Goal: Contribute content: Contribute content

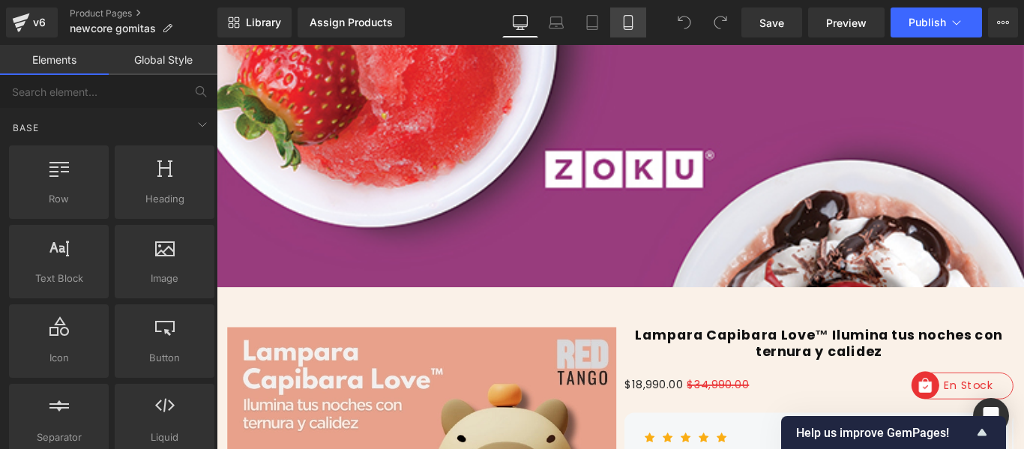
click at [646, 30] on link "Mobile" at bounding box center [628, 22] width 36 height 30
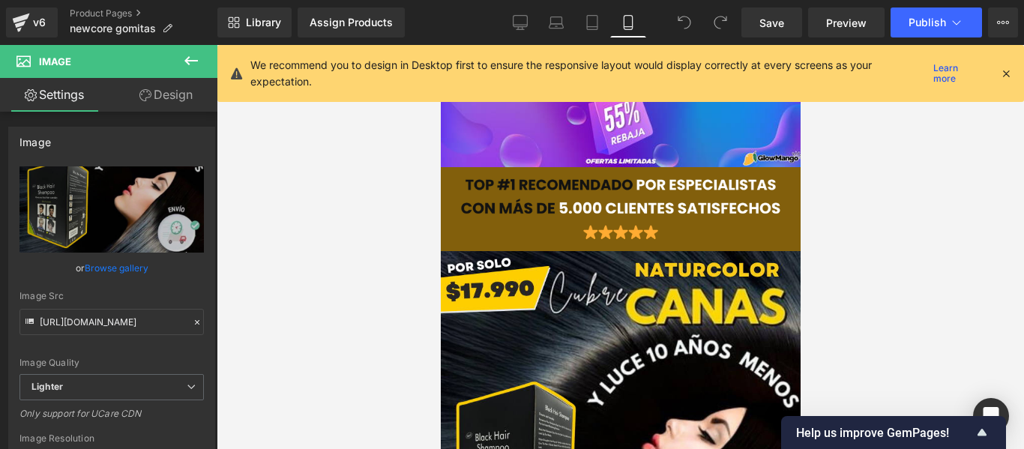
click at [1011, 76] on div "We recommend you to design in Desktop first to ensure the responsive layout wou…" at bounding box center [620, 73] width 807 height 57
click at [1004, 71] on icon at bounding box center [1005, 73] width 13 height 13
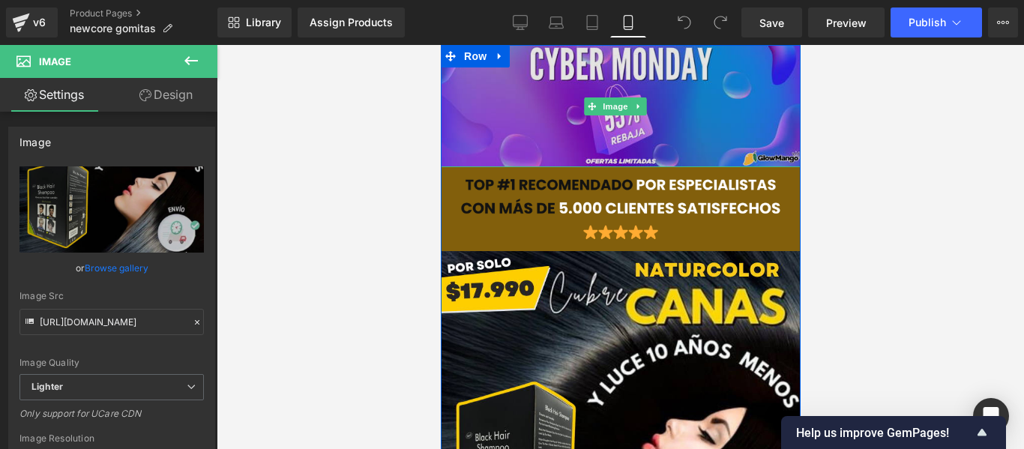
click at [602, 132] on img at bounding box center [619, 106] width 367 height 122
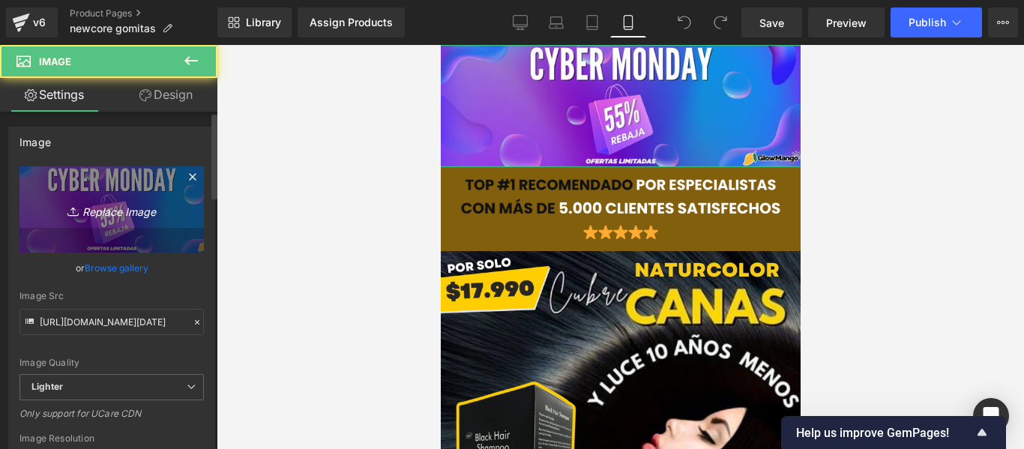
click at [105, 191] on link "Replace Image" at bounding box center [111, 209] width 184 height 86
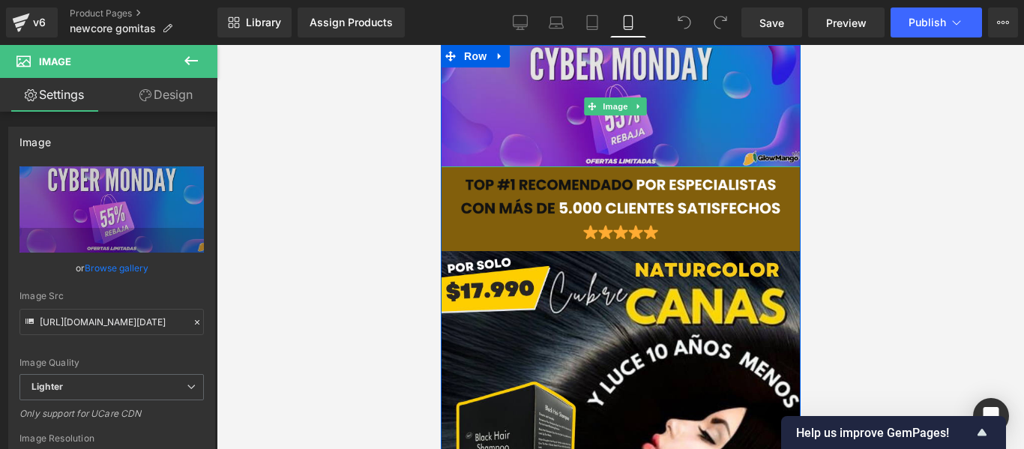
scroll to position [75, 0]
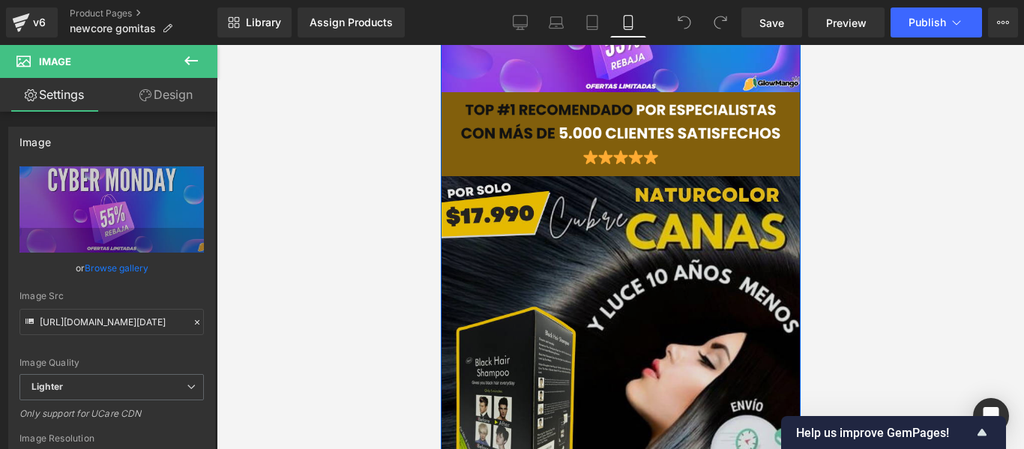
click at [611, 251] on img at bounding box center [620, 406] width 360 height 460
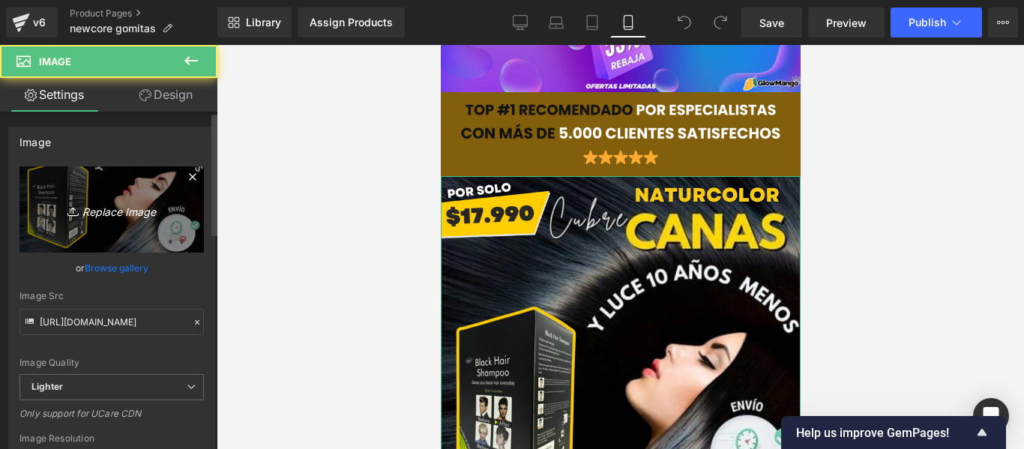
click at [82, 187] on link "Replace Image" at bounding box center [111, 209] width 184 height 86
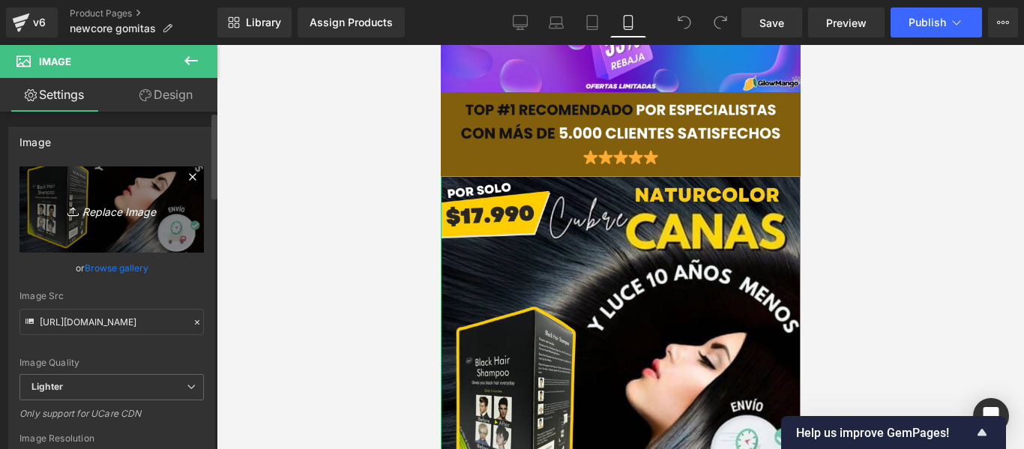
type input "C:\fakepath\1758384539-DISFUSION ERECTIL - 2025-09-20T100909.049.webp"
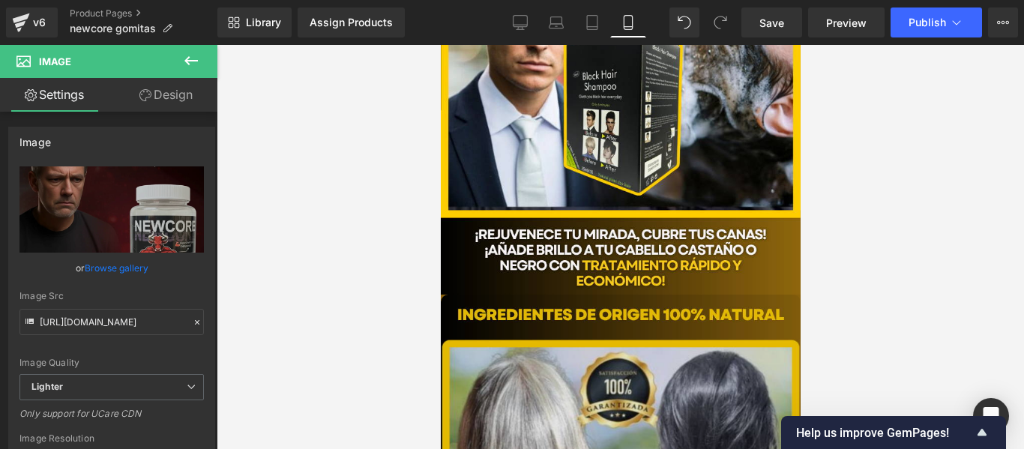
scroll to position [1499, 0]
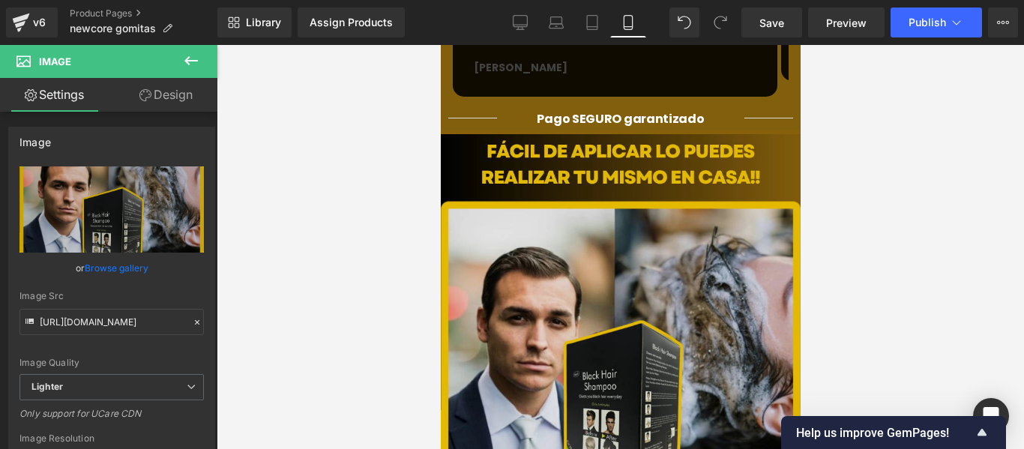
click at [694, 211] on img at bounding box center [620, 364] width 360 height 460
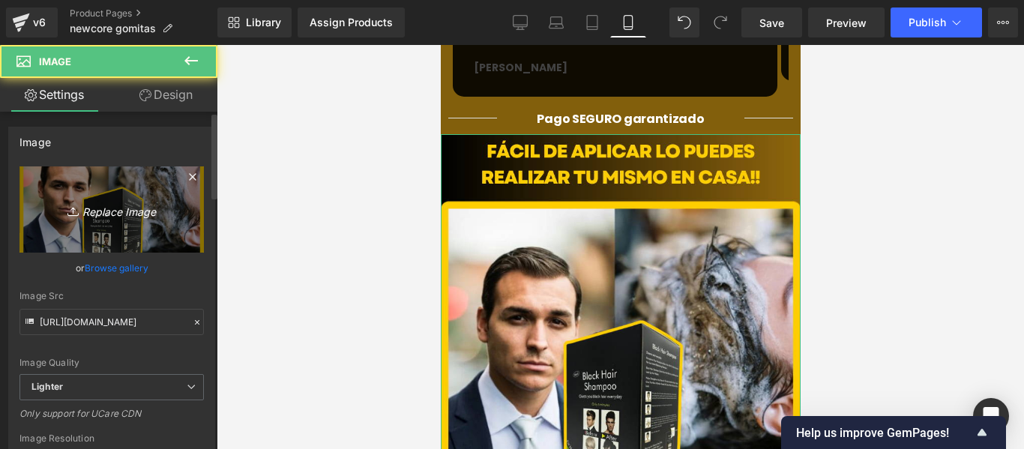
click at [37, 223] on link "Replace Image" at bounding box center [111, 209] width 184 height 86
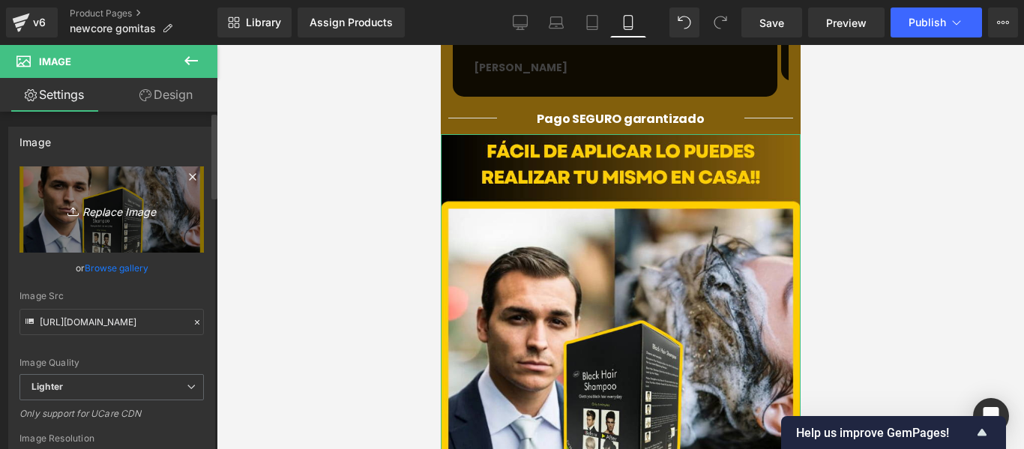
type input "C:\fakepath\1758386212-DISFUSION ERECTIL - 2025-09-20T113640.491.webp"
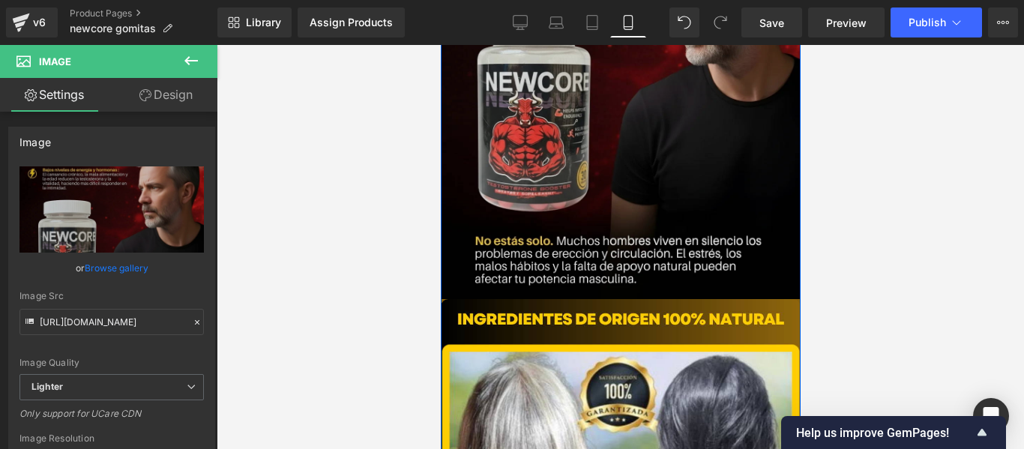
scroll to position [2024, 0]
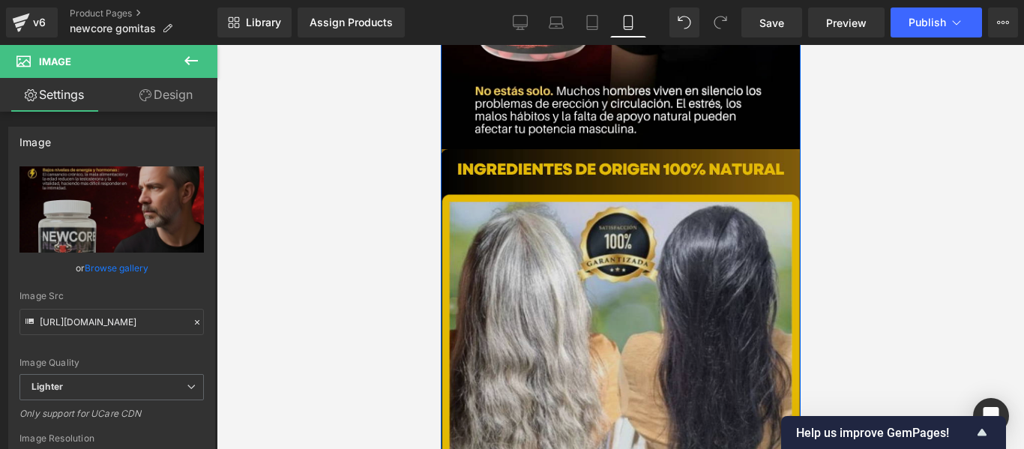
click at [556, 262] on img at bounding box center [620, 379] width 360 height 460
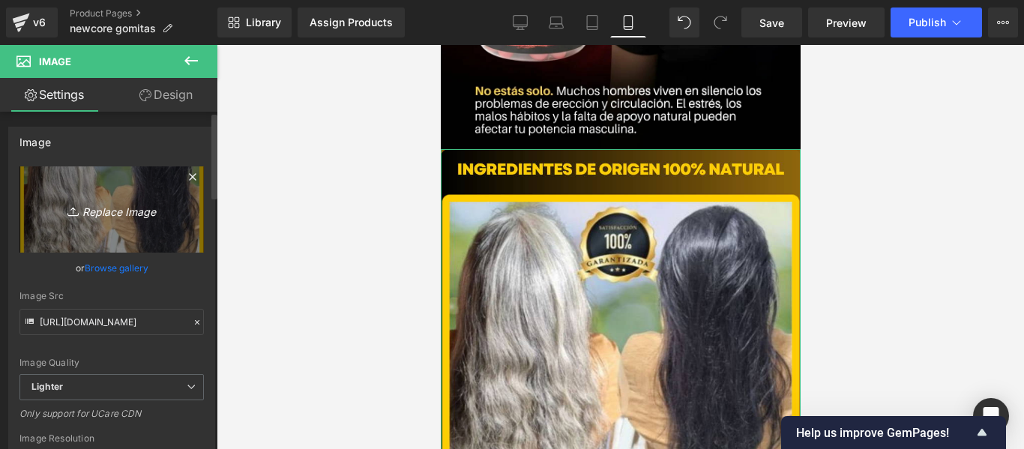
click at [57, 208] on icon "Replace Image" at bounding box center [112, 209] width 120 height 19
type input "C:\fakepath\1758386840-DISFUSION ERECTIL - 2025-09-20T114710.937.webp"
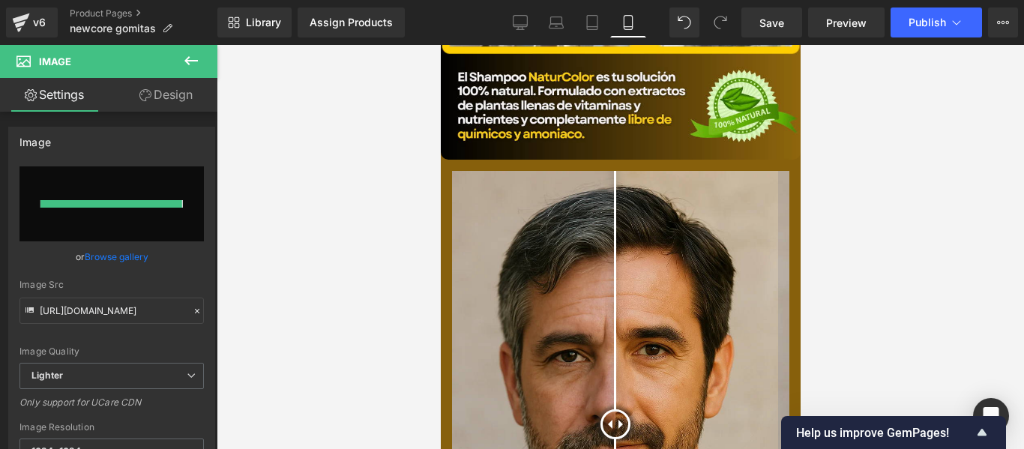
scroll to position [2249, 0]
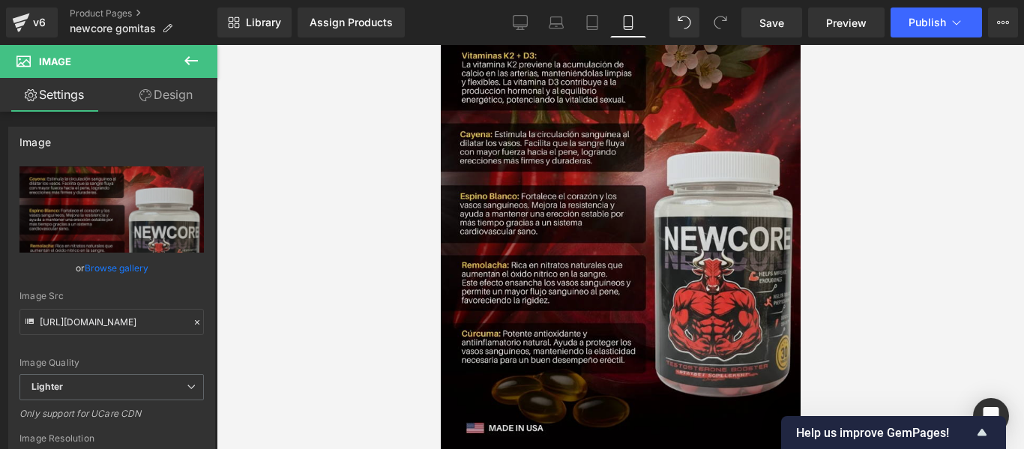
click at [578, 258] on img at bounding box center [620, 194] width 360 height 540
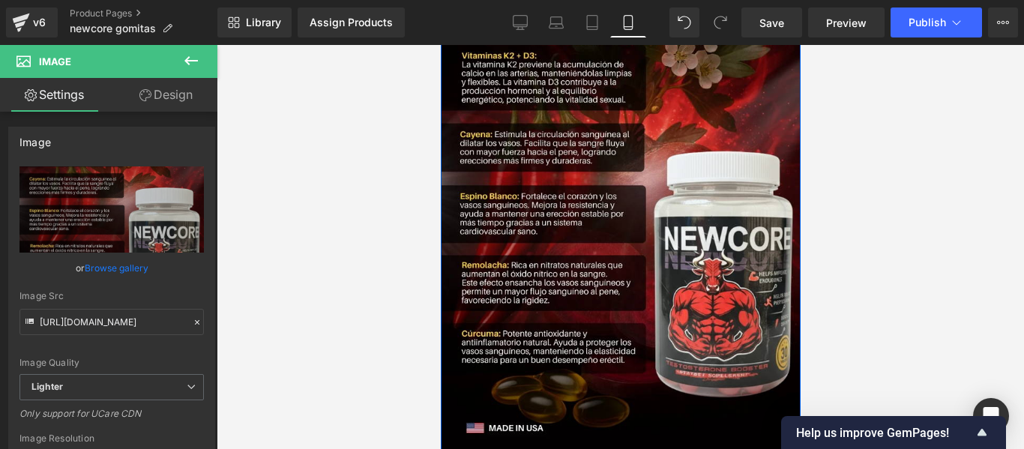
scroll to position [2549, 0]
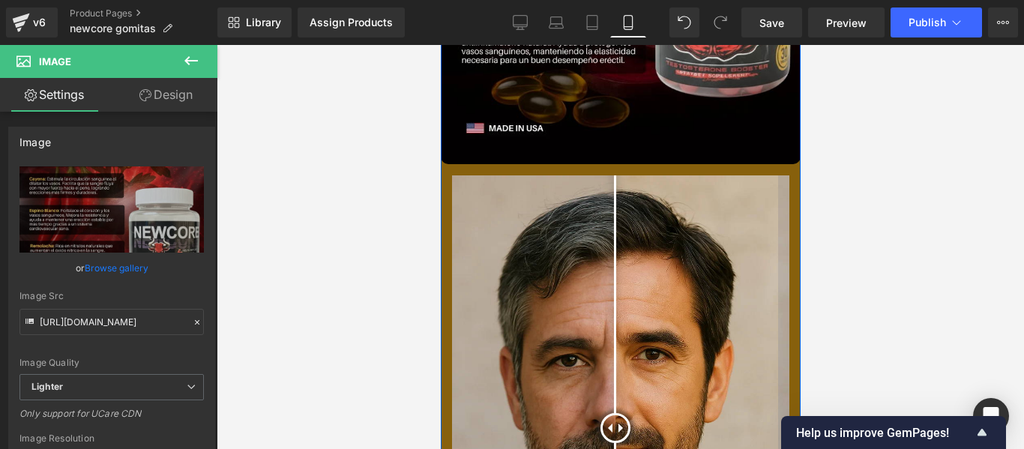
click at [611, 216] on img at bounding box center [619, 428] width 337 height 506
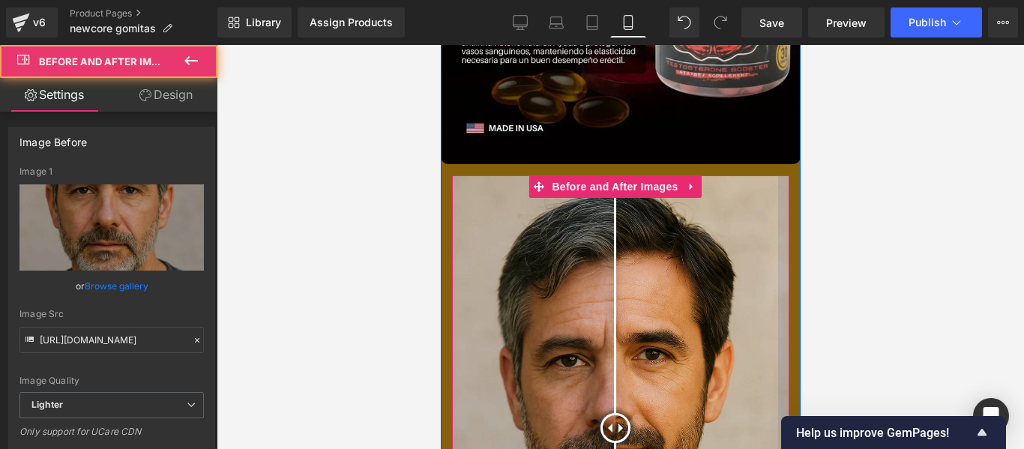
scroll to position [2774, 0]
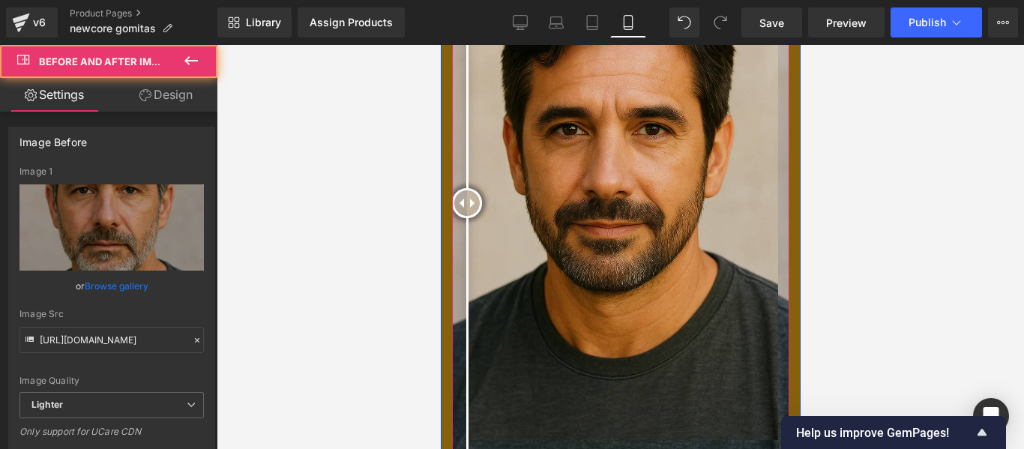
drag, startPoint x: 615, startPoint y: 127, endPoint x: 458, endPoint y: 148, distance: 158.7
click at [458, 148] on div at bounding box center [619, 204] width 337 height 506
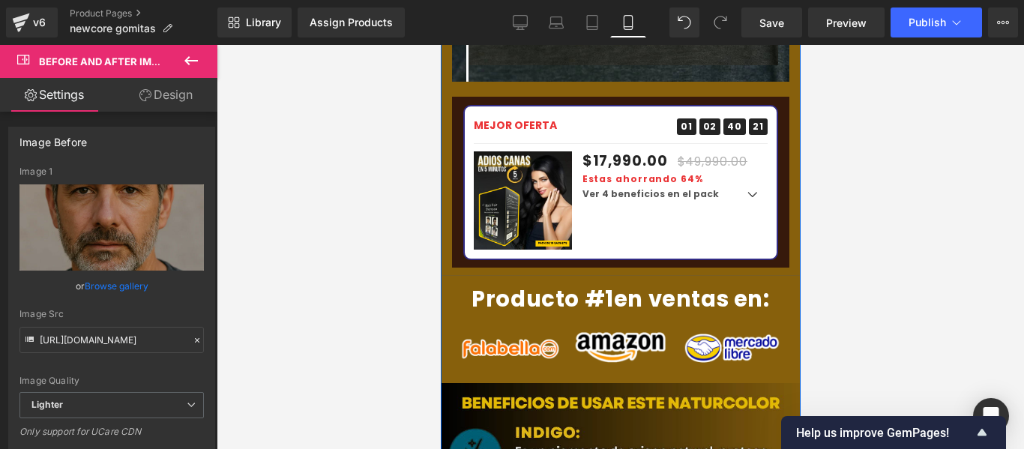
scroll to position [3299, 0]
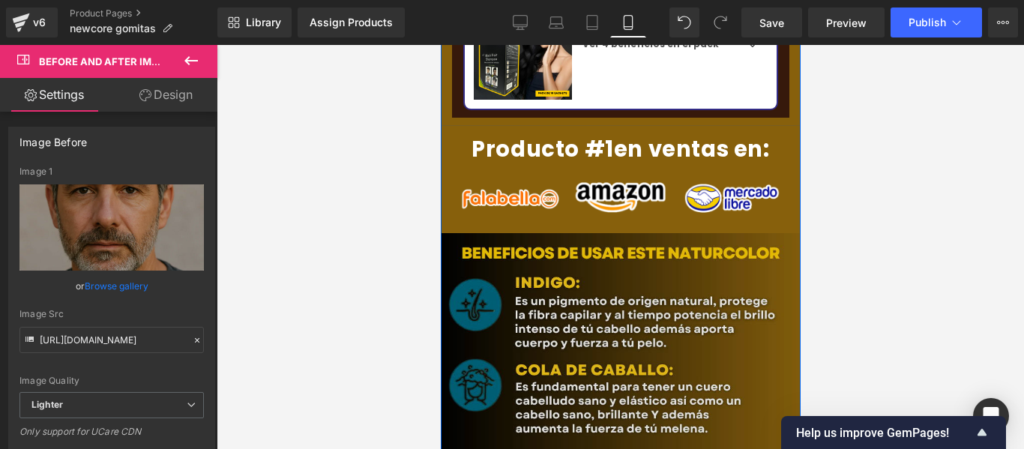
drag, startPoint x: 560, startPoint y: 286, endPoint x: 569, endPoint y: 280, distance: 10.8
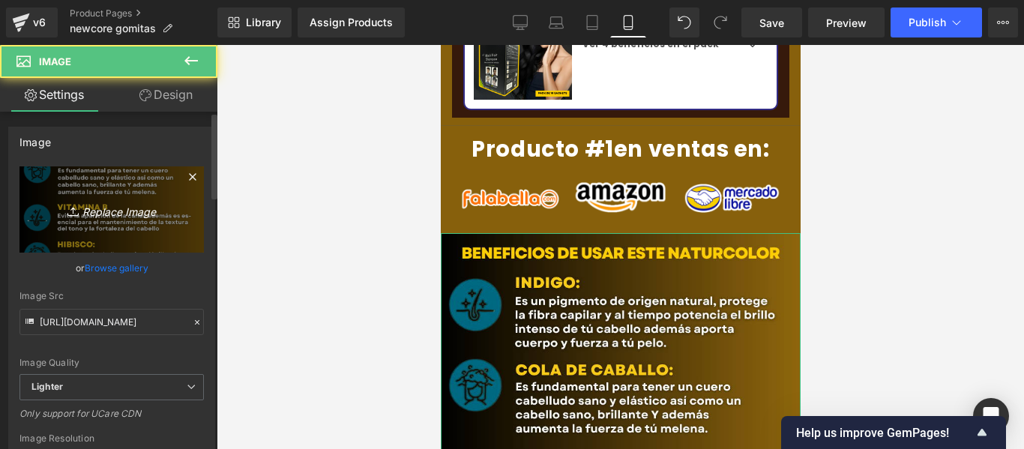
click at [57, 205] on icon "Replace Image" at bounding box center [112, 209] width 120 height 19
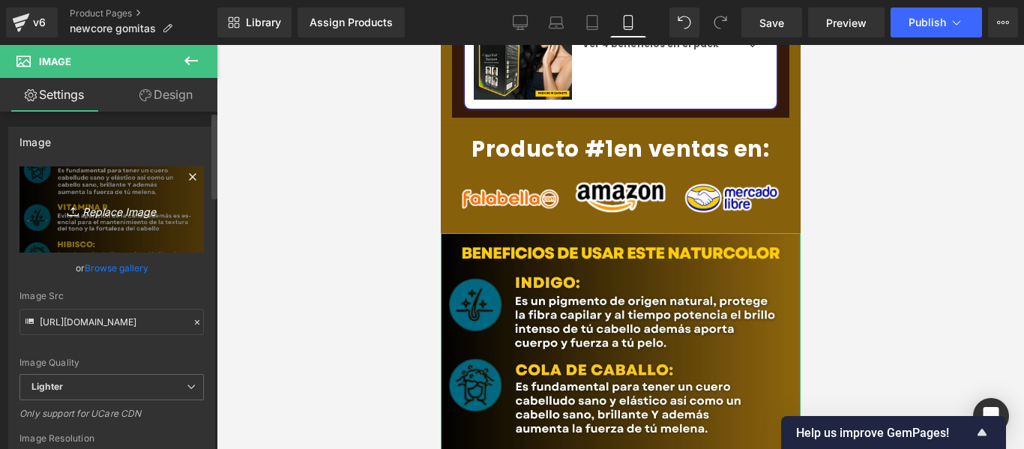
type input "C:\fakepath\1758639715-DISFUSION ERECTIL - 2025-09-23T100114.628.webp"
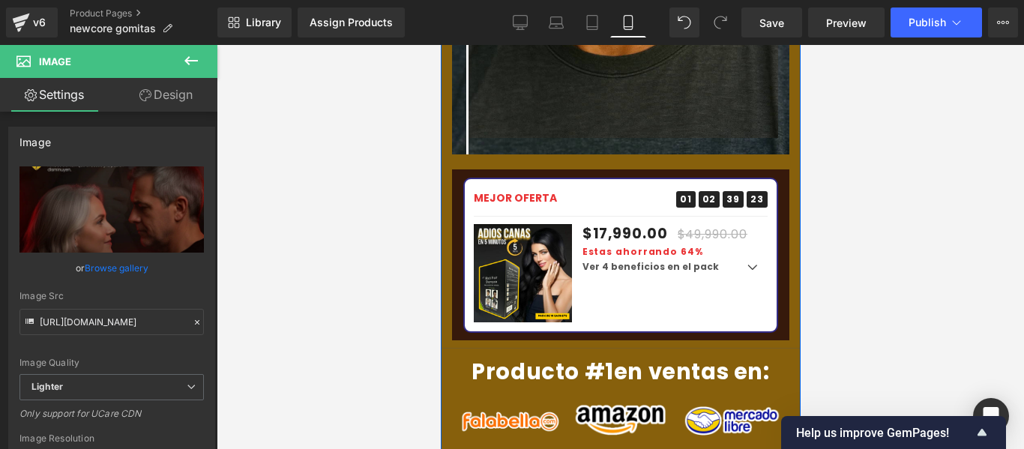
scroll to position [3226, 0]
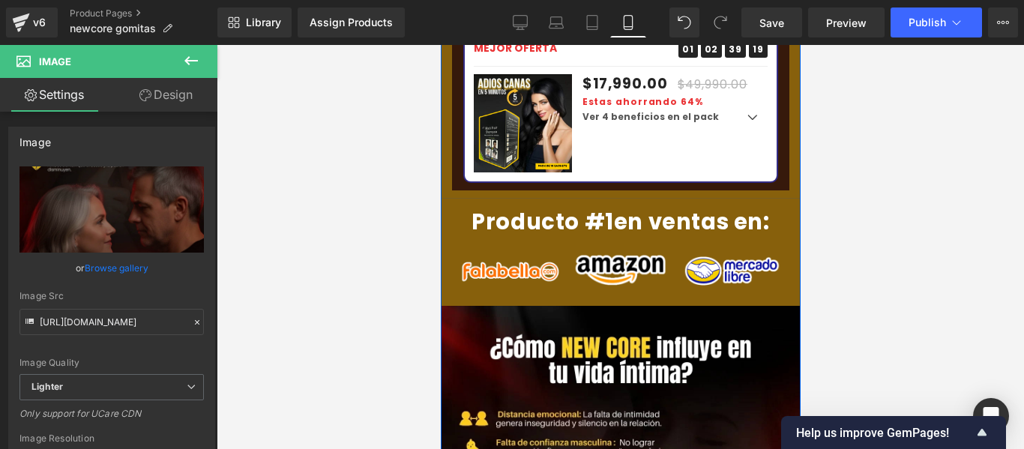
click at [450, 196] on div "Image Image Before and After Images MEJOR OFERTA Text Block 01 Days 02 Hours 39…" at bounding box center [620, 85] width 360 height 3355
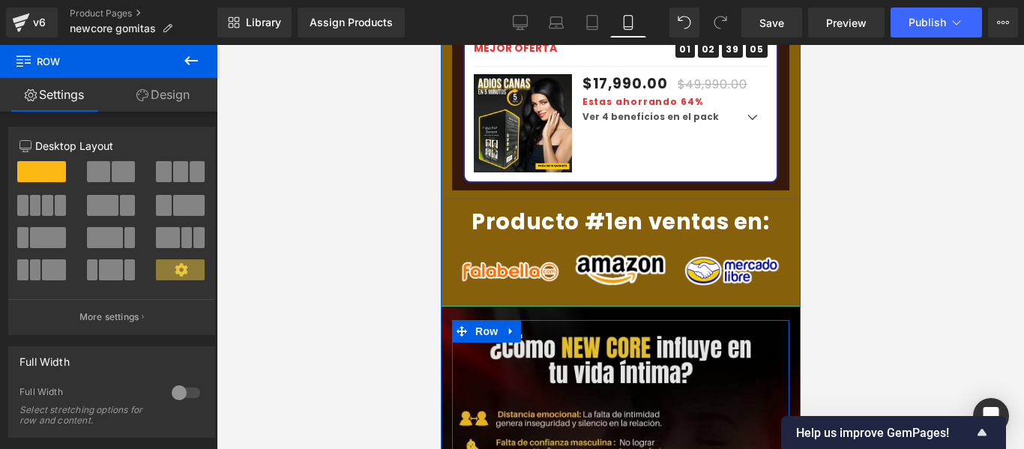
scroll to position [3001, 0]
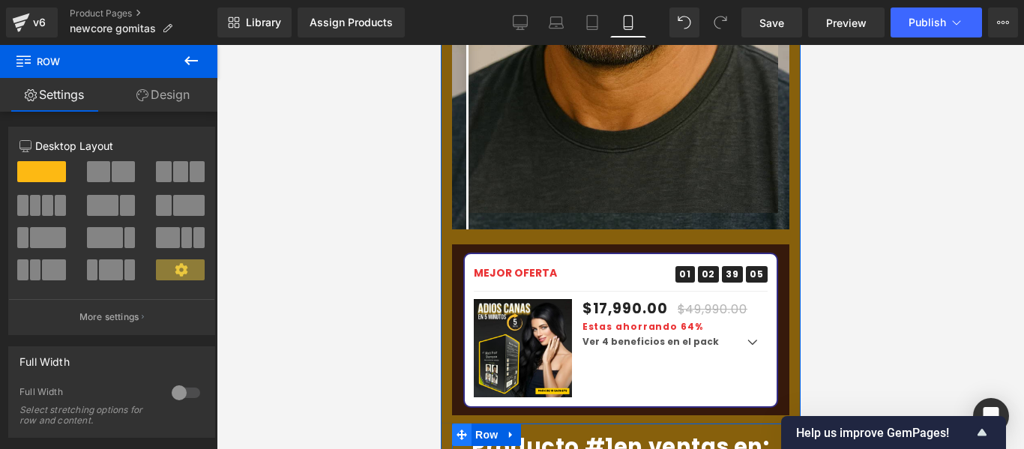
click at [457, 429] on icon at bounding box center [461, 434] width 10 height 11
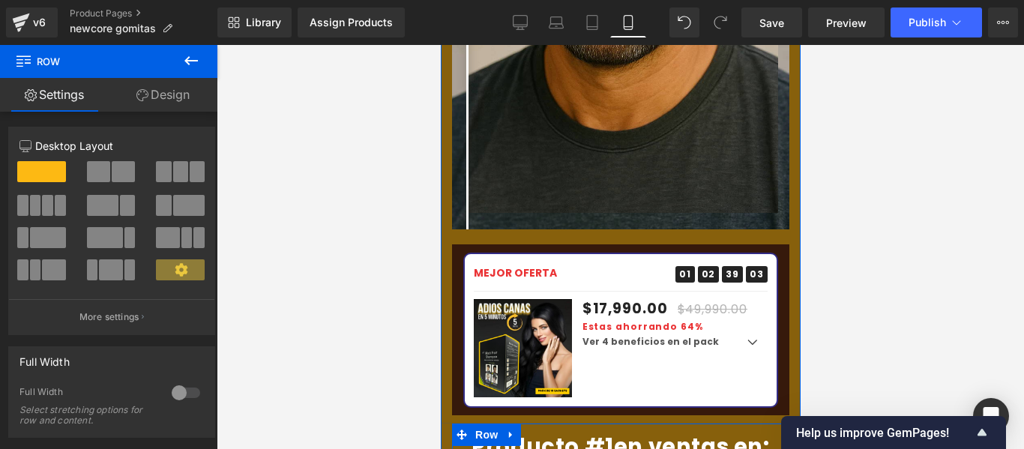
click at [494, 424] on span "Row" at bounding box center [486, 435] width 30 height 22
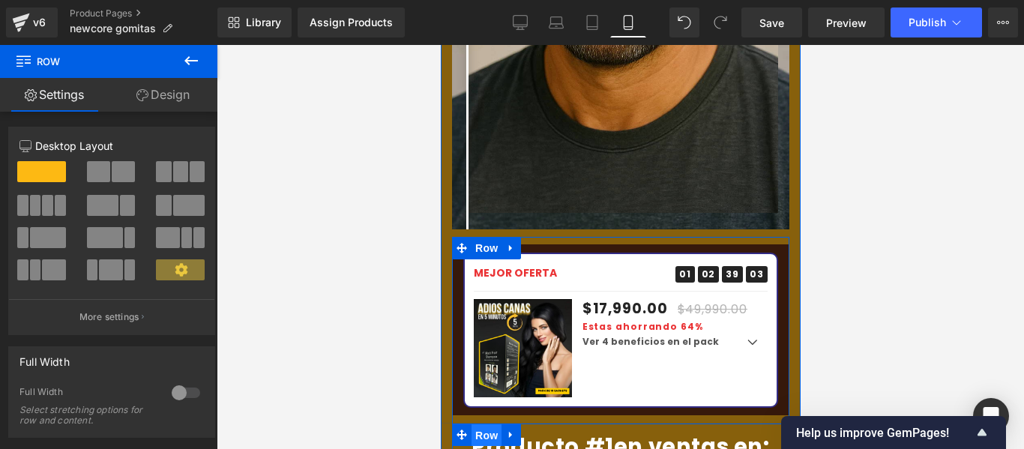
click at [491, 424] on span "Row" at bounding box center [486, 435] width 30 height 22
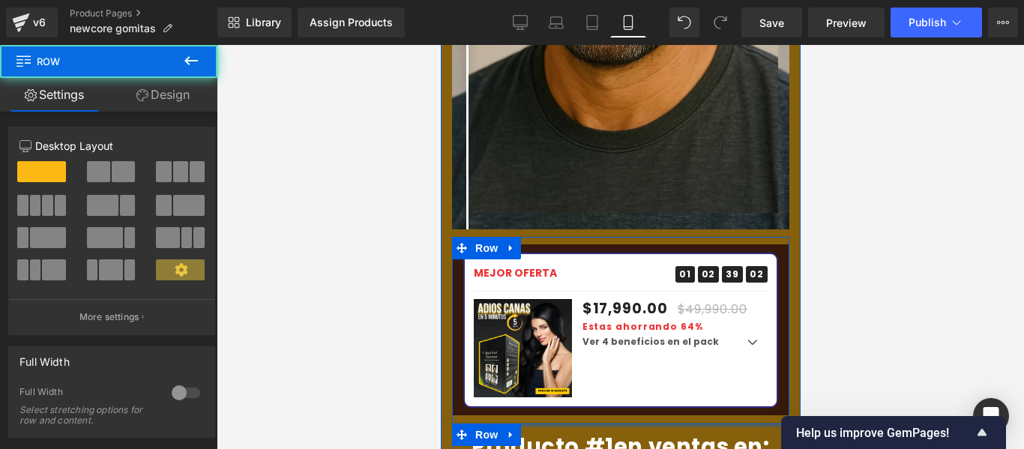
click at [636, 424] on div at bounding box center [619, 426] width 337 height 4
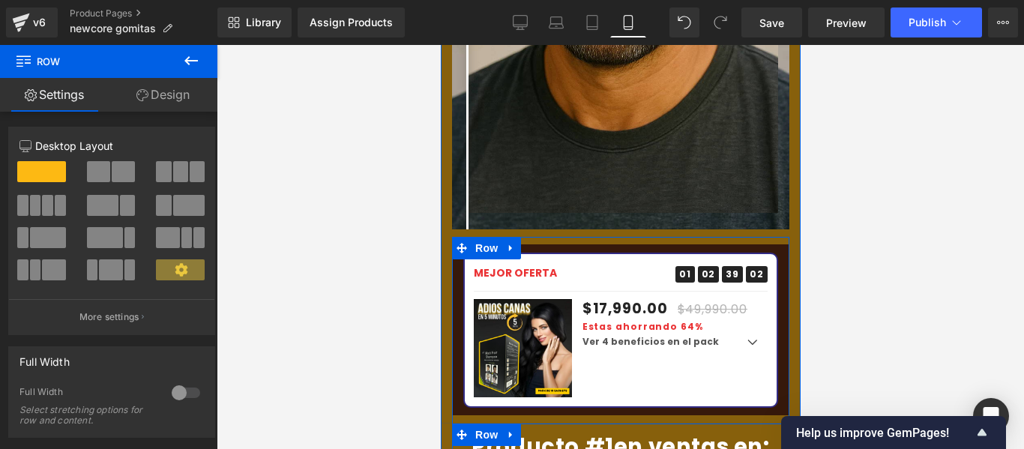
click at [624, 427] on p "Producto #1 en ventas en:" at bounding box center [620, 446] width 334 height 39
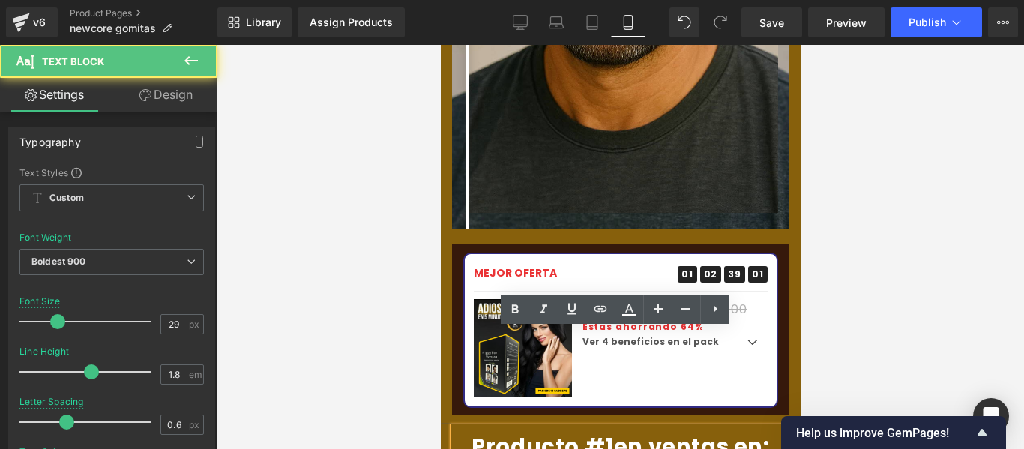
click at [551, 432] on strong "Producto #1" at bounding box center [542, 447] width 142 height 30
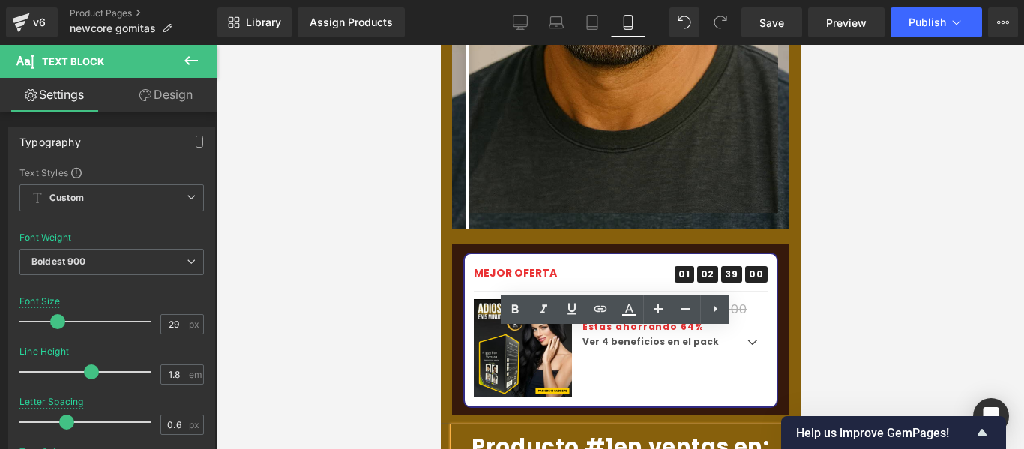
click at [453, 427] on p "Producto #1 en ventas en:" at bounding box center [620, 446] width 334 height 39
click at [420, 325] on div at bounding box center [620, 247] width 807 height 404
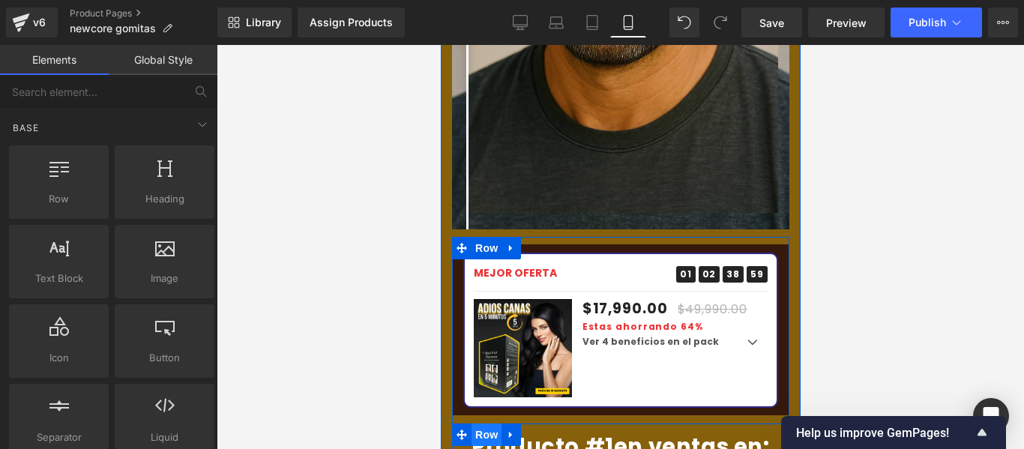
click at [481, 424] on span "Row" at bounding box center [486, 435] width 30 height 22
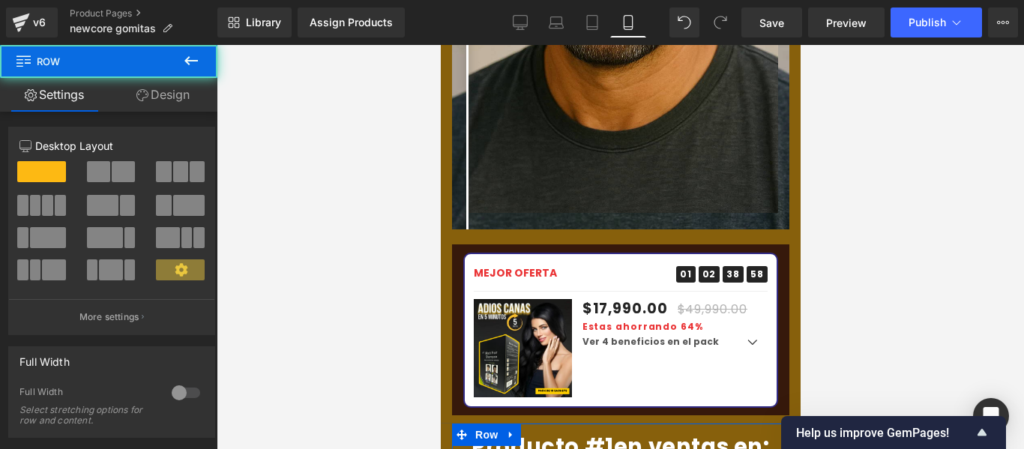
click at [180, 85] on link "Design" at bounding box center [163, 95] width 109 height 34
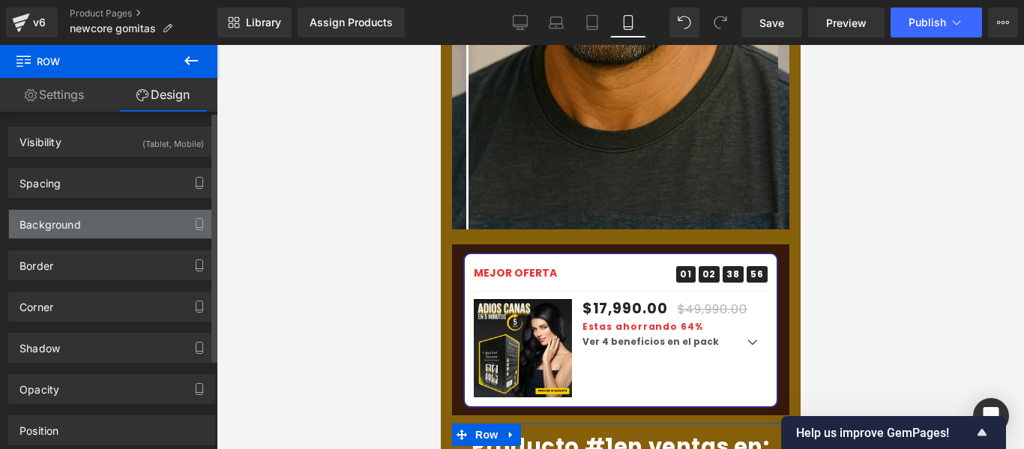
click at [87, 232] on div "Background" at bounding box center [111, 224] width 205 height 28
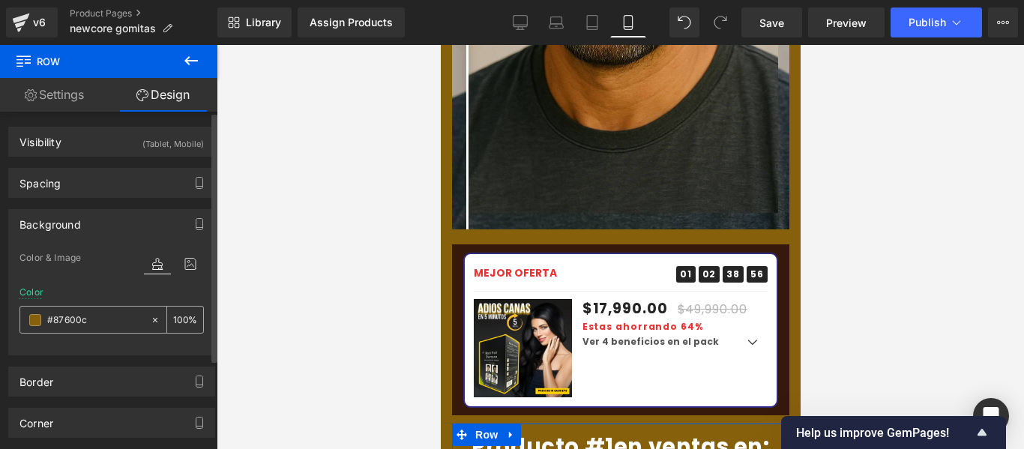
click at [124, 328] on div at bounding box center [85, 320] width 130 height 26
click at [93, 319] on input "text" at bounding box center [95, 320] width 96 height 16
paste input "721f1a"
type input "#721f1a"
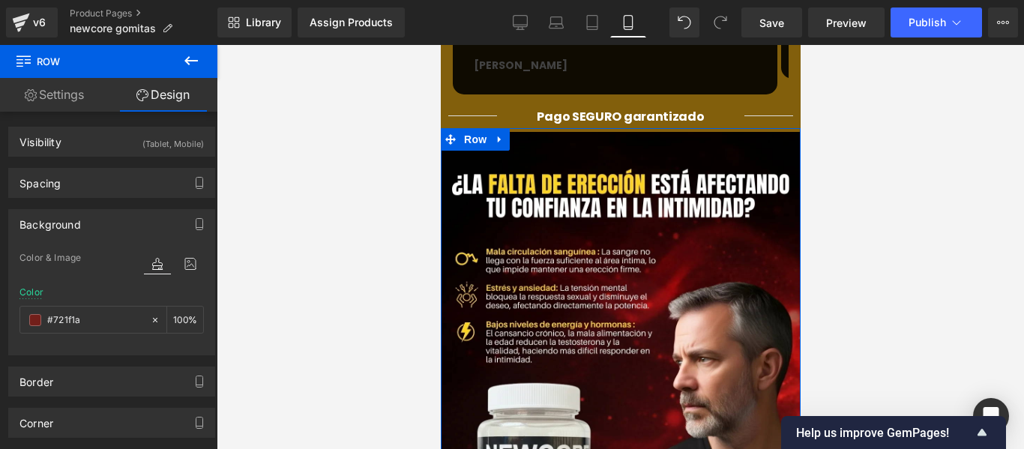
scroll to position [1352, 0]
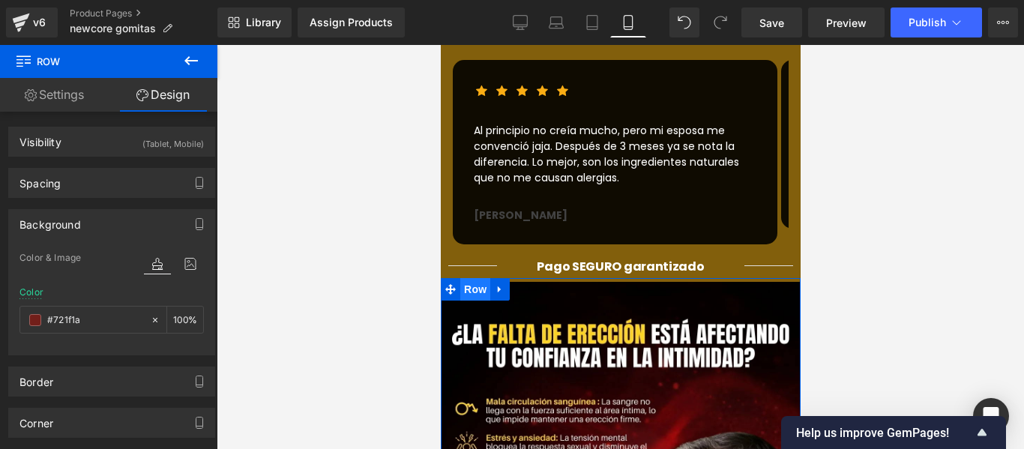
click at [481, 278] on span "Row" at bounding box center [475, 289] width 30 height 22
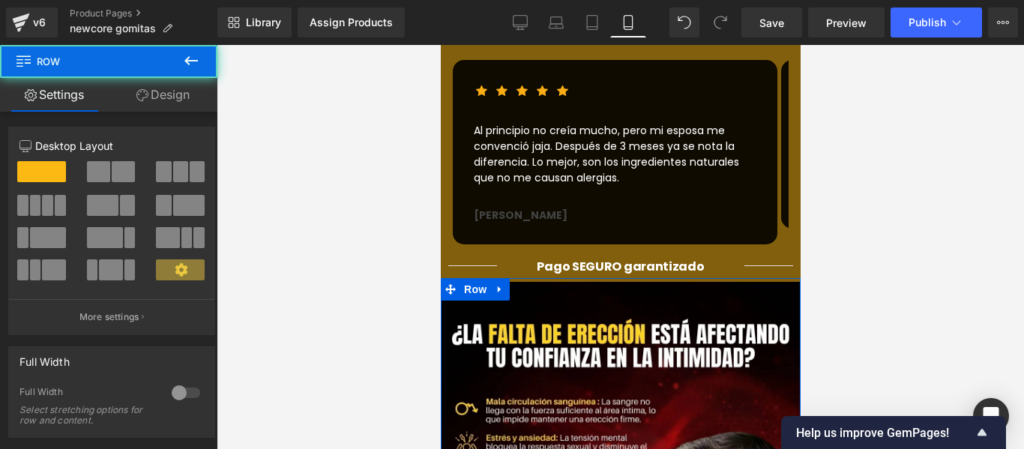
click at [151, 95] on link "Design" at bounding box center [163, 95] width 109 height 34
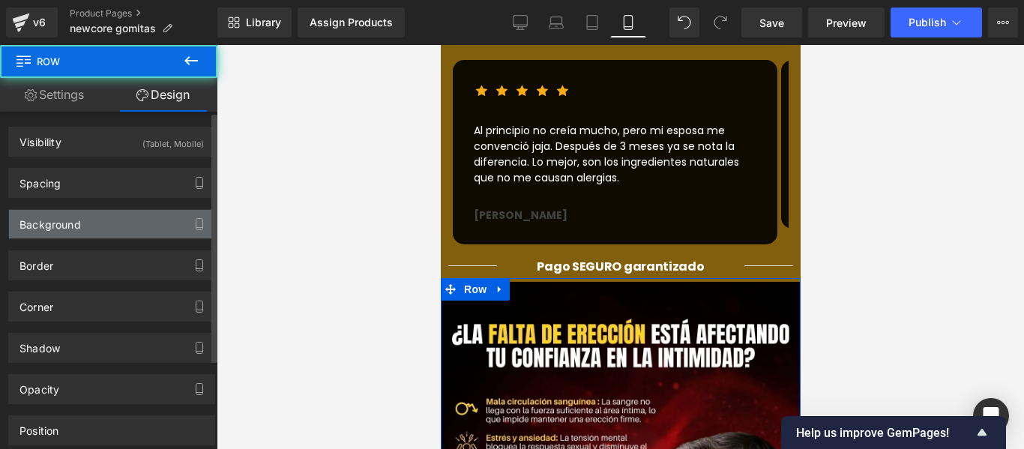
click at [46, 226] on div "Background" at bounding box center [49, 220] width 61 height 21
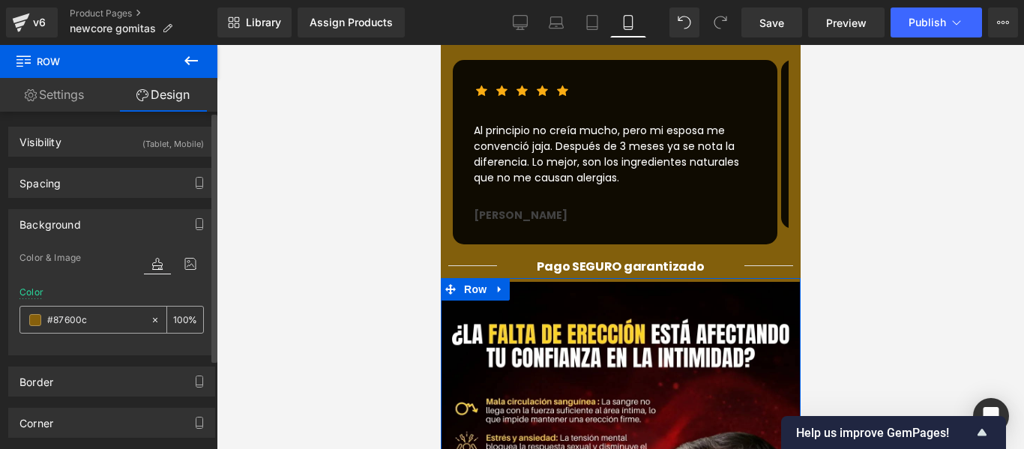
click at [96, 316] on input "text" at bounding box center [95, 320] width 96 height 16
paste input "721f1a"
type input "#721f1a"
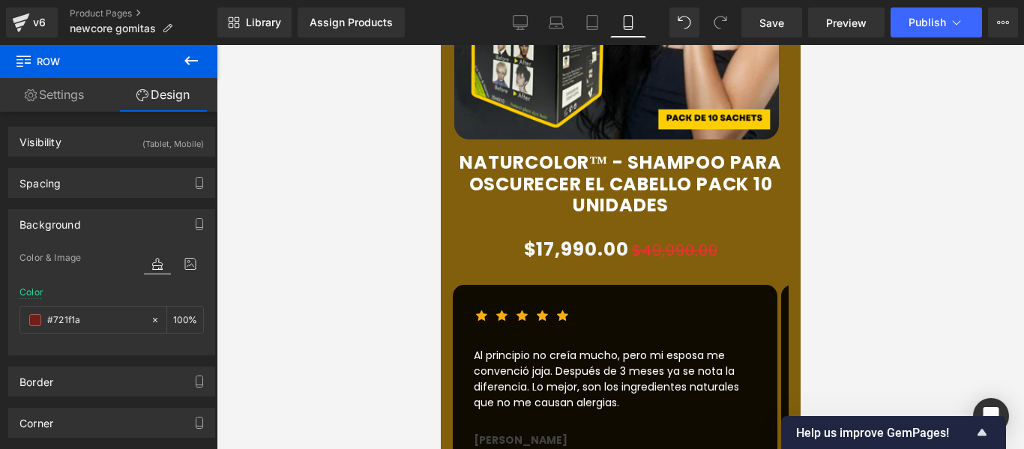
scroll to position [827, 0]
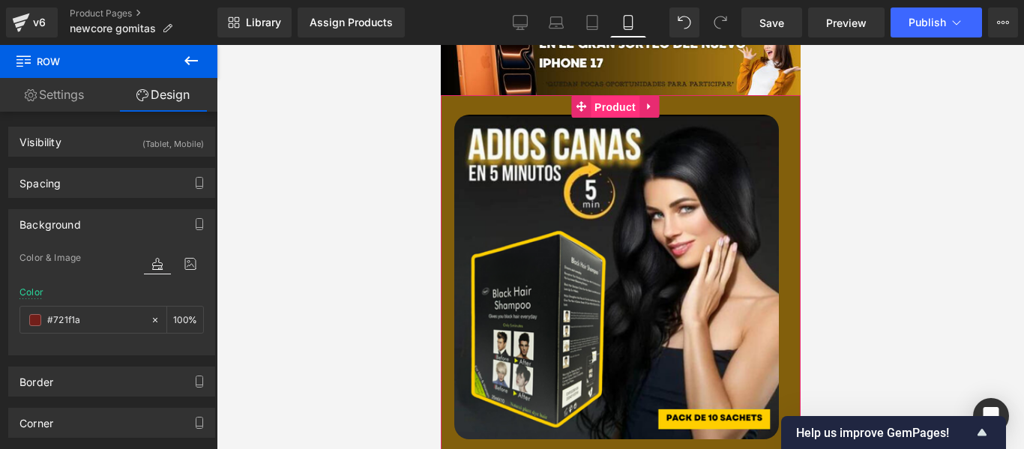
click at [609, 96] on span "Product" at bounding box center [614, 107] width 49 height 22
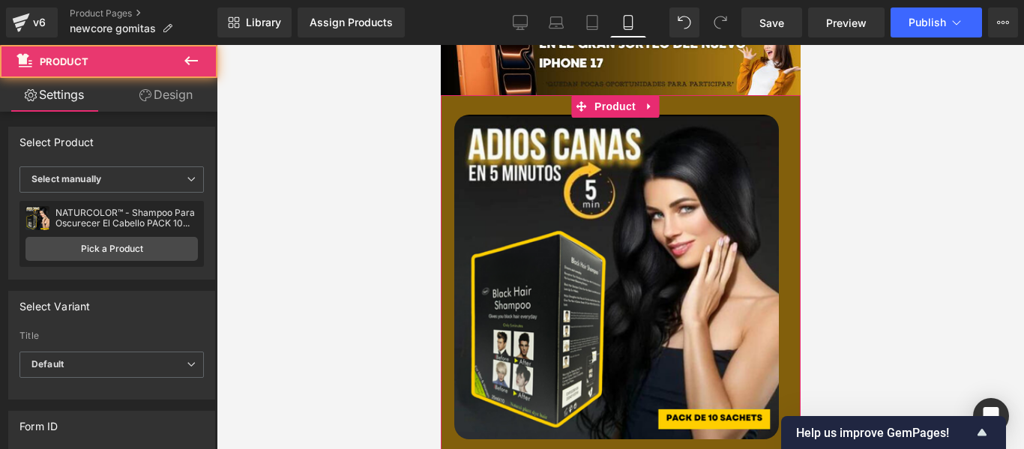
click at [169, 103] on link "Design" at bounding box center [166, 95] width 109 height 34
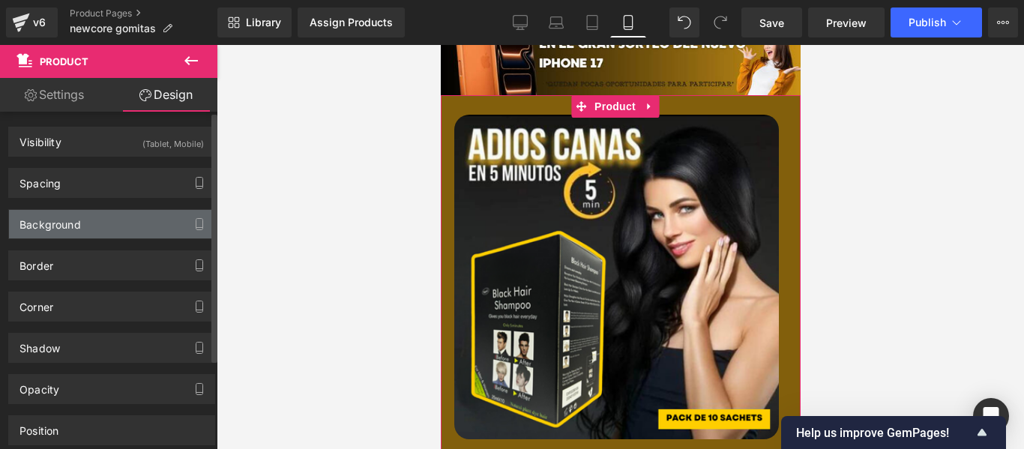
click at [79, 219] on div "Background" at bounding box center [49, 220] width 61 height 21
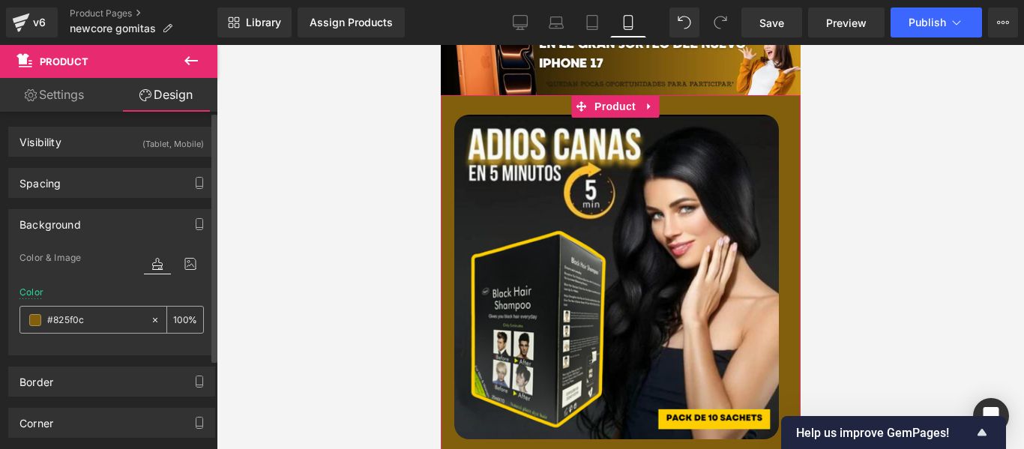
click at [100, 325] on input "text" at bounding box center [95, 320] width 96 height 16
paste input "721f1a"
type input "#721f1a"
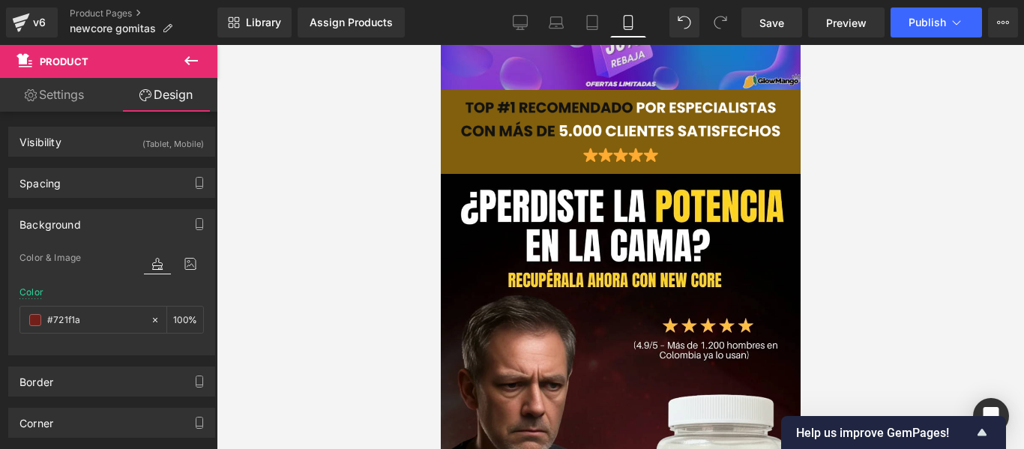
scroll to position [0, 0]
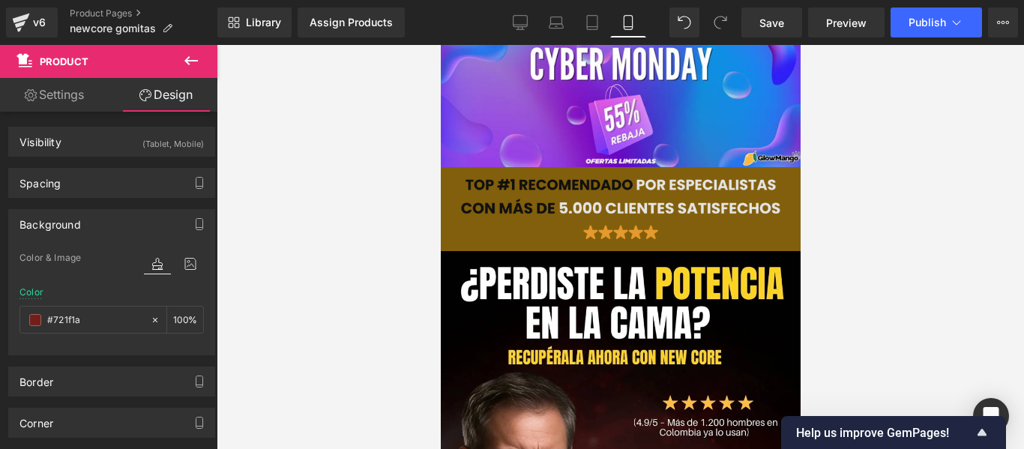
click at [459, 232] on img at bounding box center [619, 209] width 337 height 69
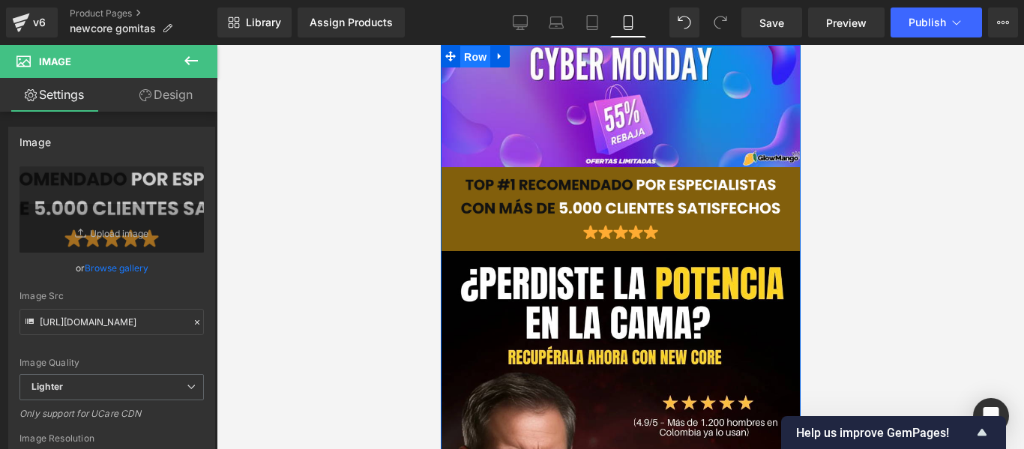
click at [474, 55] on span "Row" at bounding box center [475, 57] width 30 height 22
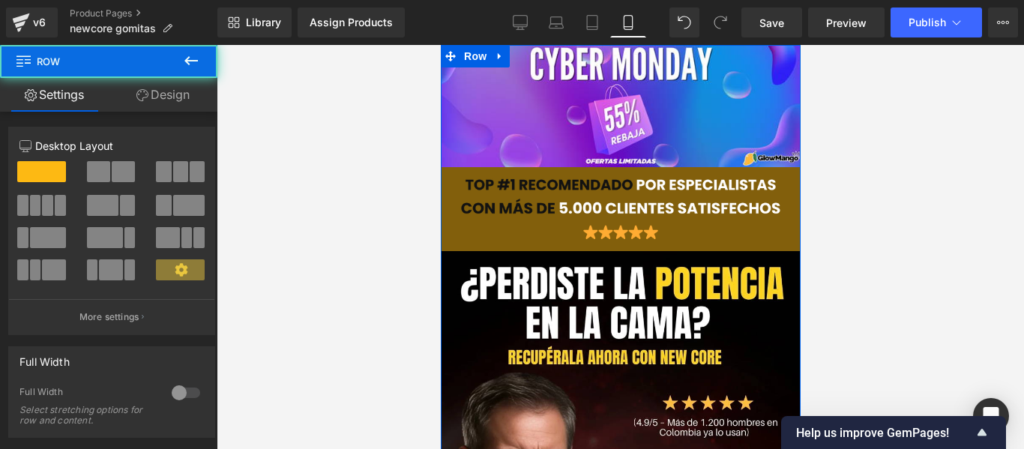
click at [195, 92] on link "Design" at bounding box center [163, 95] width 109 height 34
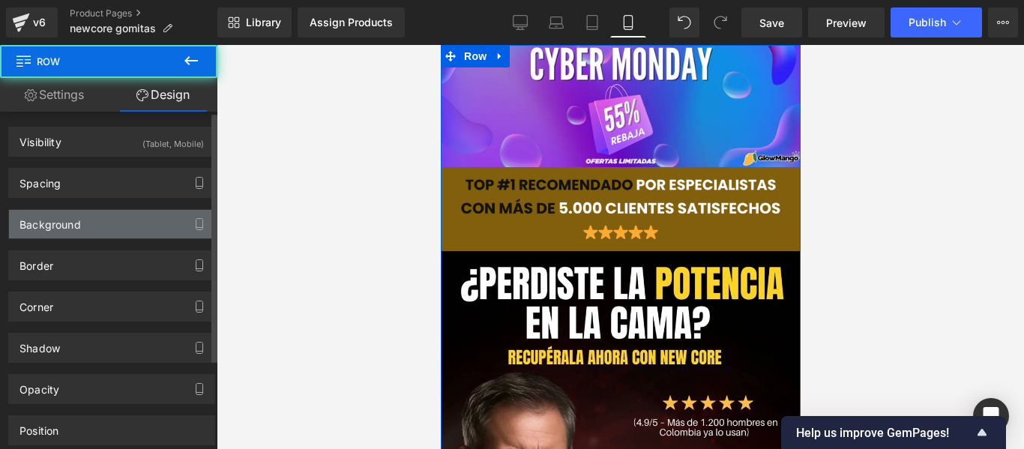
click at [67, 231] on div "Background" at bounding box center [111, 224] width 205 height 28
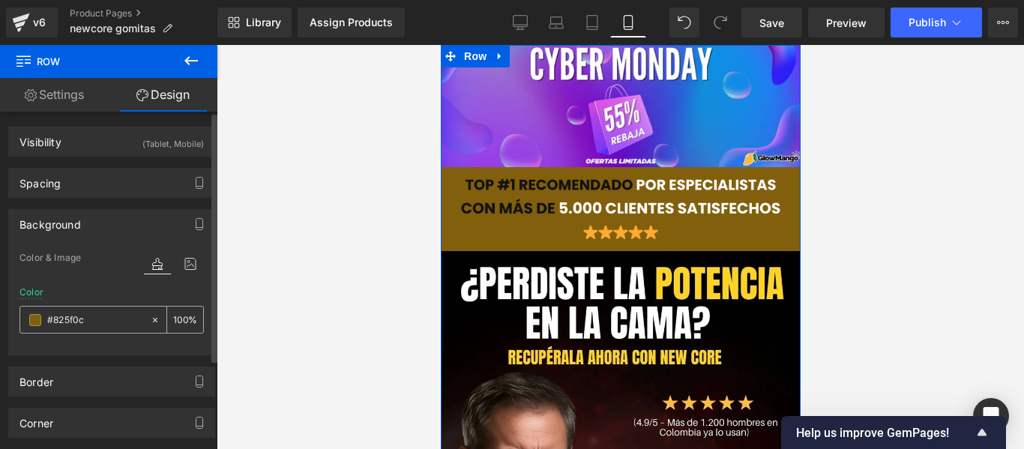
click at [93, 312] on input "text" at bounding box center [95, 320] width 96 height 16
paste input "721f1a"
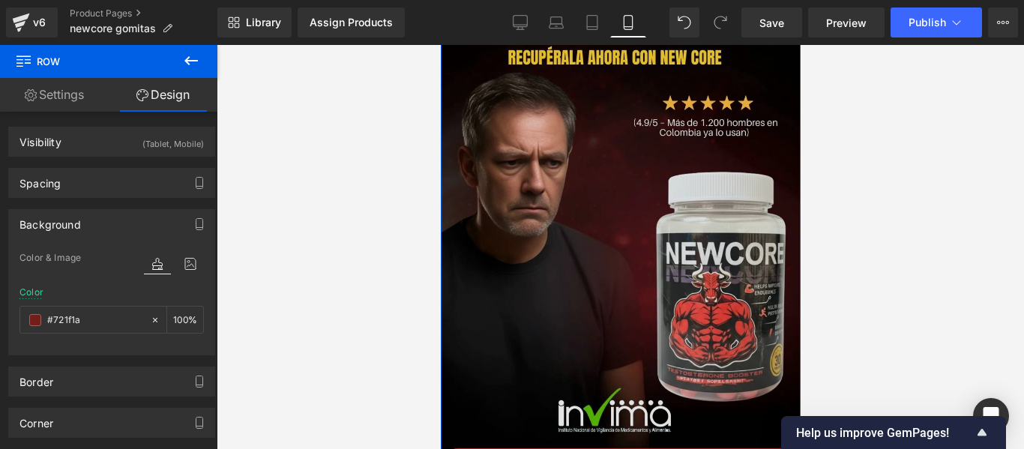
scroll to position [600, 0]
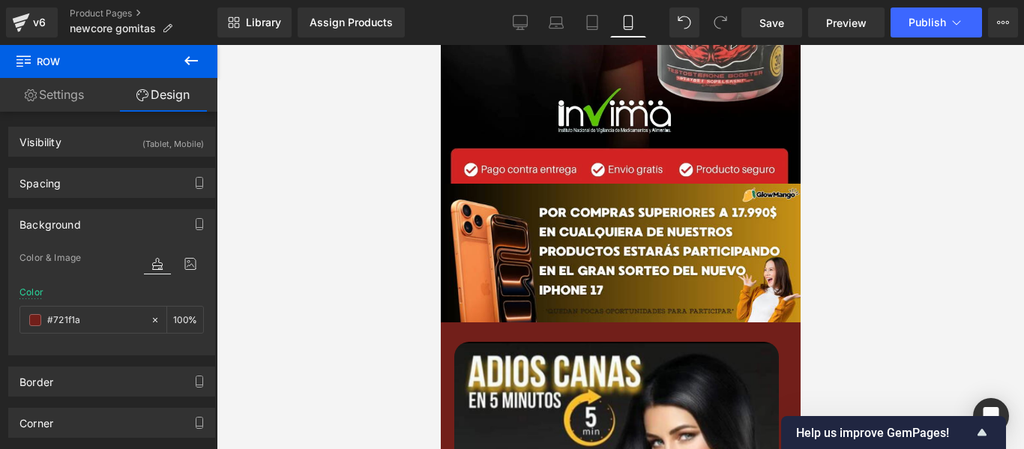
type input "#721f1a"
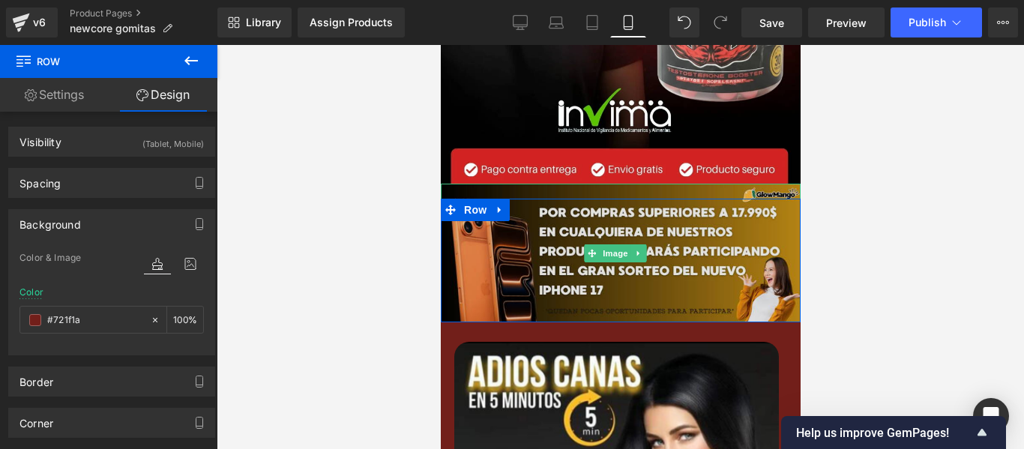
click at [651, 214] on img at bounding box center [620, 253] width 360 height 139
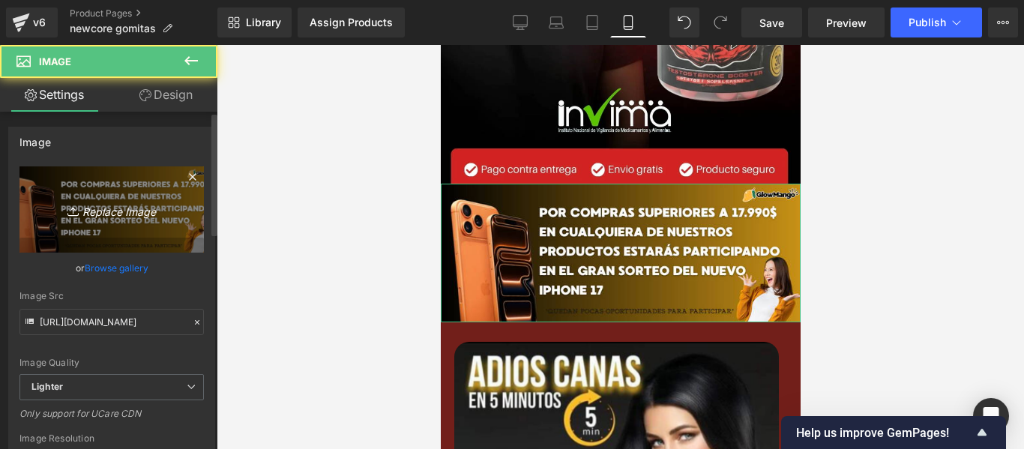
click at [152, 218] on icon "Replace Image" at bounding box center [112, 209] width 120 height 19
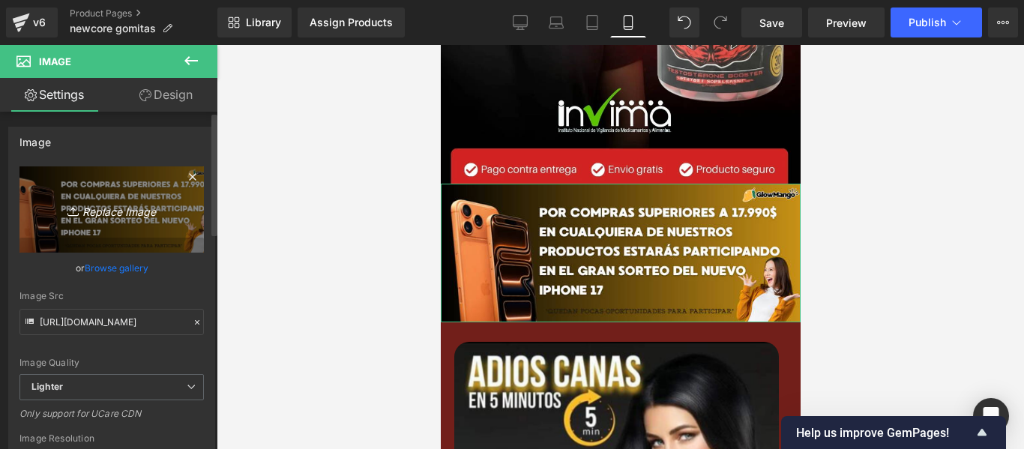
type input "C:\fakepath\Copia de Reply to TikTok User's comment Example comment's are great…"
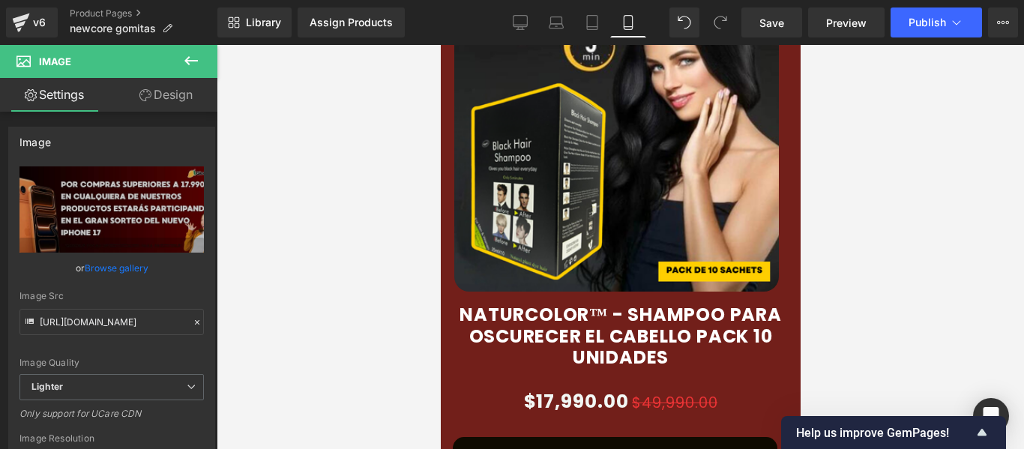
scroll to position [1274, 0]
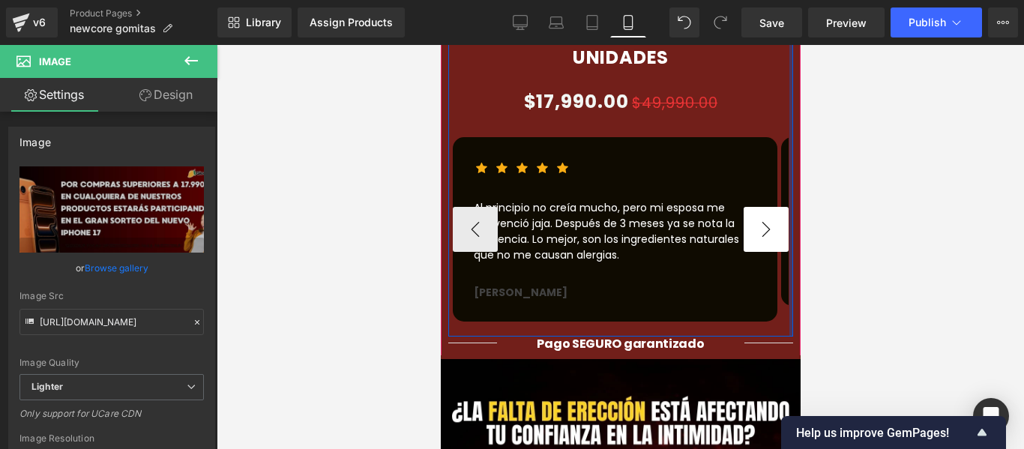
click at [769, 207] on button "›" at bounding box center [765, 229] width 45 height 45
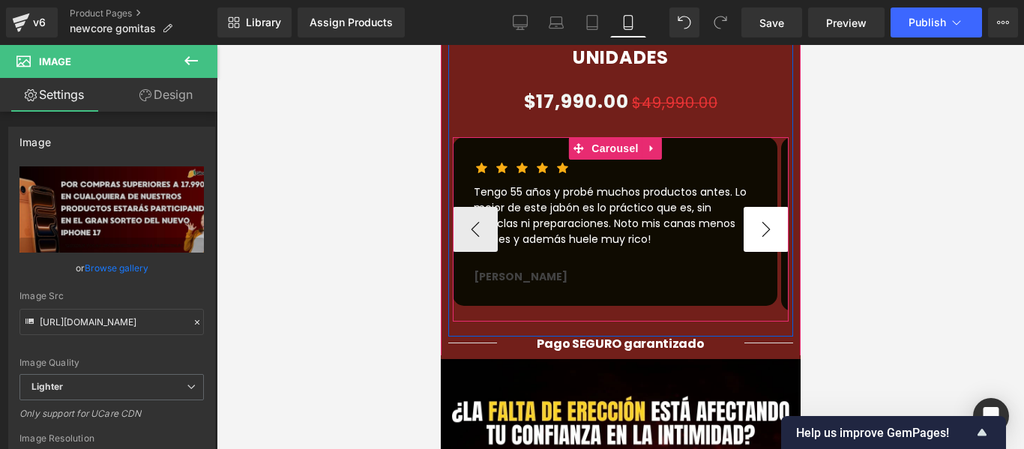
click at [762, 207] on button "›" at bounding box center [765, 229] width 45 height 45
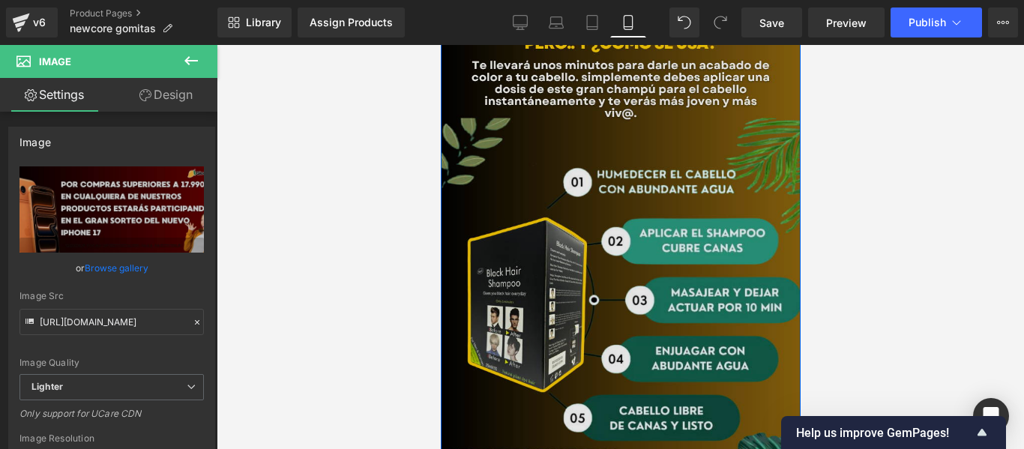
scroll to position [4123, 0]
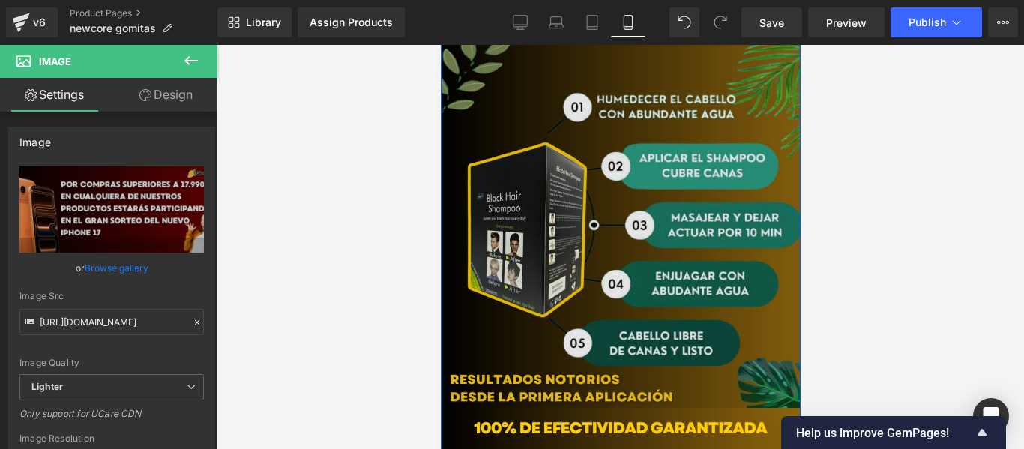
drag, startPoint x: 600, startPoint y: 187, endPoint x: 484, endPoint y: 172, distance: 117.9
click at [600, 187] on img at bounding box center [620, 178] width 360 height 460
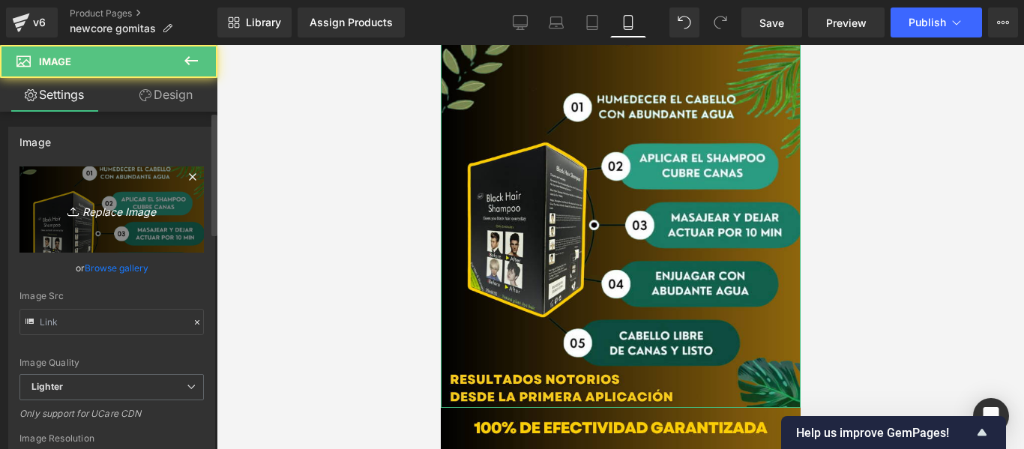
click at [91, 222] on link "Replace Image" at bounding box center [111, 209] width 184 height 86
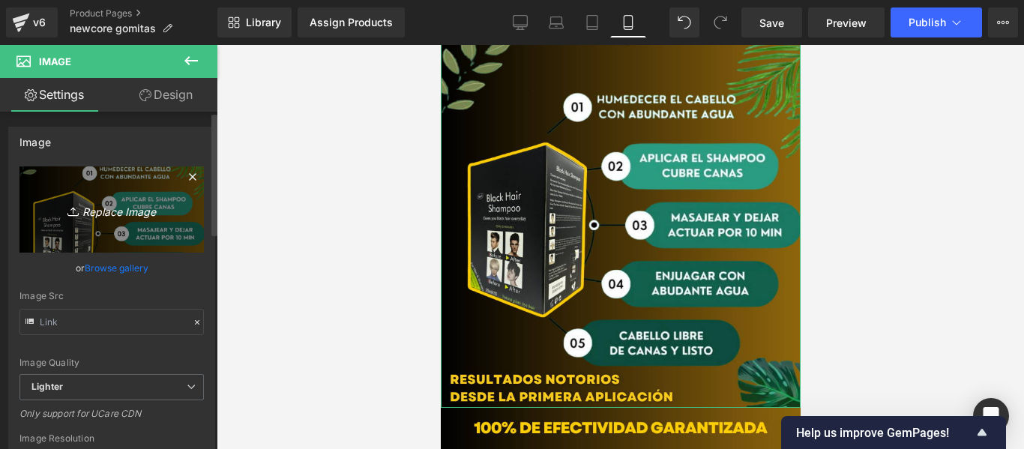
type input "C:\fakepath\6 INGREDIENTES CLAVE PARA ELIMINAR CICATRICES.jpg"
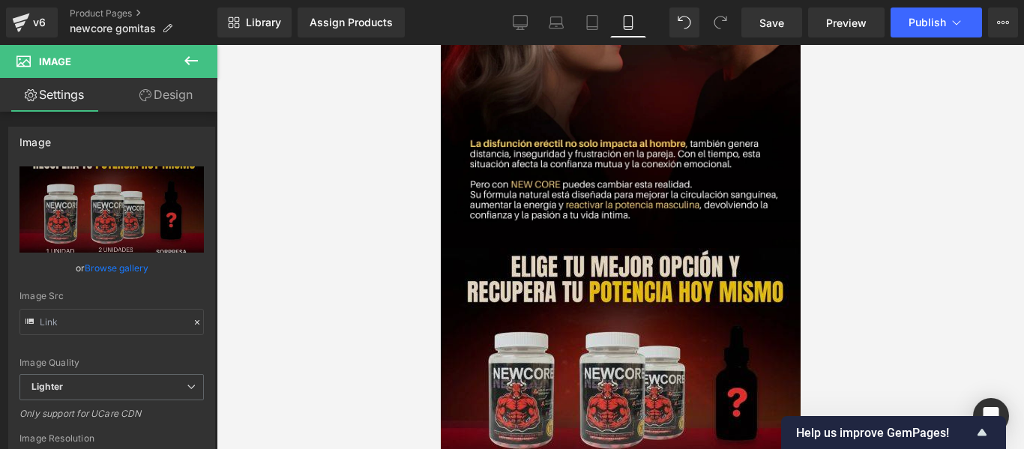
scroll to position [4198, 0]
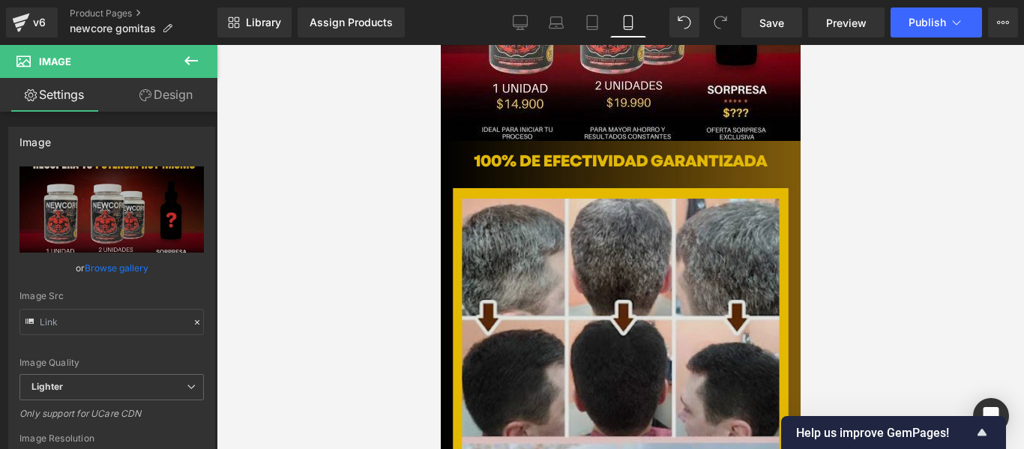
click at [607, 279] on img at bounding box center [620, 371] width 360 height 460
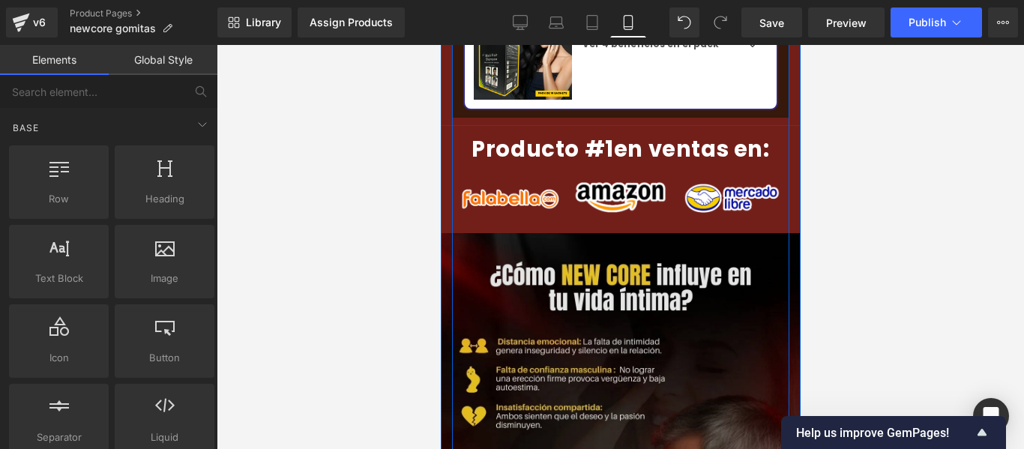
scroll to position [2999, 0]
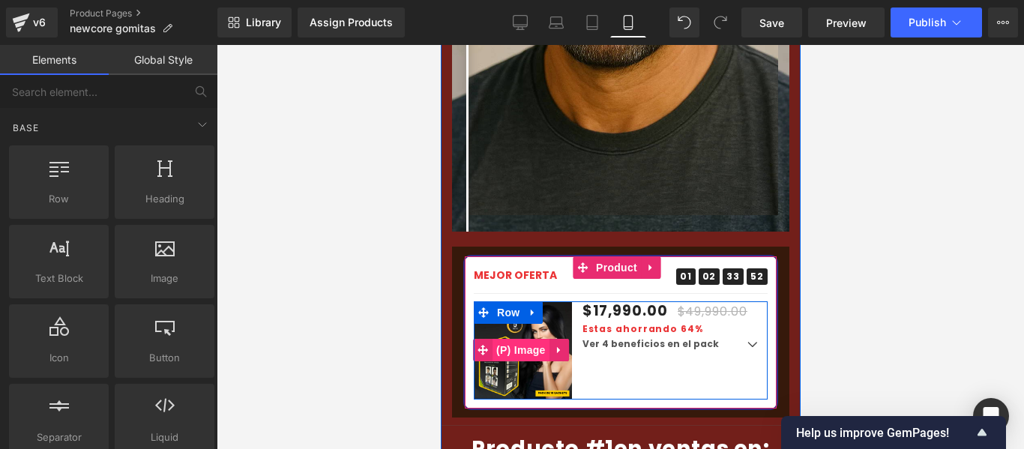
click at [523, 339] on span "(P) Image" at bounding box center [520, 350] width 57 height 22
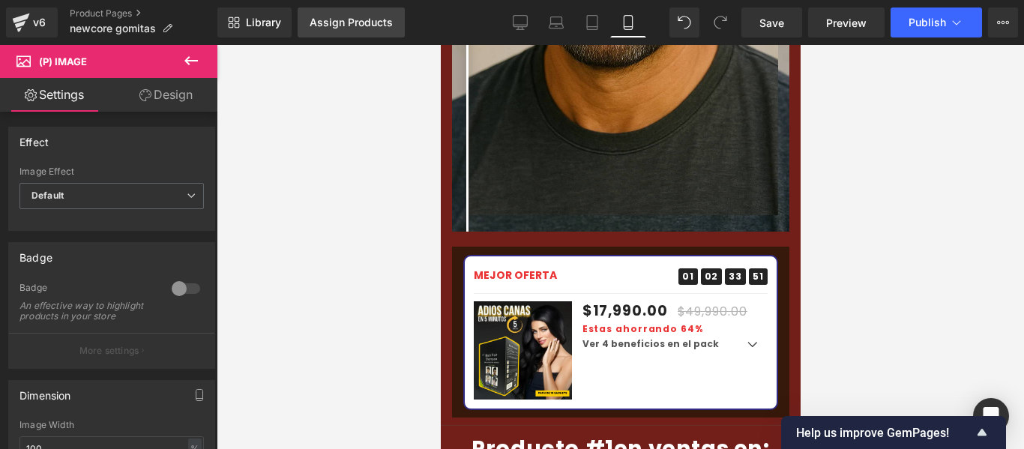
click at [347, 31] on link "Assign Products" at bounding box center [351, 22] width 107 height 30
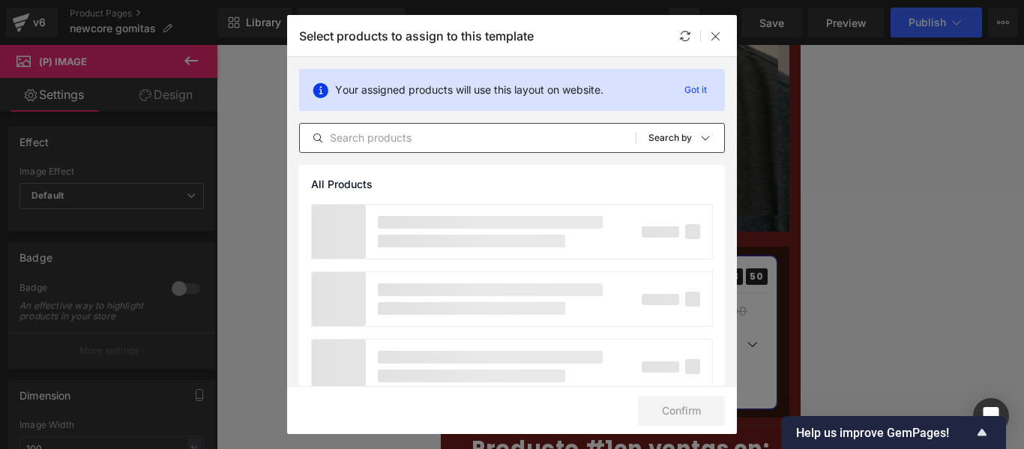
click at [427, 137] on input "text" at bounding box center [468, 138] width 336 height 18
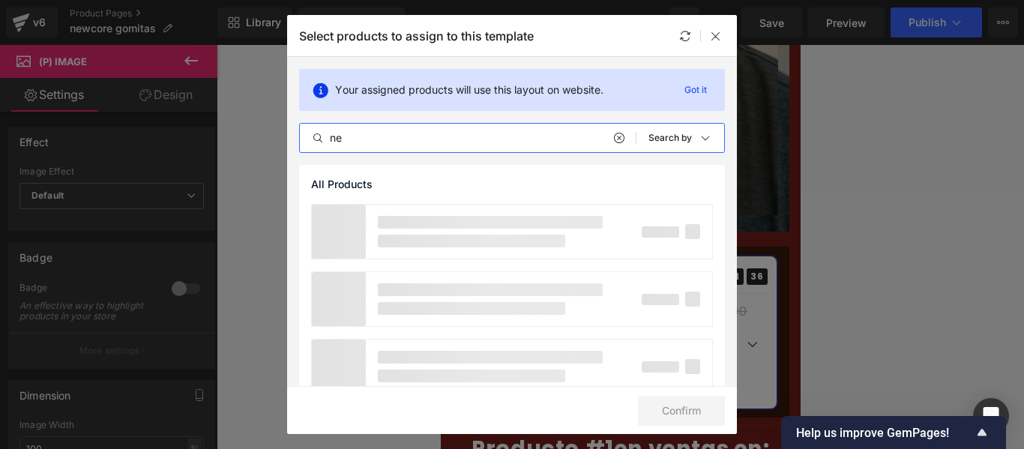
type input "n"
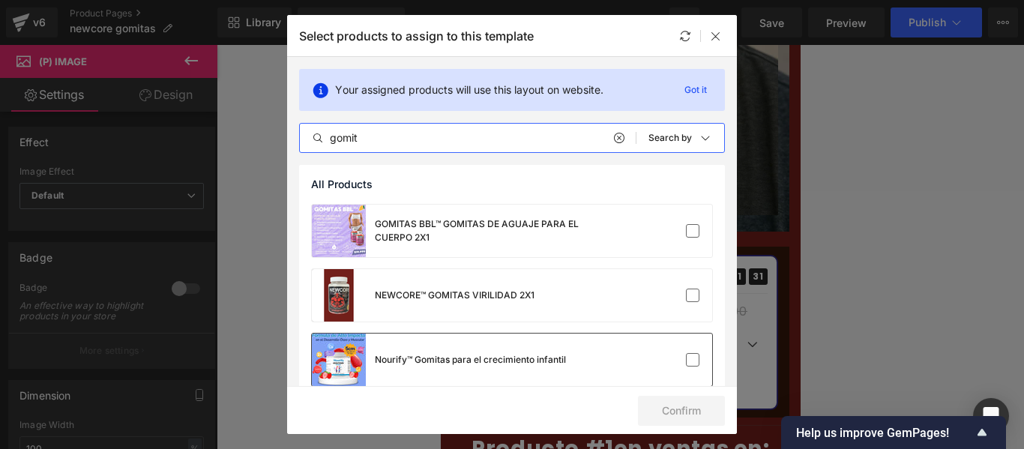
scroll to position [75, 0]
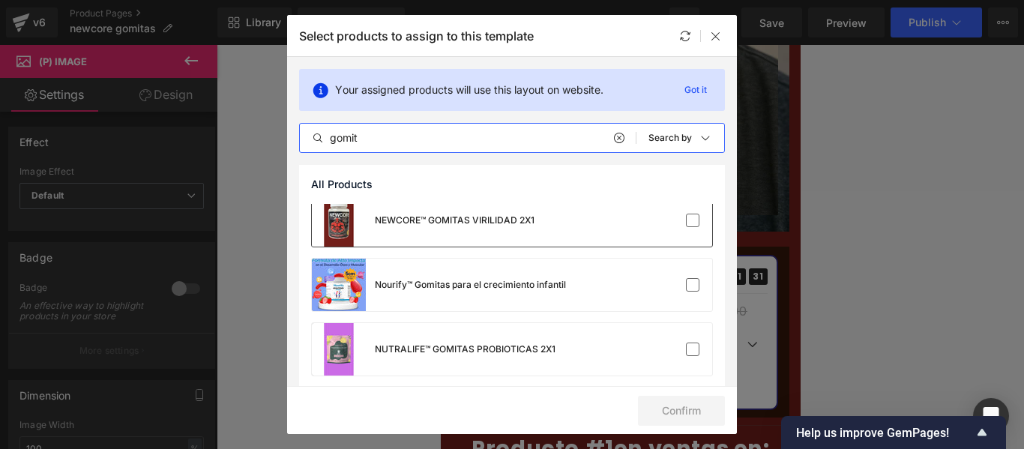
type input "gomit"
click at [475, 238] on div "NEWCORE™ GOMITAS VIRILIDAD 2X1" at bounding box center [423, 220] width 223 height 52
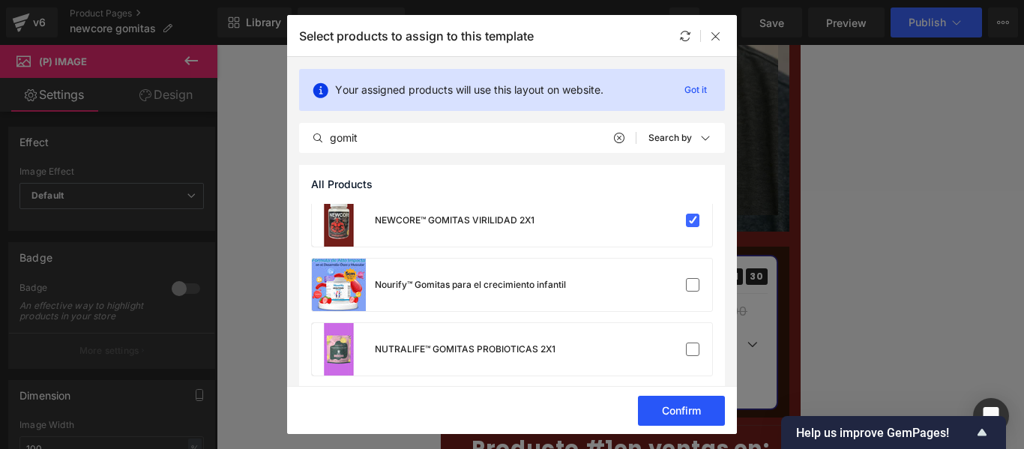
click at [684, 422] on button "Confirm" at bounding box center [681, 411] width 87 height 30
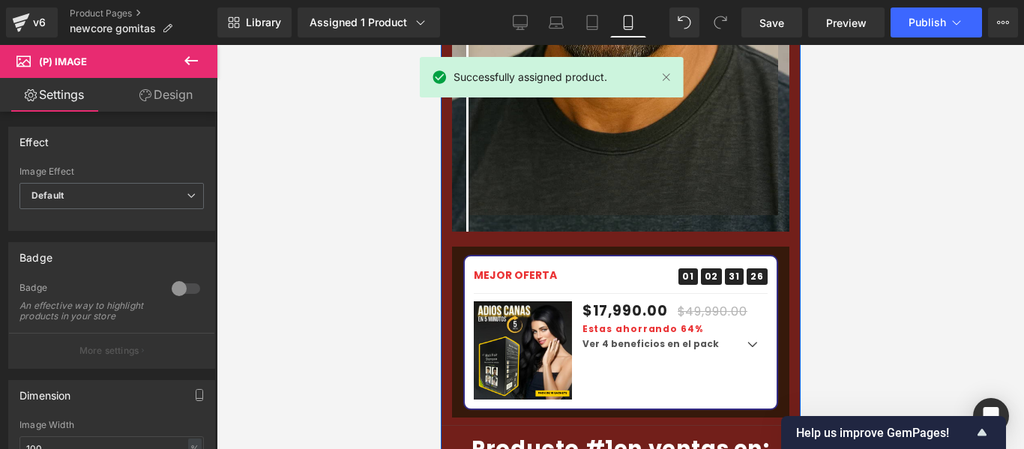
click at [537, 301] on img at bounding box center [522, 350] width 98 height 98
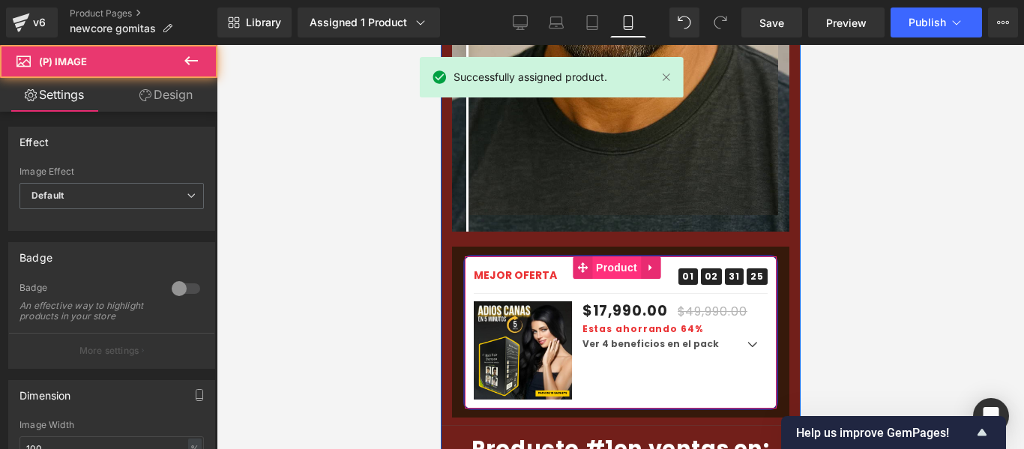
click at [610, 256] on span "Product" at bounding box center [615, 267] width 49 height 22
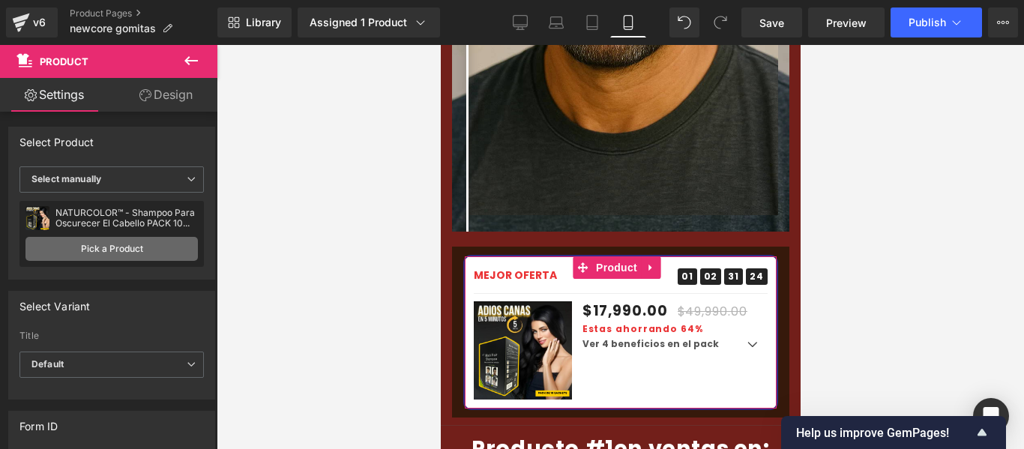
click at [97, 248] on link "Pick a Product" at bounding box center [111, 249] width 172 height 24
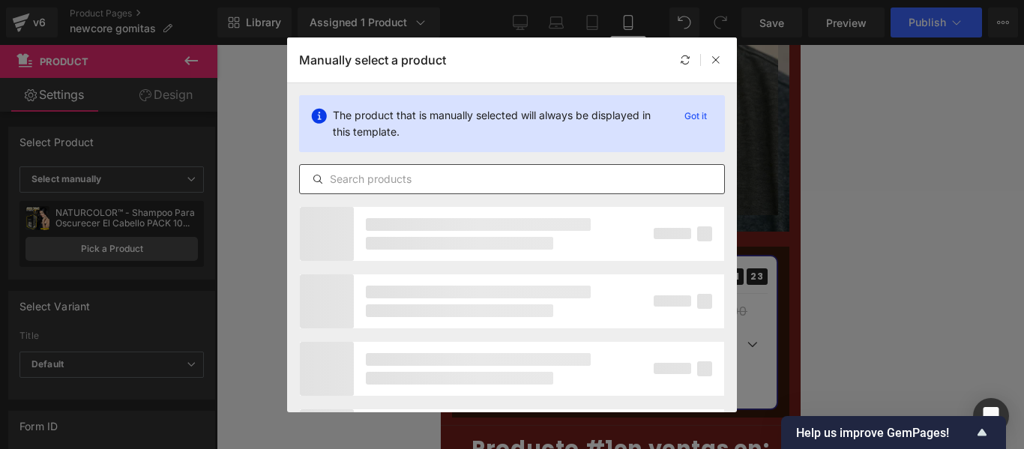
click at [396, 191] on div at bounding box center [512, 179] width 426 height 30
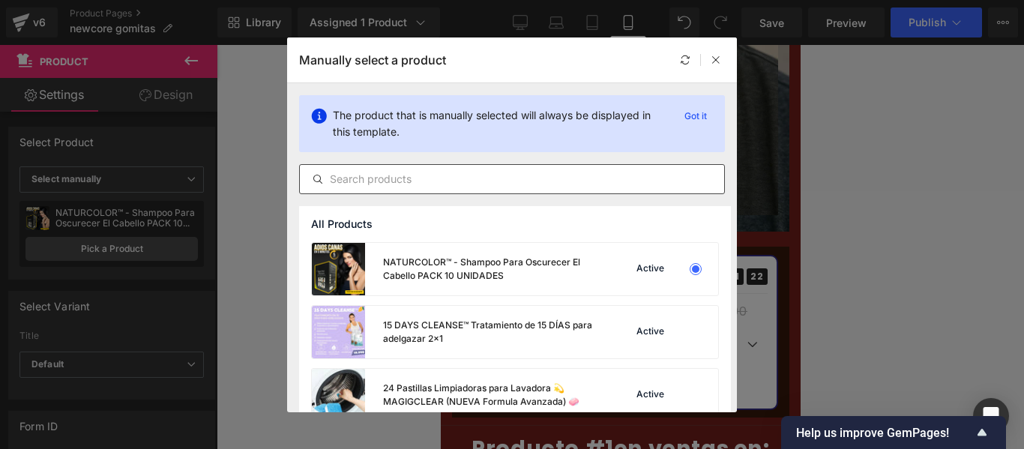
click at [391, 178] on input "text" at bounding box center [512, 179] width 424 height 18
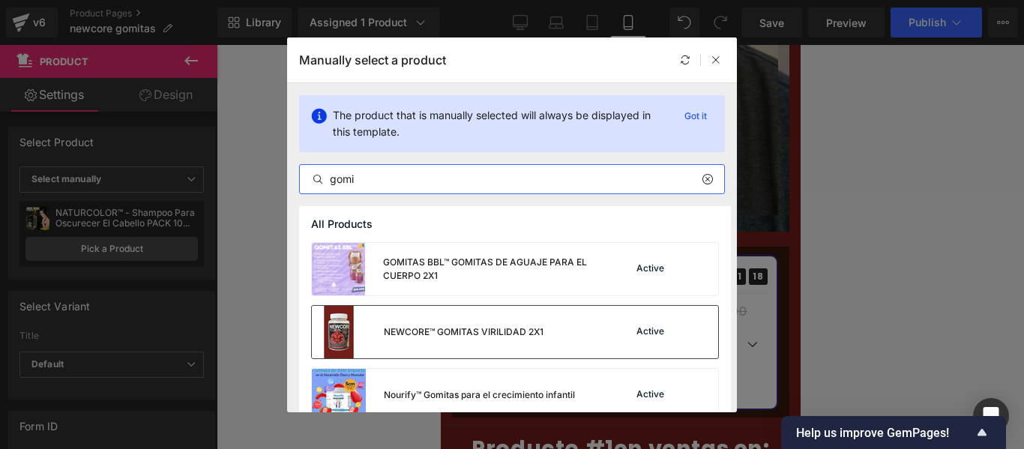
type input "gomi"
click at [442, 349] on div "NEWCORE™ GOMITAS VIRILIDAD 2X1" at bounding box center [428, 332] width 232 height 52
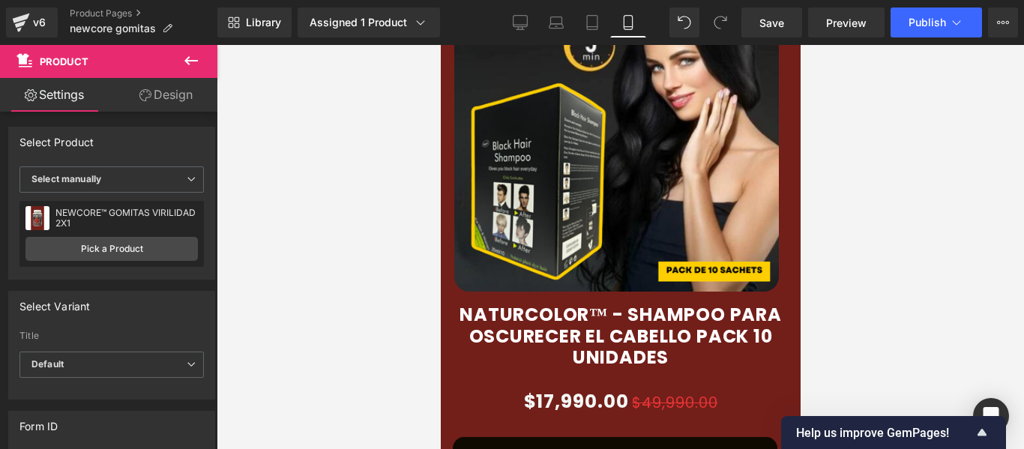
scroll to position [750, 0]
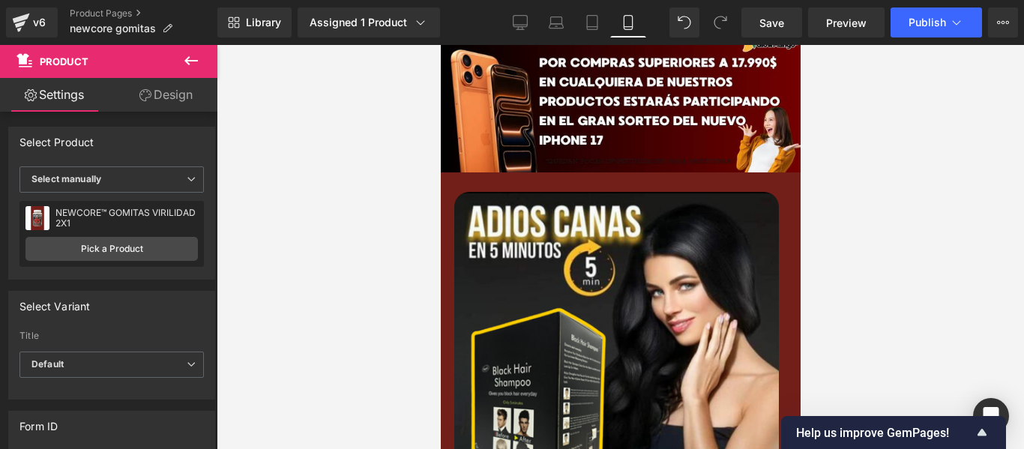
click at [599, 280] on img at bounding box center [616, 354] width 325 height 325
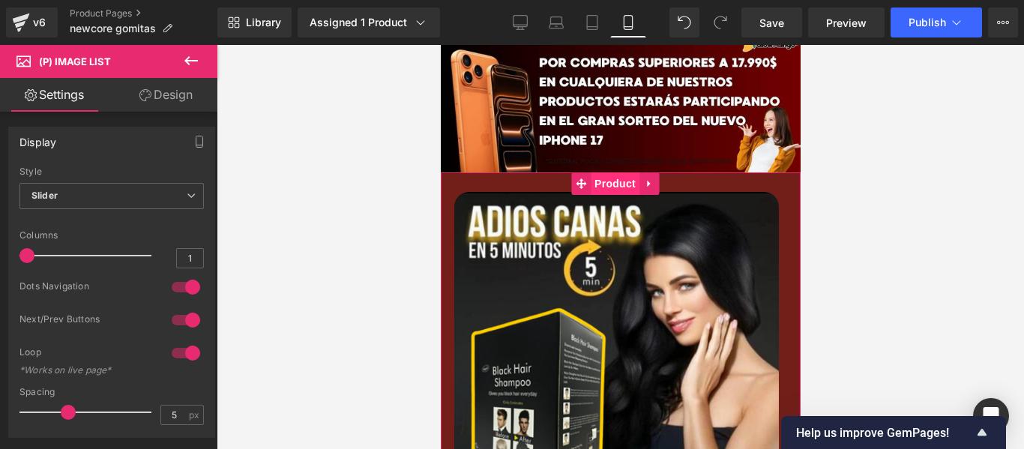
click at [597, 172] on span "Product" at bounding box center [614, 183] width 49 height 22
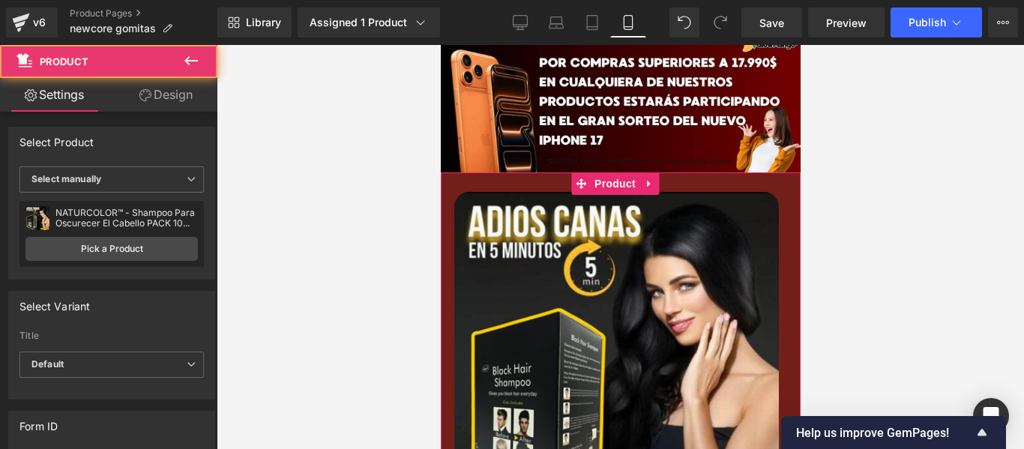
click at [123, 266] on div "NATURCOLOR™ - Shampoo Para Oscurecer El Cabello PACK 10 UNIDADES NATURCOLOR™ - …" at bounding box center [111, 234] width 184 height 66
click at [123, 241] on link "Pick a Product" at bounding box center [111, 249] width 172 height 24
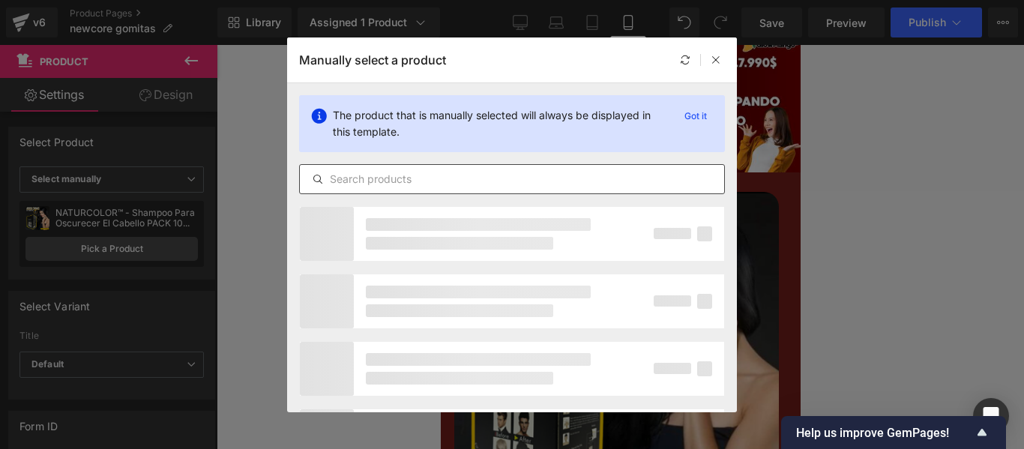
click at [423, 181] on input "text" at bounding box center [512, 179] width 424 height 18
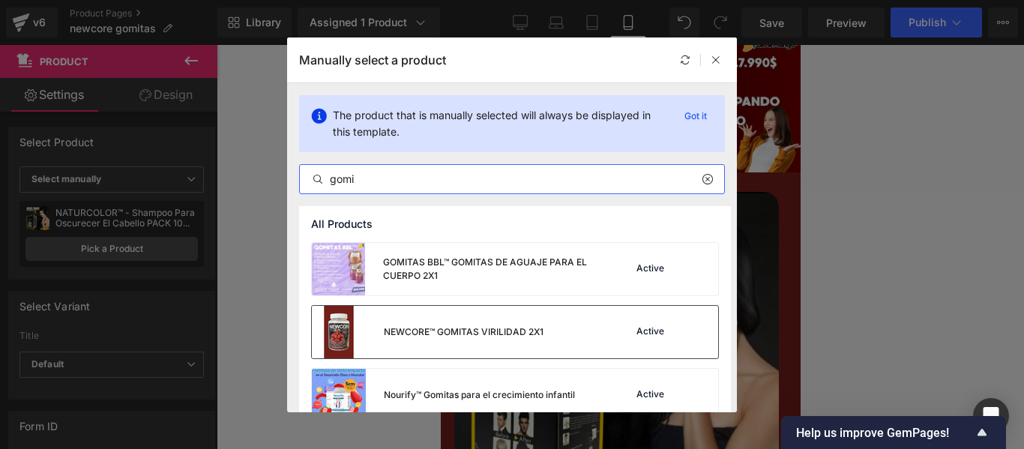
type input "gomi"
click at [504, 310] on div "NEWCORE™ GOMITAS VIRILIDAD 2X1" at bounding box center [428, 332] width 232 height 52
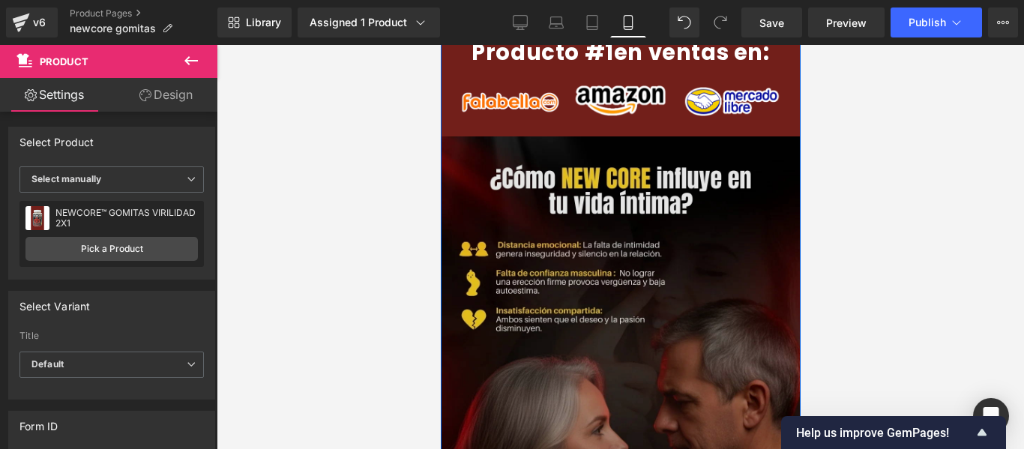
scroll to position [3598, 0]
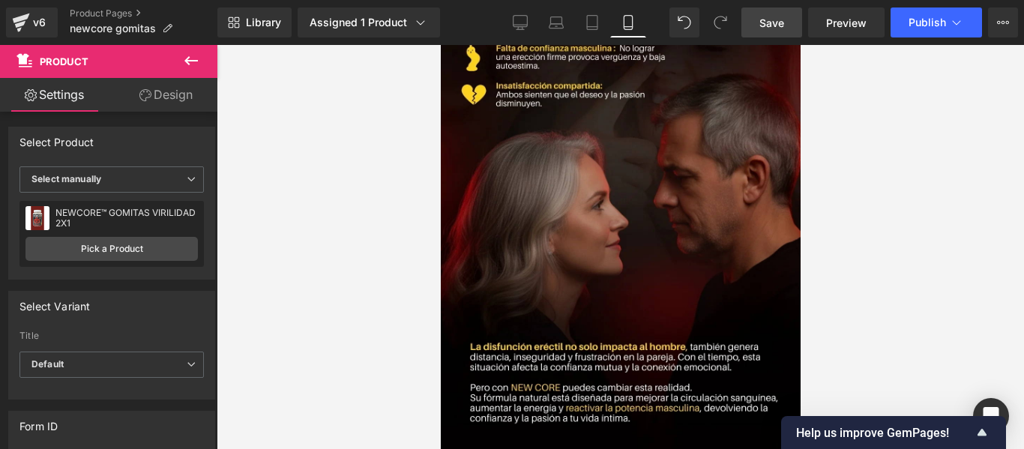
click at [771, 25] on span "Save" at bounding box center [771, 23] width 25 height 16
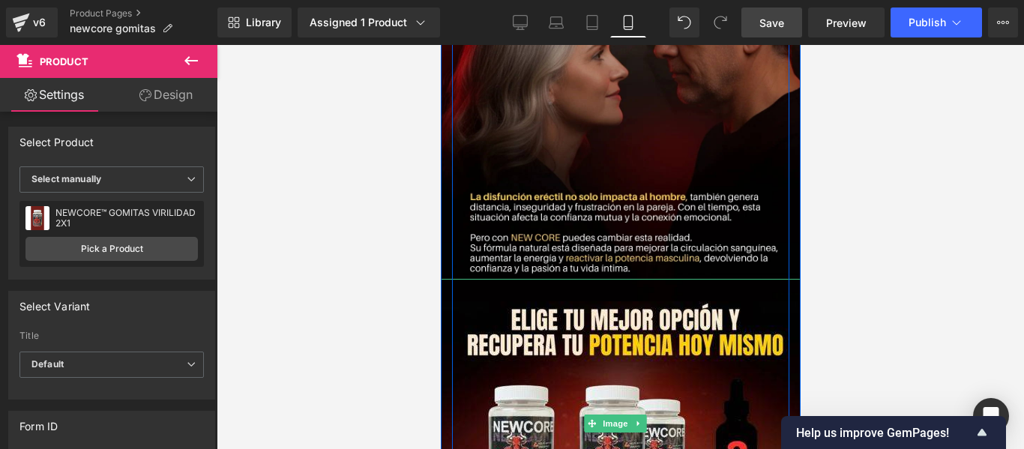
scroll to position [3973, 0]
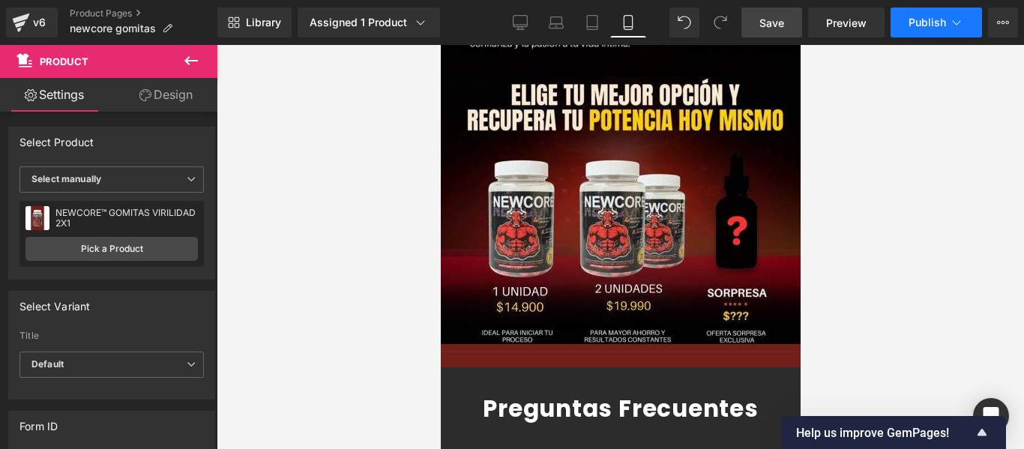
click at [939, 25] on span "Publish" at bounding box center [927, 22] width 37 height 12
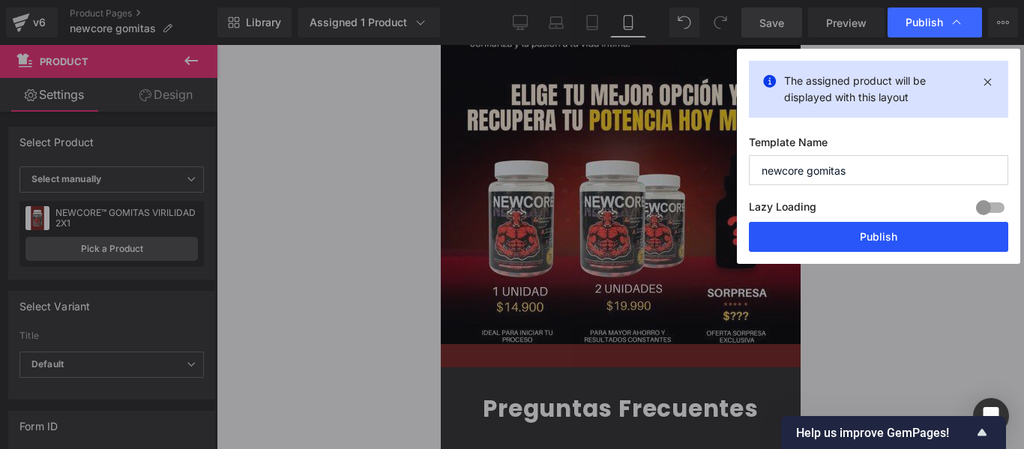
click at [858, 247] on button "Publish" at bounding box center [878, 237] width 259 height 30
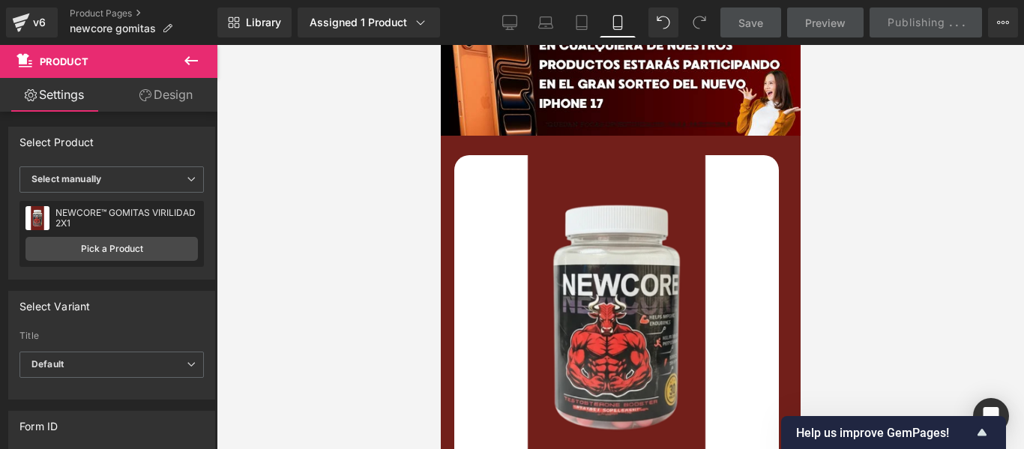
scroll to position [1161, 0]
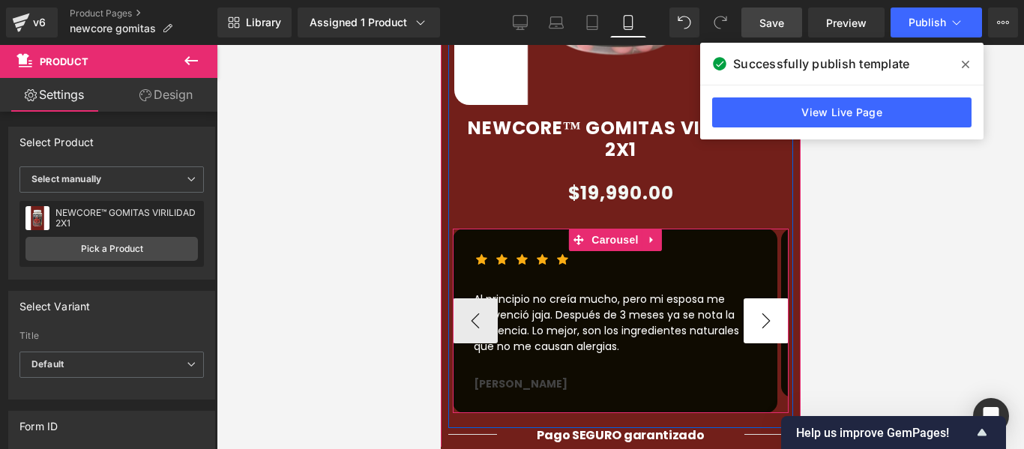
click at [750, 298] on button "›" at bounding box center [765, 320] width 45 height 45
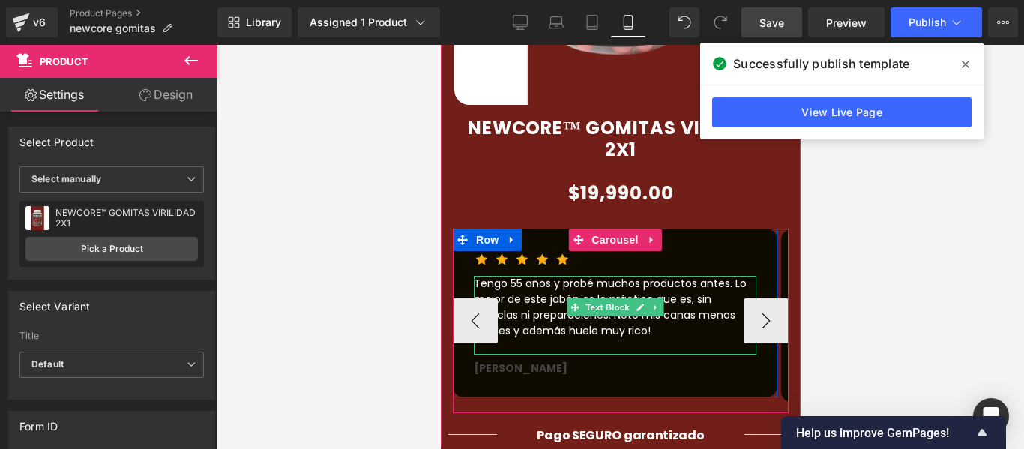
click at [711, 279] on p "Tengo 55 años y probé muchos productos antes. Lo mejor de este jabón es lo prác…" at bounding box center [614, 307] width 283 height 63
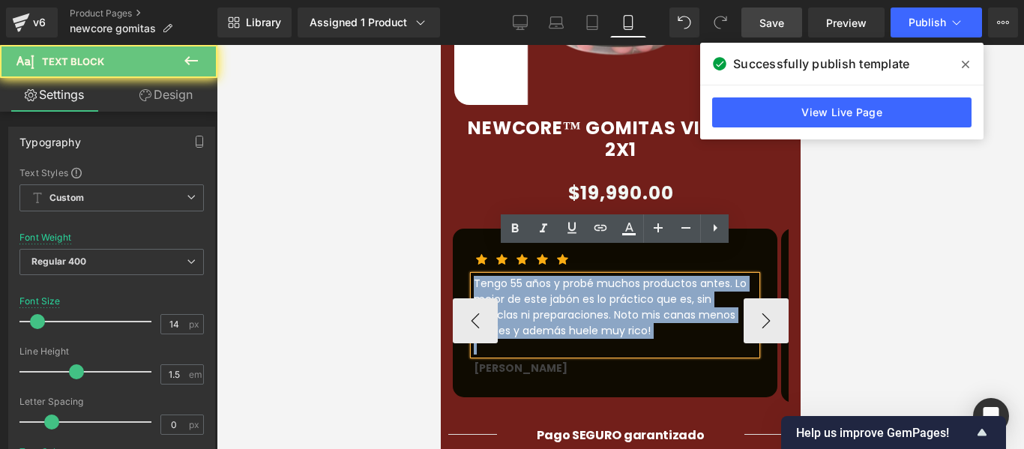
click at [711, 279] on p "Tengo 55 años y probé muchos productos antes. Lo mejor de este jabón es lo prác…" at bounding box center [614, 307] width 283 height 63
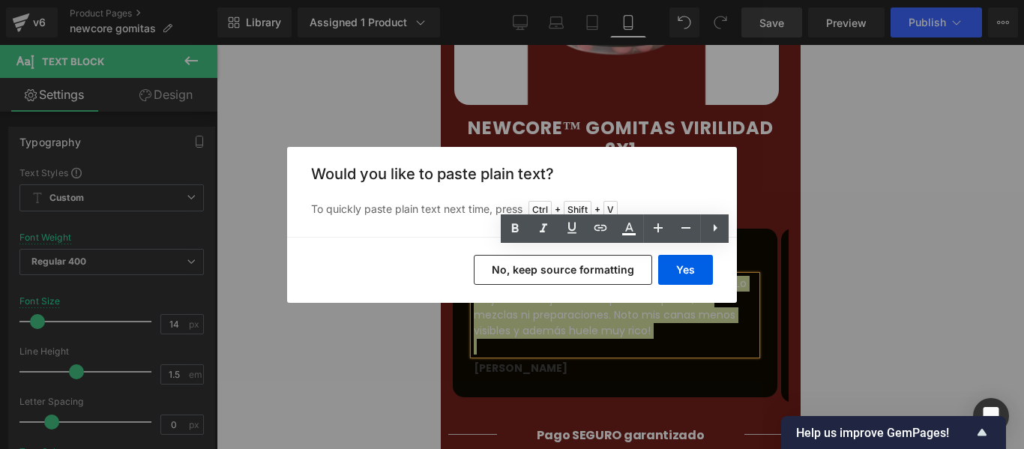
click at [702, 253] on div "Yes No, keep source formatting" at bounding box center [512, 270] width 450 height 66
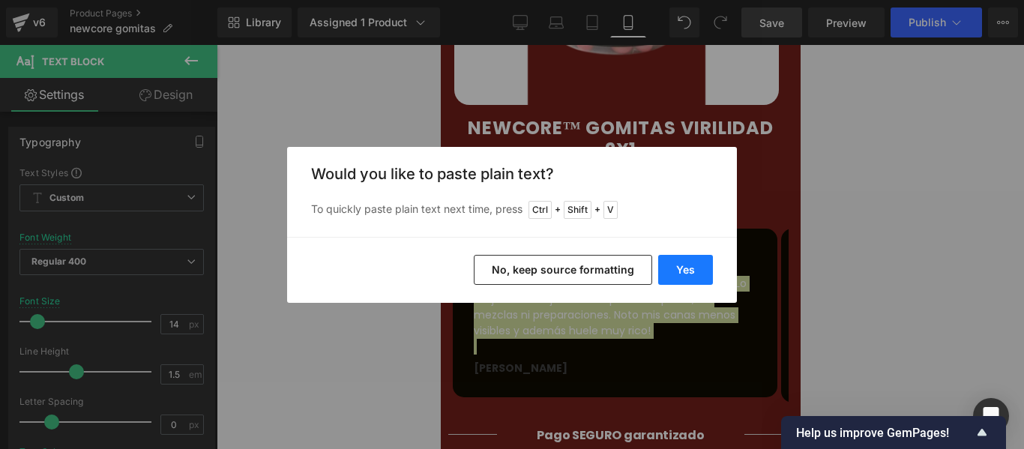
click at [684, 281] on button "Yes" at bounding box center [685, 270] width 55 height 30
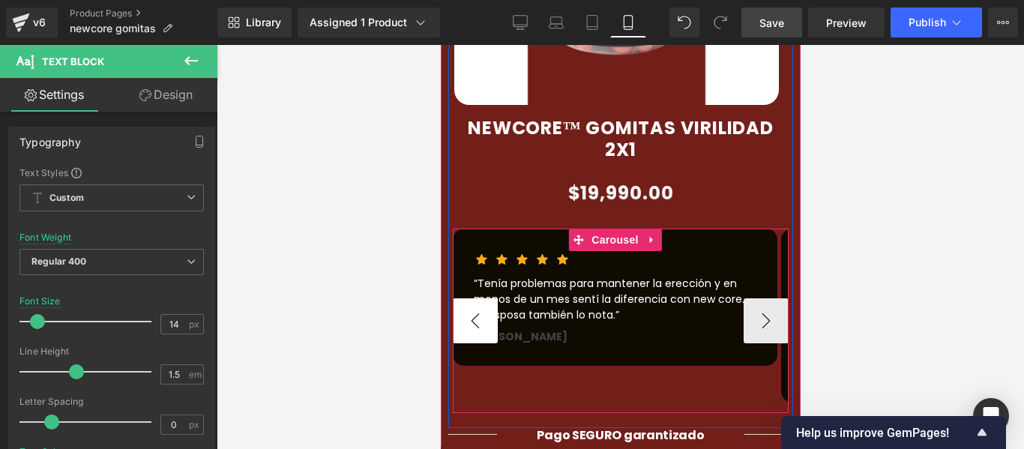
click at [478, 298] on button "‹" at bounding box center [474, 320] width 45 height 45
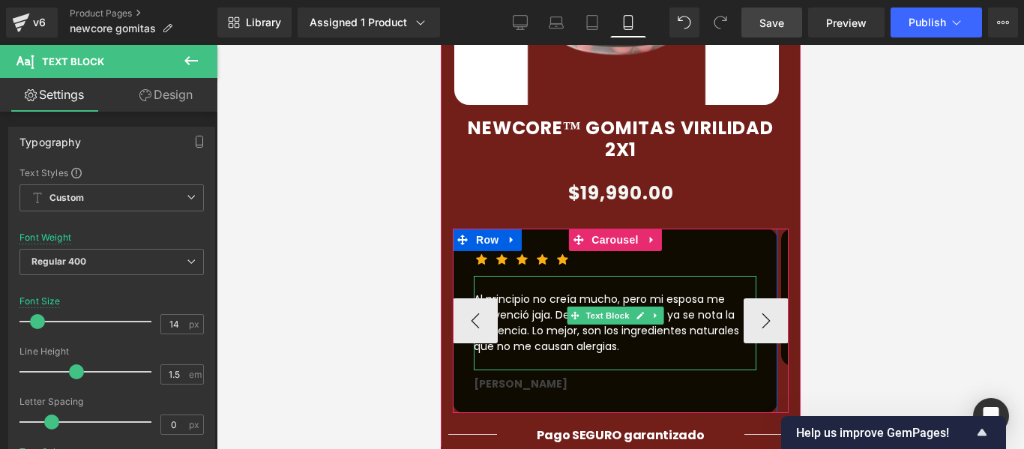
click at [697, 302] on p "Al principio no creía mucho, pero mi esposa me convenció jaja. Después de 3 mes…" at bounding box center [614, 323] width 283 height 63
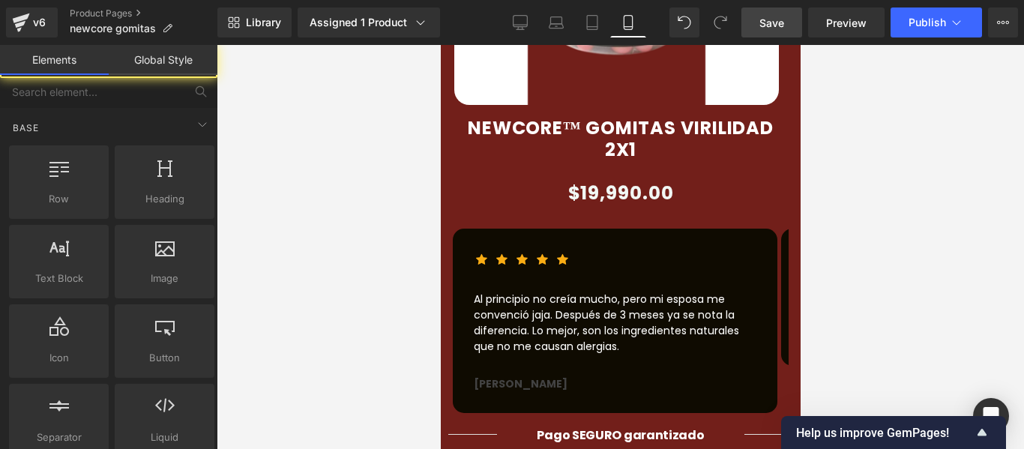
drag, startPoint x: 804, startPoint y: 364, endPoint x: 346, endPoint y: 306, distance: 462.4
click at [804, 364] on div at bounding box center [620, 247] width 807 height 404
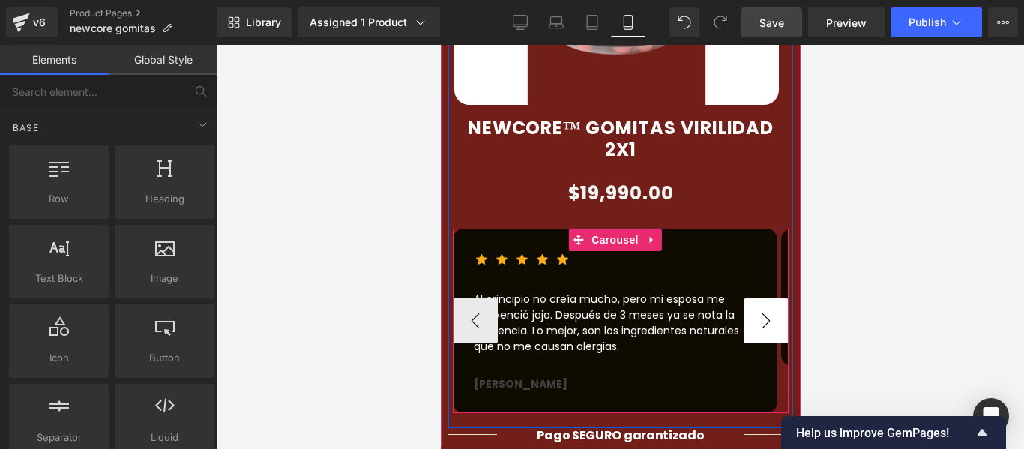
click at [766, 298] on button "›" at bounding box center [765, 320] width 45 height 45
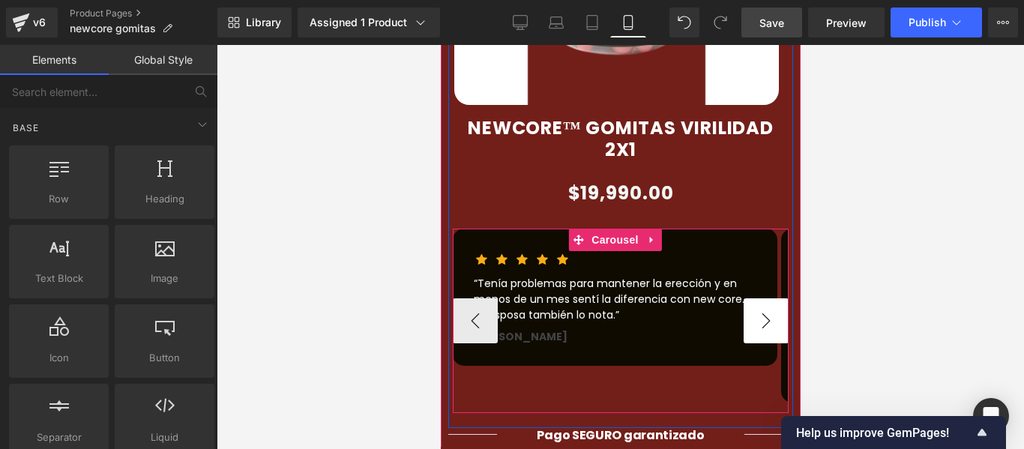
click at [766, 298] on button "›" at bounding box center [765, 320] width 45 height 45
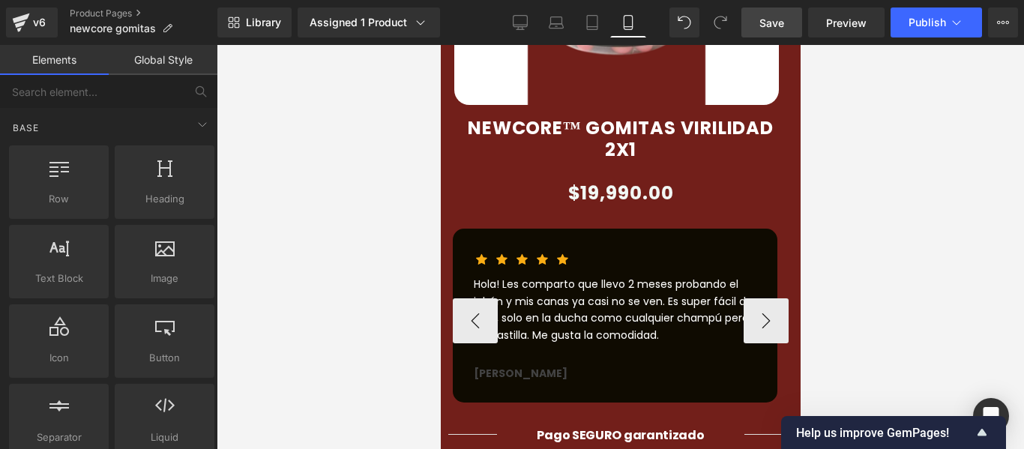
click at [720, 283] on div "Hola! Les comparto que llevo 2 meses probando el jabón y mis canas ya casi no s…" at bounding box center [614, 318] width 283 height 84
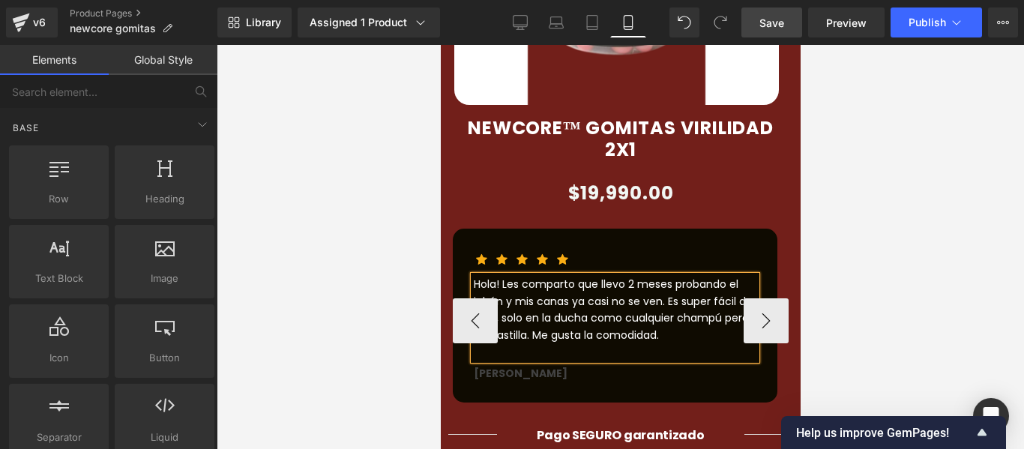
click at [720, 283] on div "Hola! Les comparto que llevo 2 meses probando el jabón y mis canas ya casi no s…" at bounding box center [614, 318] width 283 height 84
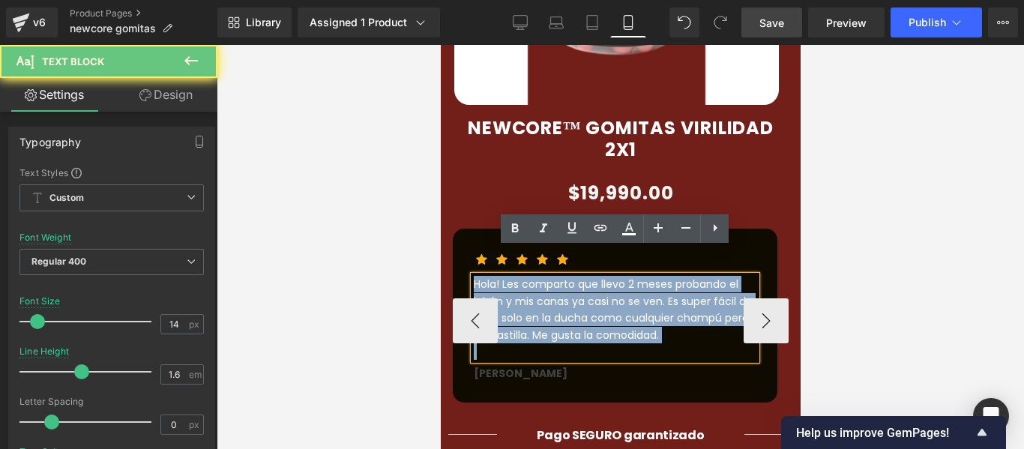
click at [720, 283] on div "Hola! Les comparto que llevo 2 meses probando el jabón y mis canas ya casi no s…" at bounding box center [614, 318] width 283 height 84
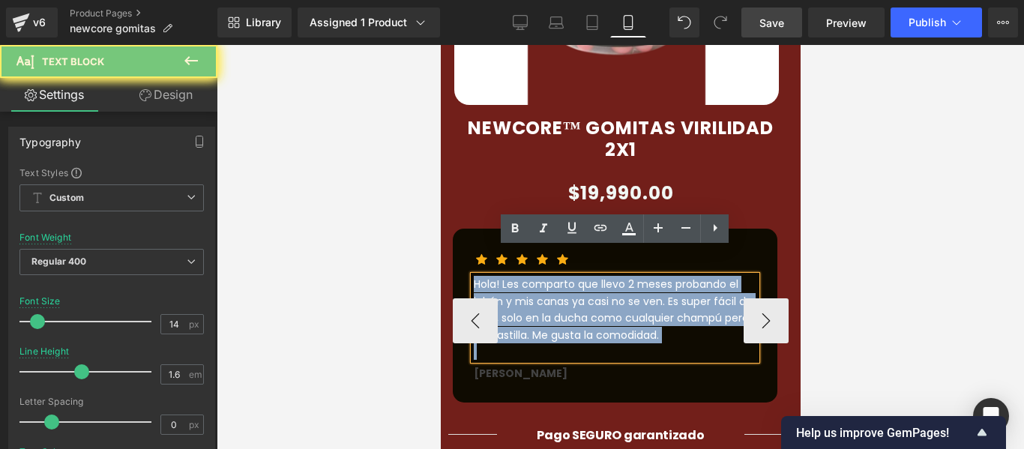
click at [727, 285] on div "Hola! Les comparto que llevo 2 meses probando el jabón y mis canas ya casi no s…" at bounding box center [614, 318] width 283 height 84
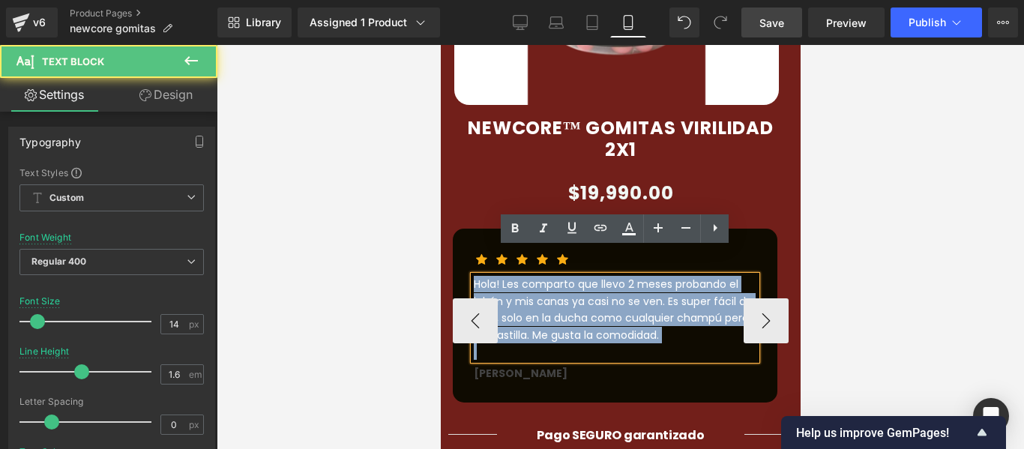
click at [727, 285] on div "Hola! Les comparto que llevo 2 meses probando el jabón y mis canas ya casi no s…" at bounding box center [614, 318] width 283 height 84
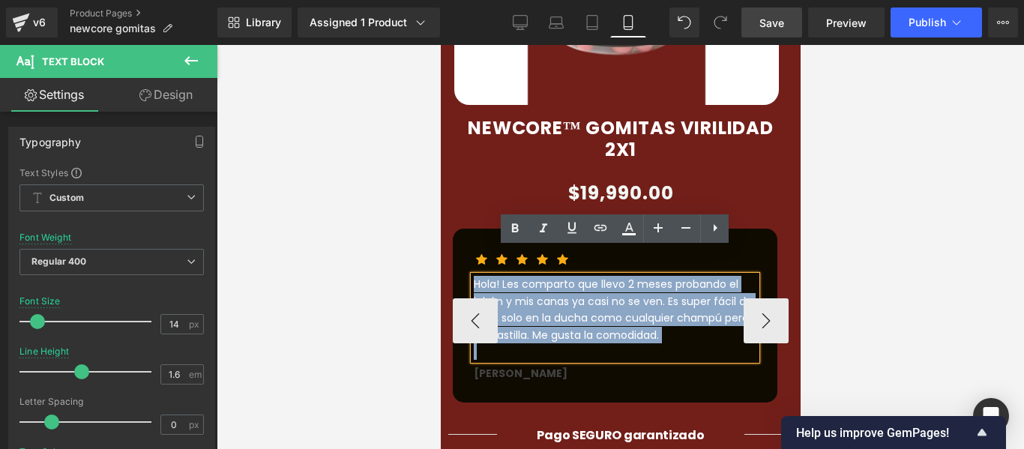
click at [729, 285] on div "Hola! Les comparto que llevo 2 meses probando el jabón y mis canas ya casi no s…" at bounding box center [614, 318] width 283 height 84
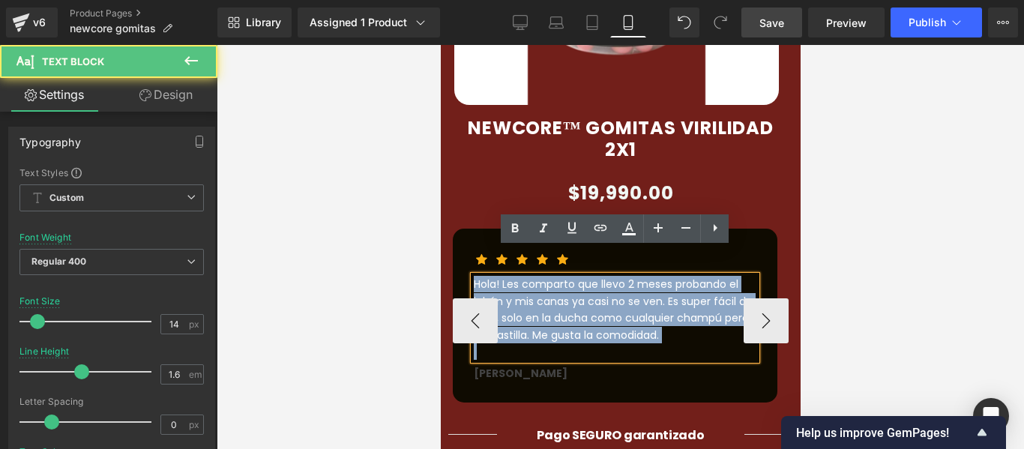
click at [624, 343] on div at bounding box center [614, 351] width 283 height 16
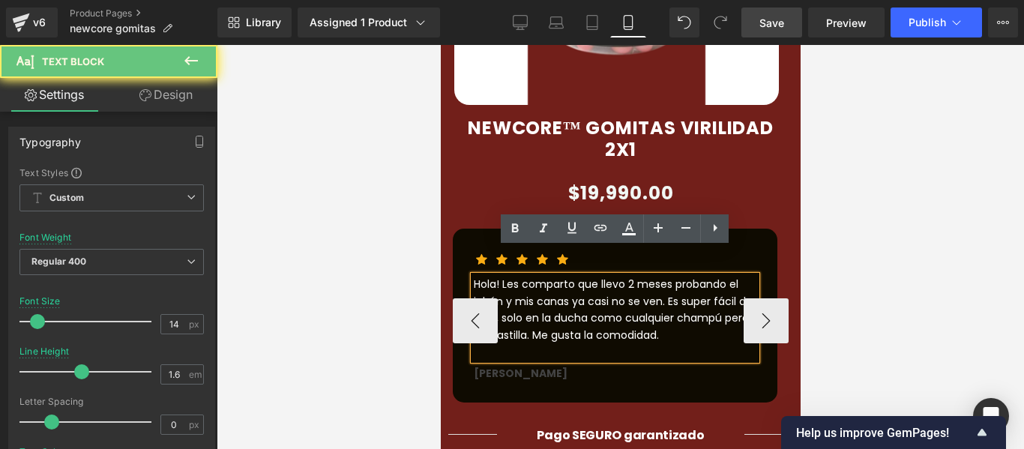
click at [624, 343] on div at bounding box center [614, 351] width 283 height 16
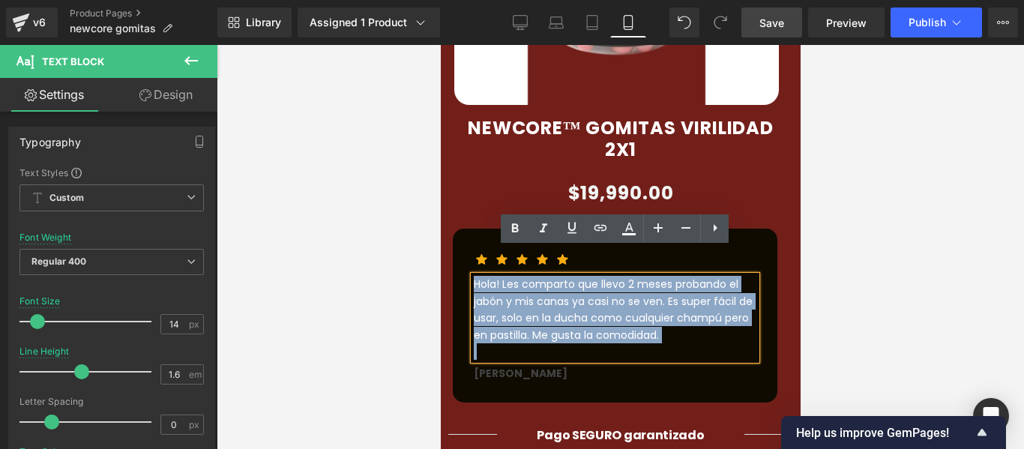
drag, startPoint x: 624, startPoint y: 315, endPoint x: 418, endPoint y: 227, distance: 223.4
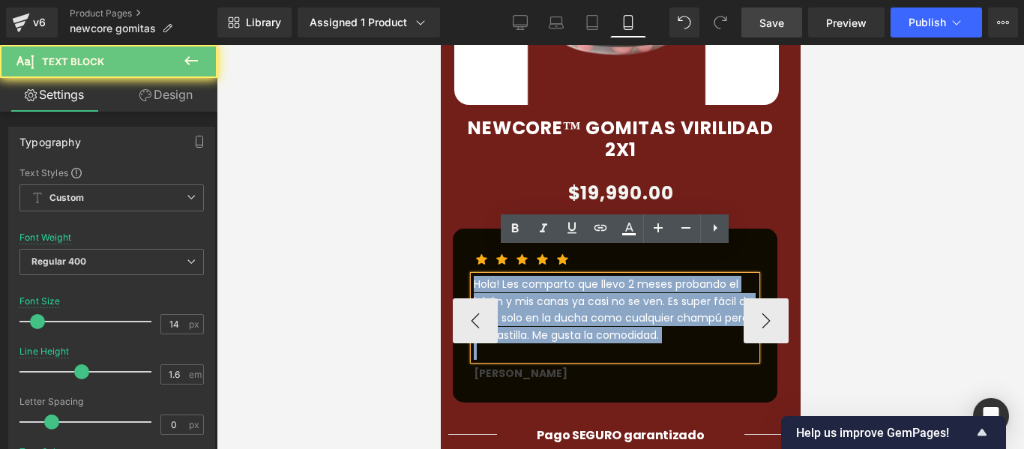
click at [588, 299] on div "Hola! Les comparto que llevo 2 meses probando el jabón y mis canas ya casi no s…" at bounding box center [614, 318] width 283 height 84
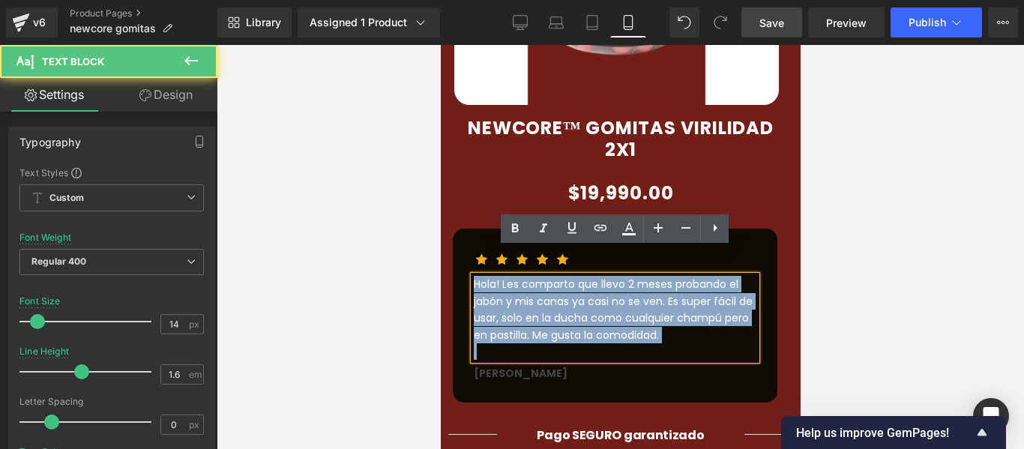
drag, startPoint x: 628, startPoint y: 312, endPoint x: 436, endPoint y: 247, distance: 202.7
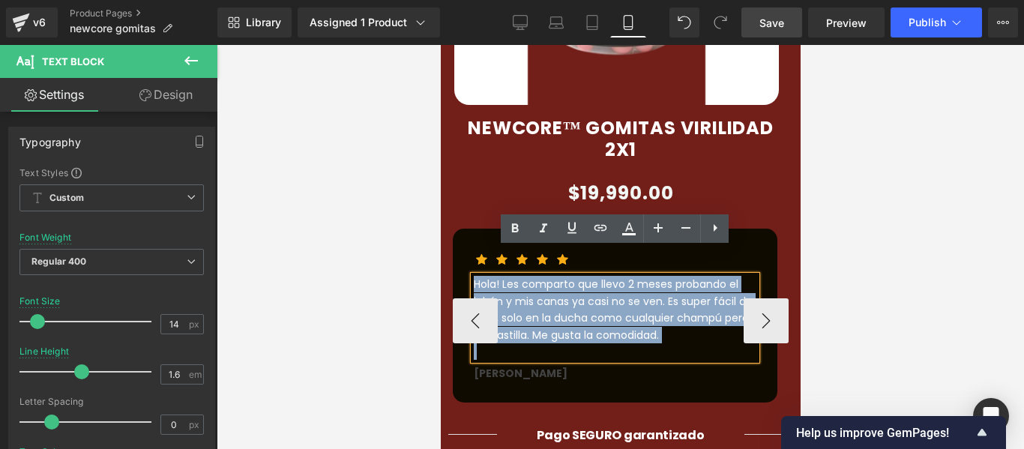
click at [699, 343] on div at bounding box center [614, 351] width 283 height 16
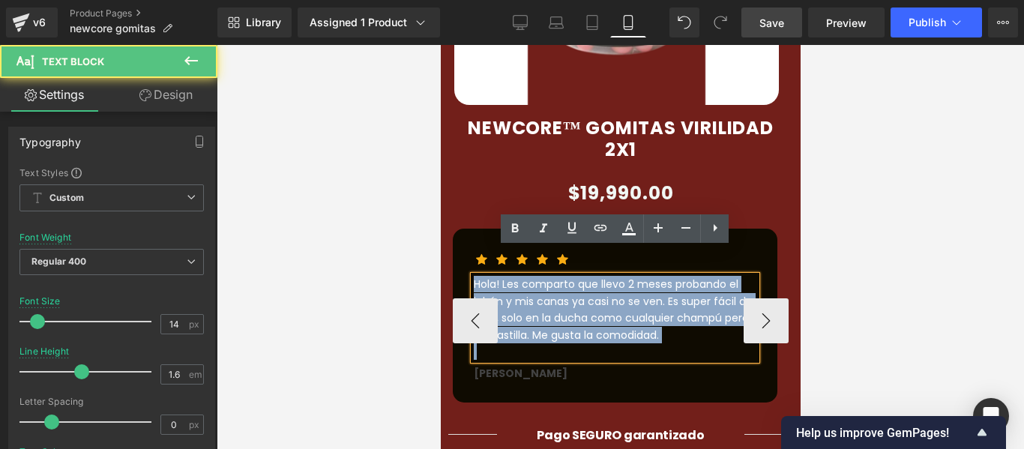
click at [686, 289] on div "Hola! Les comparto que llevo 2 meses probando el jabón y mis canas ya casi no s…" at bounding box center [614, 318] width 283 height 84
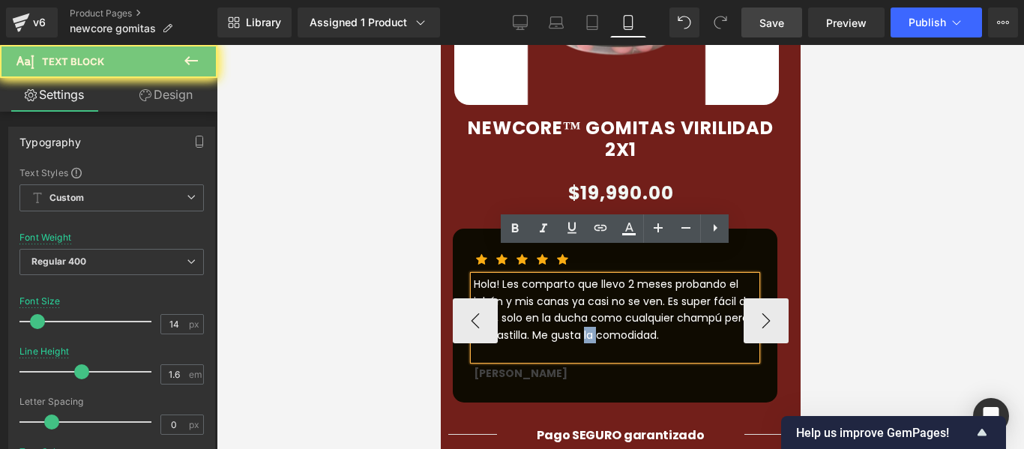
click at [686, 289] on div "Hola! Les comparto que llevo 2 meses probando el jabón y mis canas ya casi no s…" at bounding box center [614, 318] width 283 height 84
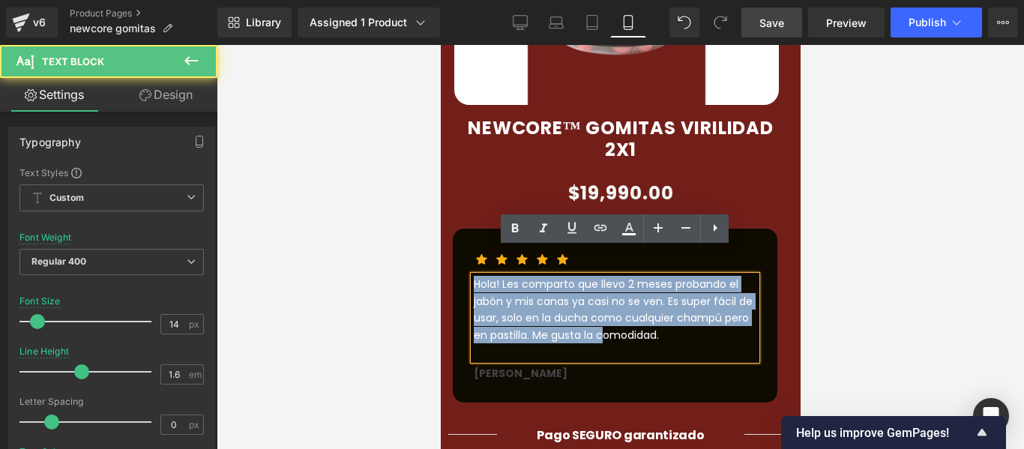
drag, startPoint x: 648, startPoint y: 289, endPoint x: 371, endPoint y: 260, distance: 278.8
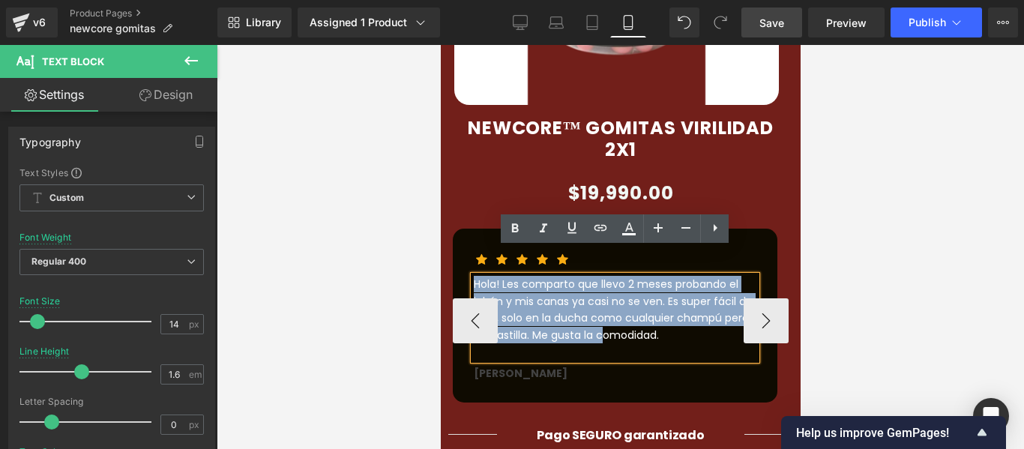
click at [677, 296] on div "Hola! Les comparto que llevo 2 meses probando el jabón y mis canas ya casi no s…" at bounding box center [614, 318] width 283 height 84
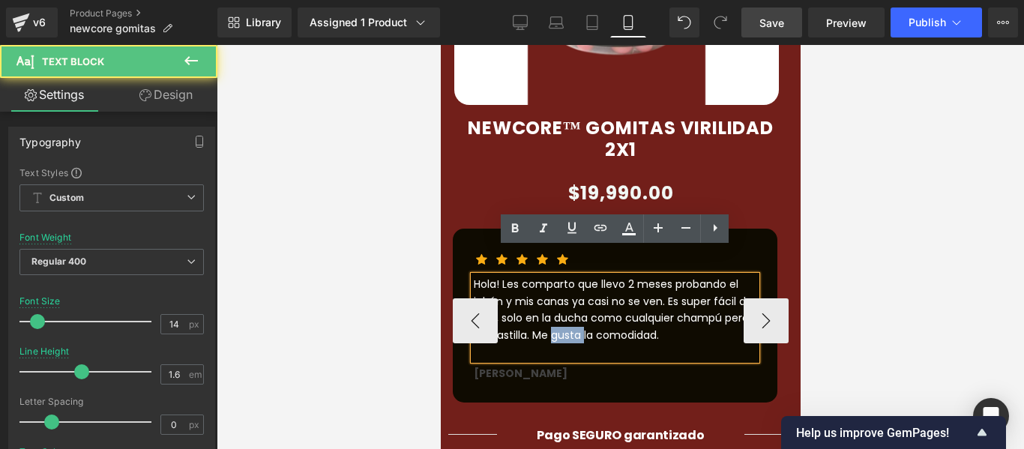
click at [677, 296] on div "Hola! Les comparto que llevo 2 meses probando el jabón y mis canas ya casi no s…" at bounding box center [614, 318] width 283 height 84
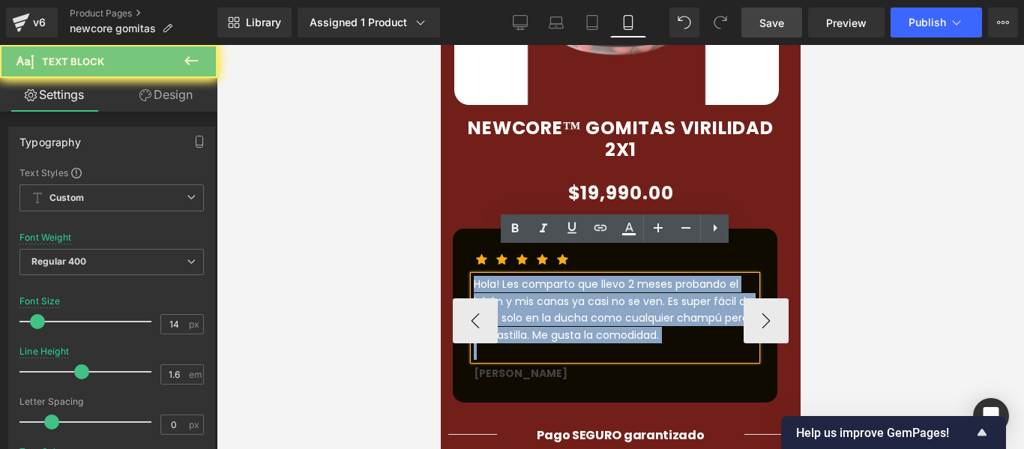
click at [677, 296] on div "Hola! Les comparto que llevo 2 meses probando el jabón y mis canas ya casi no s…" at bounding box center [614, 318] width 283 height 84
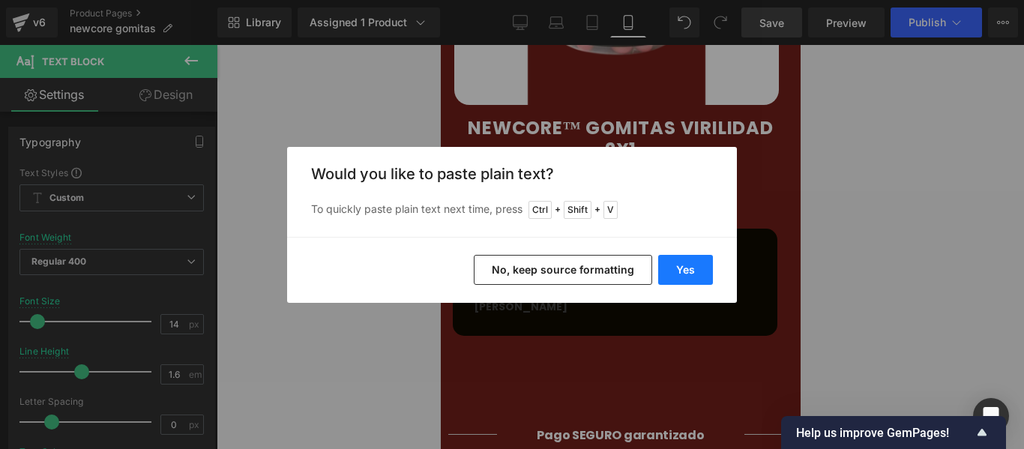
click at [676, 281] on button "Yes" at bounding box center [685, 270] width 55 height 30
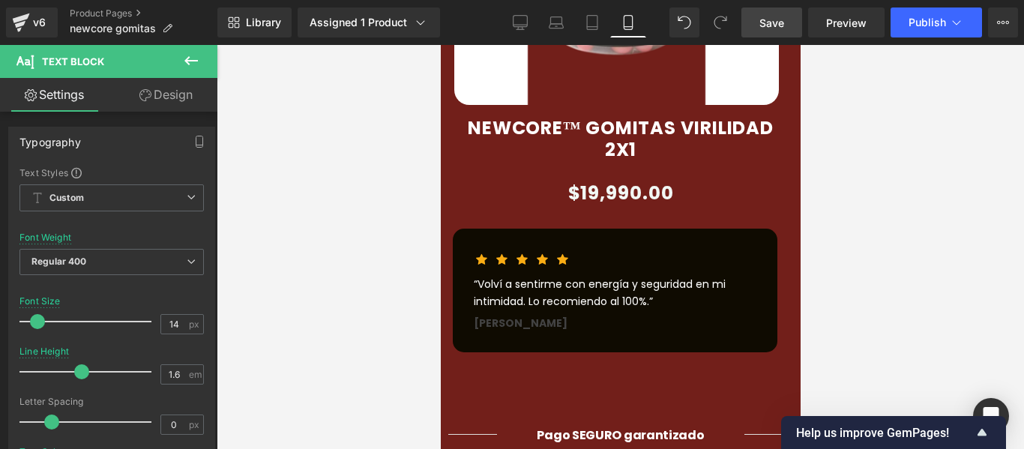
drag, startPoint x: 771, startPoint y: 12, endPoint x: 348, endPoint y: 295, distance: 508.6
click at [771, 12] on link "Save" at bounding box center [771, 22] width 61 height 30
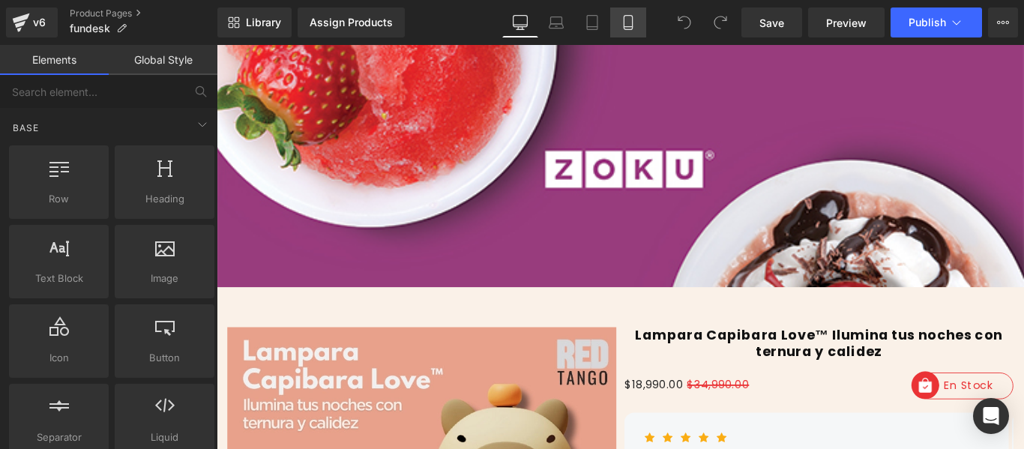
click at [638, 11] on link "Mobile" at bounding box center [628, 22] width 36 height 30
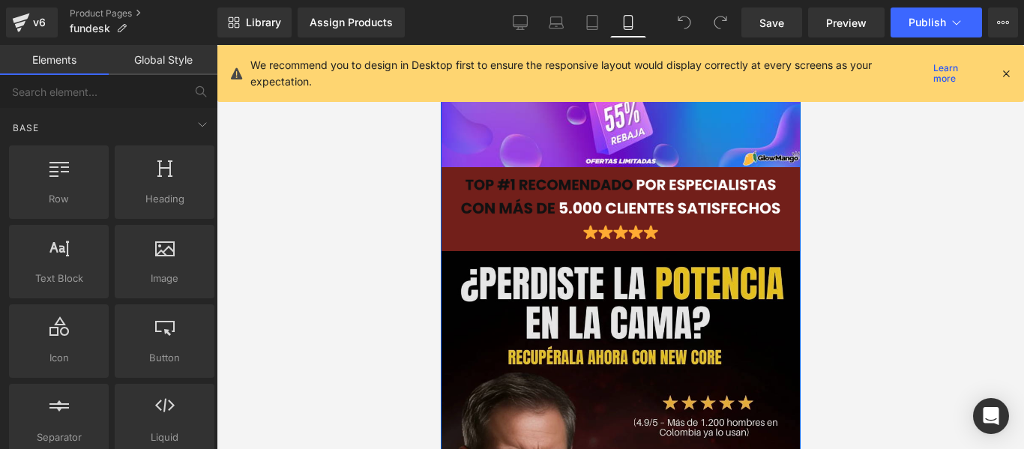
scroll to position [75, 0]
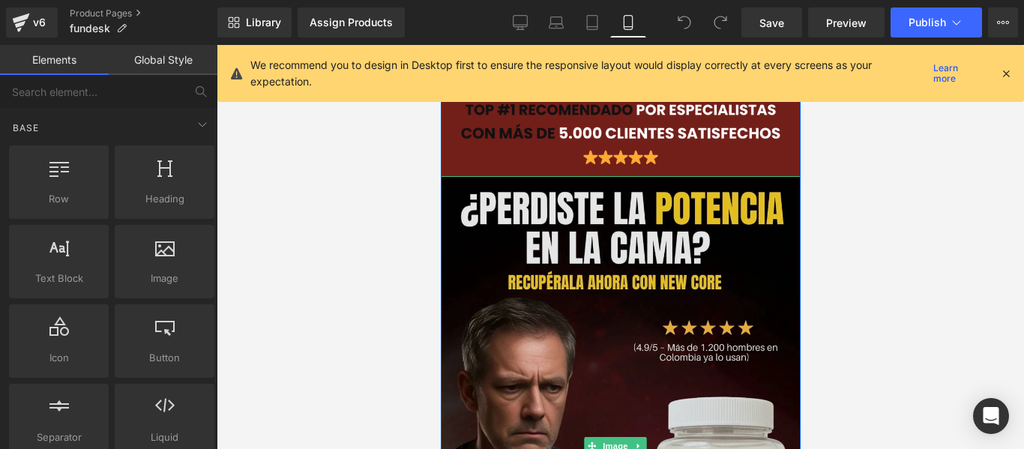
click at [612, 271] on img at bounding box center [620, 446] width 360 height 540
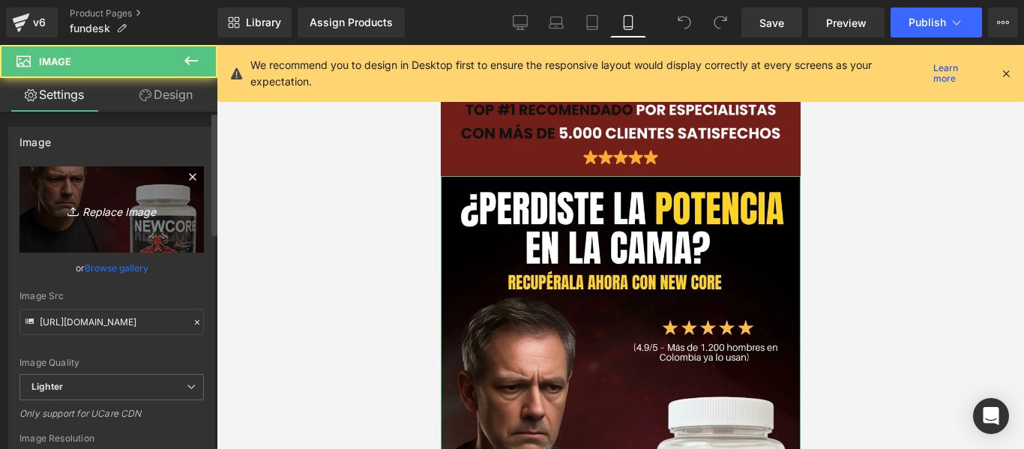
click at [145, 203] on icon "Replace Image" at bounding box center [112, 209] width 120 height 19
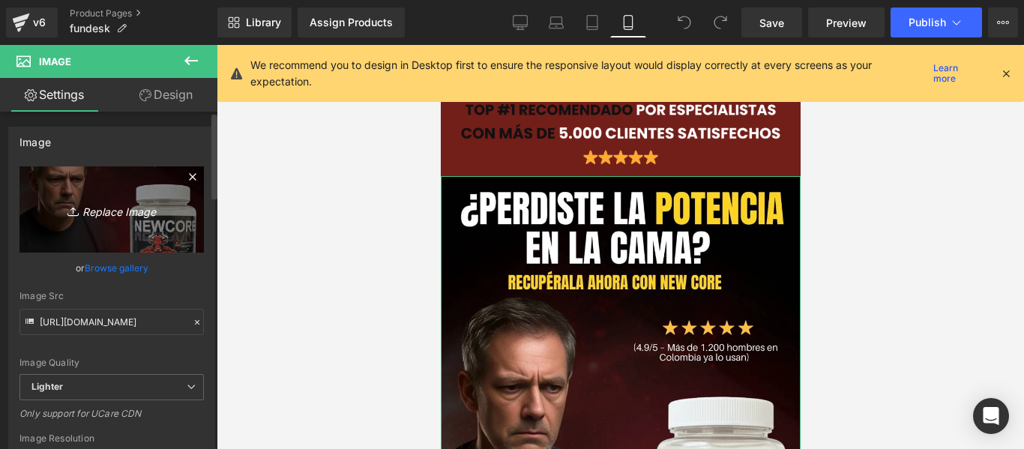
type input "C:\fakepath\IMAGEN_2_2.jpeg"
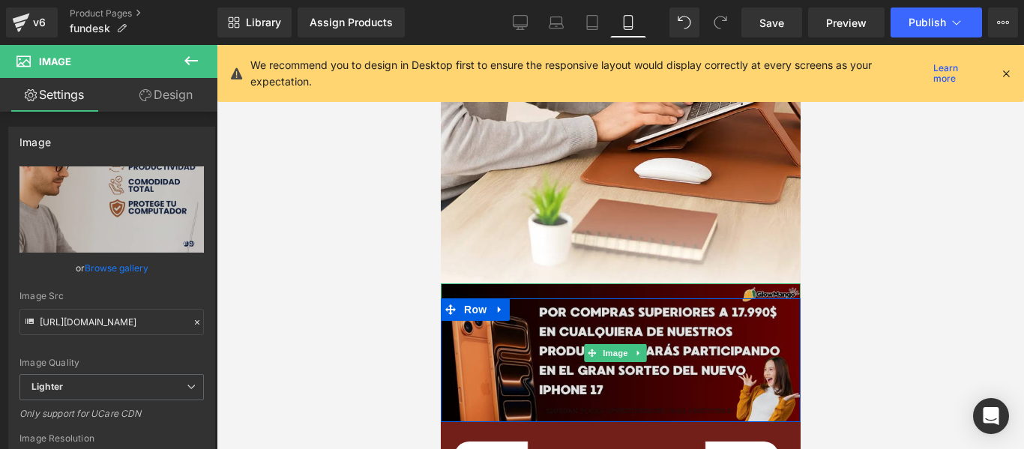
scroll to position [750, 0]
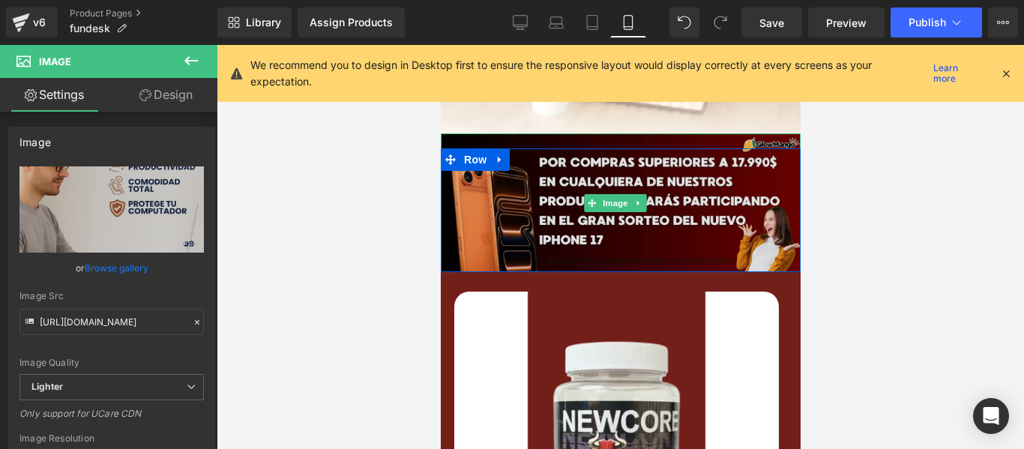
click at [587, 184] on img at bounding box center [620, 202] width 360 height 139
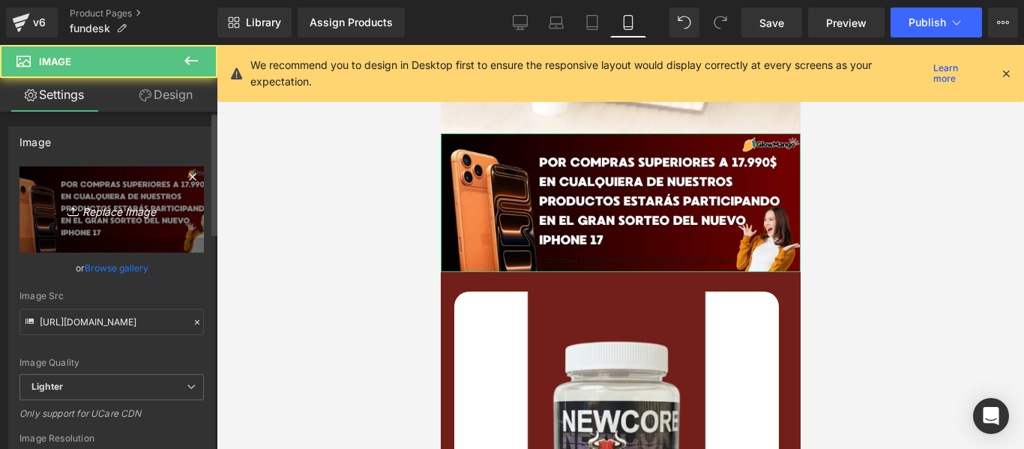
click at [118, 182] on link "Replace Image" at bounding box center [111, 209] width 184 height 86
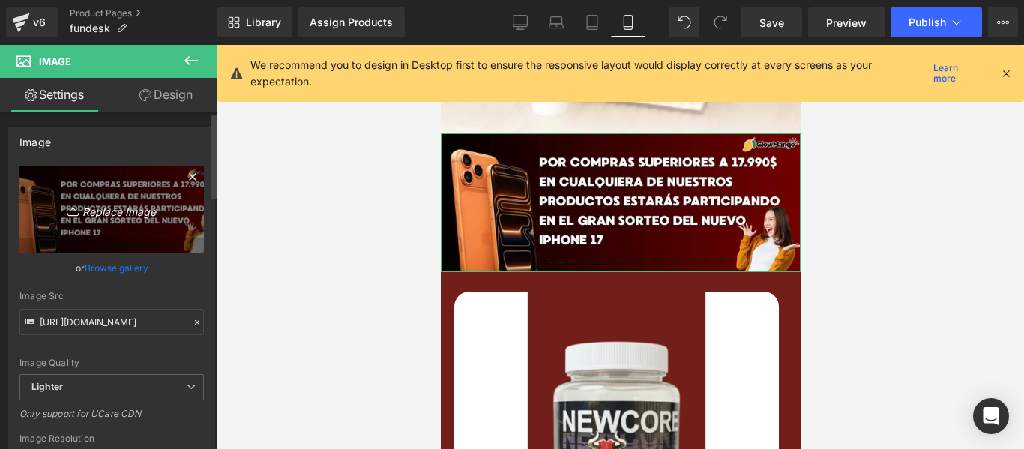
type input "C:\fakepath\Copia de Reply to TikTok User's comment Example comment's are great…"
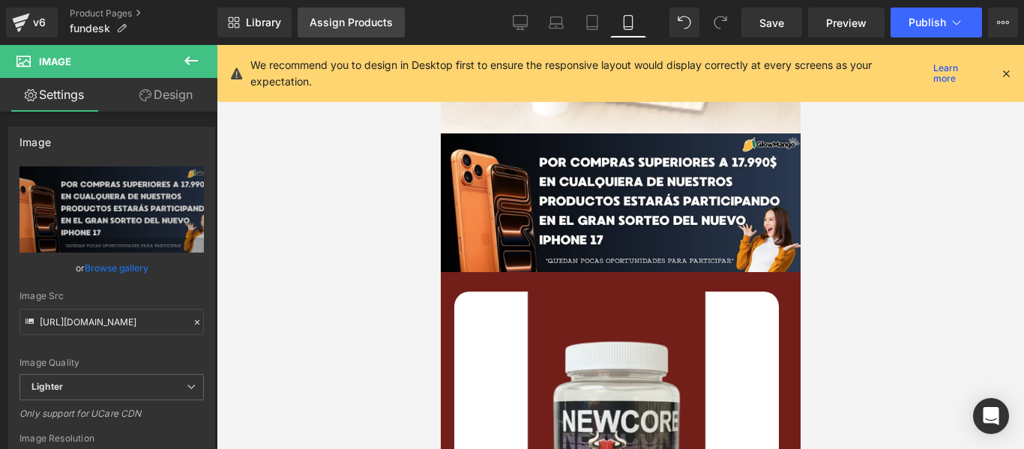
click at [358, 9] on link "Assign Products" at bounding box center [351, 22] width 107 height 30
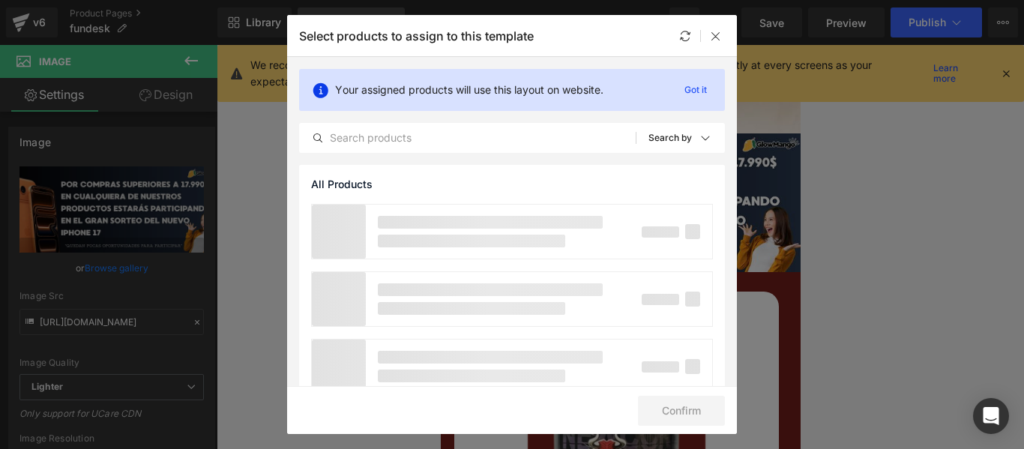
click at [364, 16] on div "Select products to assign to this template" at bounding box center [512, 35] width 450 height 41
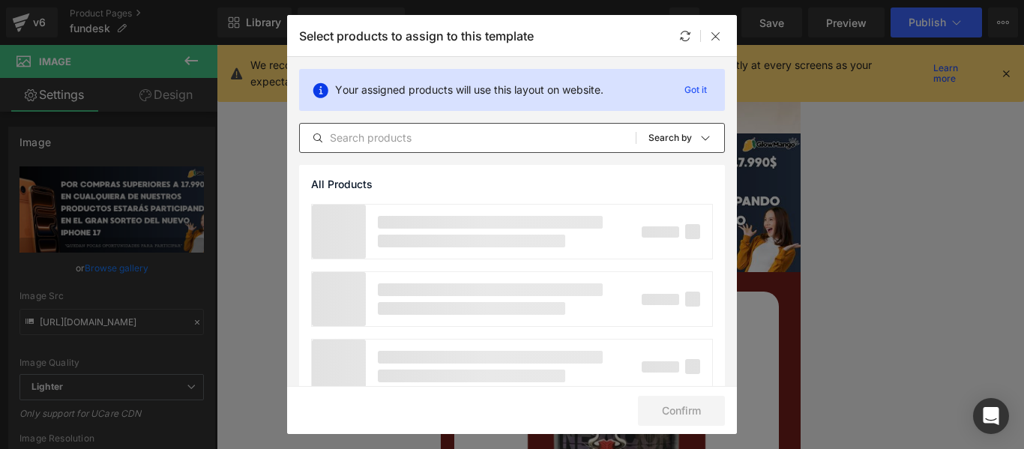
click at [382, 128] on div "All Products Shopify Collections Product Templates Shopify Collections Sort: Se…" at bounding box center [512, 138] width 426 height 30
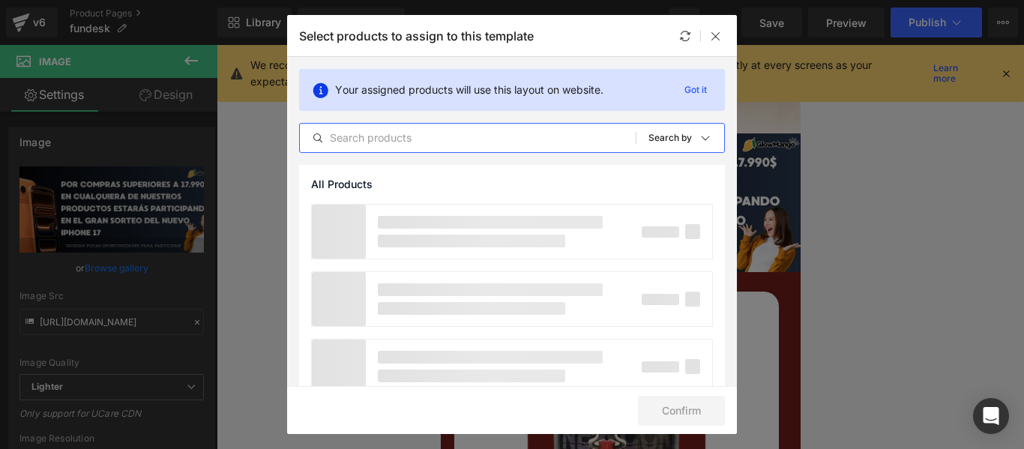
click at [391, 132] on input "text" at bounding box center [468, 138] width 336 height 18
type input "fund"
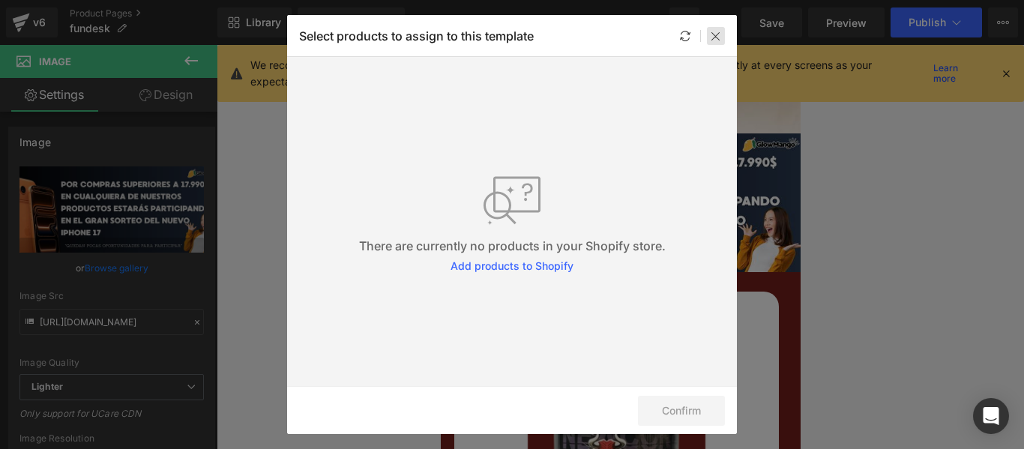
click at [714, 39] on icon at bounding box center [716, 36] width 12 height 12
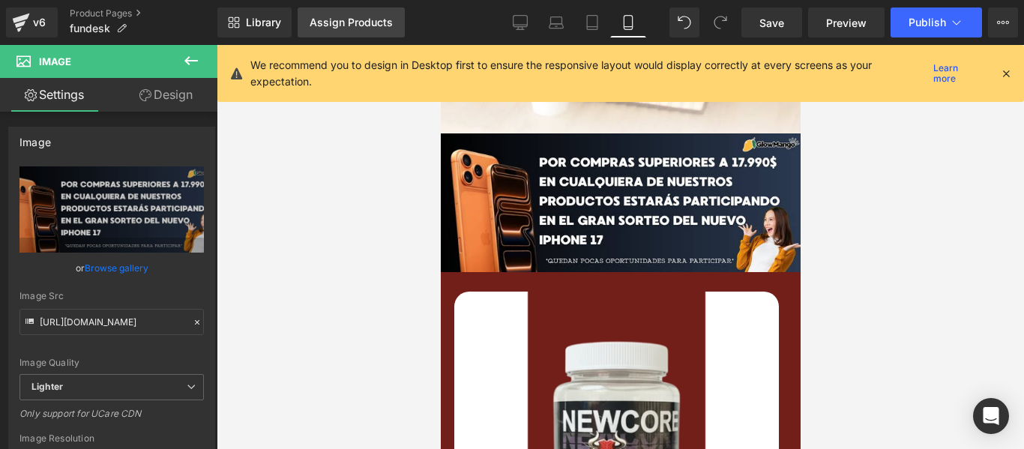
click at [329, 25] on div "Assign Products" at bounding box center [351, 22] width 83 height 12
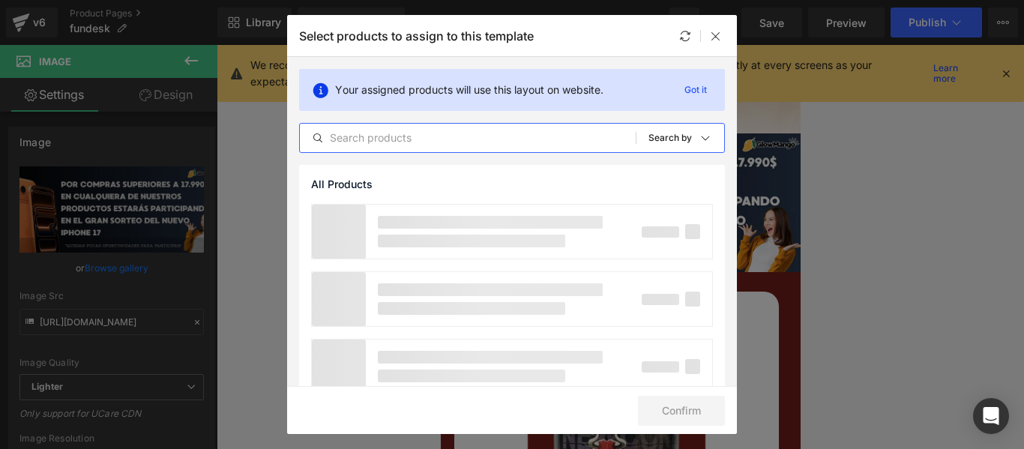
click at [377, 144] on input "text" at bounding box center [468, 138] width 336 height 18
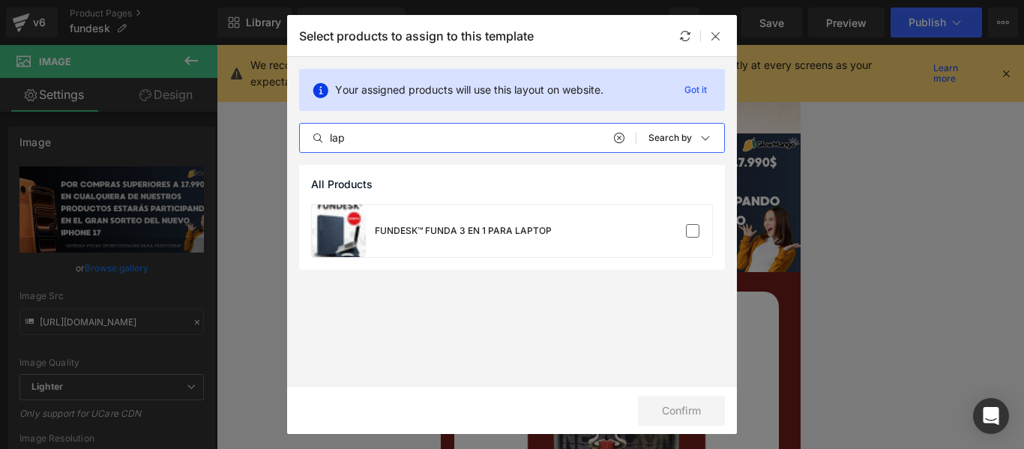
type input "lap"
click at [457, 235] on div "FUNDESK™ FUNDA 3 EN 1 PARA LAPTOP" at bounding box center [463, 230] width 177 height 13
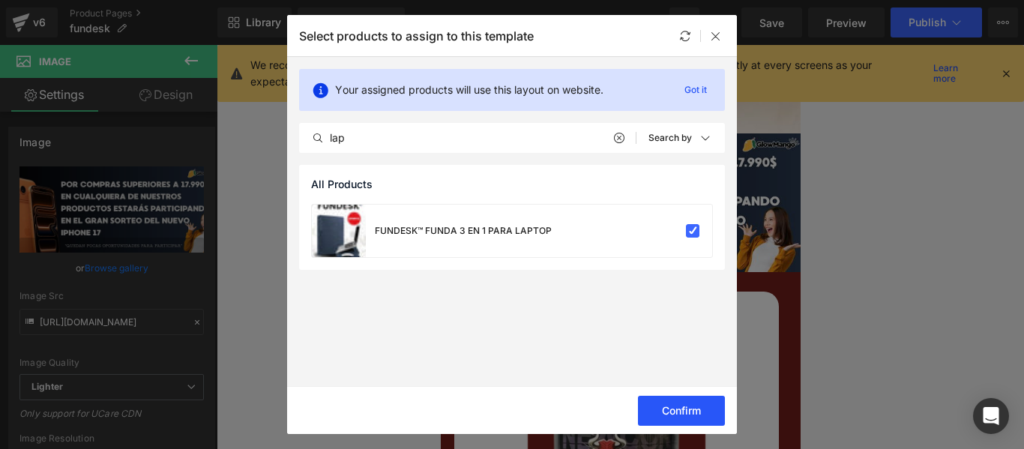
click at [693, 405] on button "Confirm" at bounding box center [681, 411] width 87 height 30
click at [680, 412] on button "Success" at bounding box center [672, 411] width 106 height 30
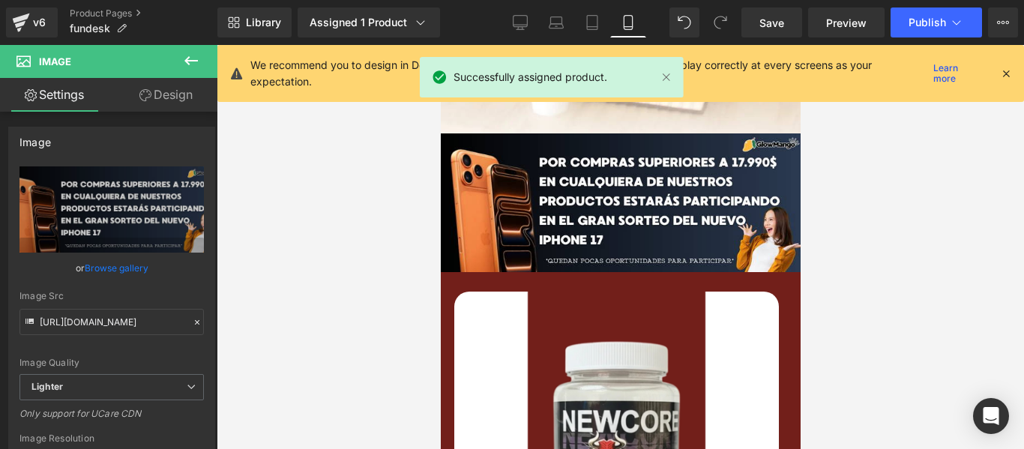
click at [611, 301] on img at bounding box center [616, 454] width 325 height 325
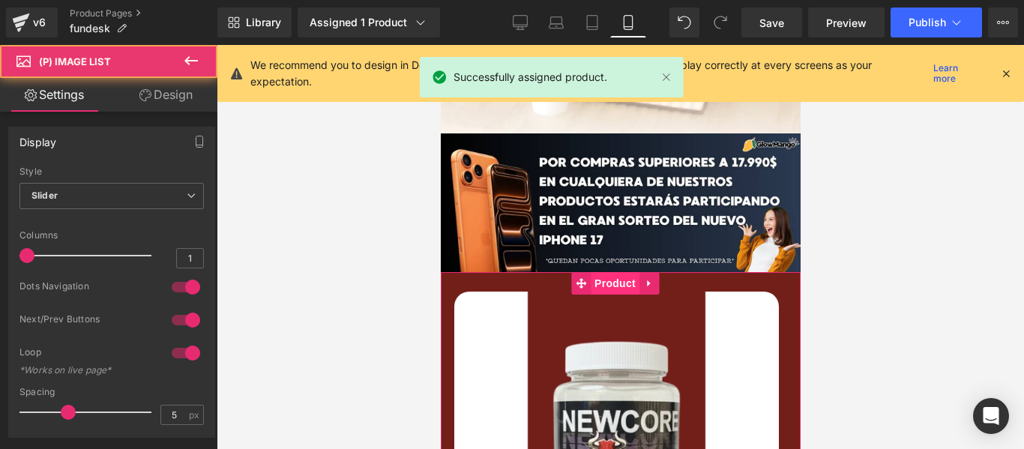
click at [619, 272] on span "Product" at bounding box center [614, 283] width 49 height 22
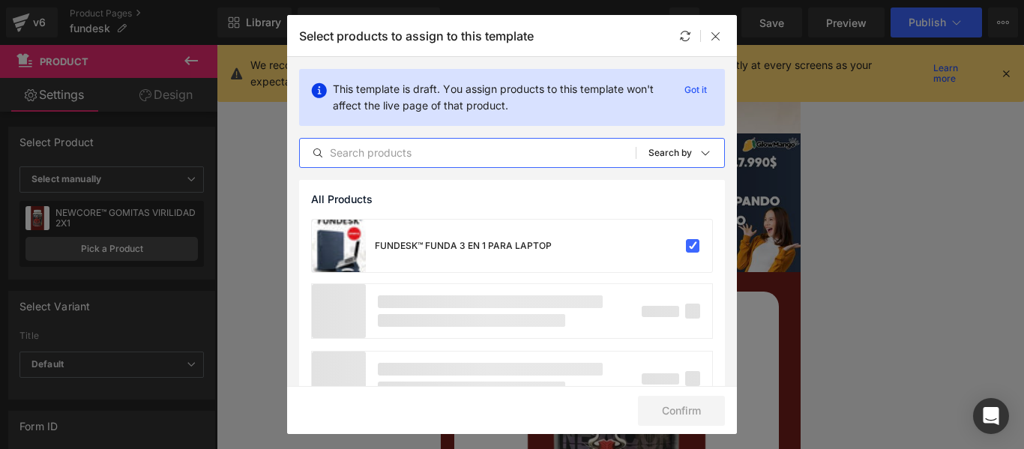
click at [408, 154] on input "text" at bounding box center [468, 153] width 336 height 18
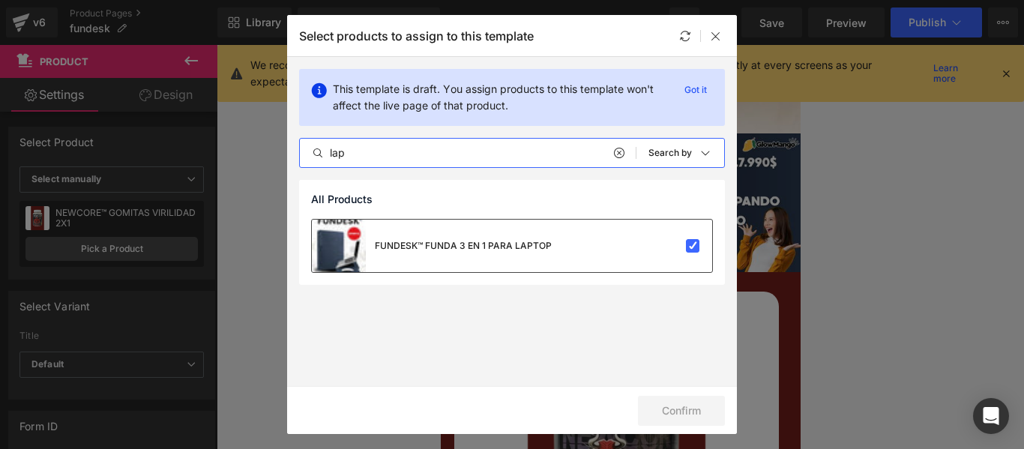
type input "lap"
click at [596, 268] on div "FUNDESK™ FUNDA 3 EN 1 PARA LAPTOP" at bounding box center [512, 246] width 400 height 52
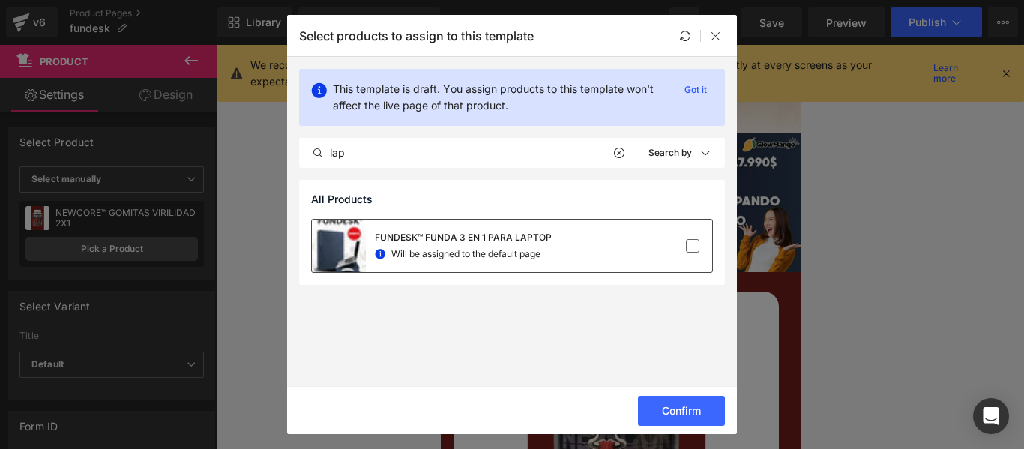
click at [596, 268] on div "FUNDESK™ FUNDA 3 EN 1 PARA LAPTOP Will be assigned to the default page" at bounding box center [512, 246] width 400 height 52
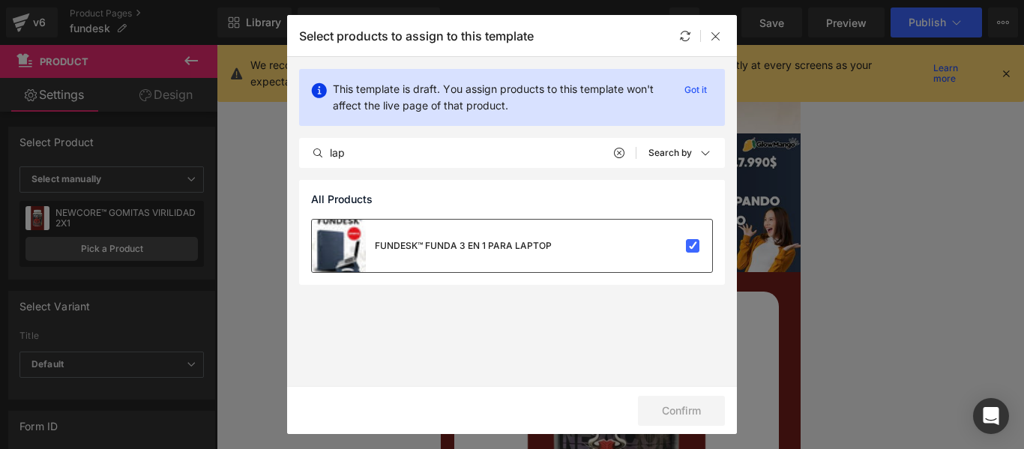
click at [625, 265] on div "FUNDESK™ FUNDA 3 EN 1 PARA LAPTOP" at bounding box center [512, 246] width 400 height 52
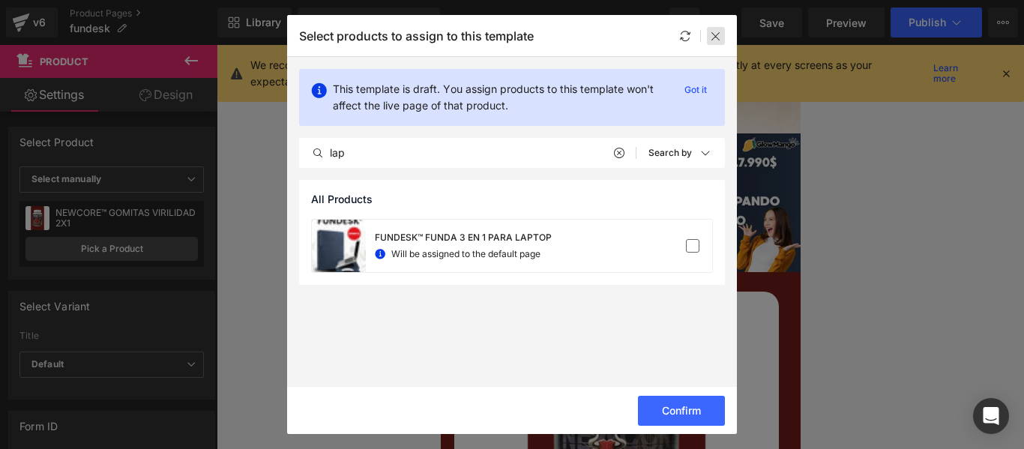
click at [709, 31] on div at bounding box center [716, 36] width 18 height 18
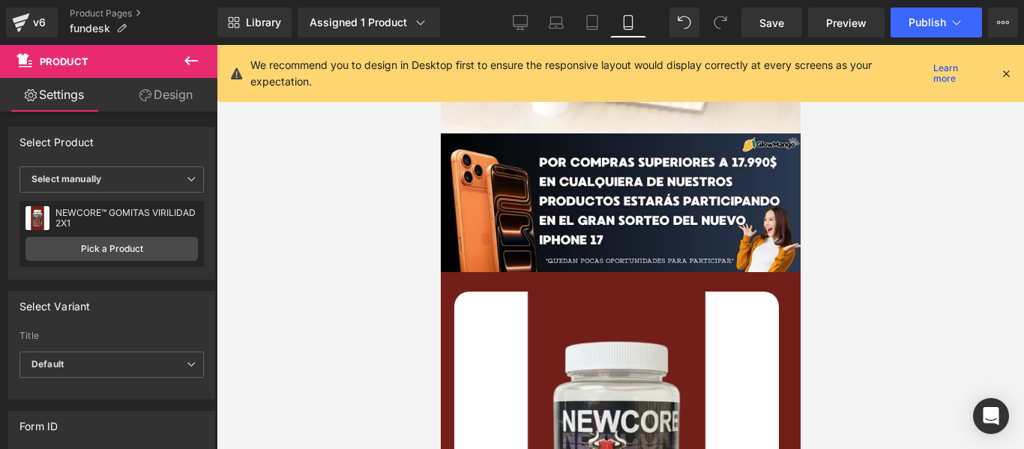
click at [615, 353] on img at bounding box center [616, 454] width 325 height 325
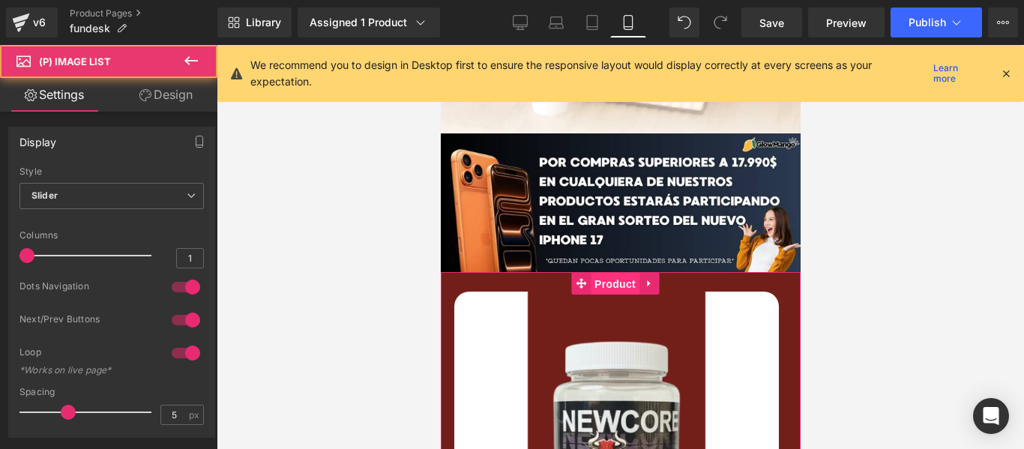
click at [612, 273] on span "Product" at bounding box center [614, 284] width 49 height 22
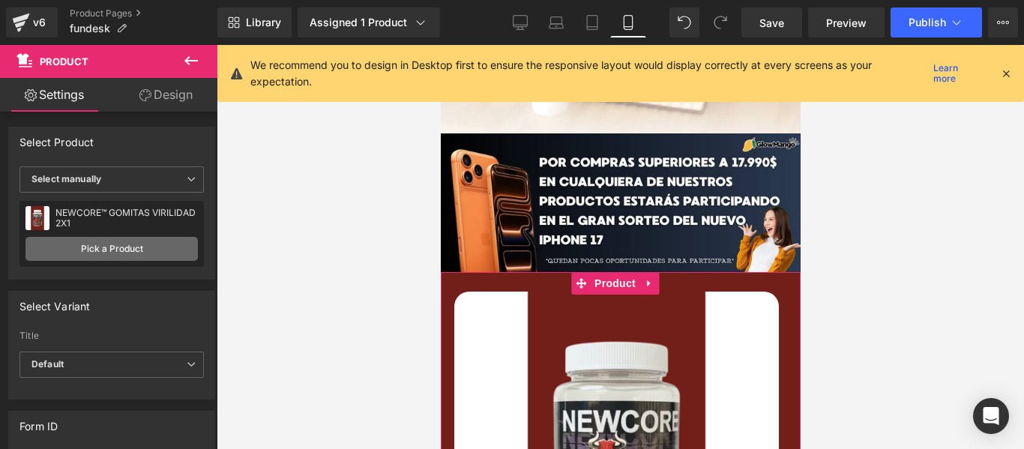
click at [167, 250] on link "Pick a Product" at bounding box center [111, 249] width 172 height 24
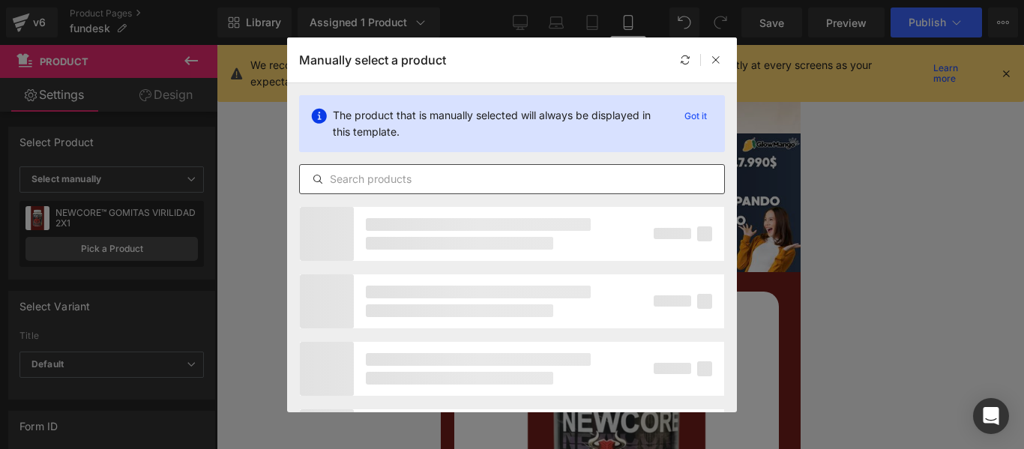
click at [442, 170] on input "text" at bounding box center [512, 179] width 424 height 18
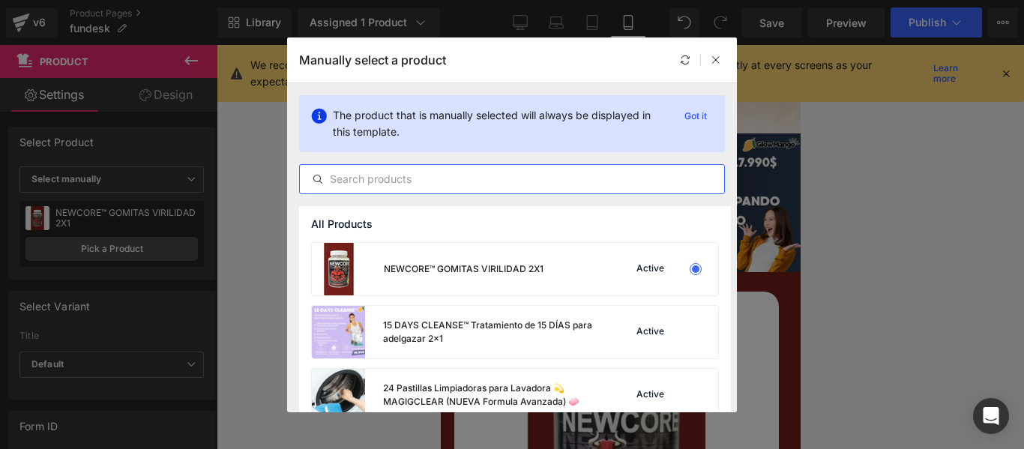
type input "f"
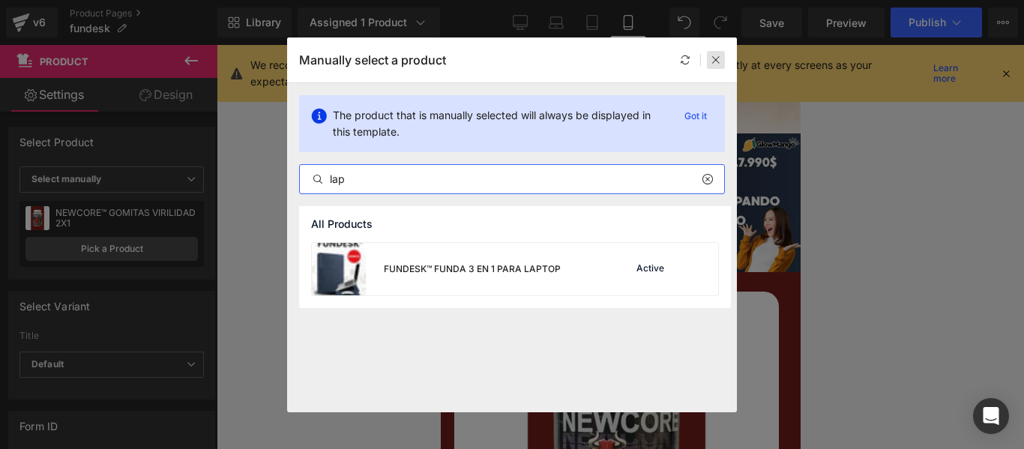
type input "lap"
click at [715, 55] on icon at bounding box center [716, 60] width 10 height 10
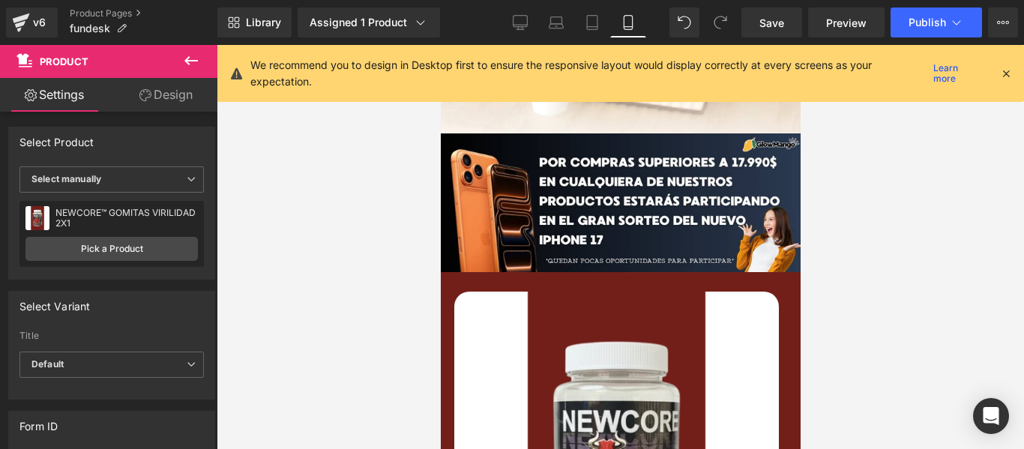
scroll to position [975, 0]
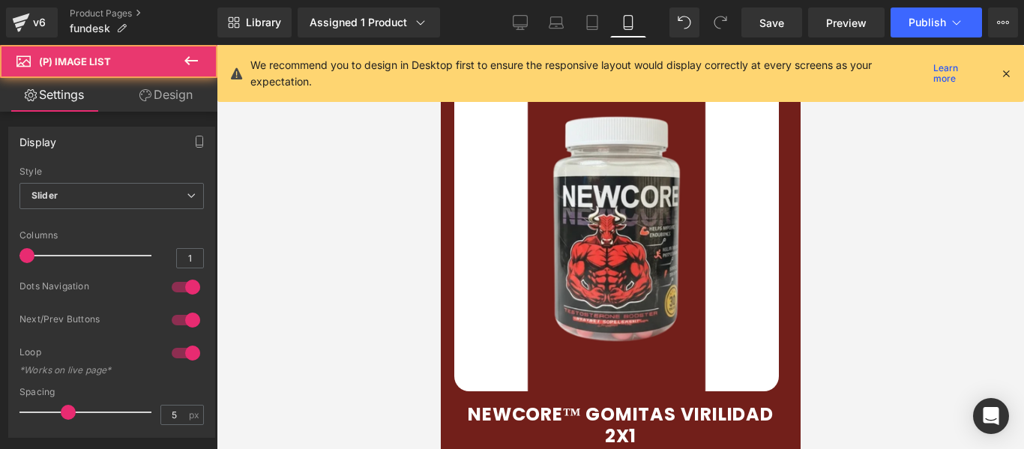
click at [639, 245] on img at bounding box center [616, 229] width 325 height 325
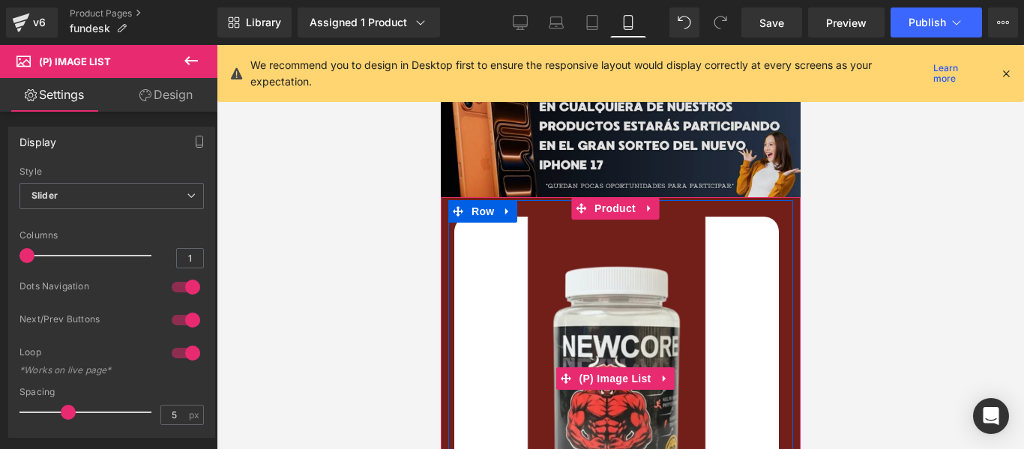
scroll to position [750, 0]
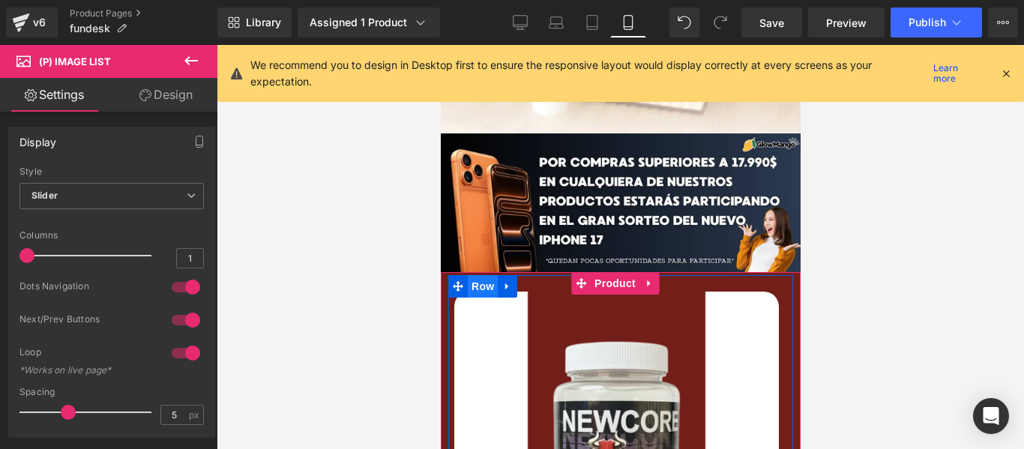
click at [494, 275] on span "Row" at bounding box center [482, 286] width 30 height 22
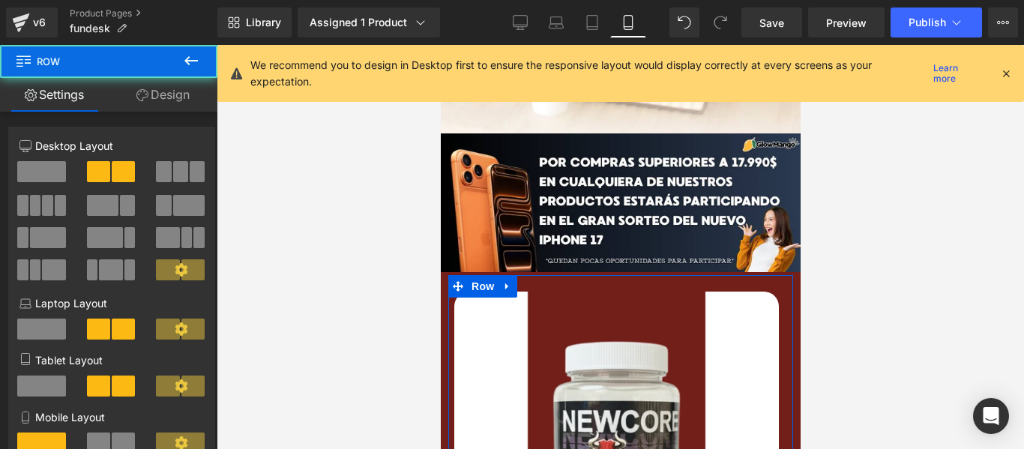
click at [157, 85] on link "Design" at bounding box center [163, 95] width 109 height 34
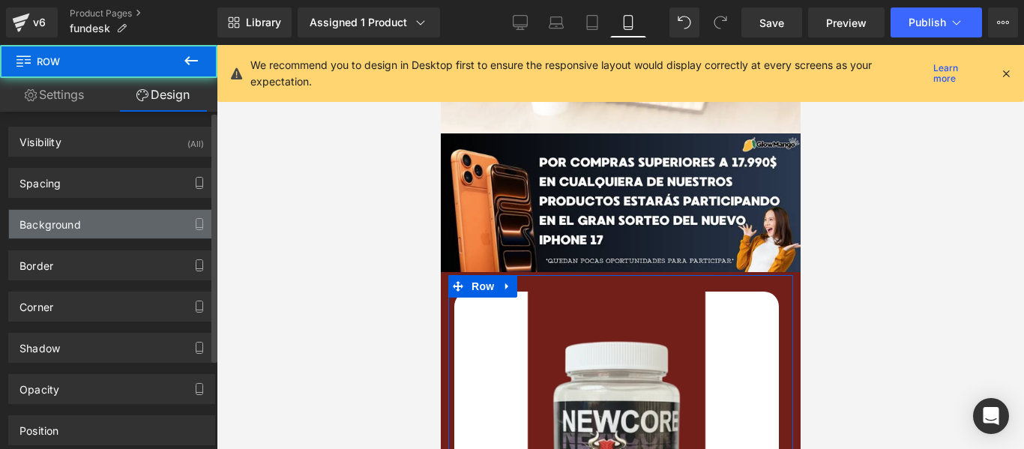
click at [78, 221] on div "Background" at bounding box center [49, 220] width 61 height 21
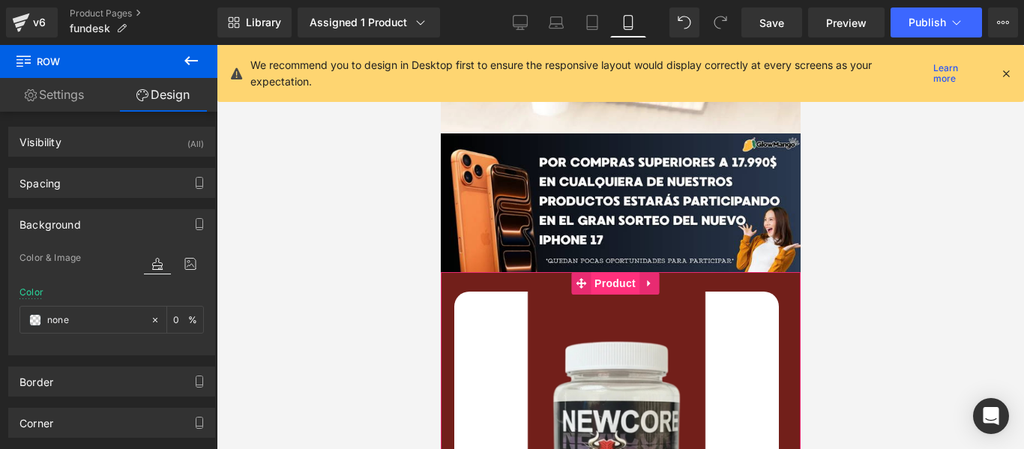
click at [613, 272] on span "Product" at bounding box center [614, 283] width 49 height 22
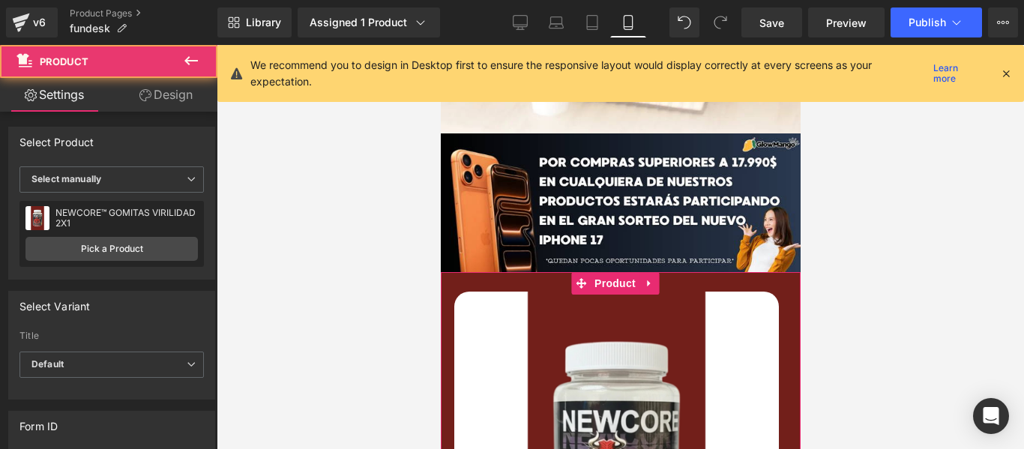
click at [184, 100] on link "Design" at bounding box center [166, 95] width 109 height 34
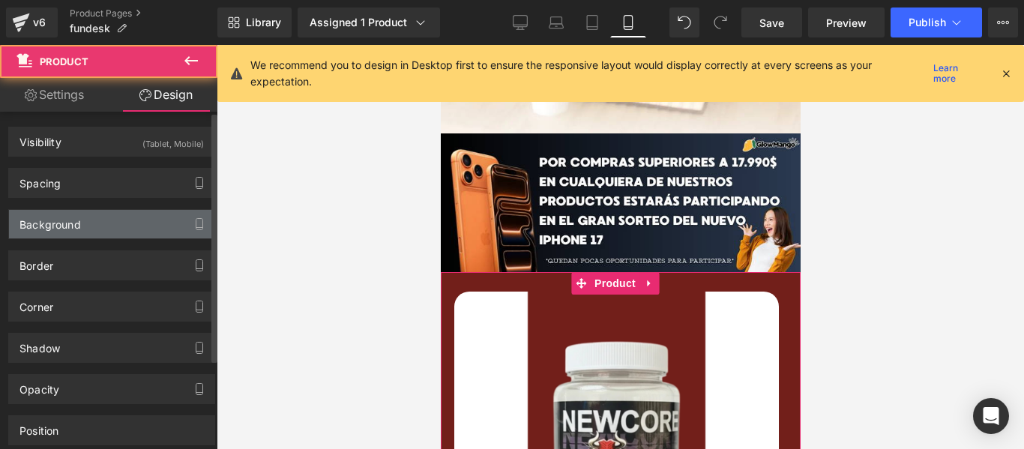
click at [84, 222] on div "Background" at bounding box center [111, 224] width 205 height 28
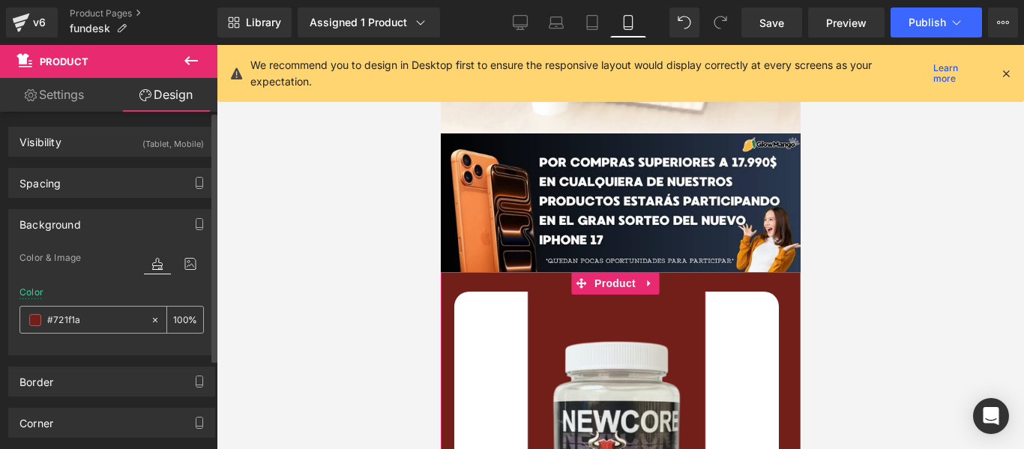
click at [97, 316] on input "text" at bounding box center [95, 320] width 96 height 16
paste input "2b3a51"
type input "#2b3a51"
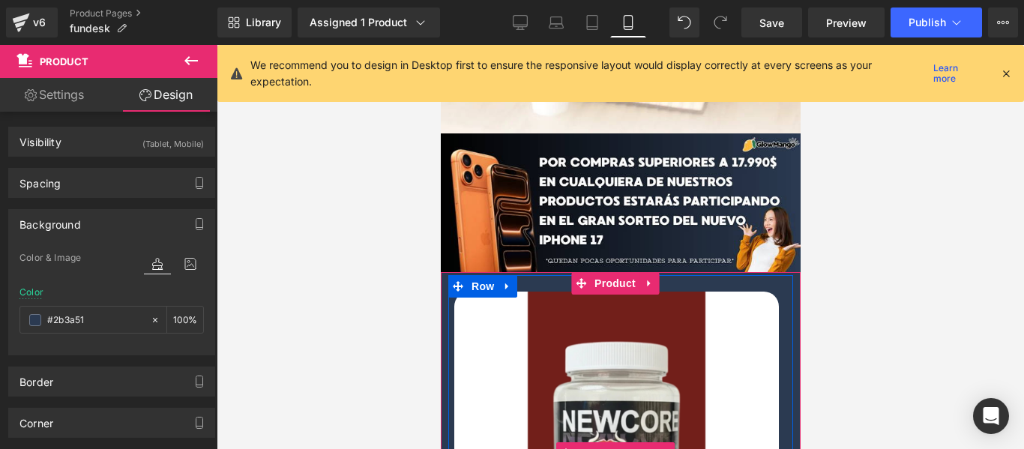
scroll to position [900, 0]
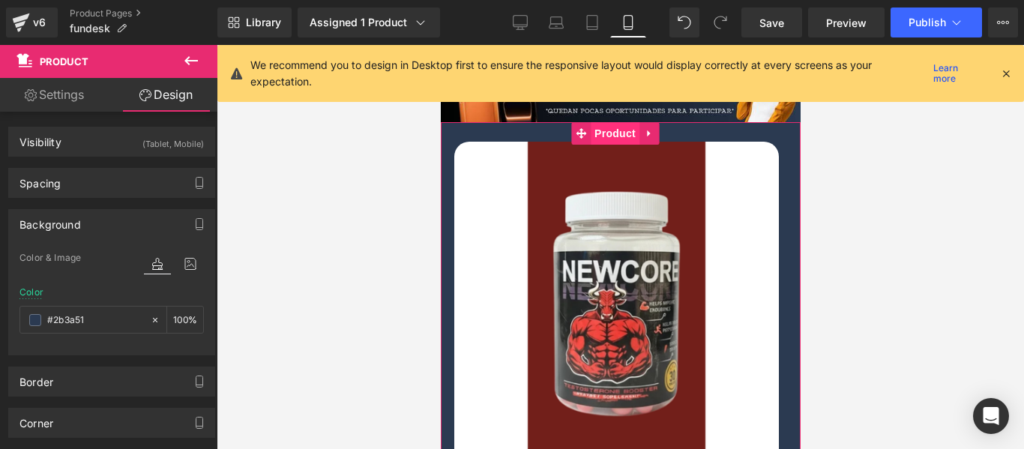
click at [615, 122] on span "Product" at bounding box center [614, 133] width 49 height 22
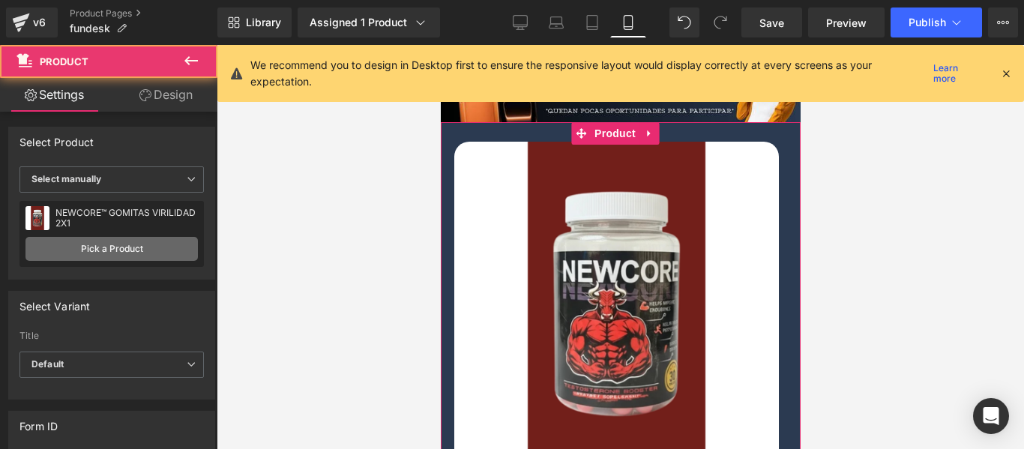
click at [100, 247] on link "Pick a Product" at bounding box center [111, 249] width 172 height 24
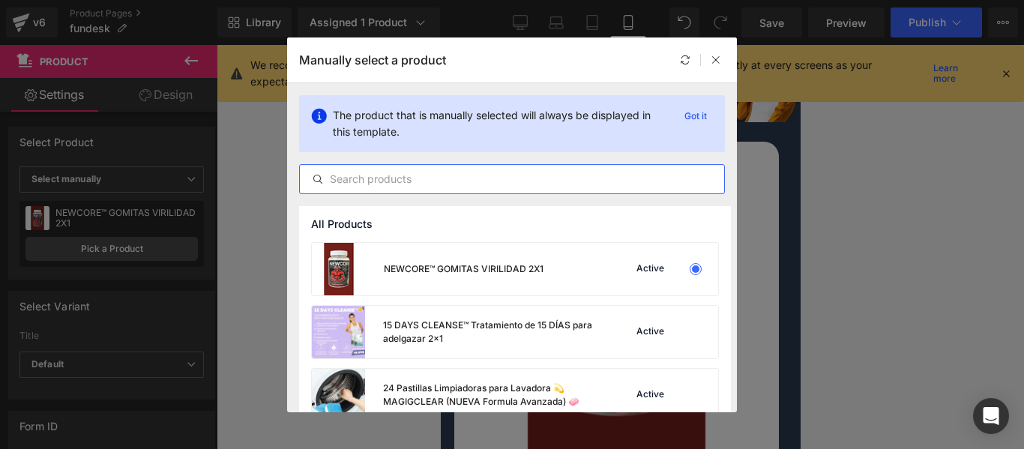
click at [416, 177] on input "text" at bounding box center [512, 179] width 424 height 18
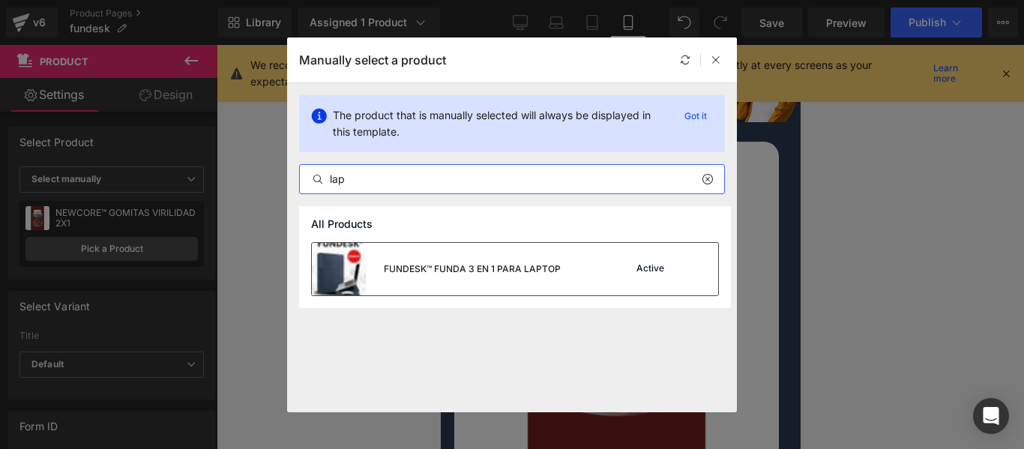
type input "lap"
click at [638, 271] on div "Active" at bounding box center [650, 269] width 34 height 12
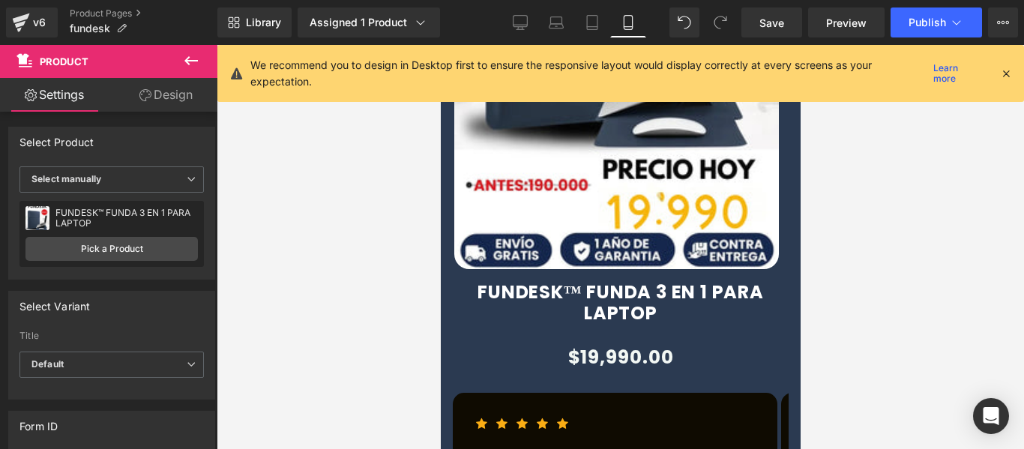
scroll to position [1574, 0]
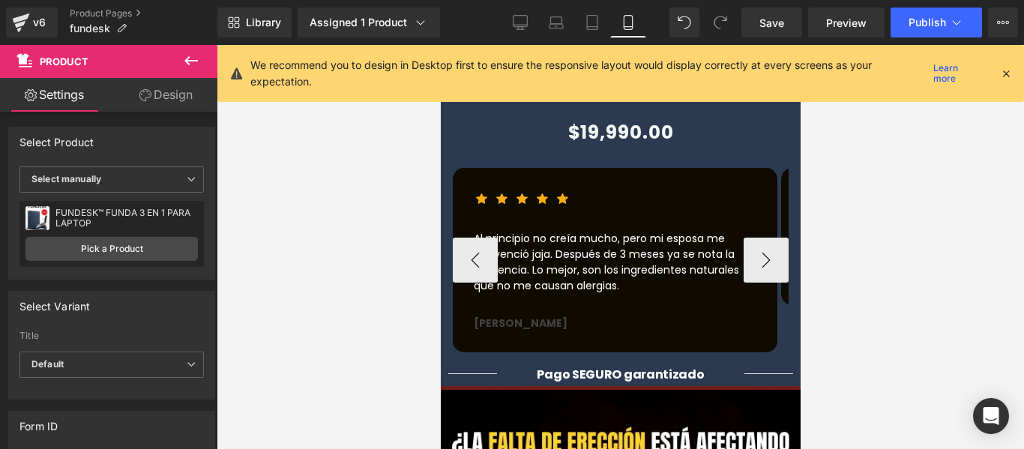
click at [602, 241] on p "Al principio no creía mucho, pero mi esposa me convenció jaja. Después de 3 mes…" at bounding box center [614, 262] width 283 height 63
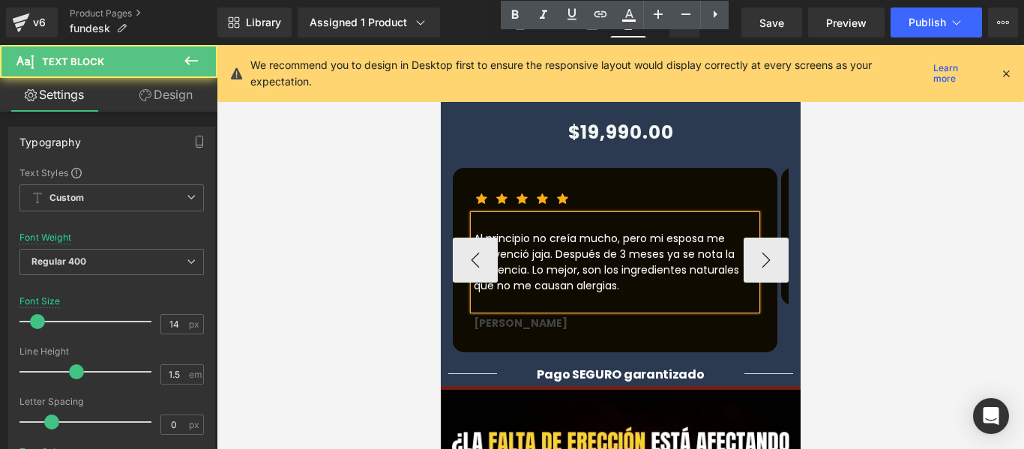
scroll to position [1799, 0]
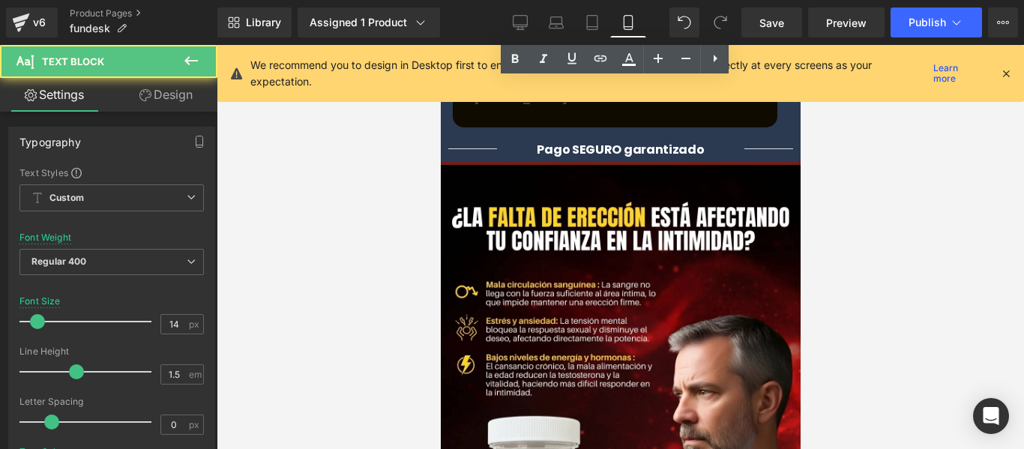
click at [604, 256] on img at bounding box center [620, 435] width 360 height 540
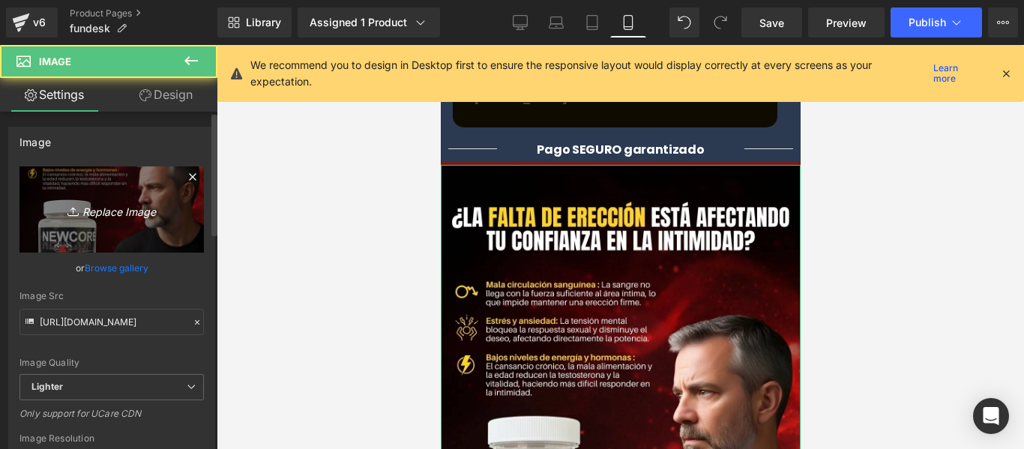
click at [69, 235] on link "Replace Image" at bounding box center [111, 209] width 184 height 86
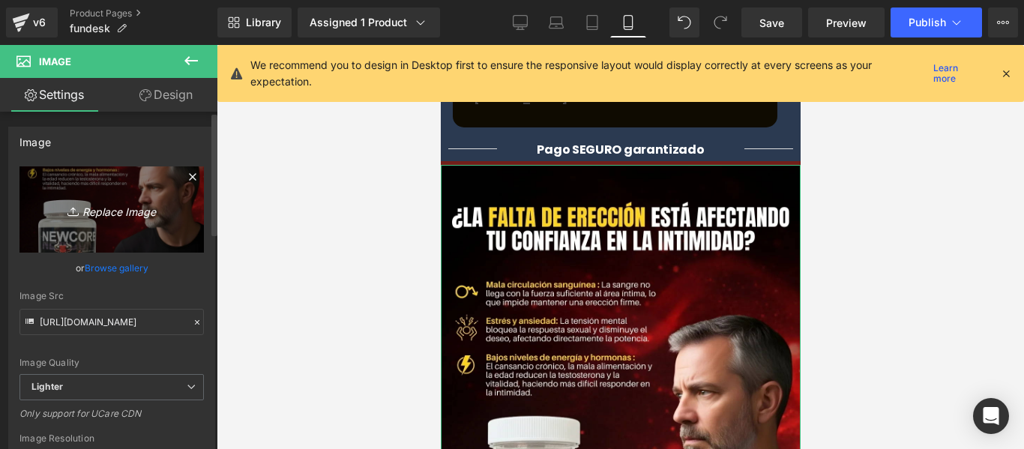
type input "C:\fakepath\IMAGEN_3_2_1.jpeg"
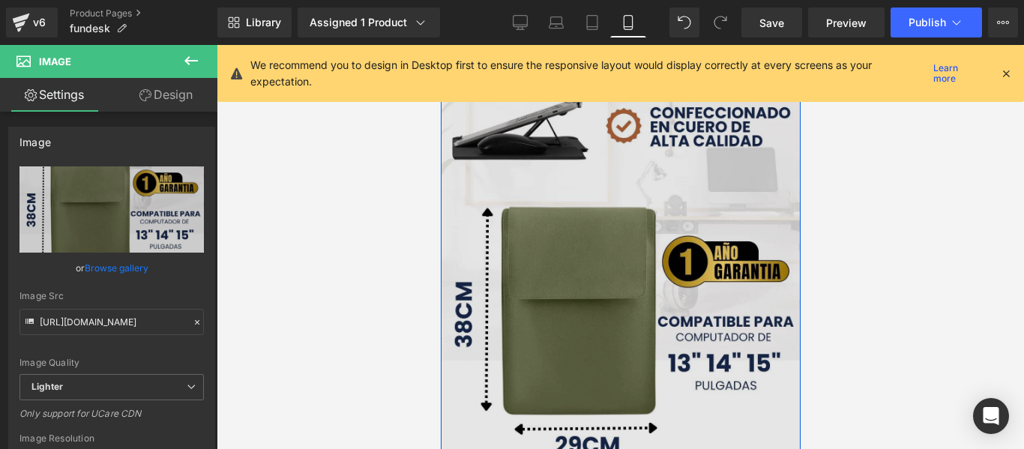
scroll to position [1746, 0]
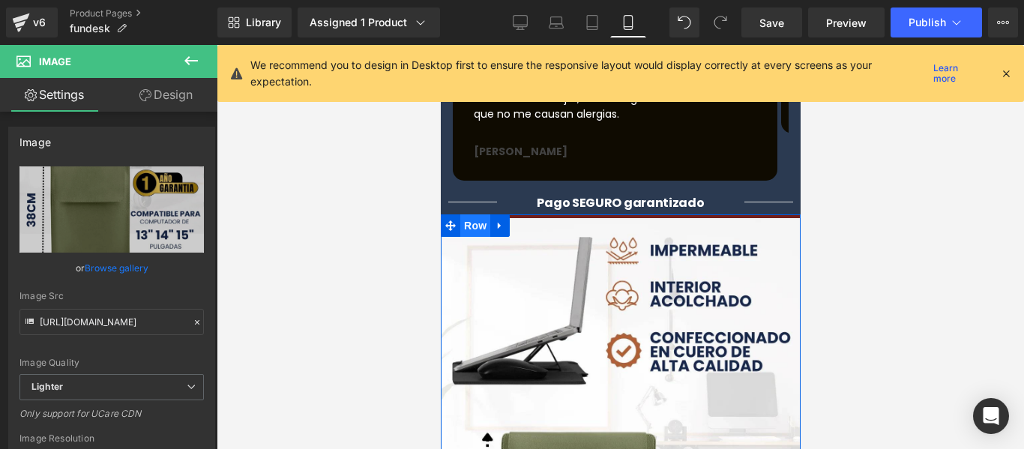
click at [477, 214] on span "Row" at bounding box center [475, 225] width 30 height 22
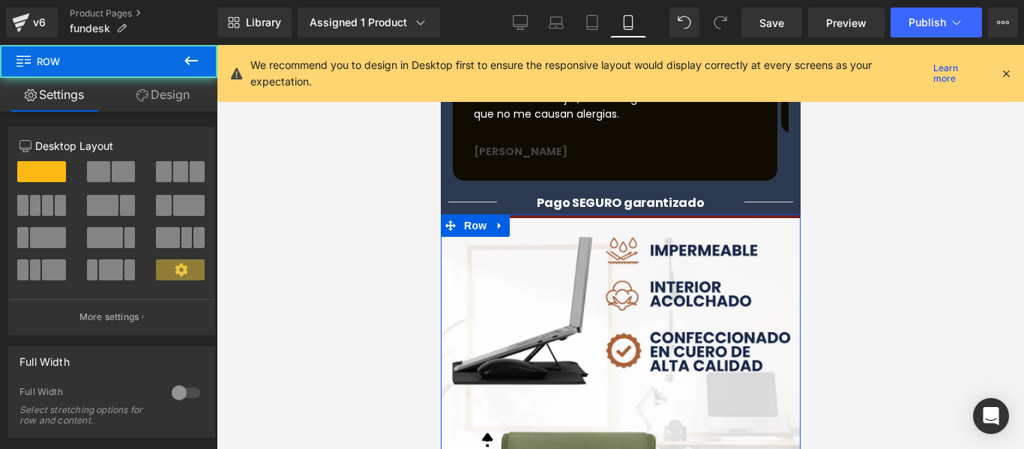
drag, startPoint x: 165, startPoint y: 84, endPoint x: 112, endPoint y: 231, distance: 156.0
click at [166, 84] on link "Design" at bounding box center [163, 95] width 109 height 34
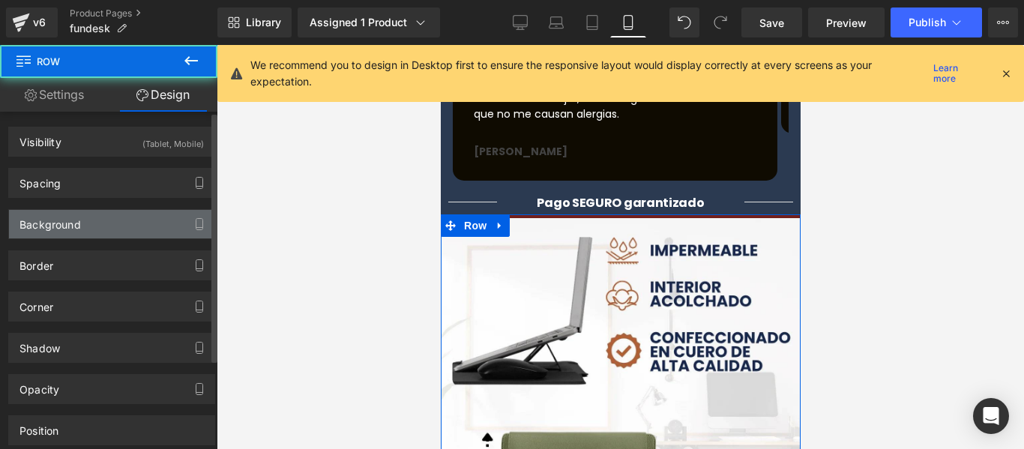
click at [112, 231] on div "Background" at bounding box center [111, 224] width 205 height 28
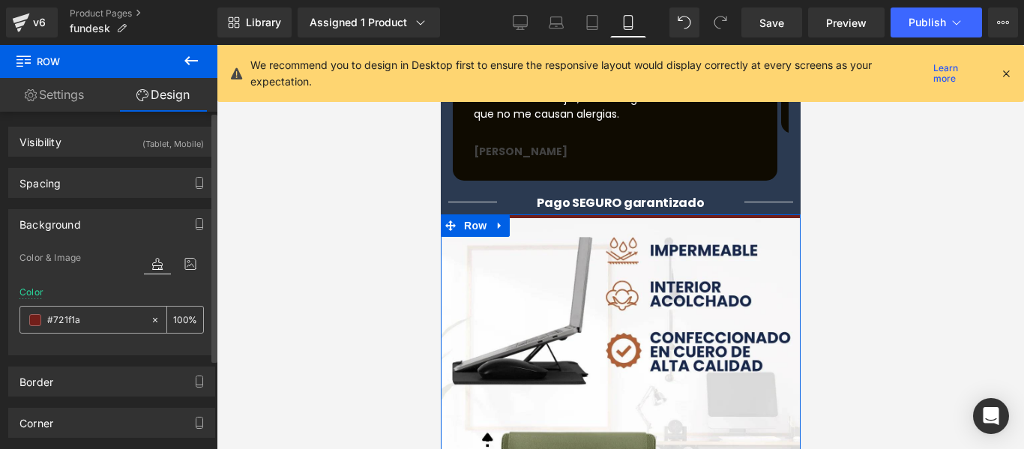
click at [108, 313] on input "text" at bounding box center [95, 320] width 96 height 16
paste input "2b3a51"
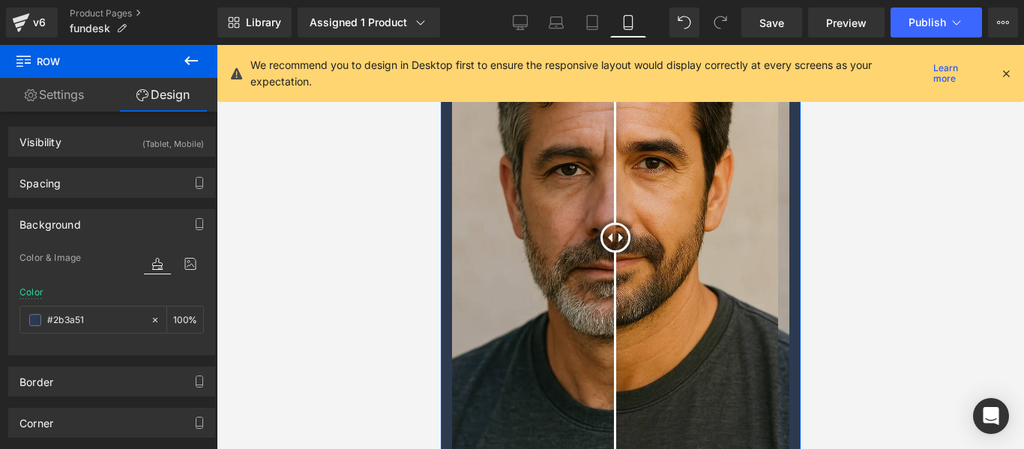
scroll to position [3545, 0]
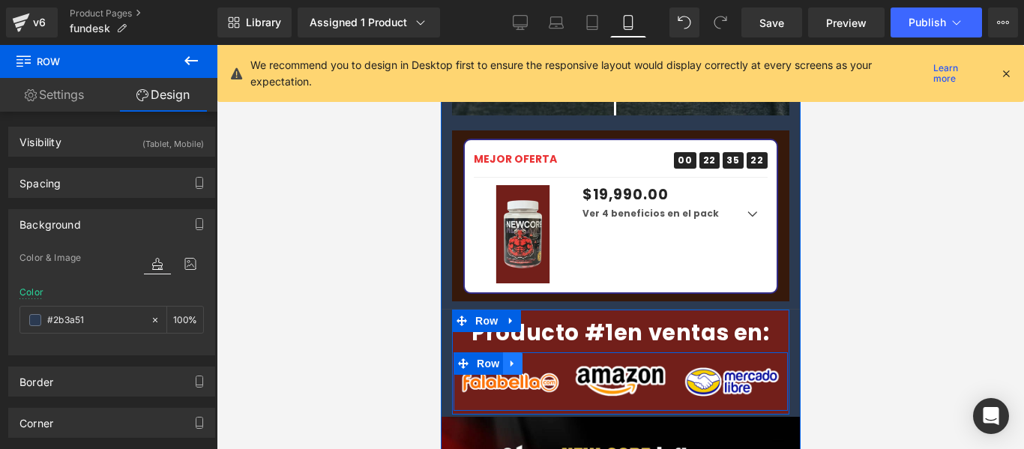
type input "#2b3a51"
click at [507, 358] on icon at bounding box center [512, 363] width 10 height 11
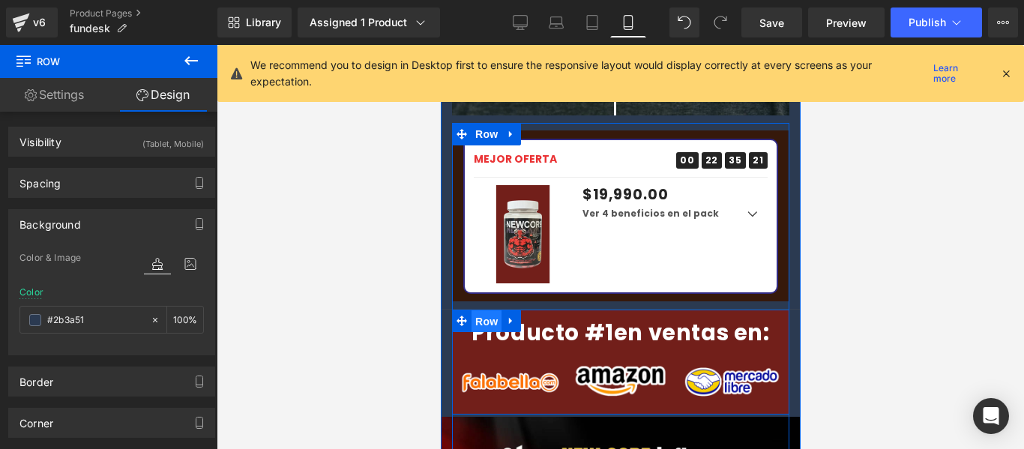
click at [491, 310] on span "Row" at bounding box center [486, 321] width 30 height 22
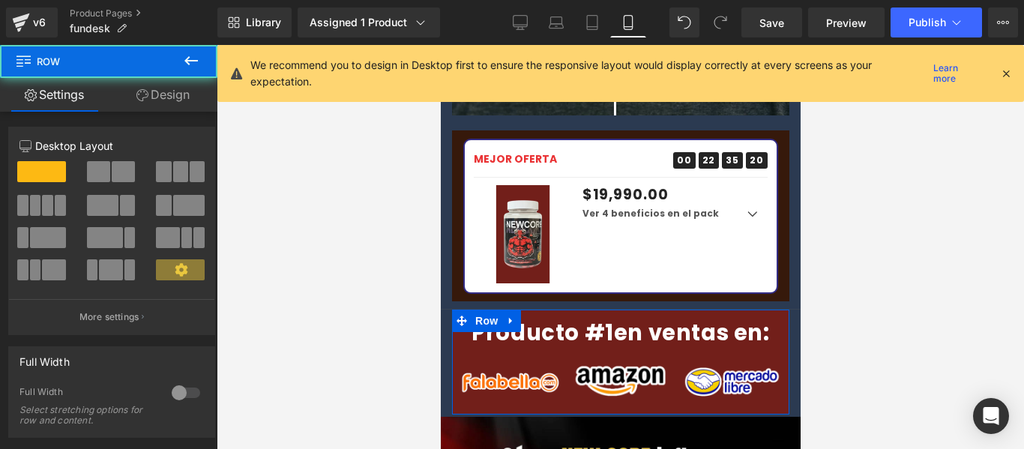
click at [189, 118] on div "Column Size Customizer 12 Desktop Layout Laptop Layout Tablet Layout Mobile Lay…" at bounding box center [112, 225] width 224 height 220
click at [184, 108] on link "Design" at bounding box center [163, 95] width 109 height 34
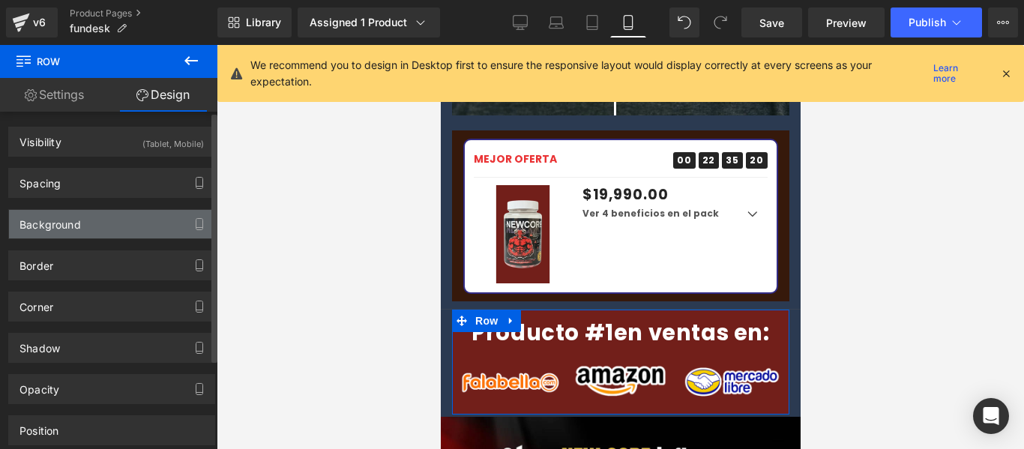
click at [88, 217] on div "Background" at bounding box center [111, 224] width 205 height 28
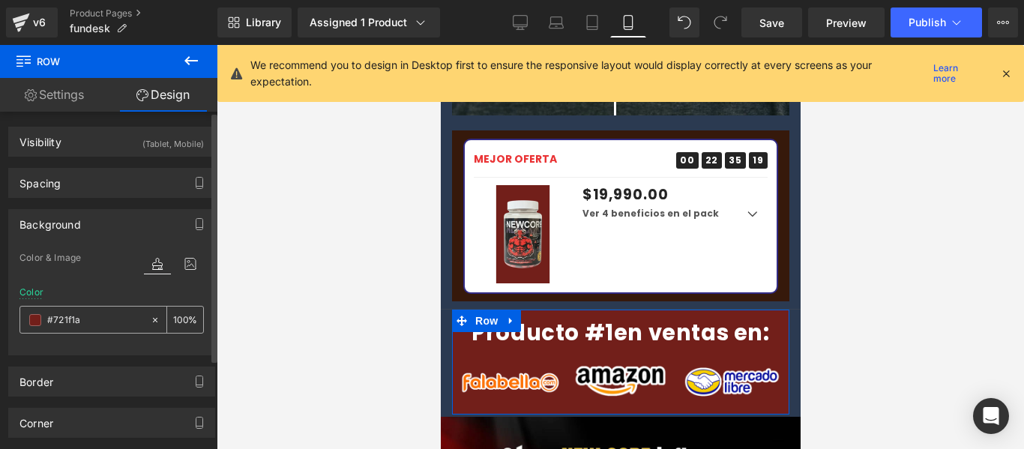
click at [91, 319] on input "text" at bounding box center [95, 320] width 96 height 16
paste input "2b3a51"
type input "#2b3a51"
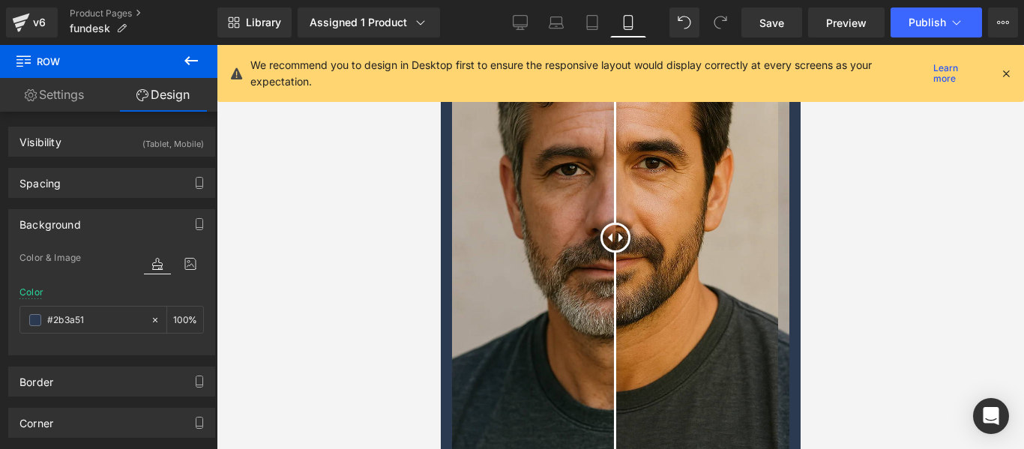
scroll to position [3245, 0]
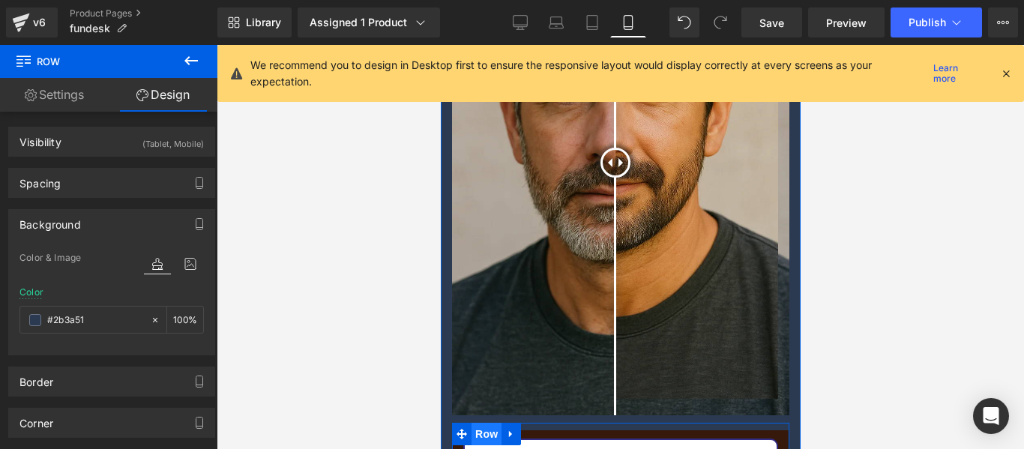
click at [490, 423] on span "Row" at bounding box center [486, 434] width 30 height 22
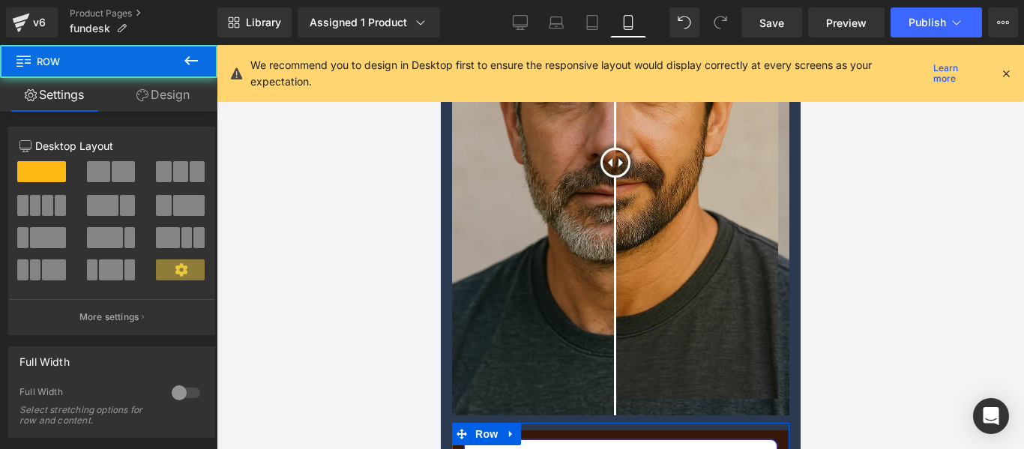
click at [172, 100] on link "Design" at bounding box center [163, 95] width 109 height 34
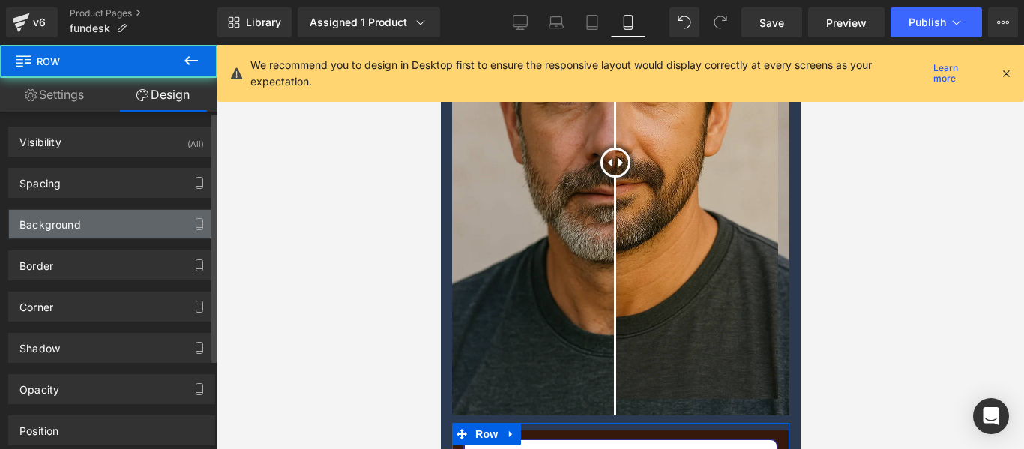
click at [54, 226] on div "Background" at bounding box center [49, 220] width 61 height 21
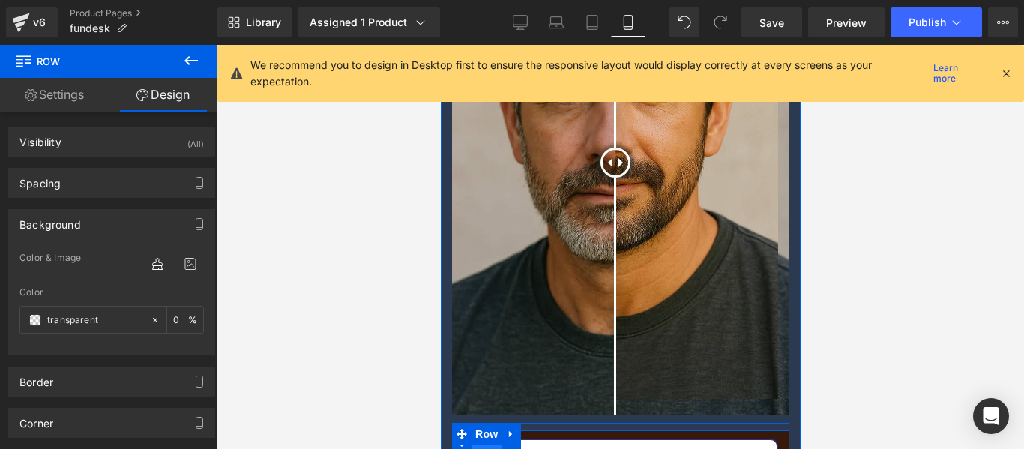
click at [494, 430] on span "Row" at bounding box center [486, 441] width 30 height 22
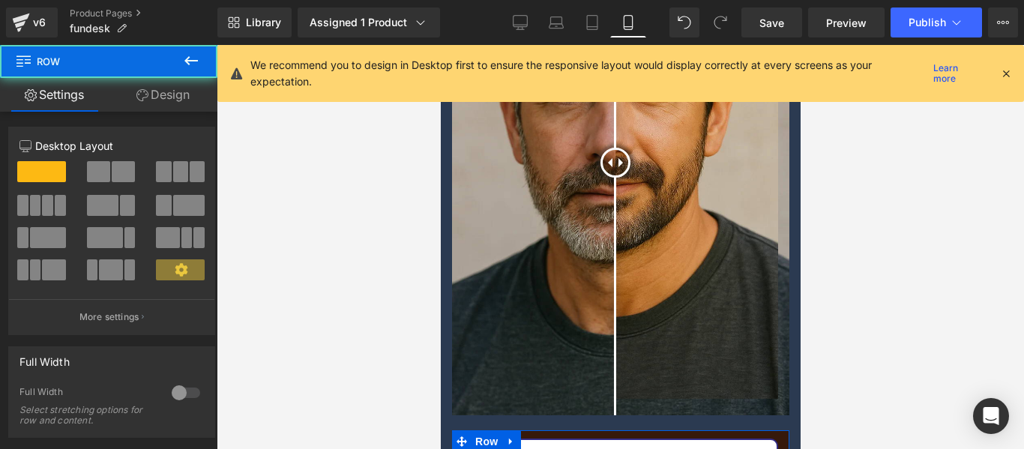
click at [184, 118] on div "Column Size Customizer 12 Desktop Layout Laptop Layout Tablet Layout Mobile Lay…" at bounding box center [112, 225] width 224 height 220
click at [177, 98] on link "Design" at bounding box center [163, 95] width 109 height 34
click at [0, 0] on div "Background" at bounding box center [0, 0] width 0 height 0
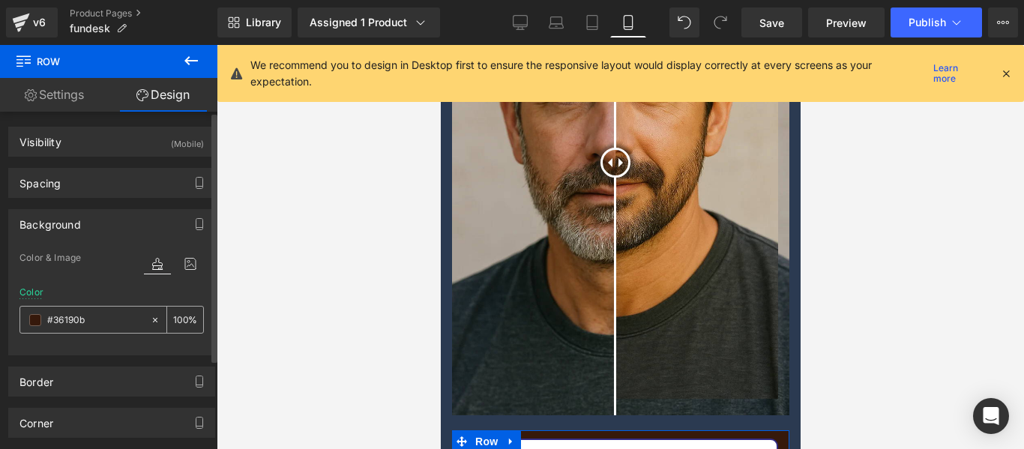
click at [104, 320] on input "text" at bounding box center [95, 320] width 96 height 16
paste input "2b3a51"
type input "#2b3a51"
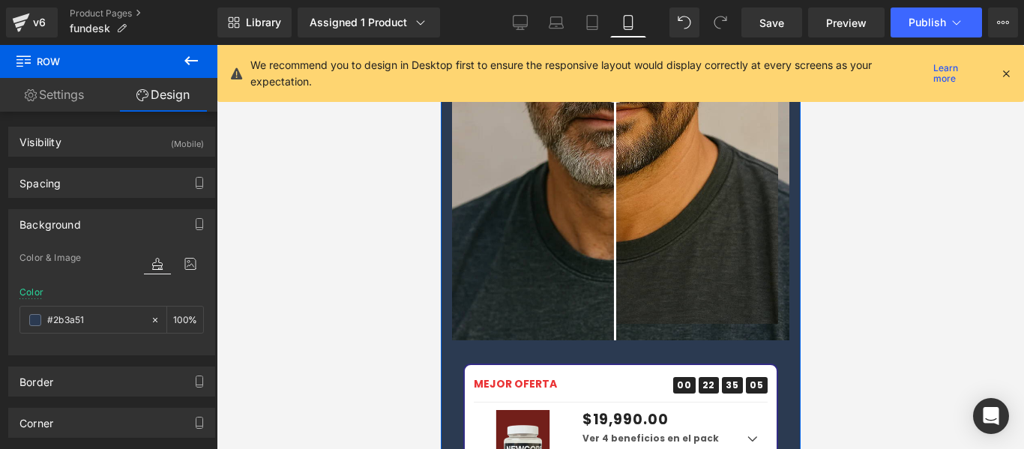
scroll to position [2946, 0]
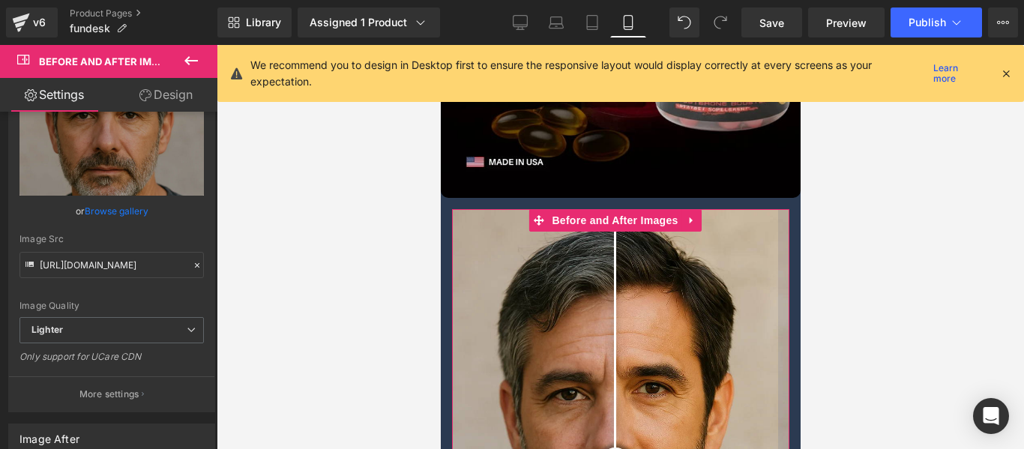
scroll to position [0, 0]
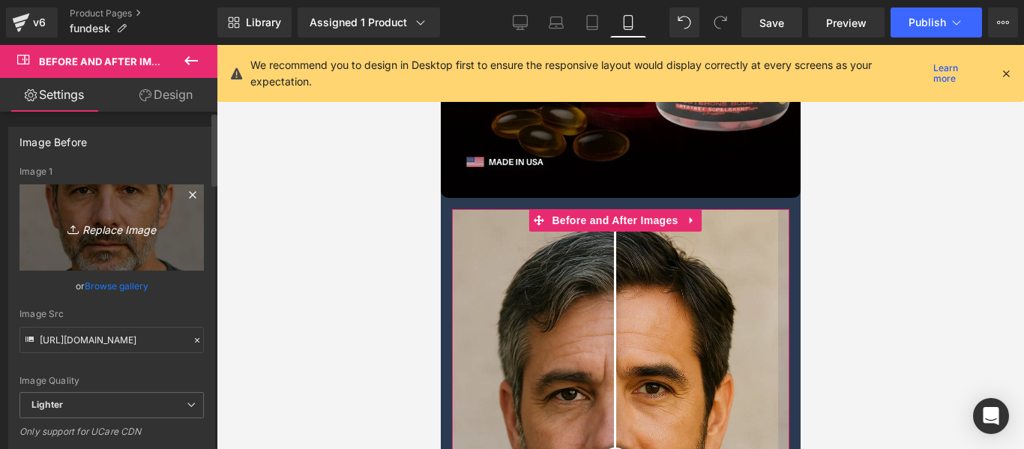
click at [140, 222] on icon "Replace Image" at bounding box center [112, 227] width 120 height 19
click at [115, 219] on icon "Replace Image" at bounding box center [112, 227] width 120 height 19
type input "C:\fakepath\NEGRO (1).jpg"
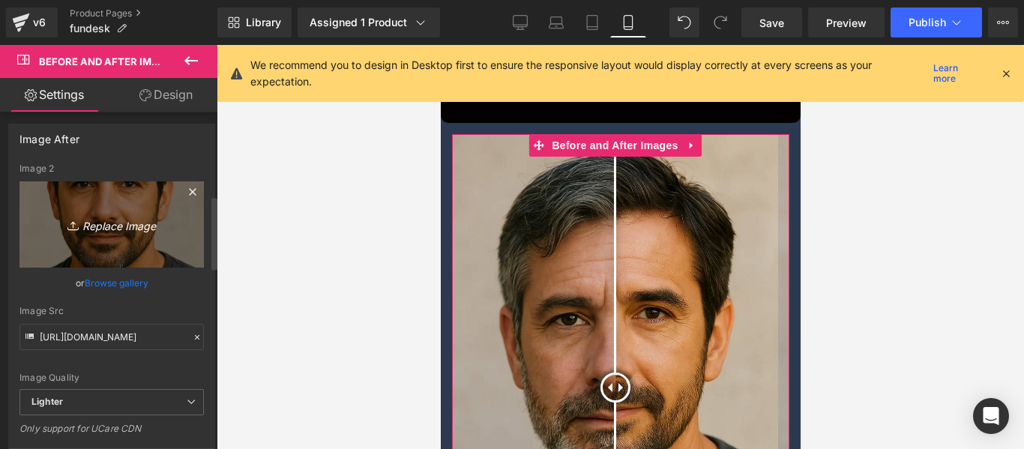
scroll to position [386, 0]
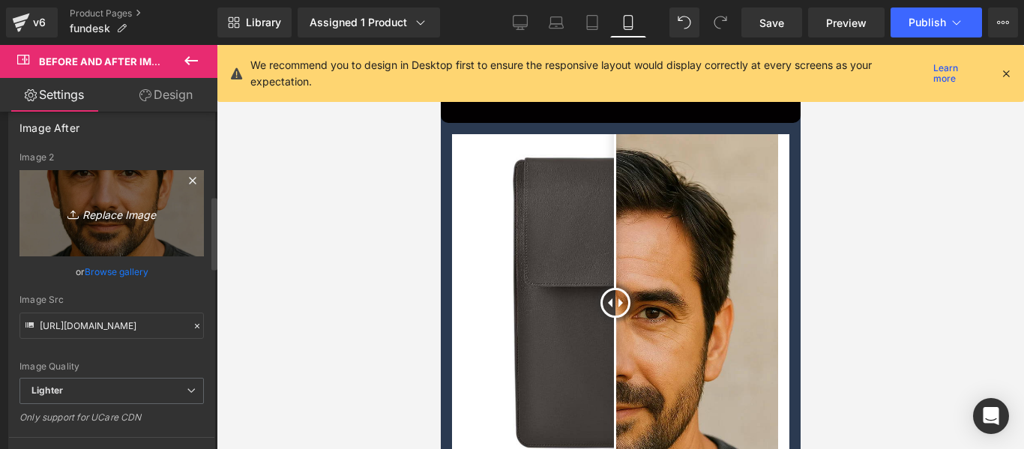
click at [103, 218] on icon "Replace Image" at bounding box center [112, 213] width 120 height 19
type input "C:\fakepath\Diseno_sin_titulo_1.png"
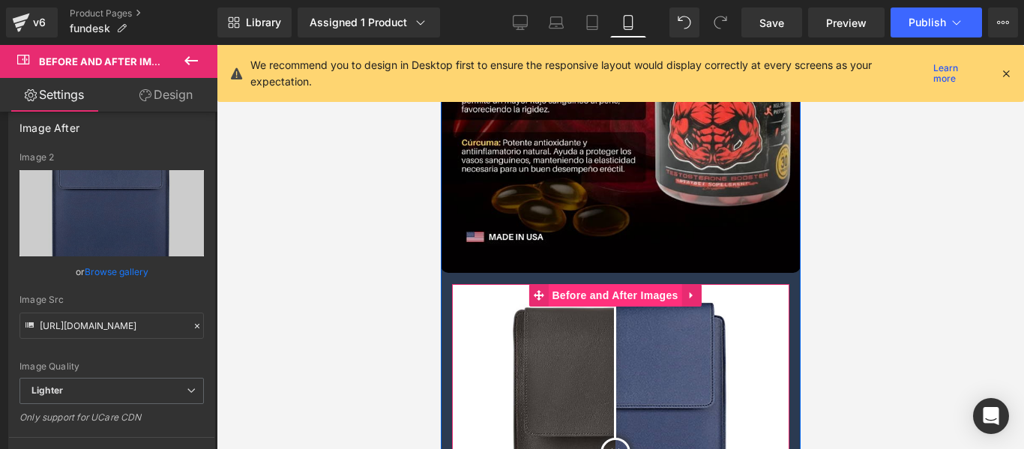
scroll to position [2946, 0]
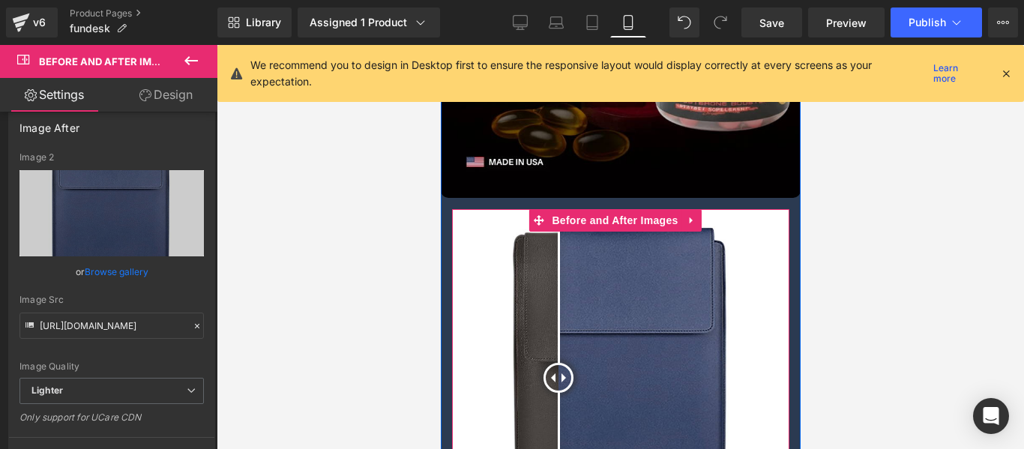
drag, startPoint x: 612, startPoint y: 293, endPoint x: 642, endPoint y: 294, distance: 30.7
click at [559, 363] on div at bounding box center [558, 378] width 30 height 30
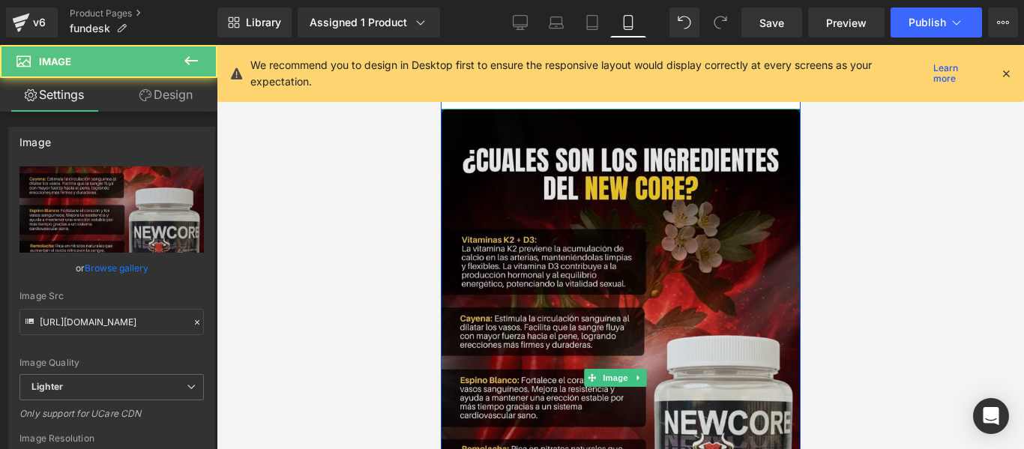
scroll to position [2121, 0]
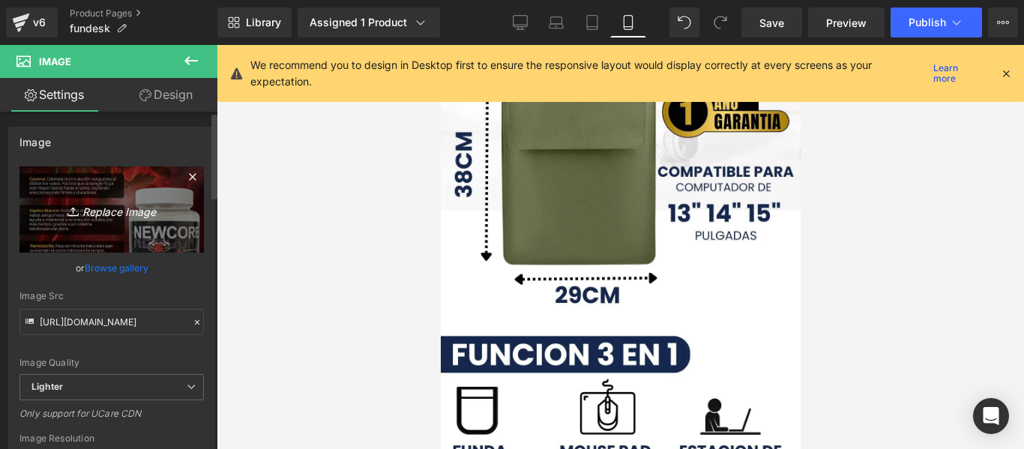
click at [105, 211] on icon "Replace Image" at bounding box center [112, 209] width 120 height 19
type input "C:\fakepath\Copia de Copia de Copia de Copia de Copia de Copia de Copia de Copi…"
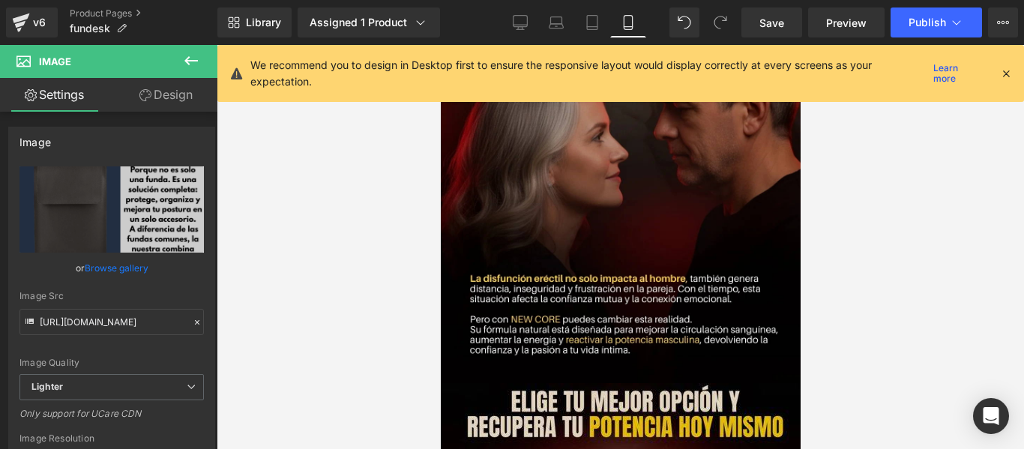
scroll to position [3545, 0]
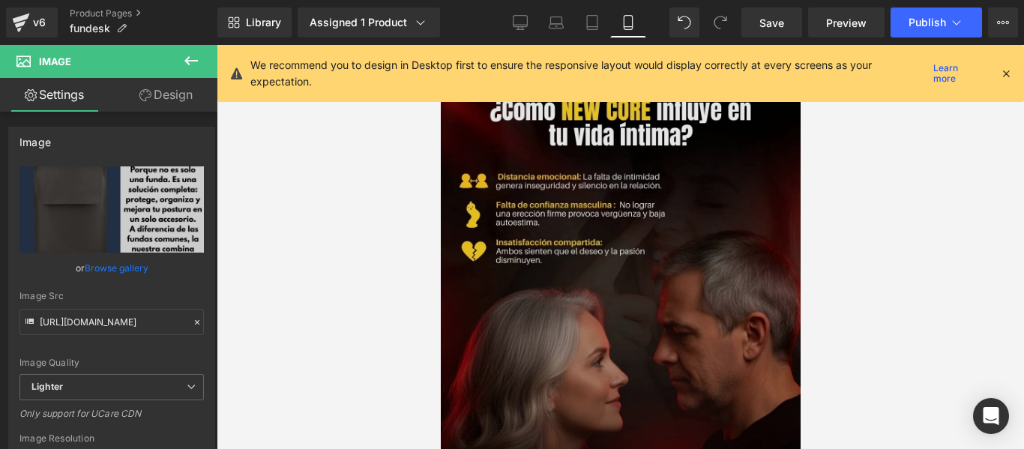
click at [591, 234] on div "Image" at bounding box center [620, 338] width 360 height 540
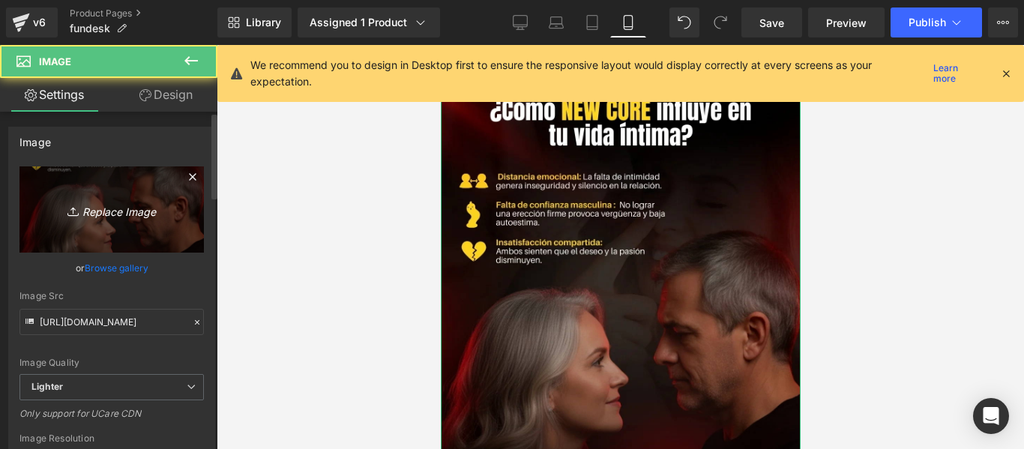
click at [109, 205] on icon "Replace Image" at bounding box center [112, 209] width 120 height 19
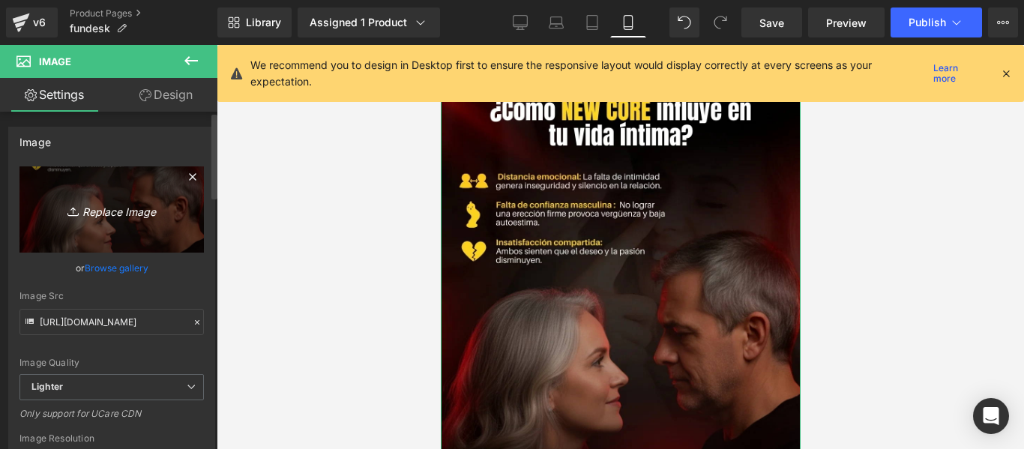
type input "C:\fakepath\IMAGEN_4_3_1.jpeg"
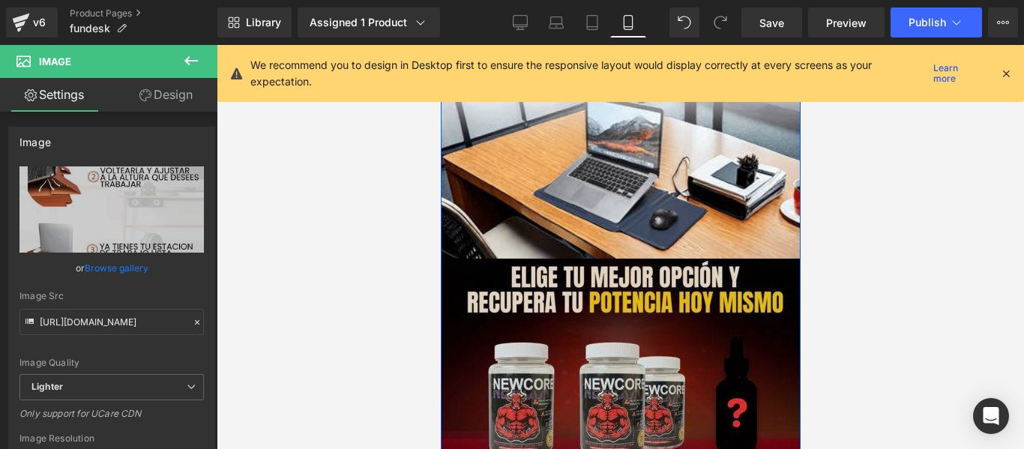
scroll to position [4070, 0]
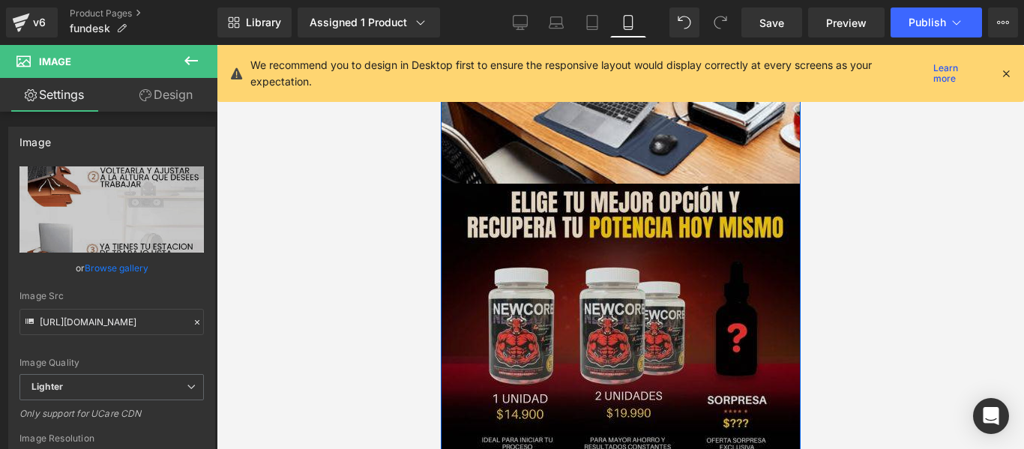
click at [632, 267] on img at bounding box center [620, 318] width 360 height 268
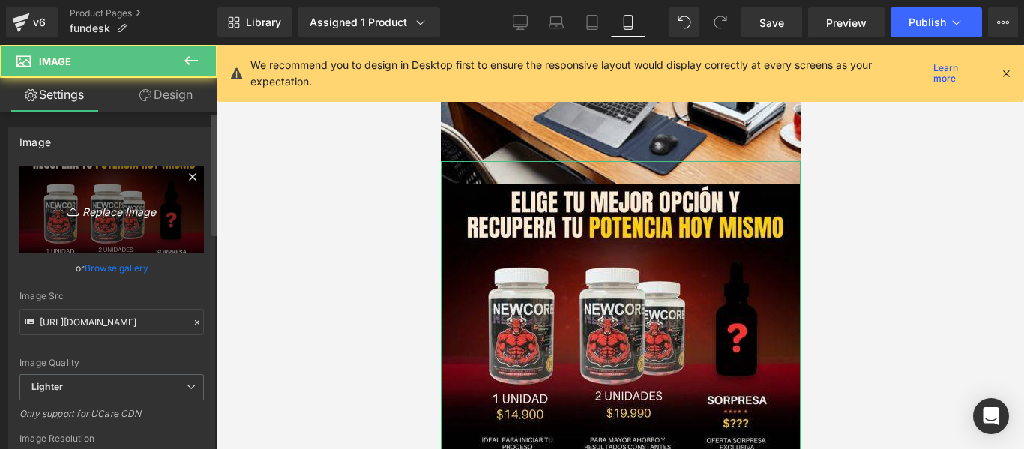
click at [187, 218] on link "Replace Image" at bounding box center [111, 209] width 184 height 86
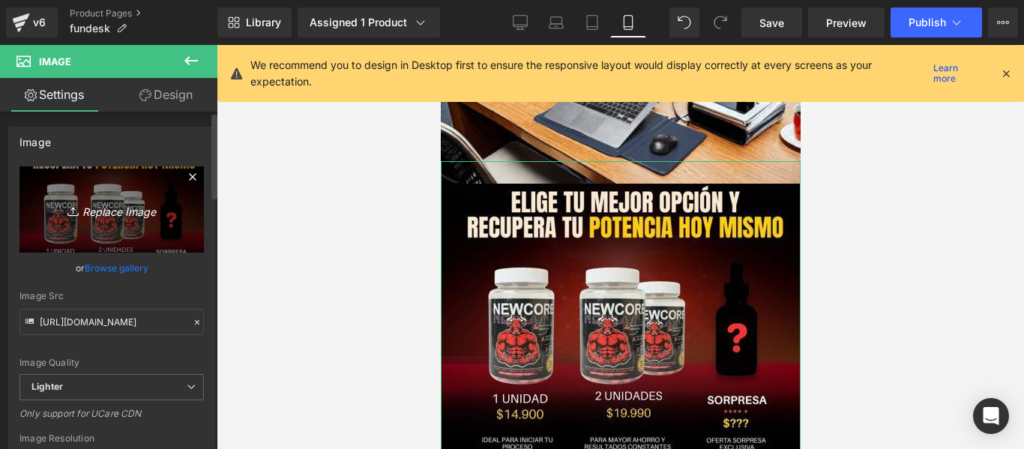
type input "C:\fakepath\PARA_LAPTOP_2.jpeg"
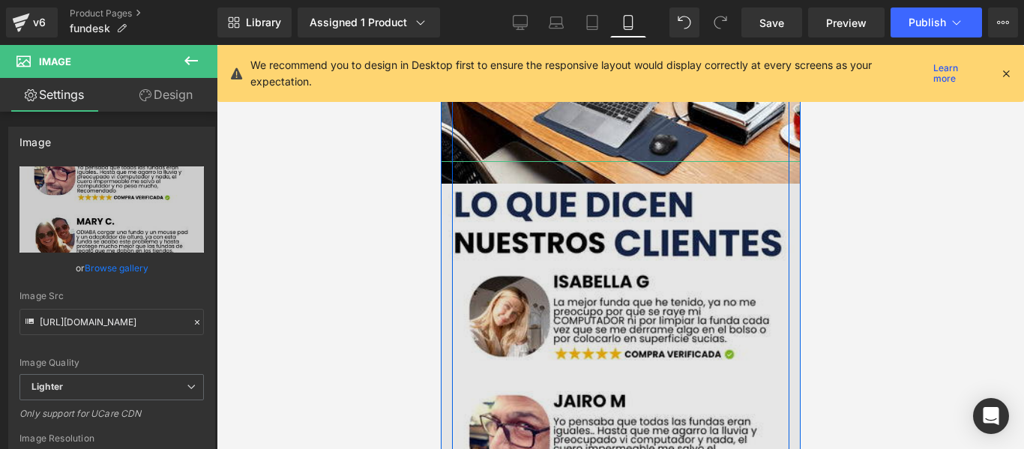
scroll to position [4370, 0]
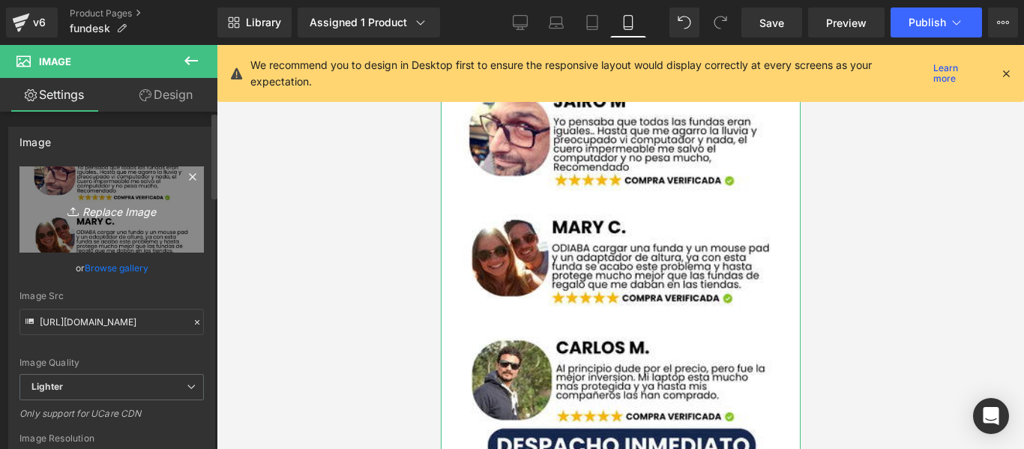
click at [130, 223] on link "Replace Image" at bounding box center [111, 209] width 184 height 86
type input "C:\fakepath\PRECIO HOY 19.990 (2).jpg"
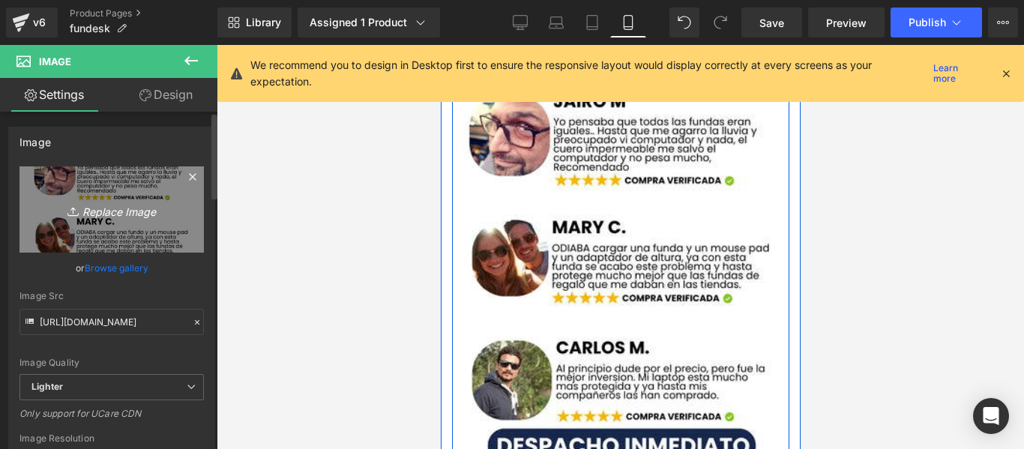
click at [677, 187] on img at bounding box center [620, 204] width 360 height 640
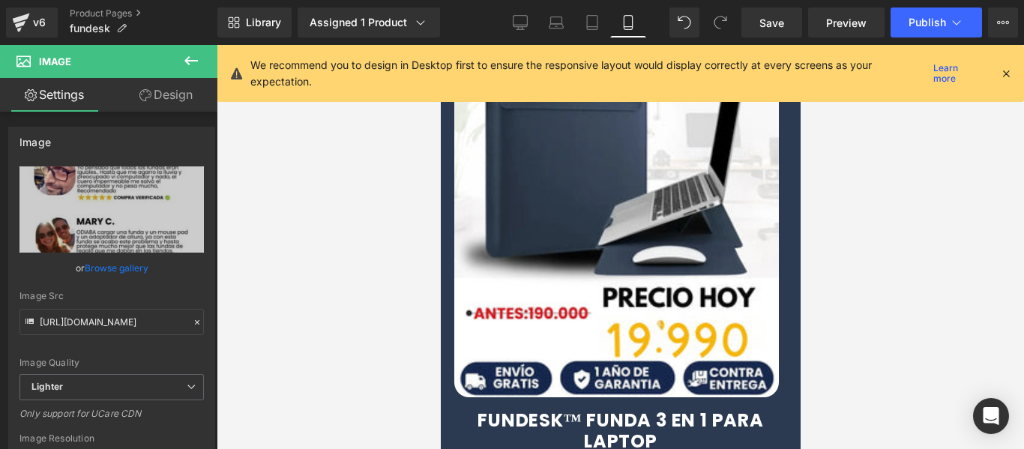
scroll to position [1596, 0]
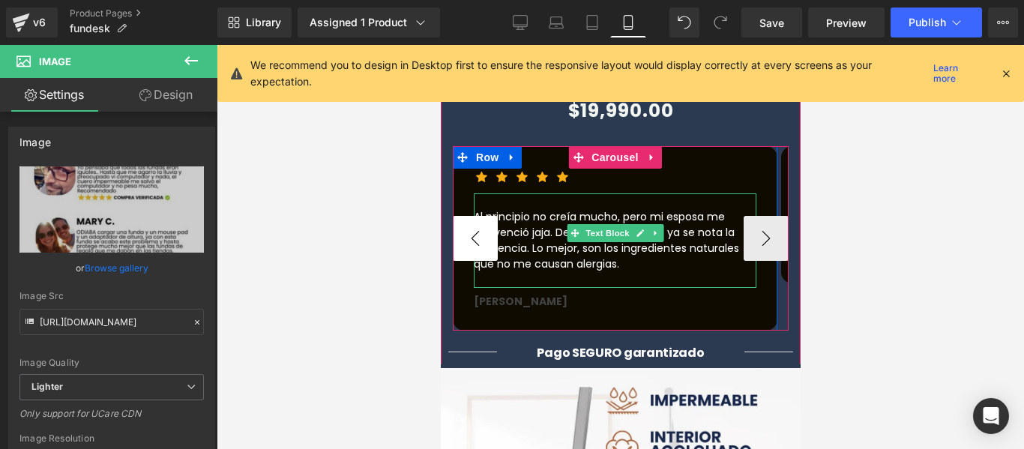
drag, startPoint x: 541, startPoint y: 208, endPoint x: 458, endPoint y: 196, distance: 83.4
click at [541, 209] on p "Al principio no creía mucho, pero mi esposa me convenció jaja. Después de 3 mes…" at bounding box center [614, 240] width 283 height 63
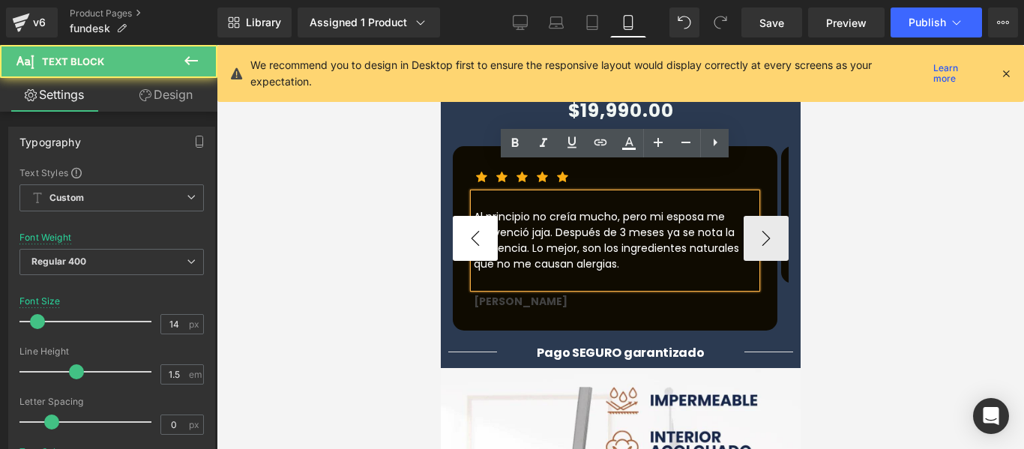
click at [455, 216] on button "‹" at bounding box center [474, 238] width 45 height 45
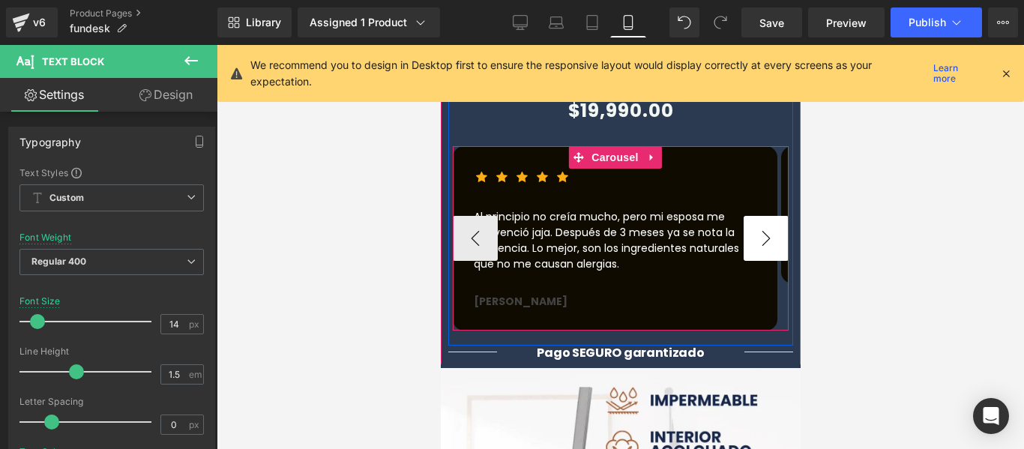
click at [760, 216] on button "›" at bounding box center [765, 238] width 45 height 45
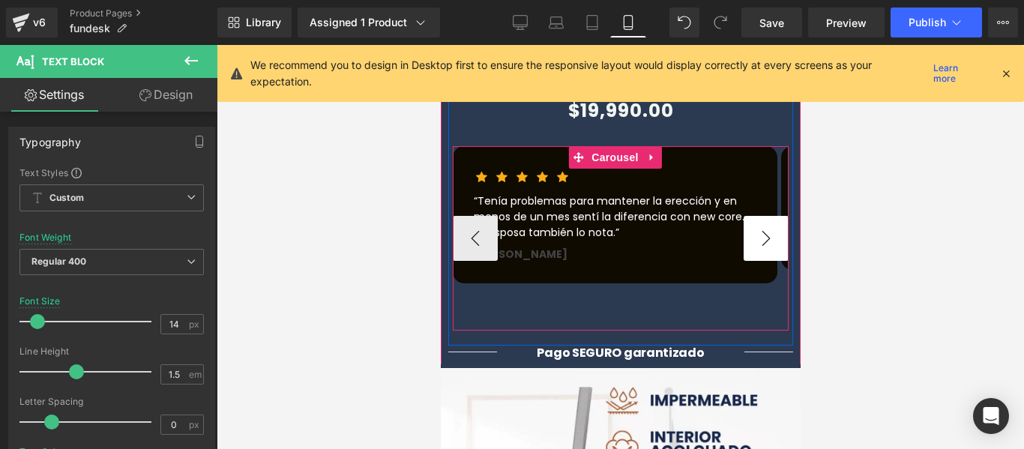
click at [760, 216] on button "›" at bounding box center [765, 238] width 45 height 45
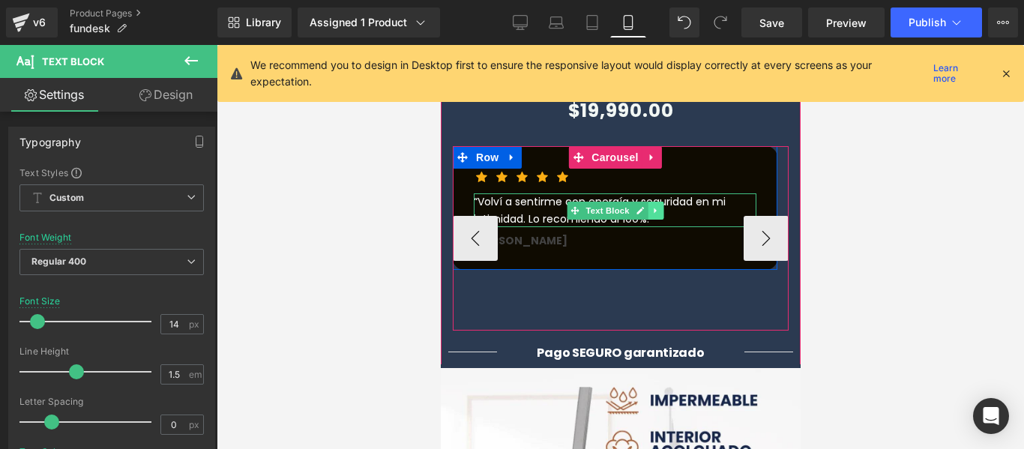
click at [654, 202] on link at bounding box center [655, 211] width 16 height 18
click at [693, 193] on div "“Volví a sentirme con energía y seguridad en mi intimidad. Lo recomiendo al 100…" at bounding box center [614, 210] width 283 height 34
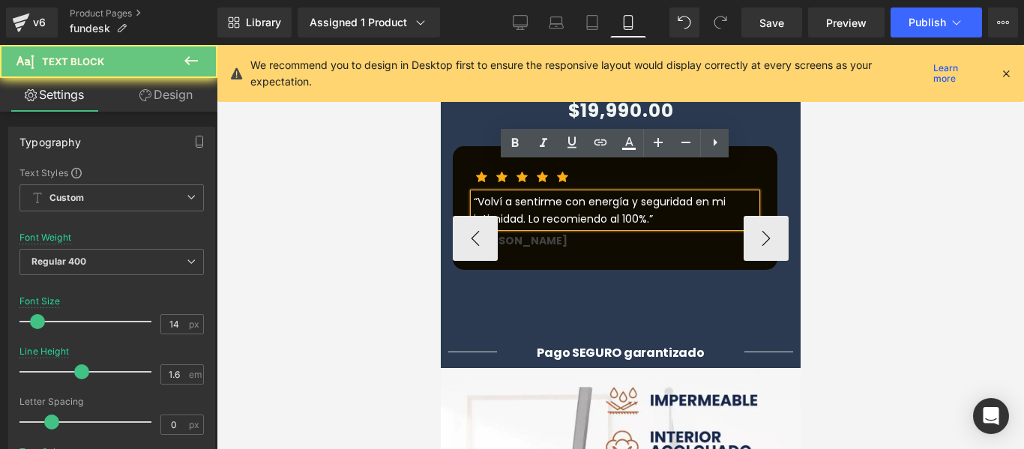
click at [694, 193] on div "“Volví a sentirme con energía y seguridad en mi intimidad. Lo recomiendo al 100…" at bounding box center [614, 210] width 283 height 34
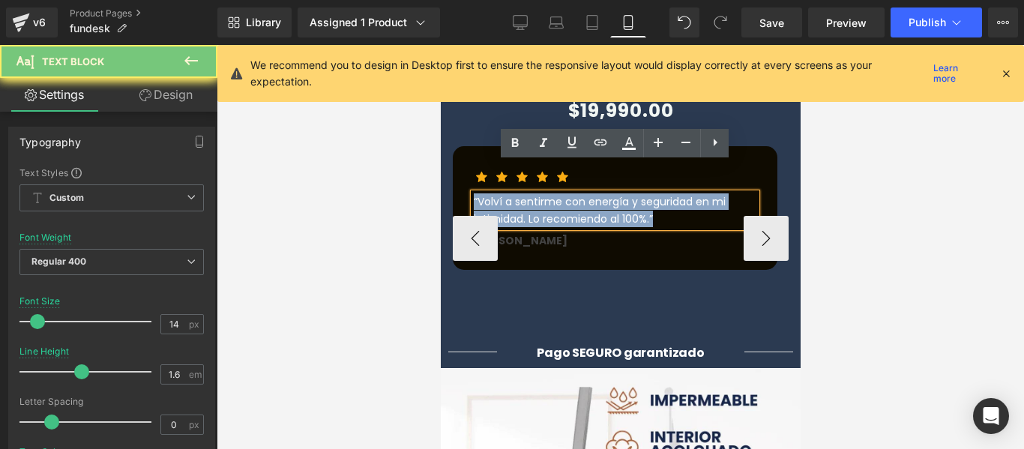
click at [694, 193] on div "“Volví a sentirme con energía y seguridad en mi intimidad. Lo recomiendo al 100…" at bounding box center [614, 210] width 283 height 34
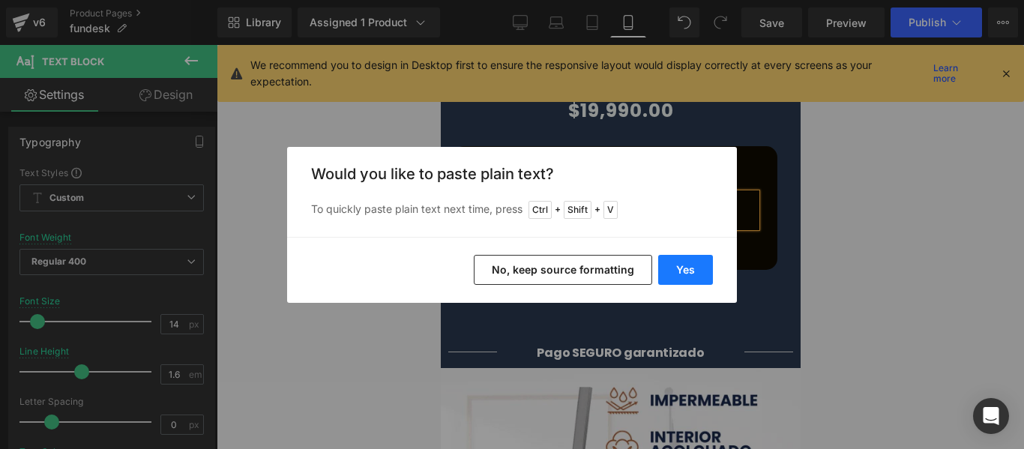
click at [690, 271] on button "Yes" at bounding box center [685, 270] width 55 height 30
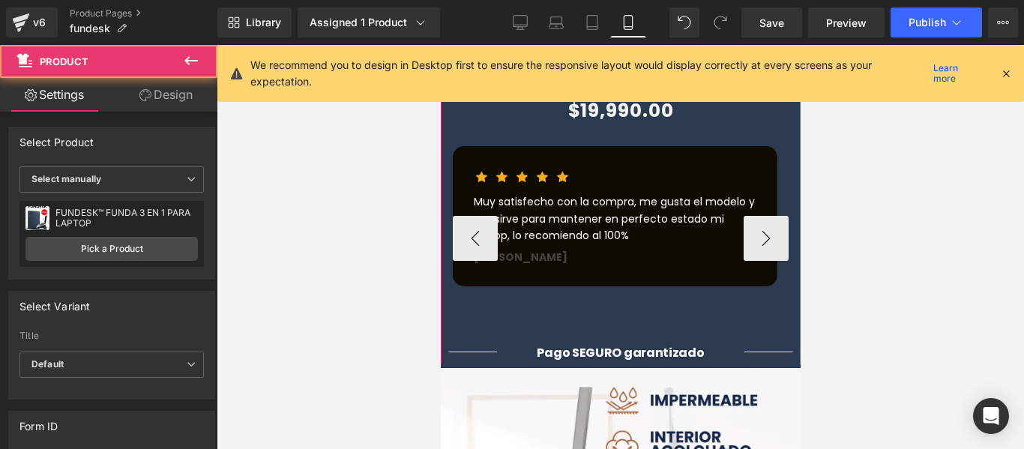
click at [458, 216] on button "‹" at bounding box center [474, 238] width 45 height 45
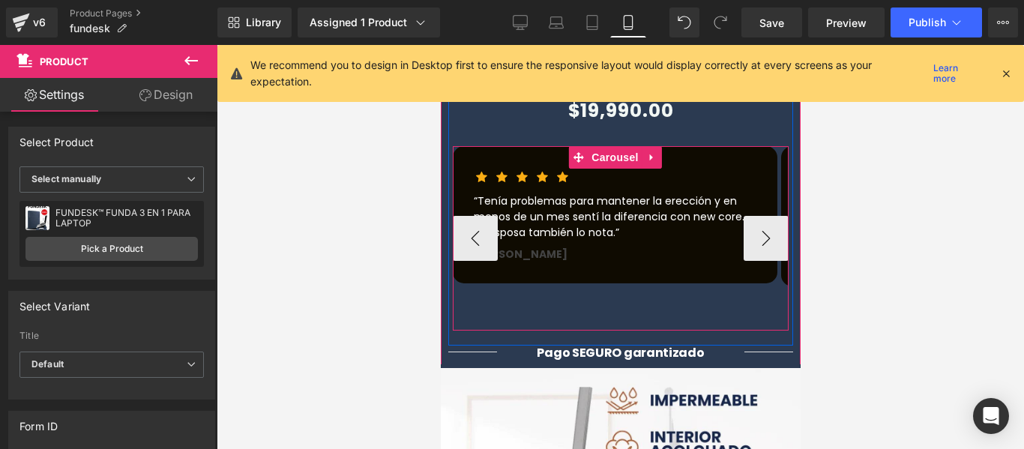
click at [458, 216] on button "‹" at bounding box center [474, 238] width 45 height 45
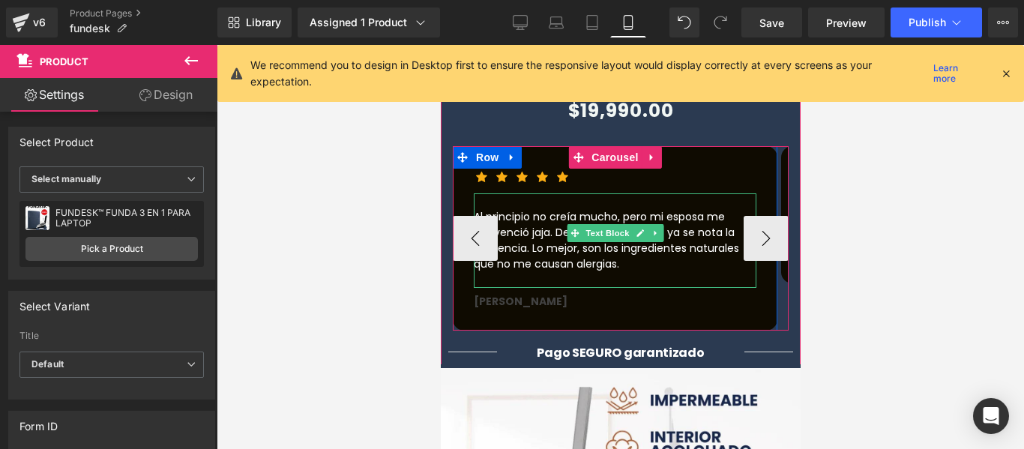
click at [669, 209] on p "Al principio no creía mucho, pero mi esposa me convenció jaja. Después de 3 mes…" at bounding box center [614, 240] width 283 height 63
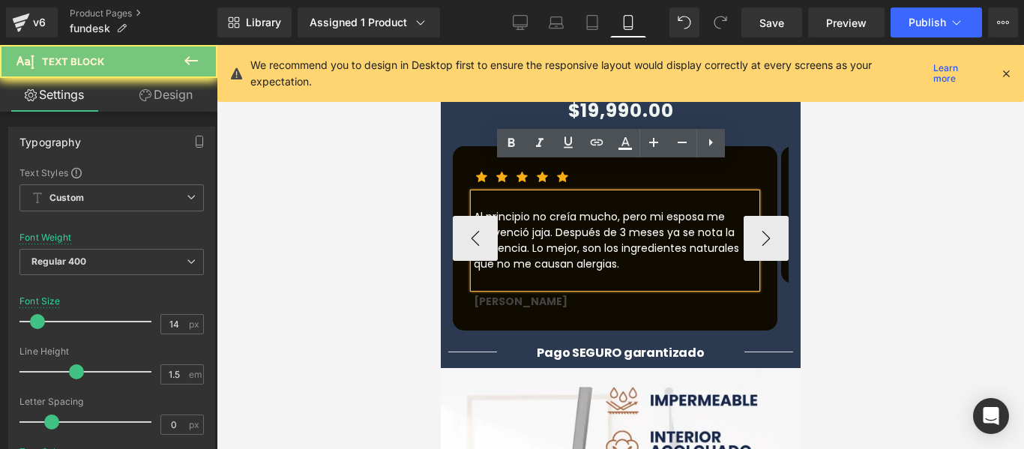
click at [693, 209] on p "Al principio no creía mucho, pero mi esposa me convenció jaja. Después de 3 mes…" at bounding box center [614, 240] width 283 height 63
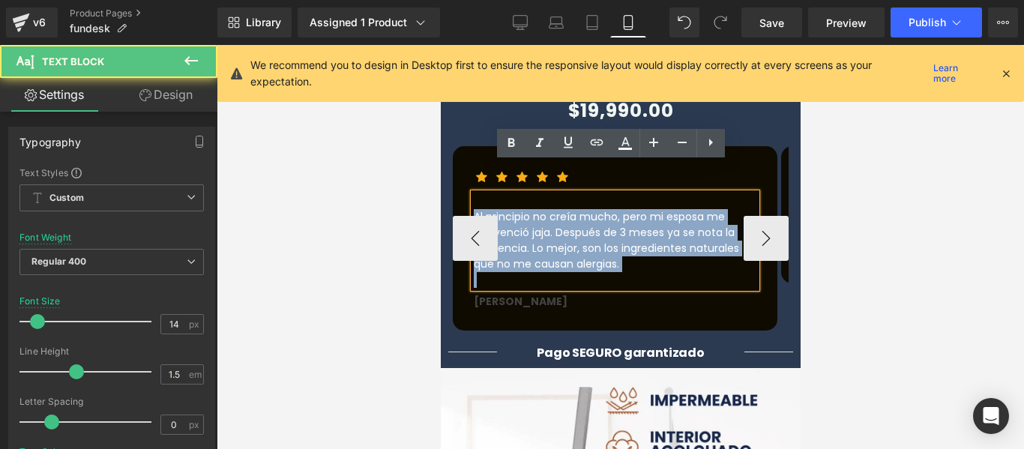
click at [693, 209] on p "Al principio no creía mucho, pero mi esposa me convenció jaja. Después de 3 mes…" at bounding box center [614, 240] width 283 height 63
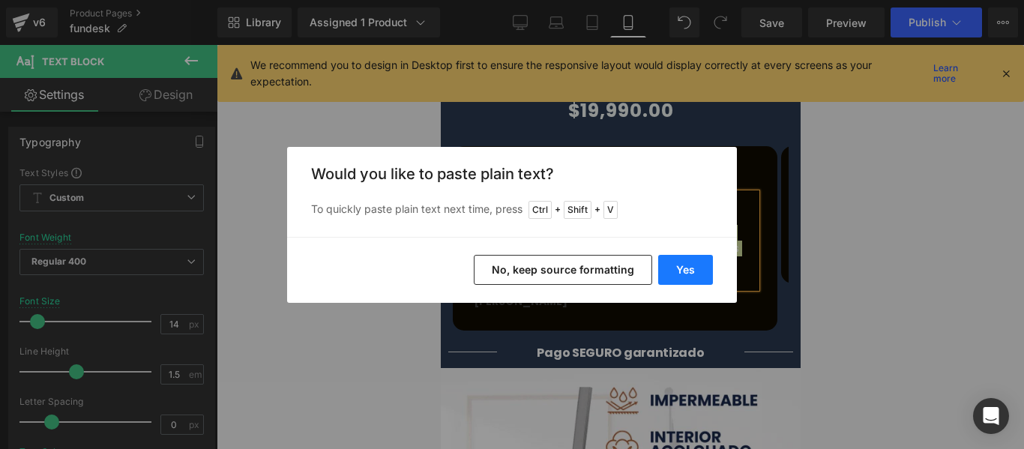
click at [681, 274] on button "Yes" at bounding box center [685, 270] width 55 height 30
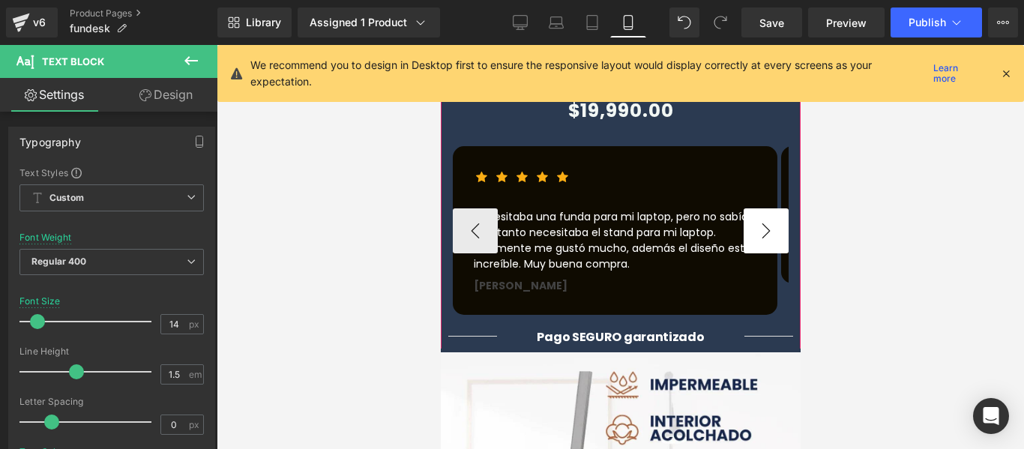
click at [440, 45] on div at bounding box center [440, 45] width 0 height 0
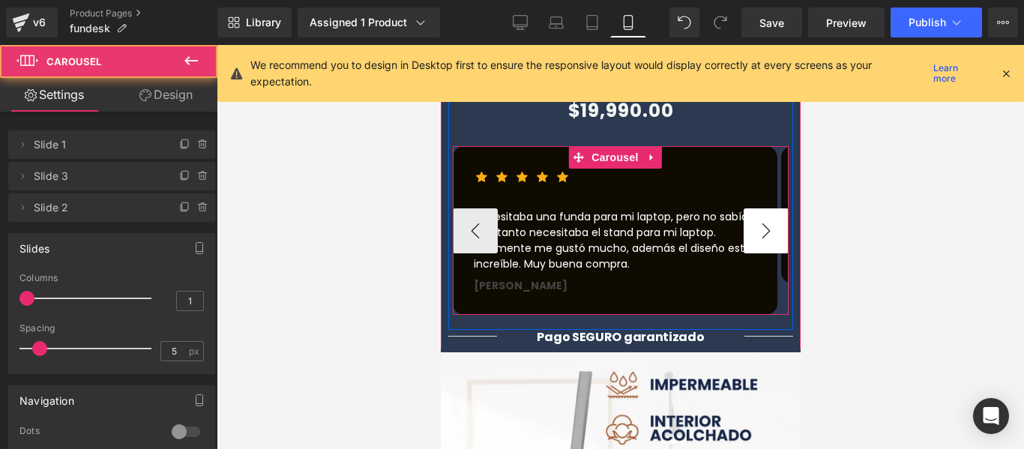
click at [743, 208] on button "›" at bounding box center [765, 230] width 45 height 45
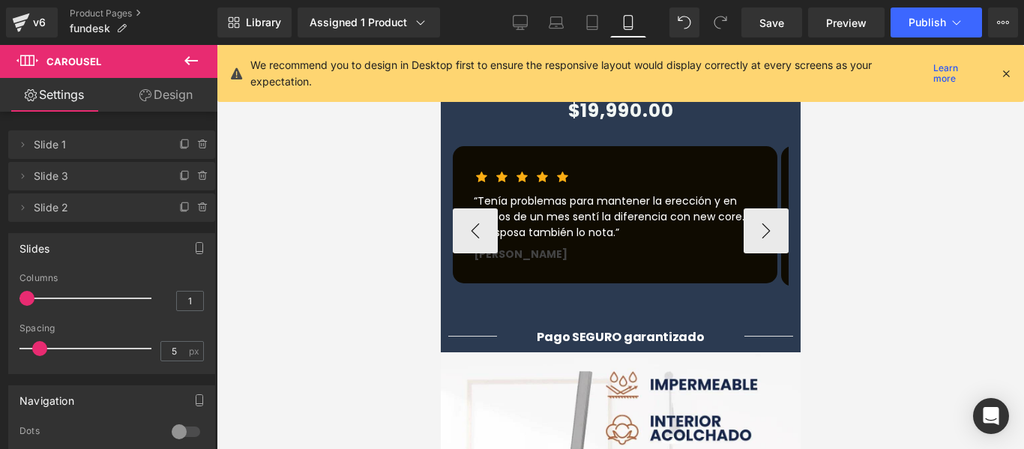
click at [671, 193] on p "“Tenía problemas para mantener la erección y en menos de un mes sentí la difere…" at bounding box center [614, 216] width 283 height 47
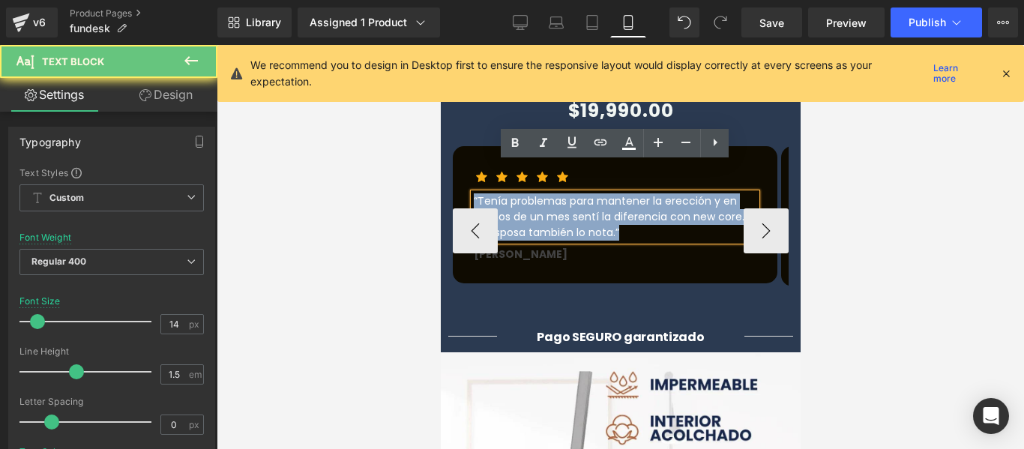
click at [671, 193] on p "“Tenía problemas para mantener la erección y en menos de un mes sentí la difere…" at bounding box center [614, 216] width 283 height 47
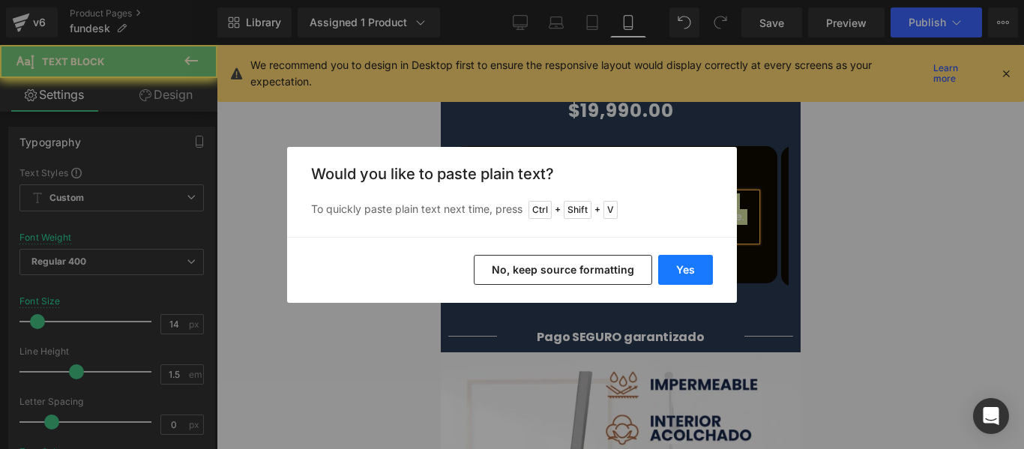
click at [695, 268] on button "Yes" at bounding box center [685, 270] width 55 height 30
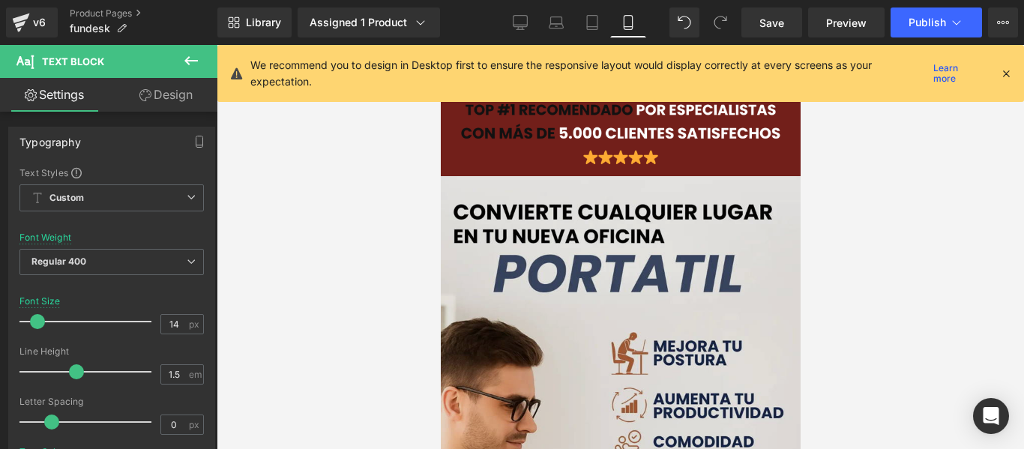
scroll to position [0, 0]
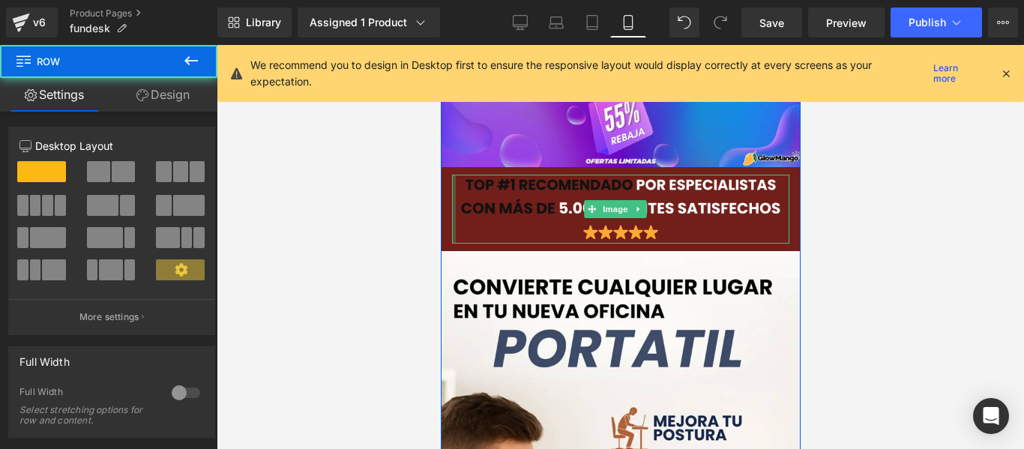
click at [452, 178] on div at bounding box center [453, 209] width 4 height 69
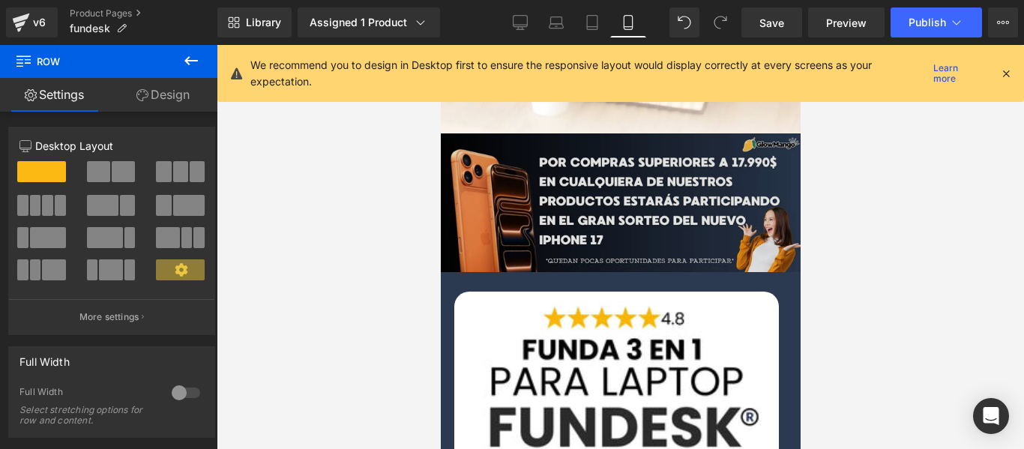
scroll to position [675, 0]
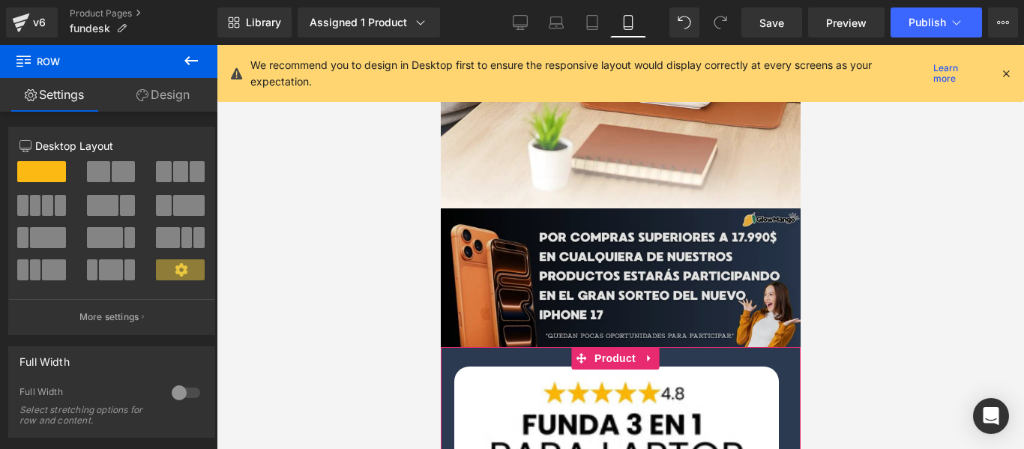
click at [615, 347] on span "Product" at bounding box center [614, 358] width 49 height 22
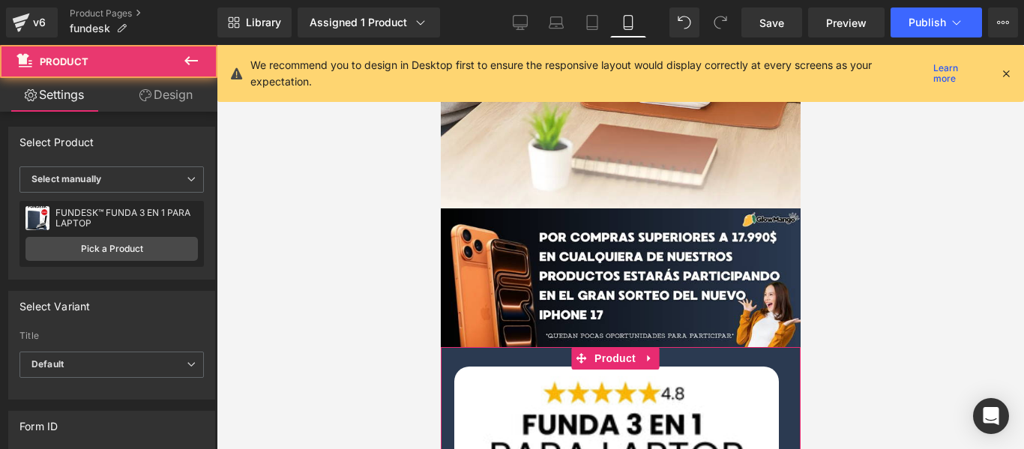
click at [187, 97] on link "Design" at bounding box center [166, 95] width 109 height 34
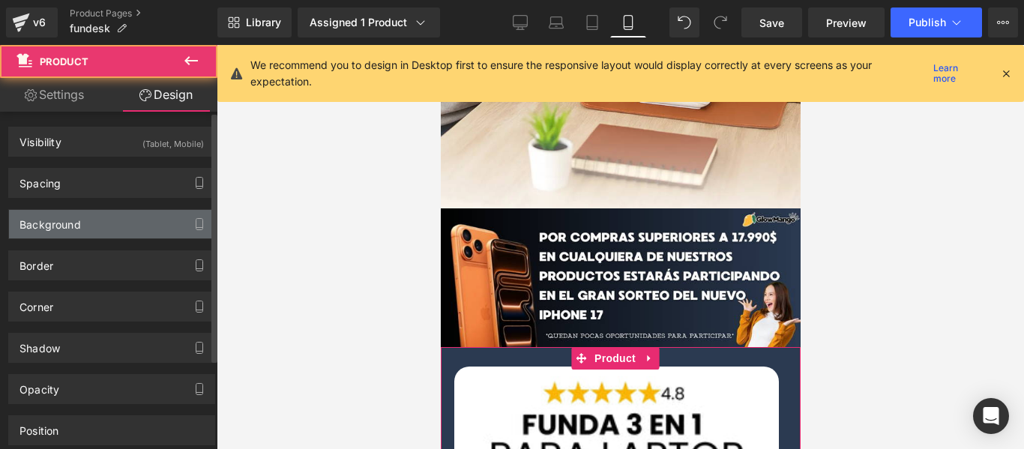
click at [64, 224] on div "Background" at bounding box center [49, 220] width 61 height 21
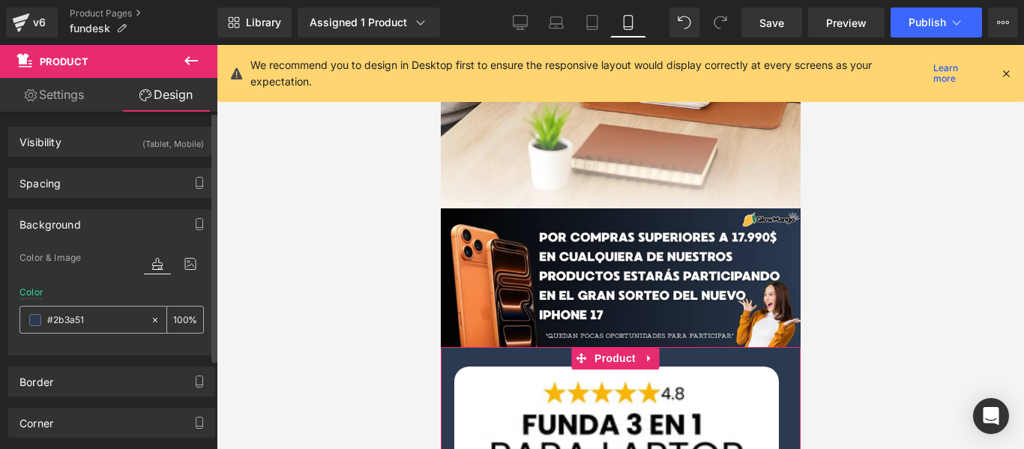
click at [97, 316] on input "text" at bounding box center [95, 320] width 96 height 16
type input "#2b3a51"
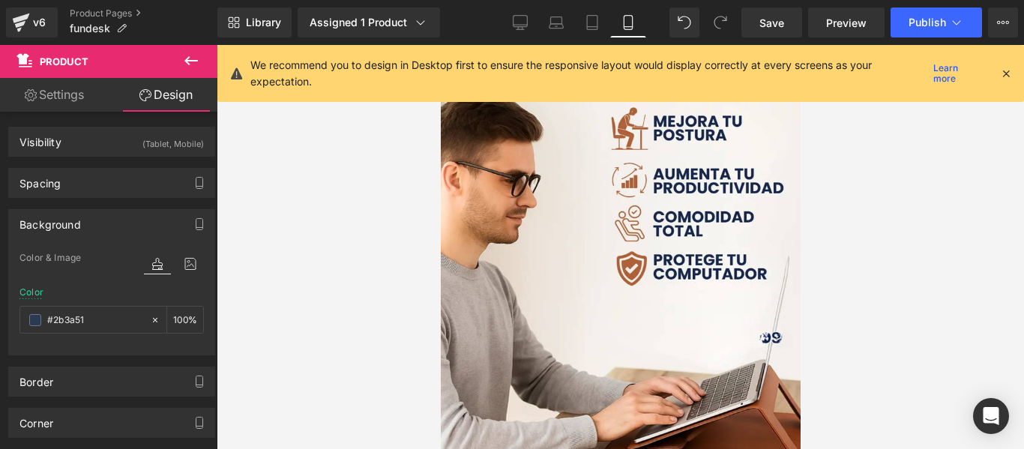
scroll to position [0, 0]
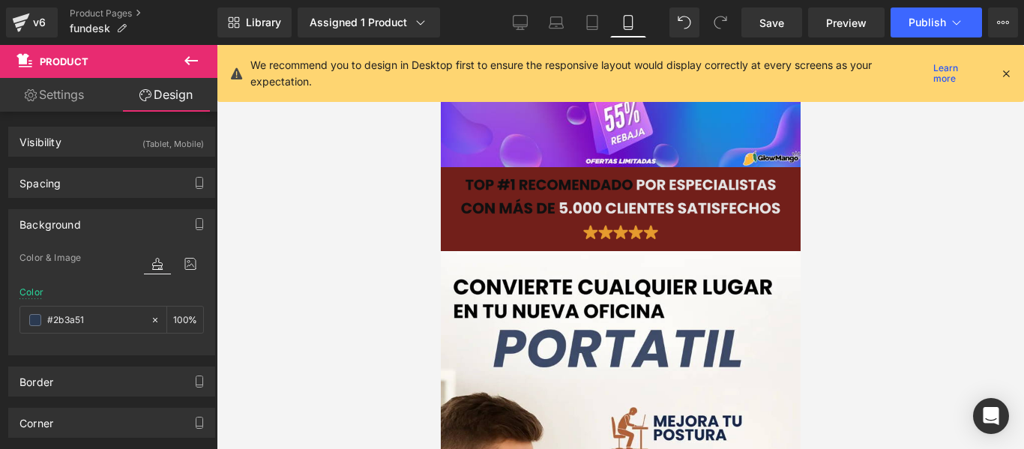
click at [453, 191] on div "Image" at bounding box center [619, 209] width 337 height 69
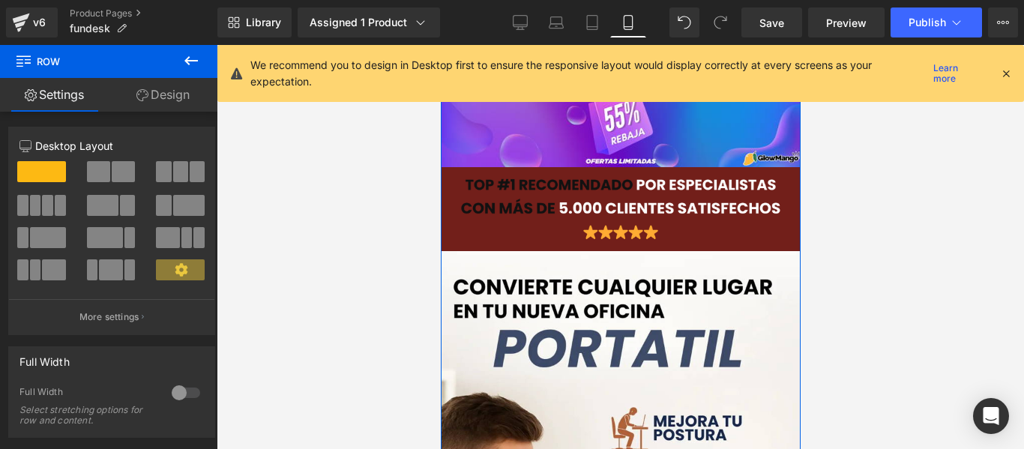
click at [178, 87] on link "Design" at bounding box center [163, 95] width 109 height 34
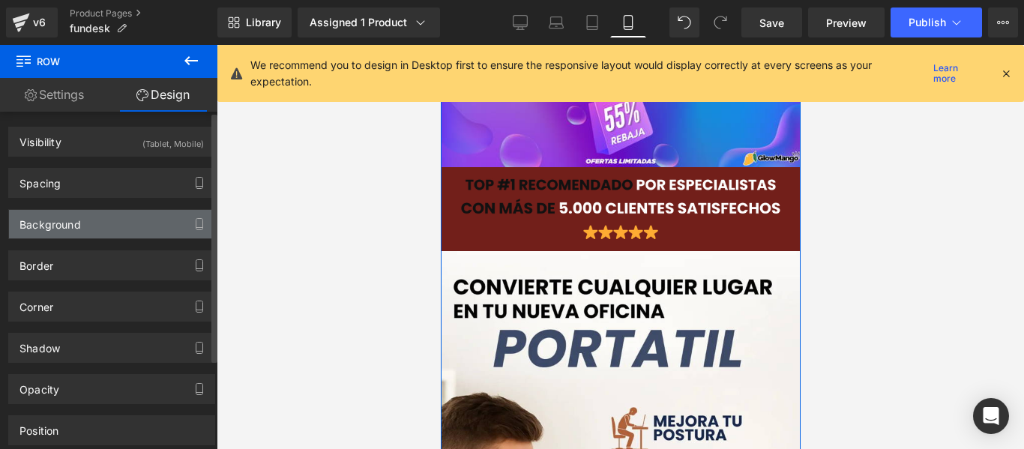
click at [76, 216] on div "Background" at bounding box center [49, 220] width 61 height 21
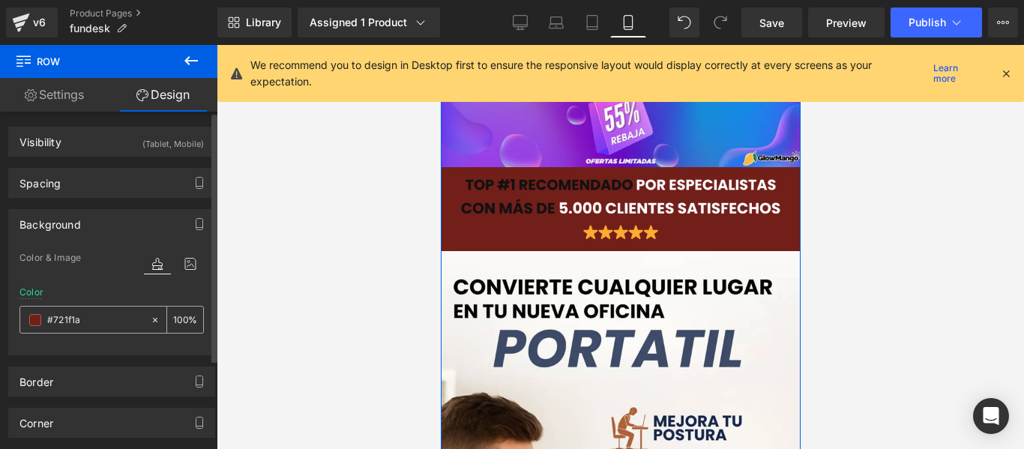
click at [102, 320] on input "#721f1a" at bounding box center [95, 320] width 96 height 16
paste input "2b3a51"
type input "#2b3a51"
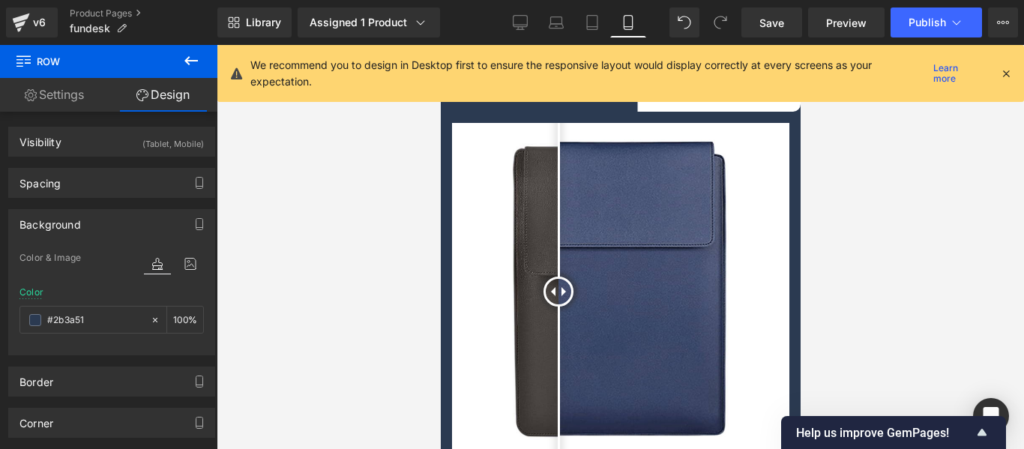
scroll to position [2987, 0]
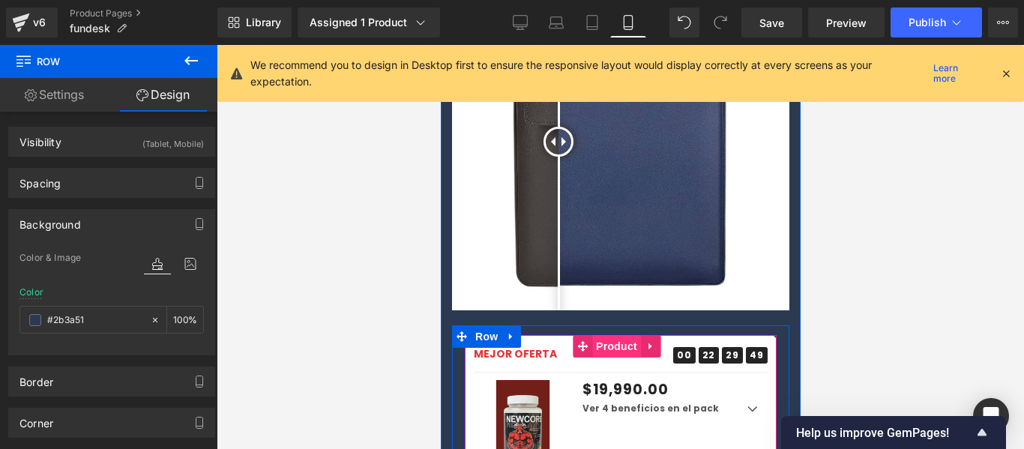
click at [603, 335] on span "Product" at bounding box center [615, 346] width 49 height 22
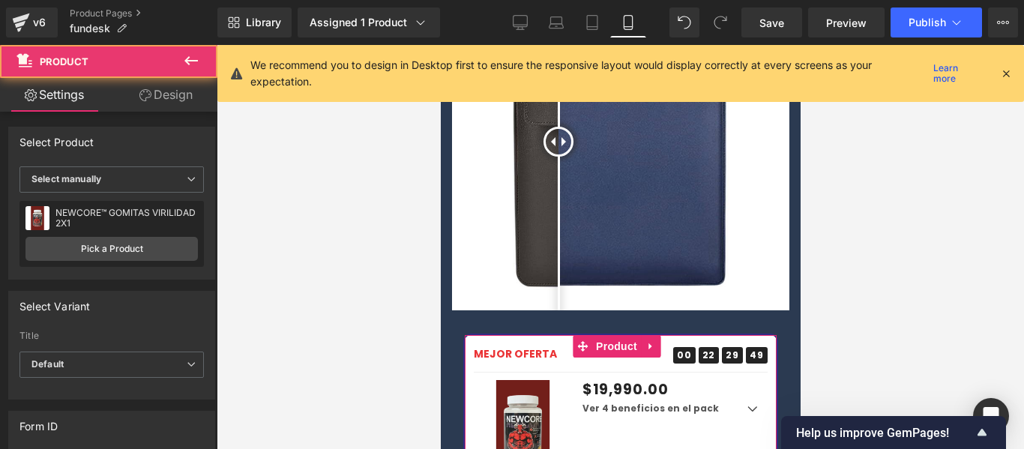
click at [169, 92] on link "Design" at bounding box center [166, 95] width 109 height 34
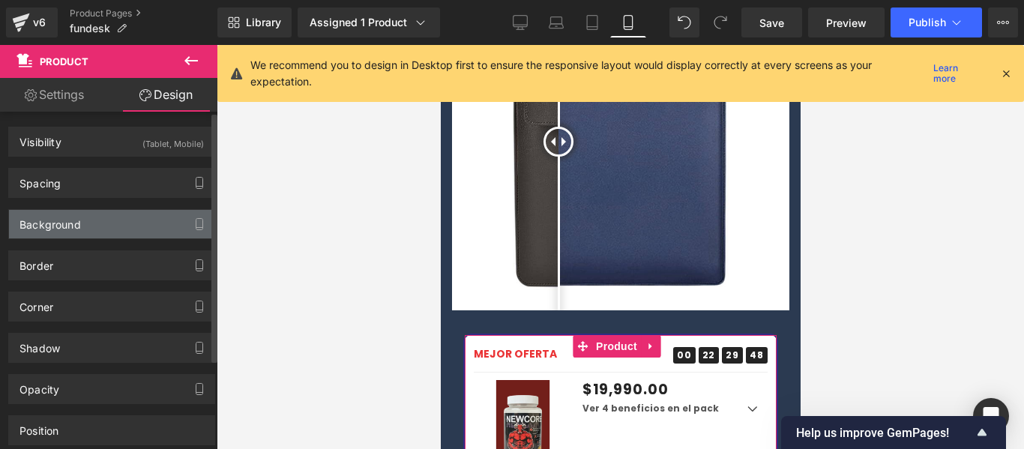
click at [60, 228] on div "Background" at bounding box center [49, 220] width 61 height 21
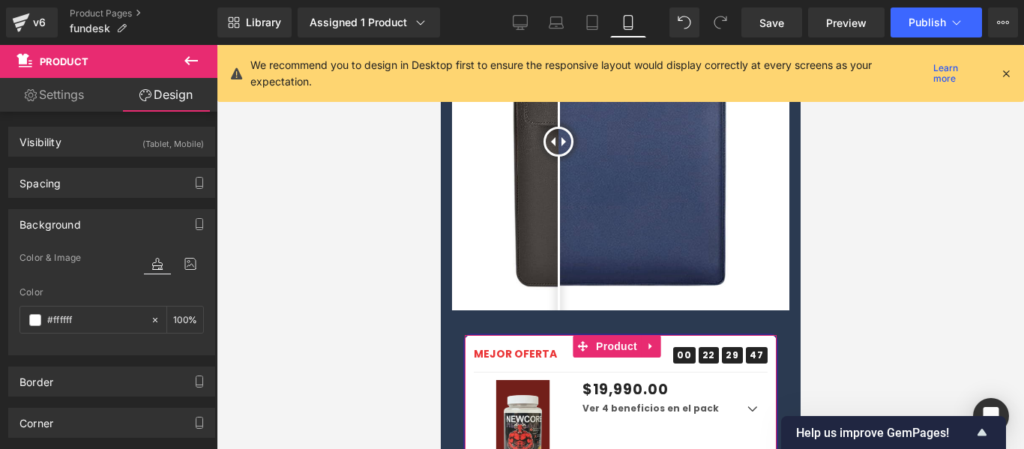
click at [39, 100] on link "Settings" at bounding box center [54, 95] width 109 height 34
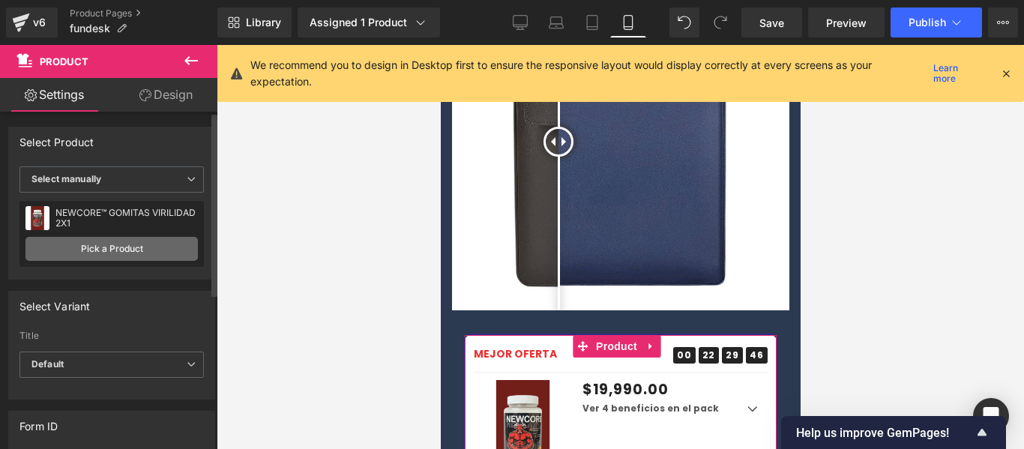
click at [90, 246] on link "Pick a Product" at bounding box center [111, 249] width 172 height 24
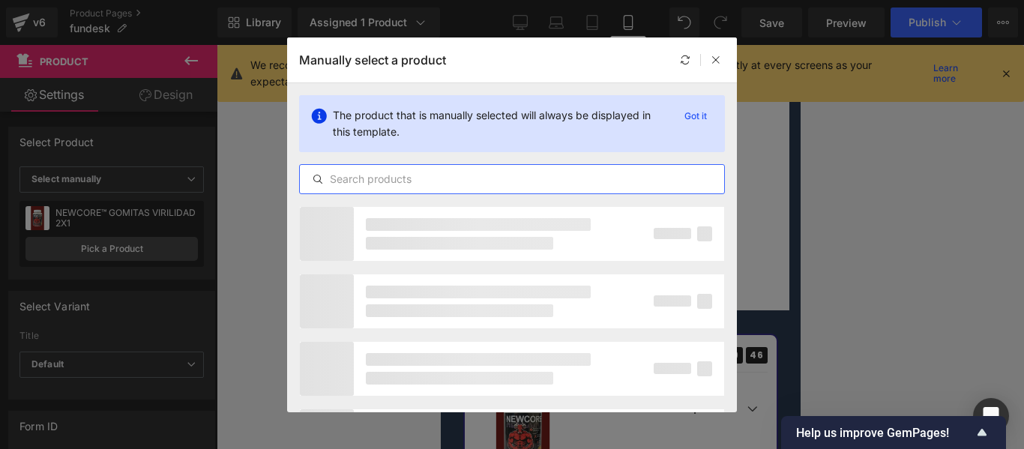
click at [454, 182] on input "text" at bounding box center [512, 179] width 424 height 18
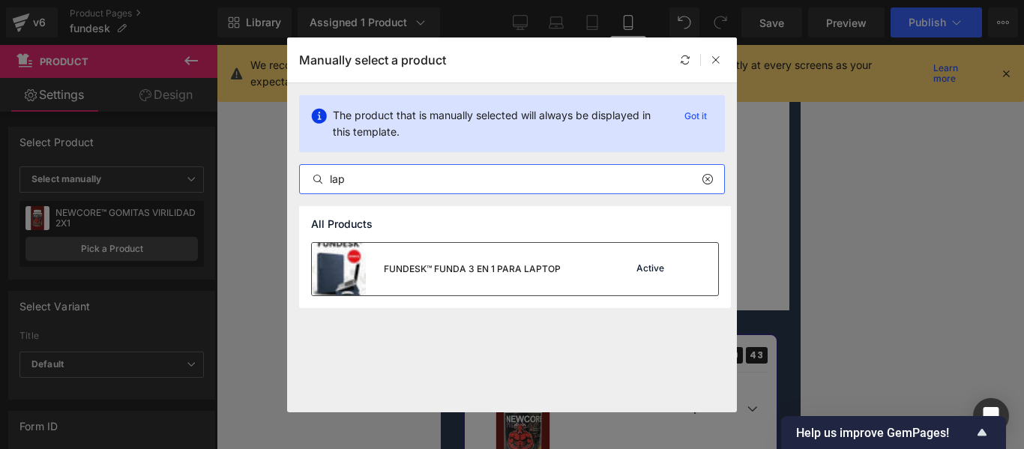
type input "lap"
click at [484, 273] on div "FUNDESK™ FUNDA 3 EN 1 PARA LAPTOP" at bounding box center [472, 268] width 177 height 13
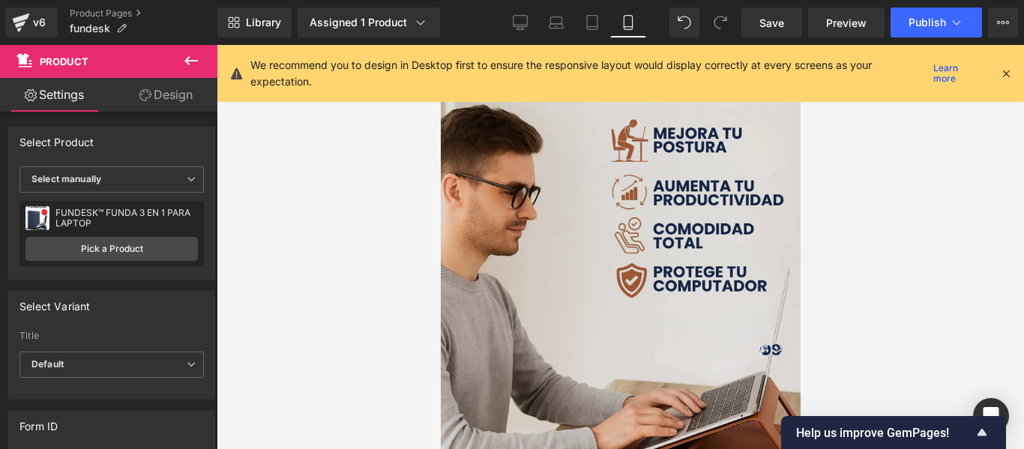
scroll to position [0, 0]
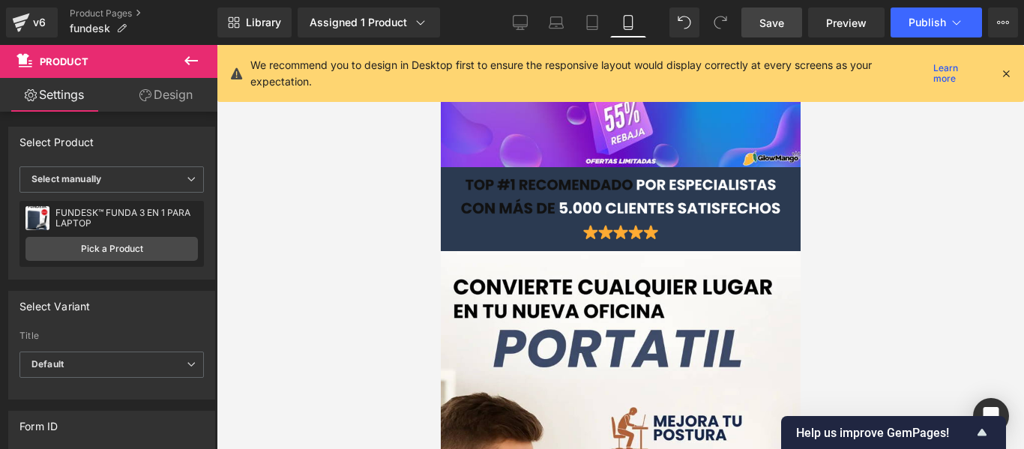
click at [750, 11] on link "Save" at bounding box center [771, 22] width 61 height 30
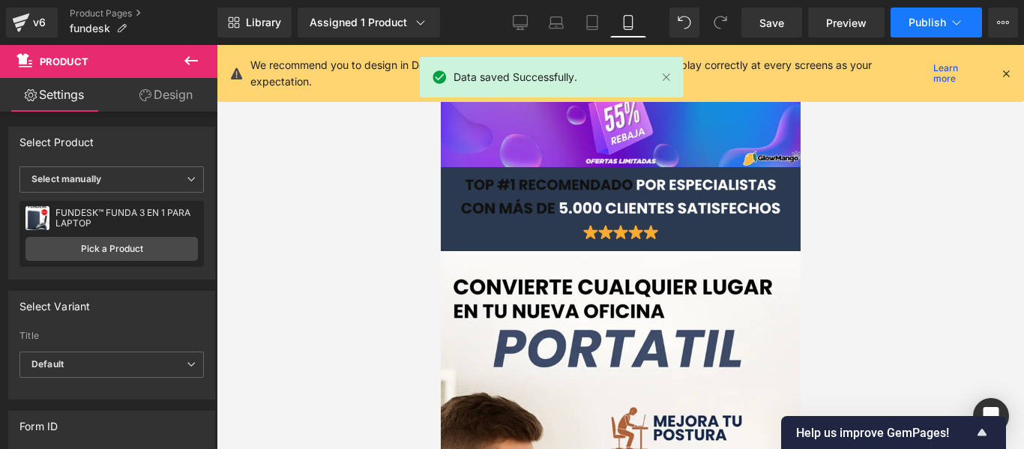
click at [930, 31] on button "Publish" at bounding box center [936, 22] width 91 height 30
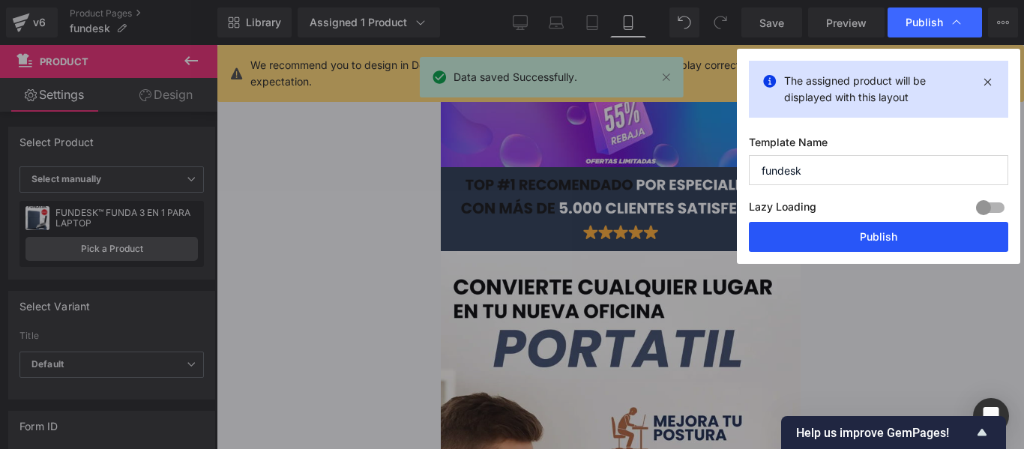
click at [831, 234] on button "Publish" at bounding box center [878, 237] width 259 height 30
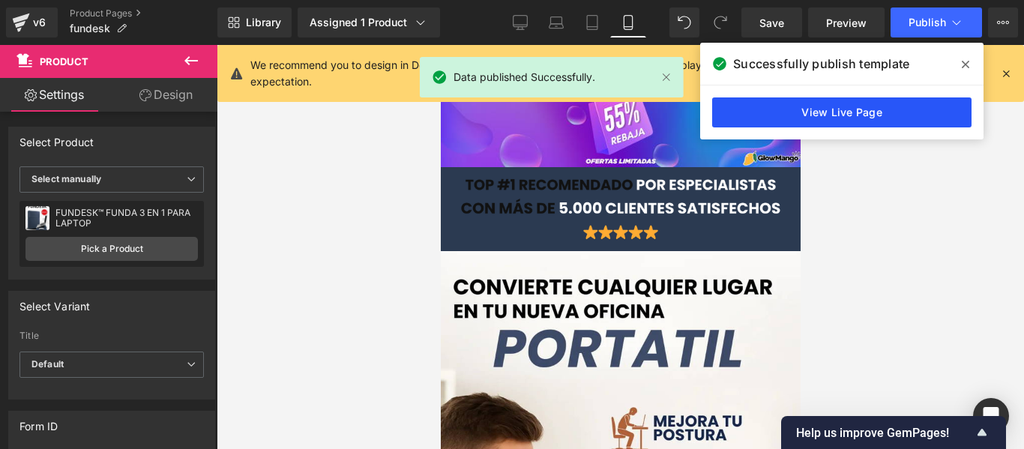
click at [875, 124] on link "View Live Page" at bounding box center [841, 112] width 259 height 30
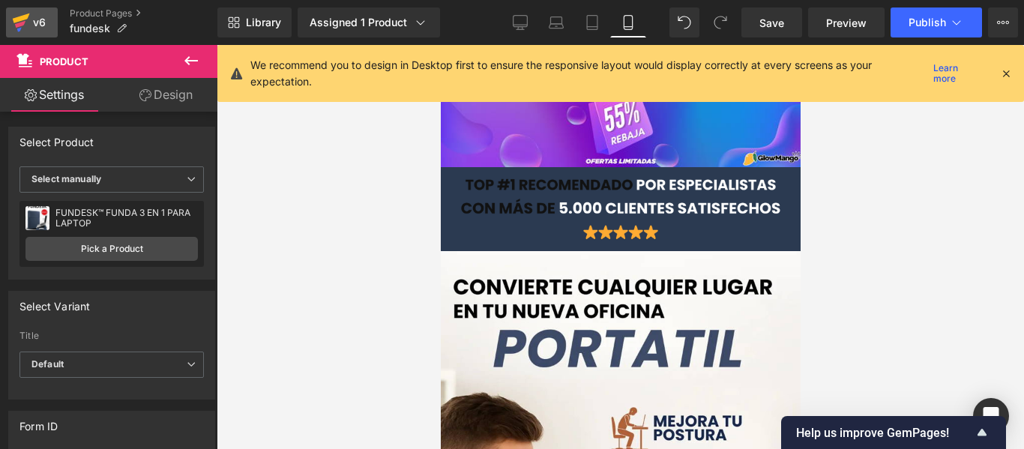
click at [28, 16] on icon at bounding box center [21, 18] width 17 height 10
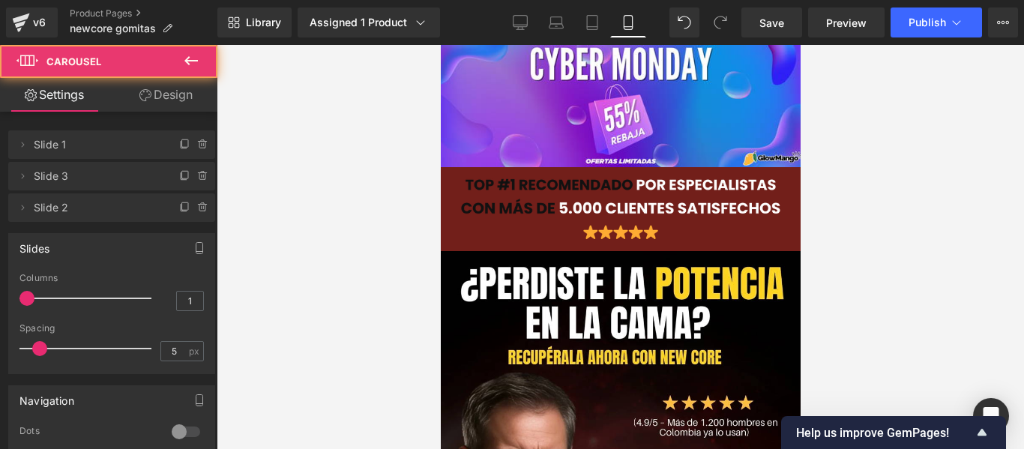
scroll to position [1161, 0]
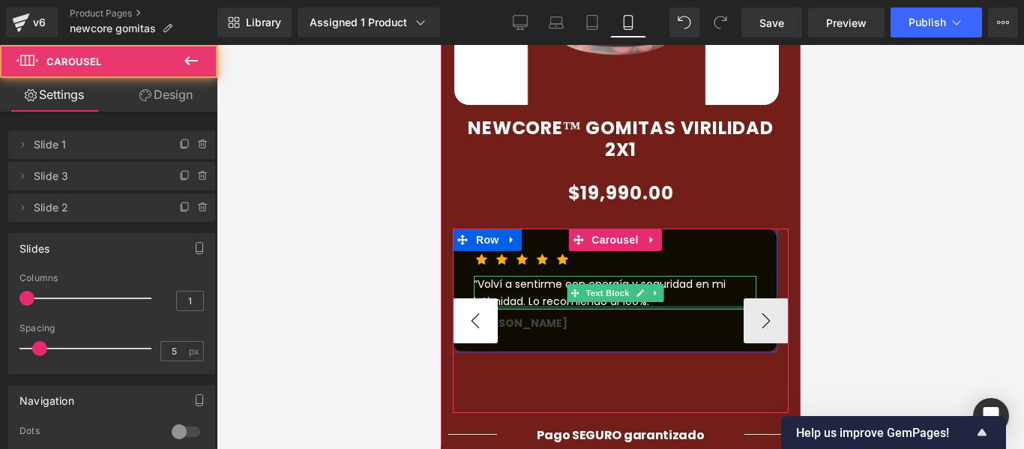
click at [472, 298] on button "‹" at bounding box center [474, 320] width 45 height 45
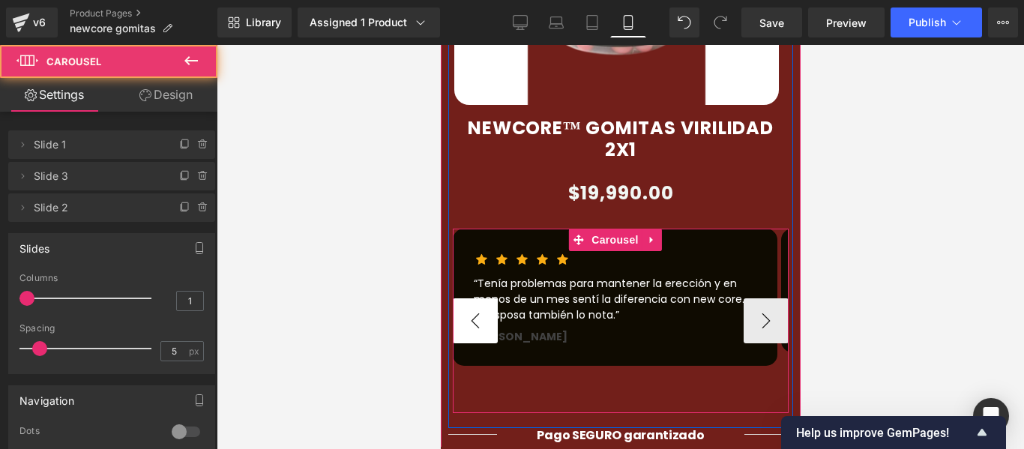
click at [472, 298] on button "‹" at bounding box center [474, 320] width 45 height 45
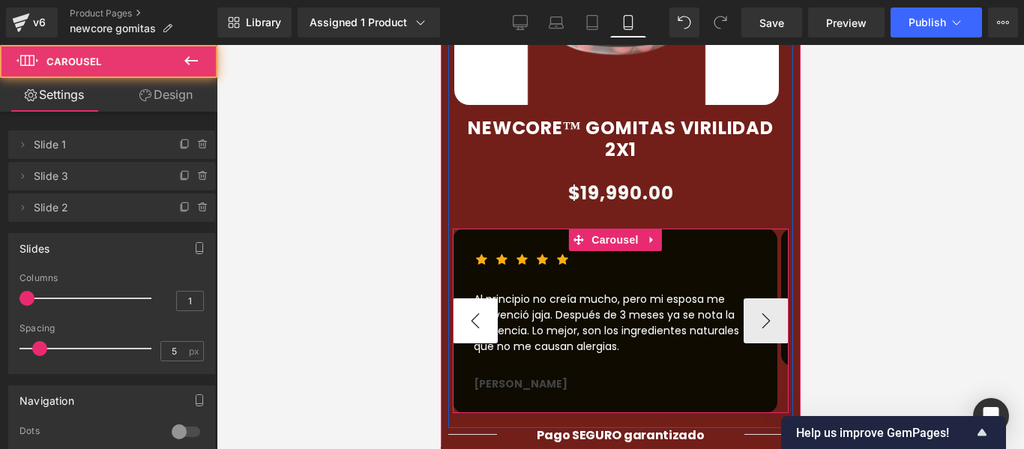
click at [472, 298] on button "‹" at bounding box center [474, 320] width 45 height 45
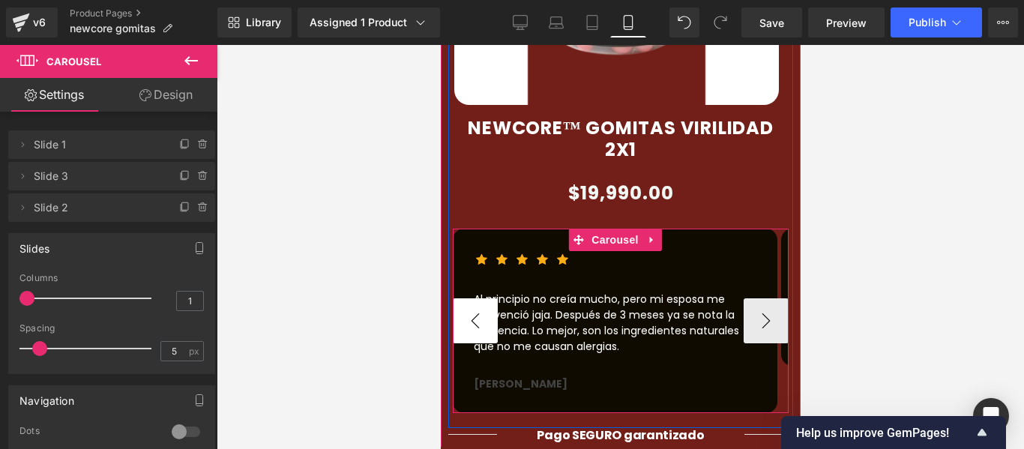
click at [472, 298] on button "‹" at bounding box center [474, 320] width 45 height 45
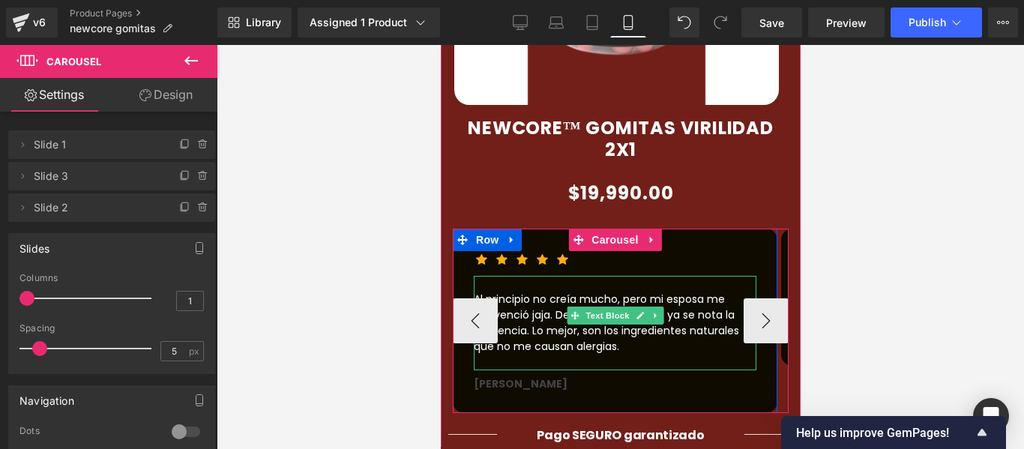
click at [695, 309] on p "Al principio no creía mucho, pero mi esposa me convenció jaja. Después de 3 mes…" at bounding box center [614, 323] width 283 height 63
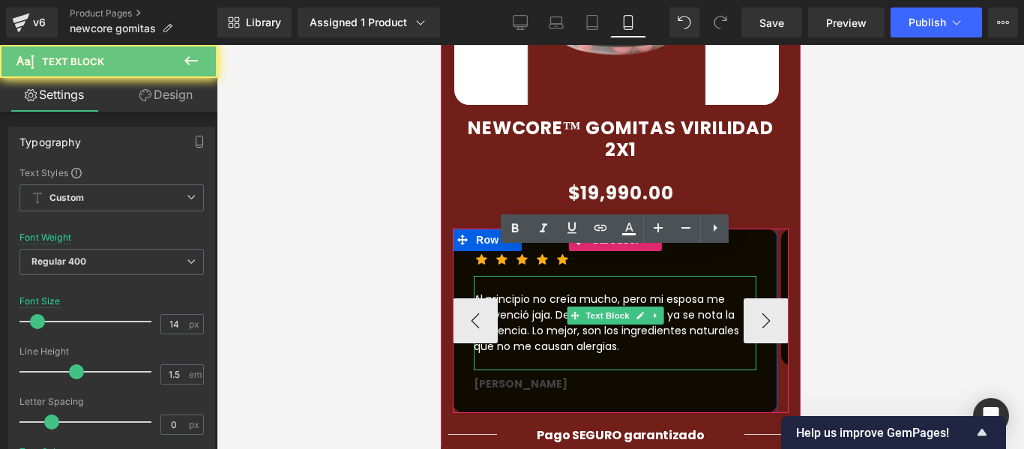
click at [695, 309] on p "Al principio no creía mucho, pero mi esposa me convenció jaja. Después de 3 mes…" at bounding box center [614, 323] width 283 height 63
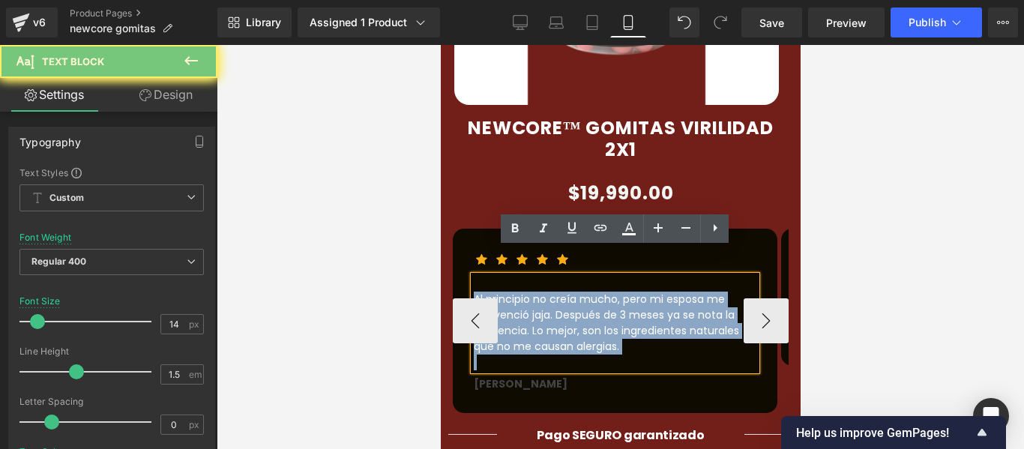
click at [695, 309] on p "Al principio no creía mucho, pero mi esposa me convenció jaja. Después de 3 mes…" at bounding box center [614, 323] width 283 height 63
paste div
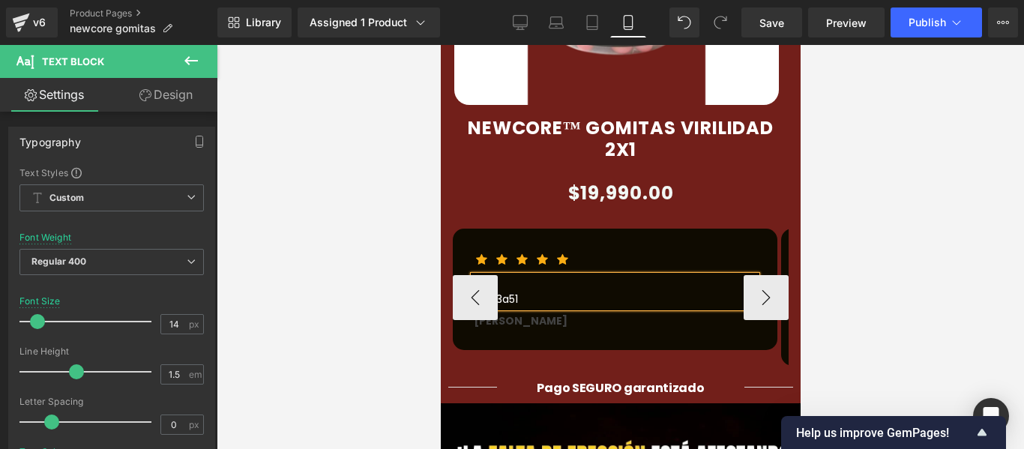
click at [545, 292] on p "#2b3a51" at bounding box center [614, 300] width 283 height 16
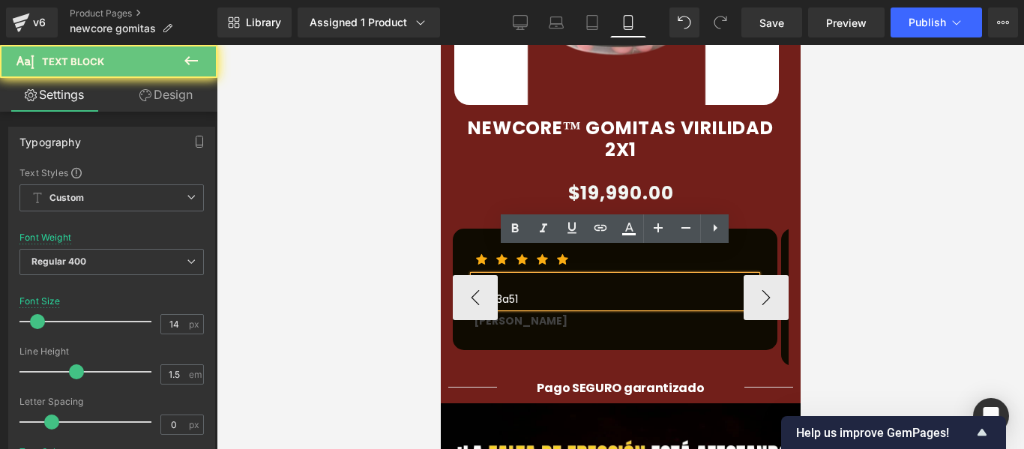
click at [544, 292] on p "#2b3a51" at bounding box center [614, 300] width 283 height 16
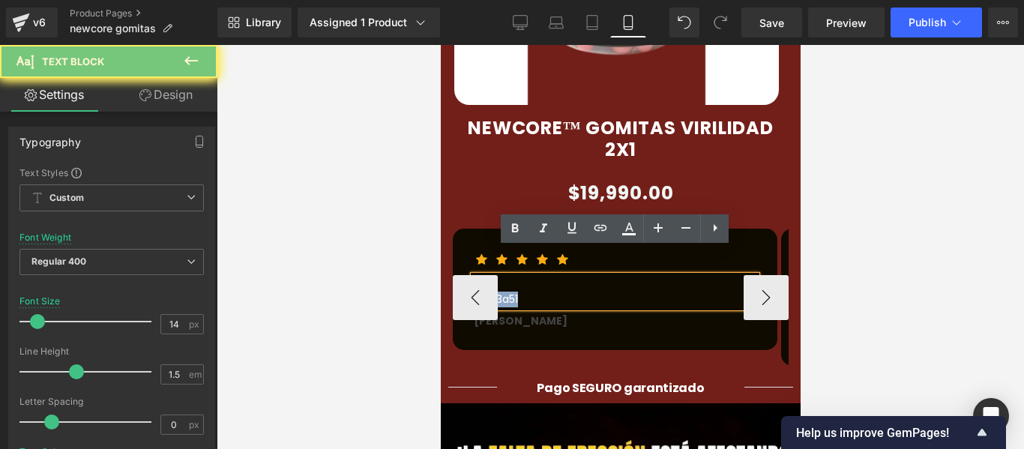
click at [544, 292] on p "#2b3a51" at bounding box center [614, 300] width 283 height 16
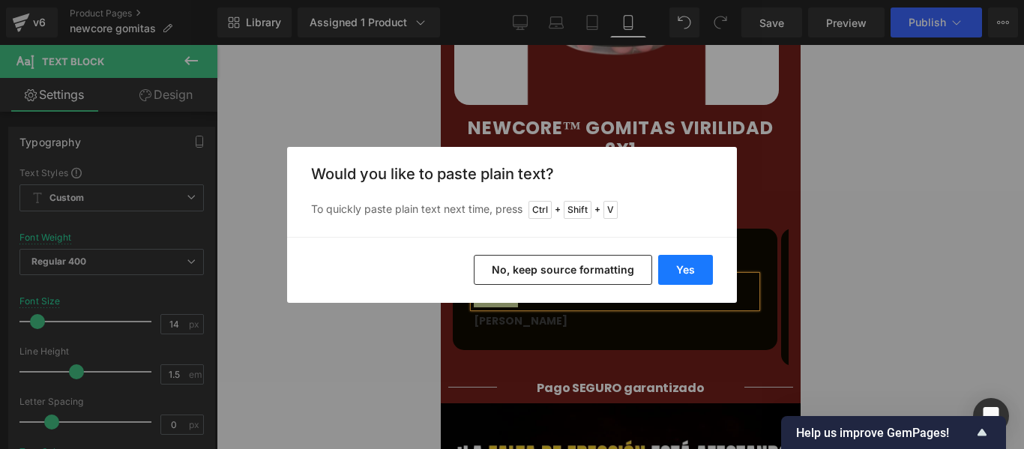
click at [681, 274] on button "Yes" at bounding box center [685, 270] width 55 height 30
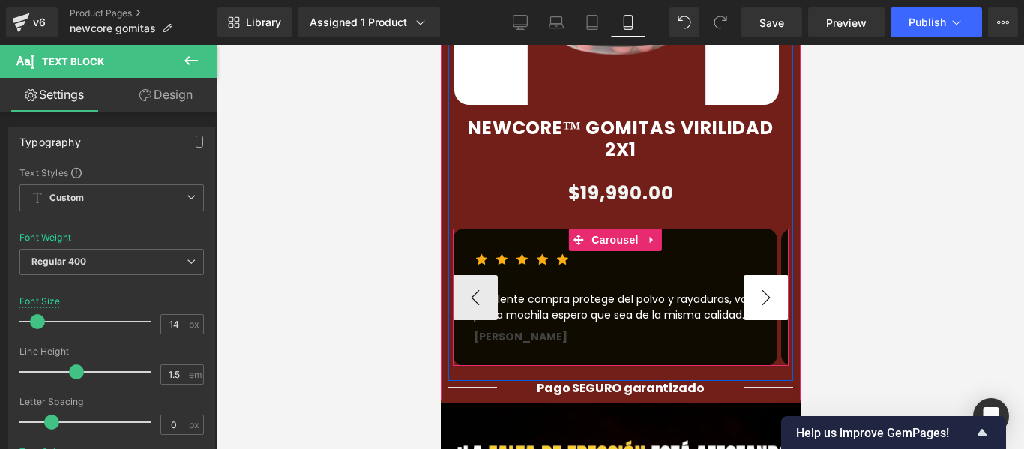
click at [762, 275] on button "›" at bounding box center [765, 297] width 45 height 45
click at [743, 275] on button "›" at bounding box center [765, 297] width 45 height 45
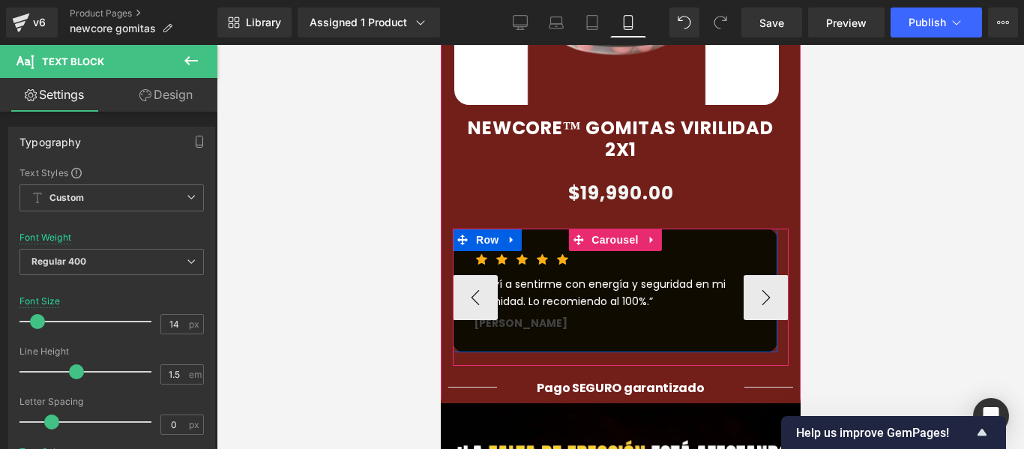
click at [665, 278] on div "“Volví a sentirme con energía y seguridad en mi intimidad. Lo recomiendo al 100…" at bounding box center [614, 293] width 283 height 34
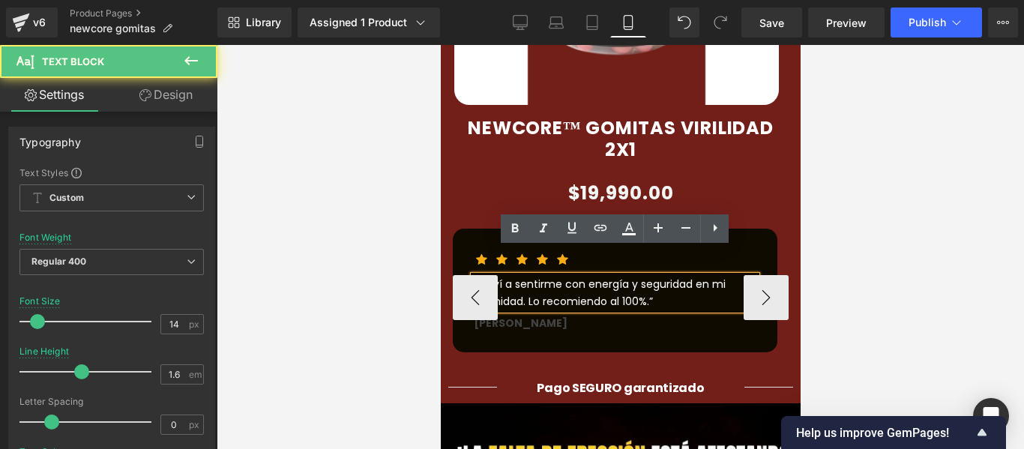
click at [665, 278] on div "“Volví a sentirme con energía y seguridad en mi intimidad. Lo recomiendo al 100…" at bounding box center [614, 293] width 283 height 34
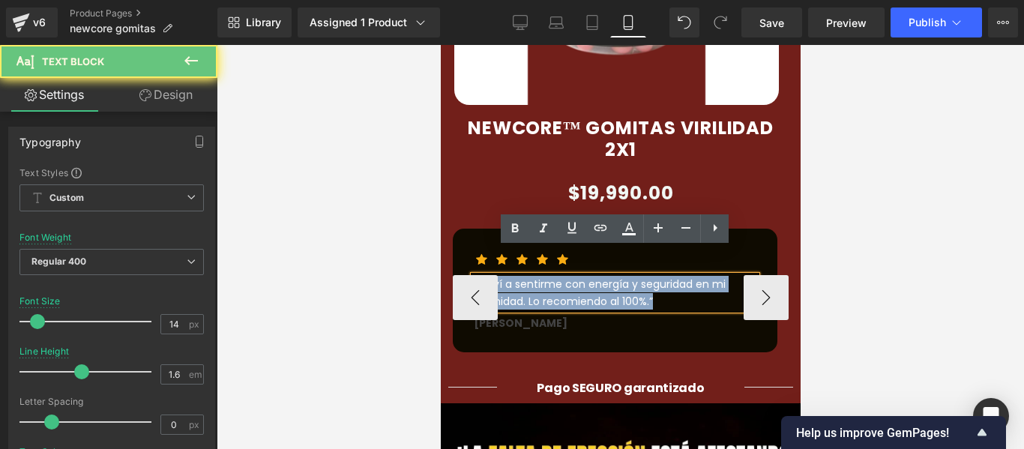
click at [664, 278] on div "“Volví a sentirme con energía y seguridad en mi intimidad. Lo recomiendo al 100…" at bounding box center [614, 293] width 283 height 34
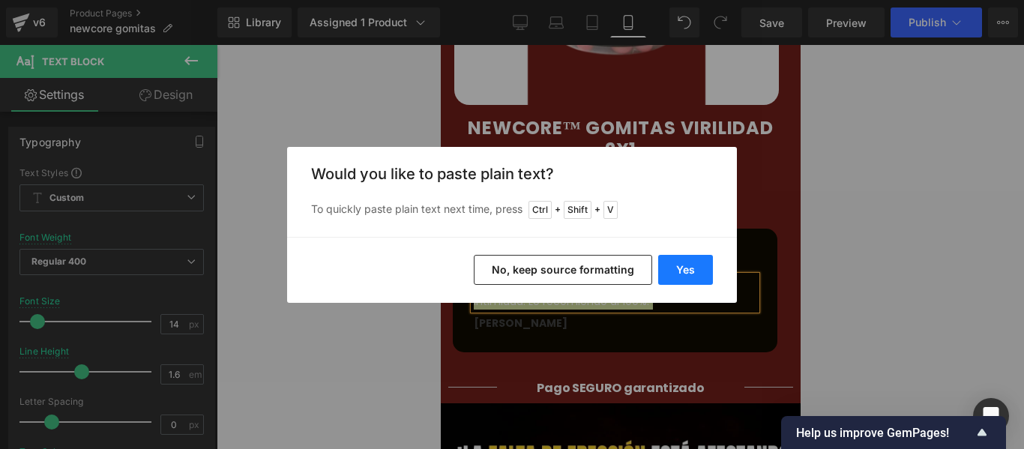
click at [708, 265] on button "Yes" at bounding box center [685, 270] width 55 height 30
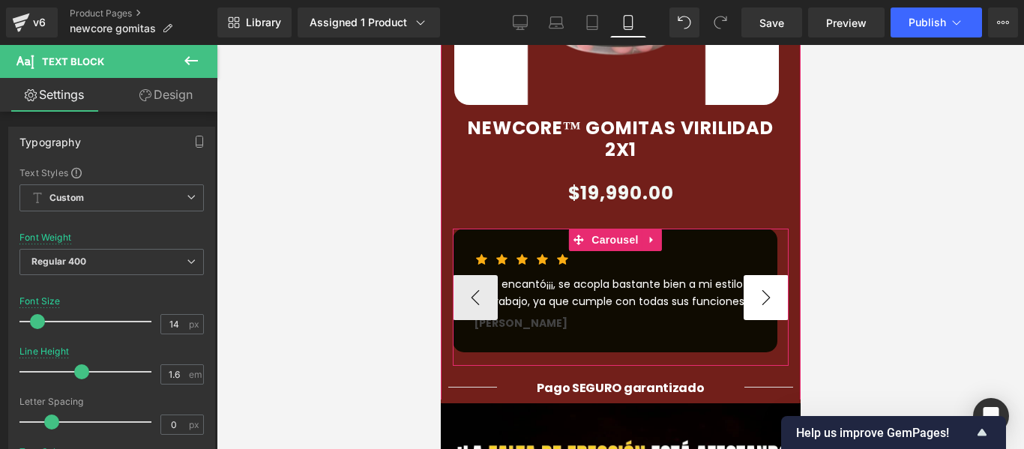
click at [753, 275] on button "›" at bounding box center [765, 297] width 45 height 45
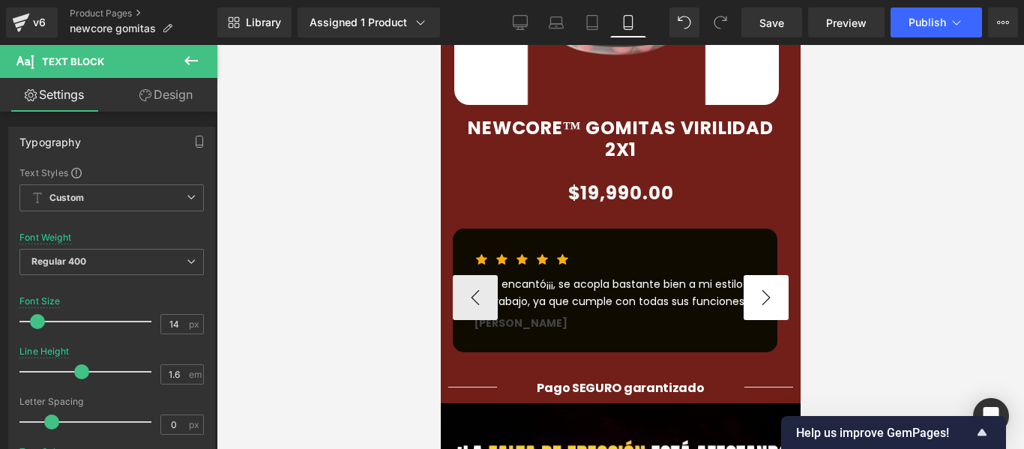
click at [756, 277] on button "›" at bounding box center [765, 297] width 45 height 45
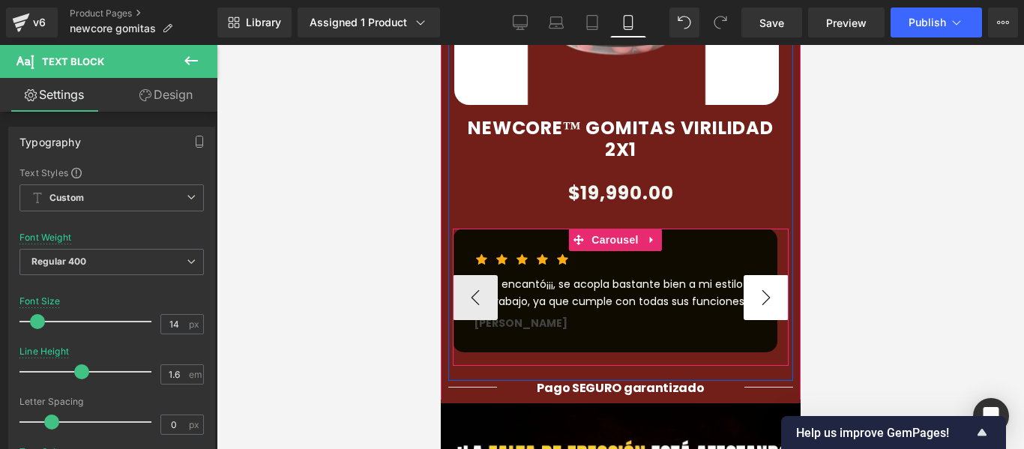
click at [756, 277] on button "›" at bounding box center [765, 297] width 45 height 45
click at [746, 275] on button "›" at bounding box center [765, 297] width 45 height 45
click at [489, 275] on button "‹" at bounding box center [474, 297] width 45 height 45
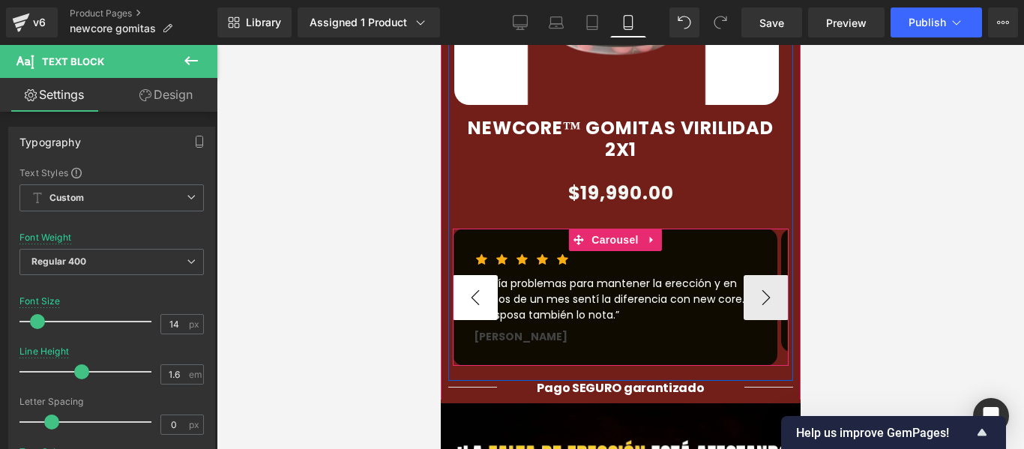
click at [488, 275] on button "‹" at bounding box center [474, 297] width 45 height 45
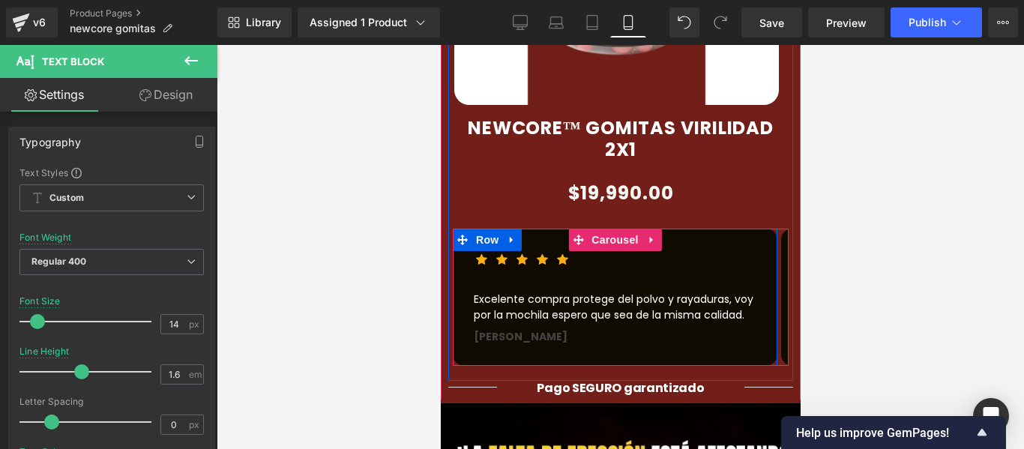
click at [796, 309] on div at bounding box center [798, 82] width 4 height 643
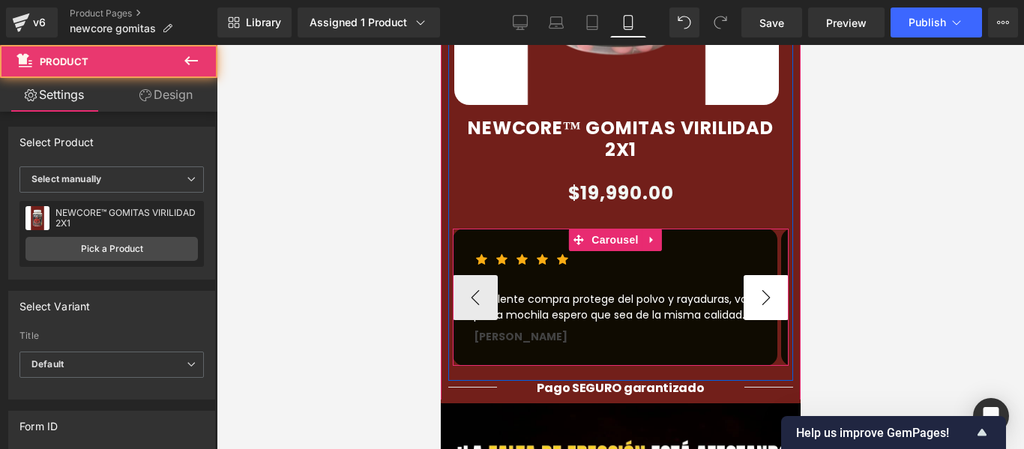
click at [768, 277] on button "›" at bounding box center [765, 297] width 45 height 45
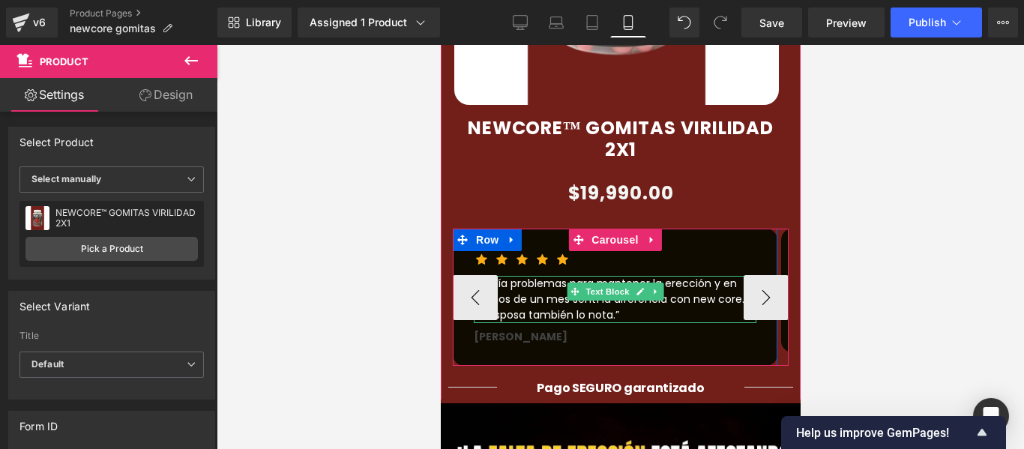
click at [678, 276] on p "“Tenía problemas para mantener la erección y en menos de un mes sentí la difere…" at bounding box center [614, 299] width 283 height 47
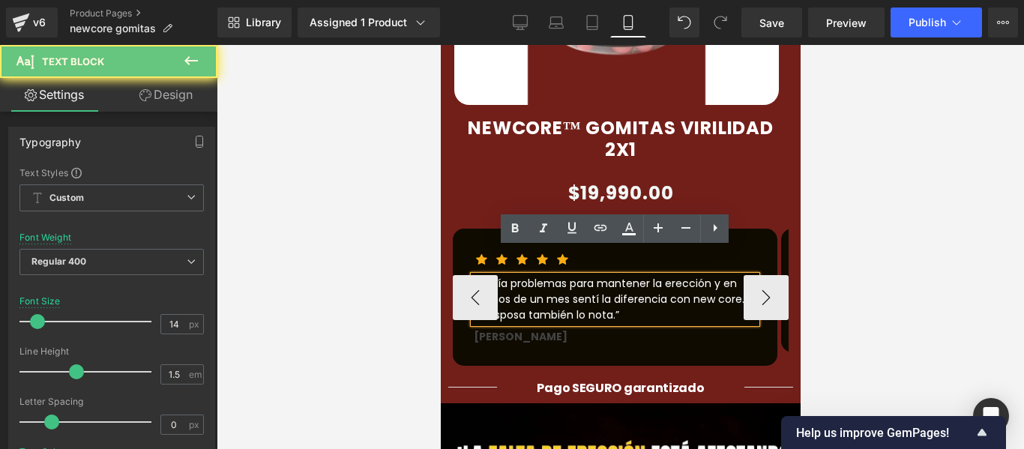
click at [678, 276] on p "“Tenía problemas para mantener la erección y en menos de un mes sentí la difere…" at bounding box center [614, 299] width 283 height 47
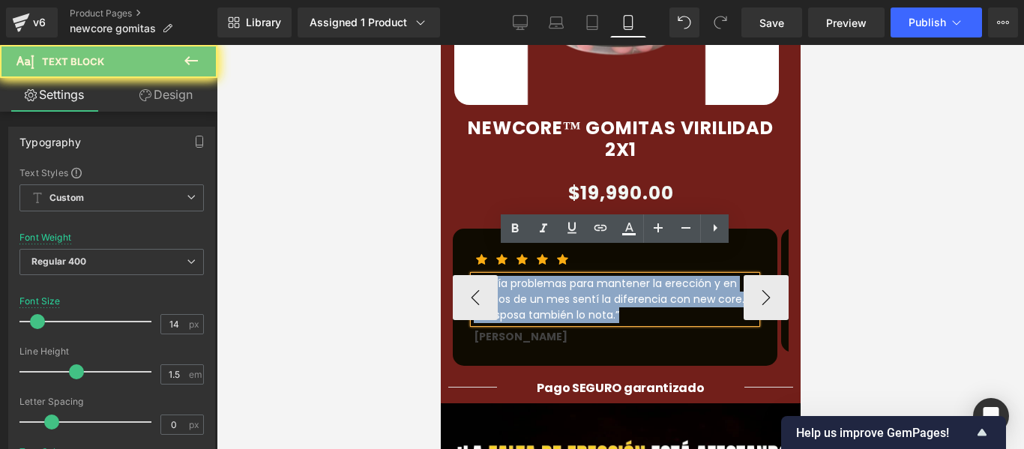
click at [678, 276] on p "“Tenía problemas para mantener la erección y en menos de un mes sentí la difere…" at bounding box center [614, 299] width 283 height 47
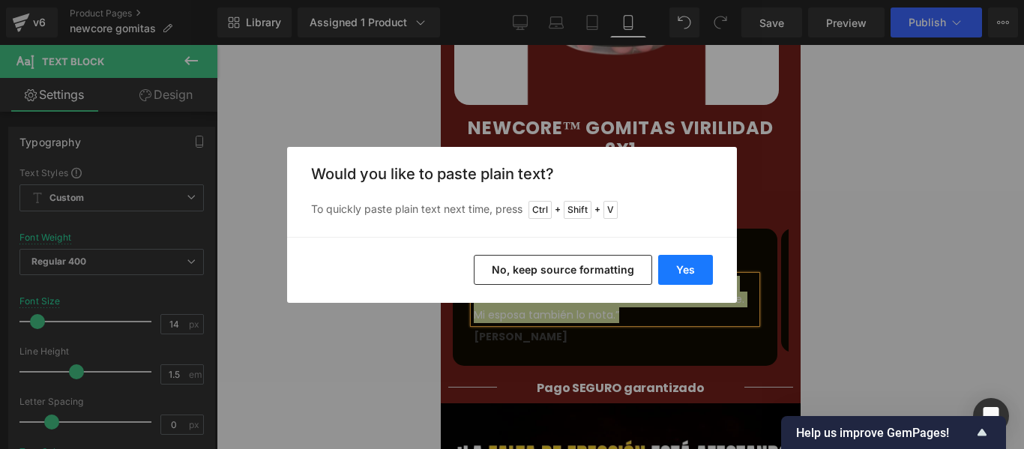
click at [683, 267] on button "Yes" at bounding box center [685, 270] width 55 height 30
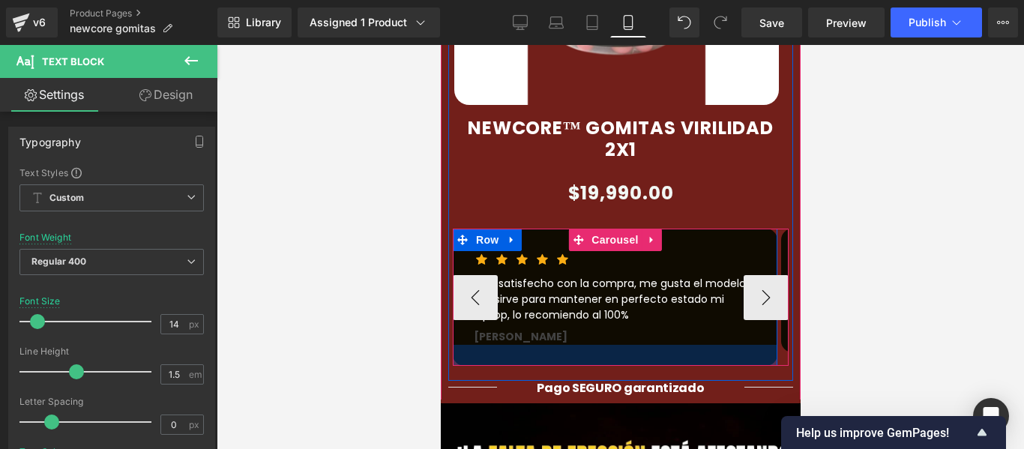
scroll to position [1461, 0]
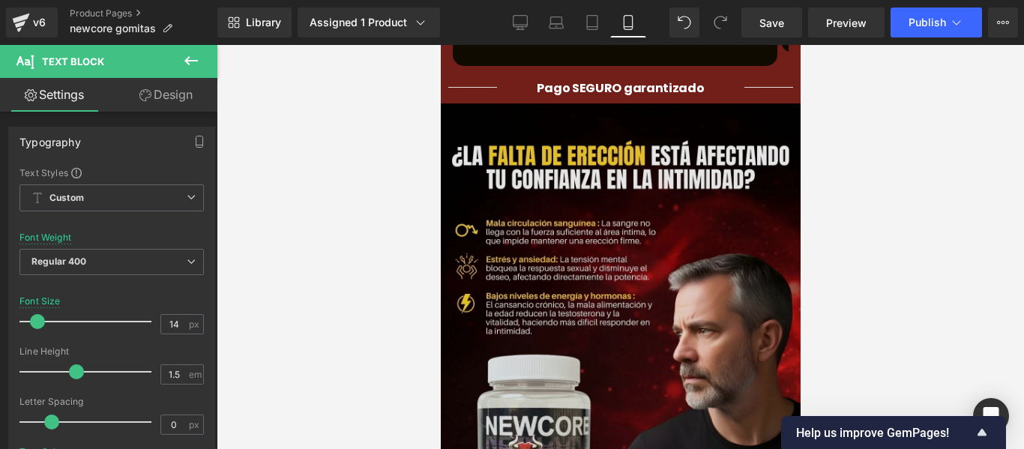
click at [635, 283] on img at bounding box center [620, 373] width 360 height 540
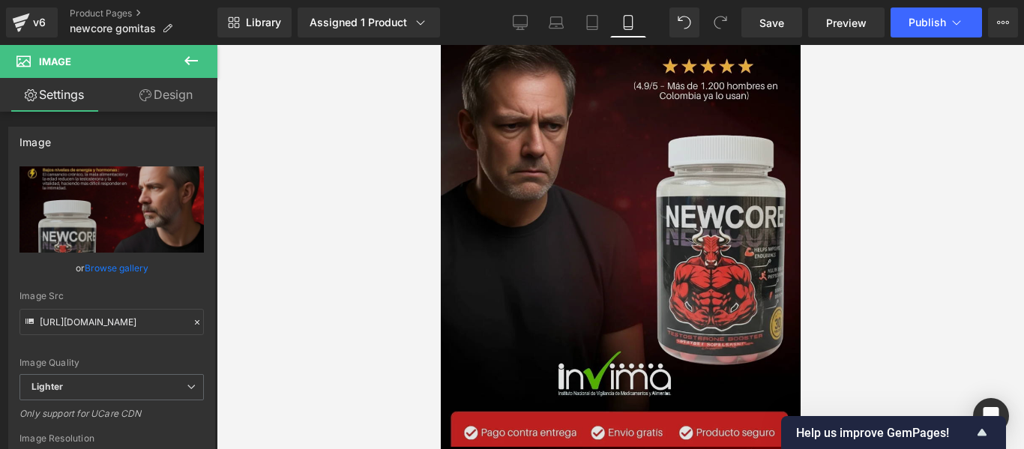
scroll to position [0, 0]
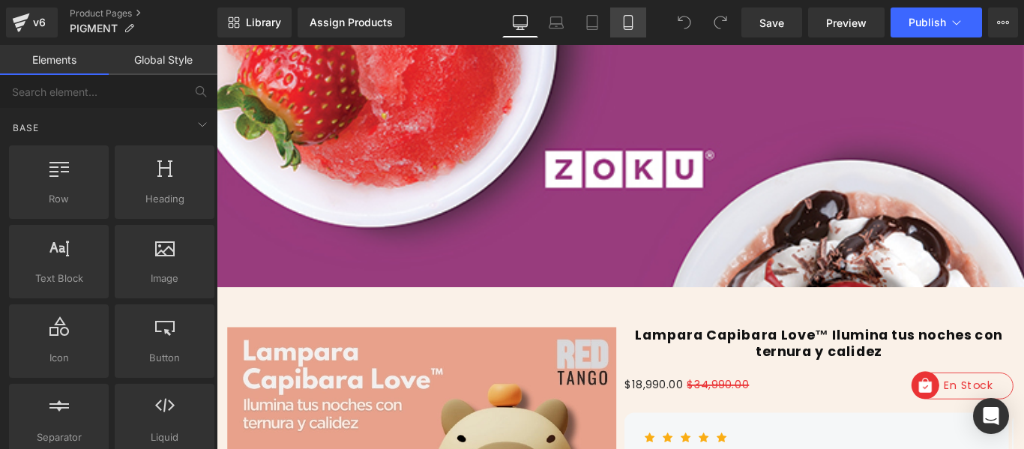
click at [639, 22] on link "Mobile" at bounding box center [628, 22] width 36 height 30
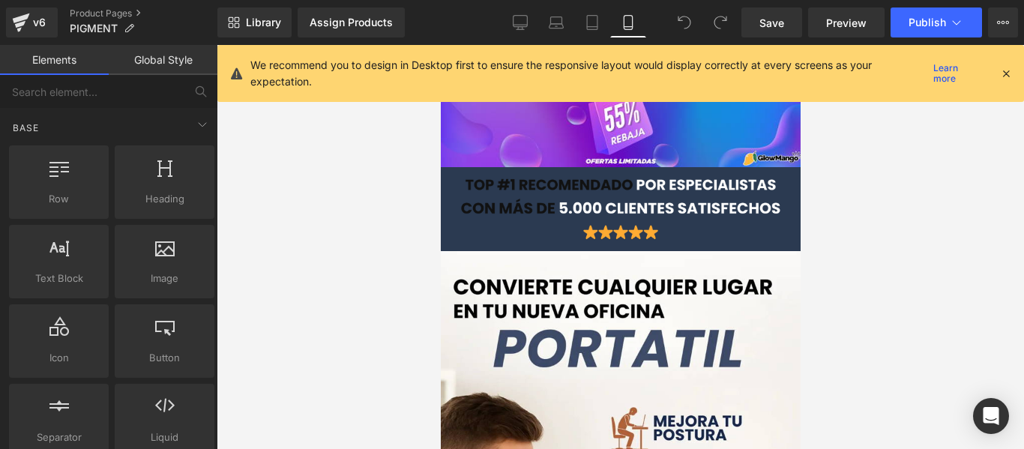
click at [1005, 82] on div "We recommend you to design in Desktop first to ensure the responsive layout wou…" at bounding box center [631, 73] width 762 height 33
click at [1011, 75] on icon at bounding box center [1005, 73] width 13 height 13
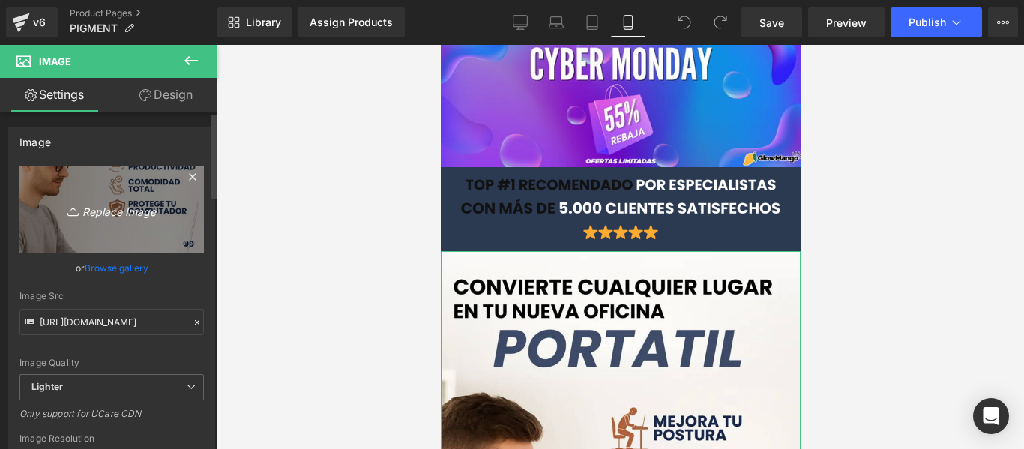
click at [146, 216] on icon "Replace Image" at bounding box center [112, 209] width 120 height 19
type input "C:\fakepath\830126f6-ef34-43f8-b618-8a5e29c36de8.png"
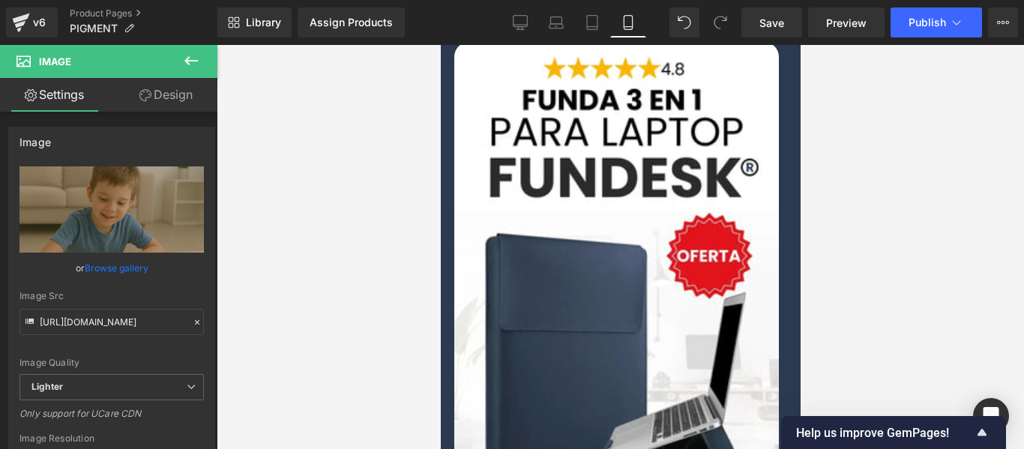
scroll to position [975, 0]
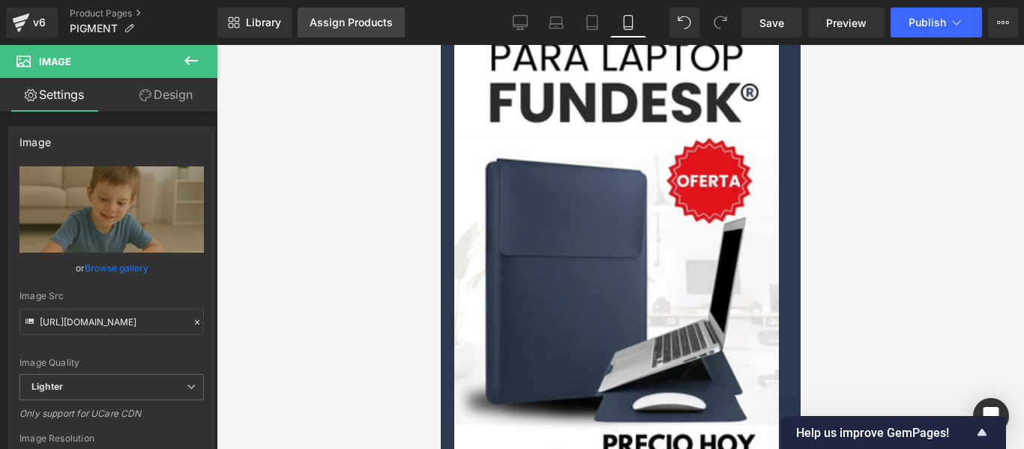
click at [337, 32] on link "Assign Products" at bounding box center [351, 22] width 107 height 30
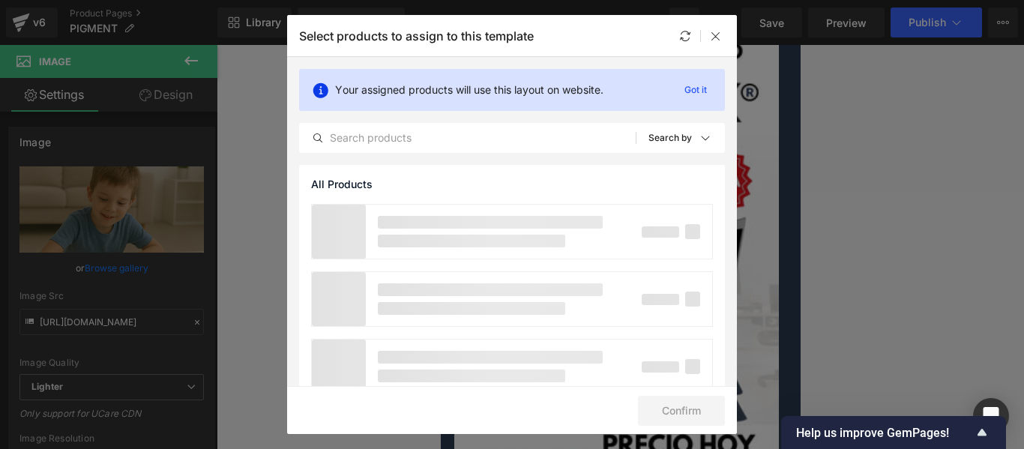
click at [714, 46] on div "Select products to assign to this template" at bounding box center [512, 35] width 450 height 41
click at [717, 34] on icon at bounding box center [716, 36] width 12 height 12
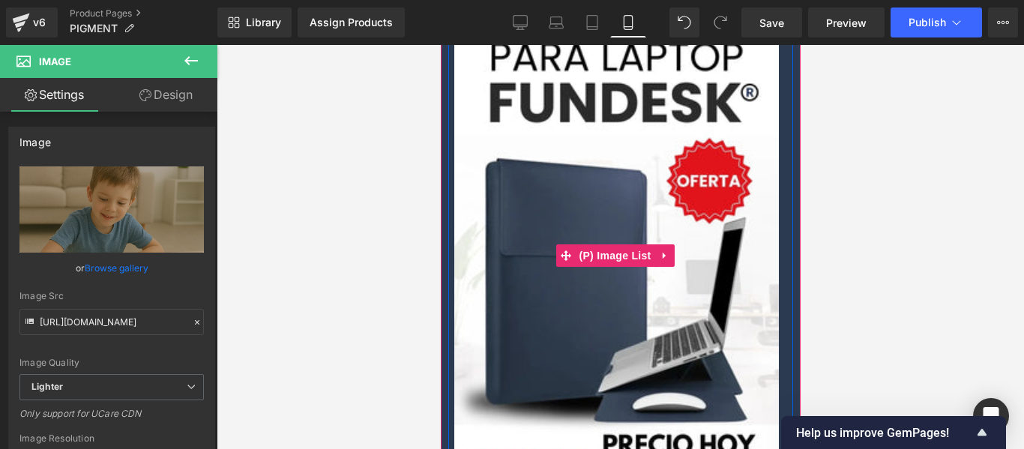
scroll to position [600, 0]
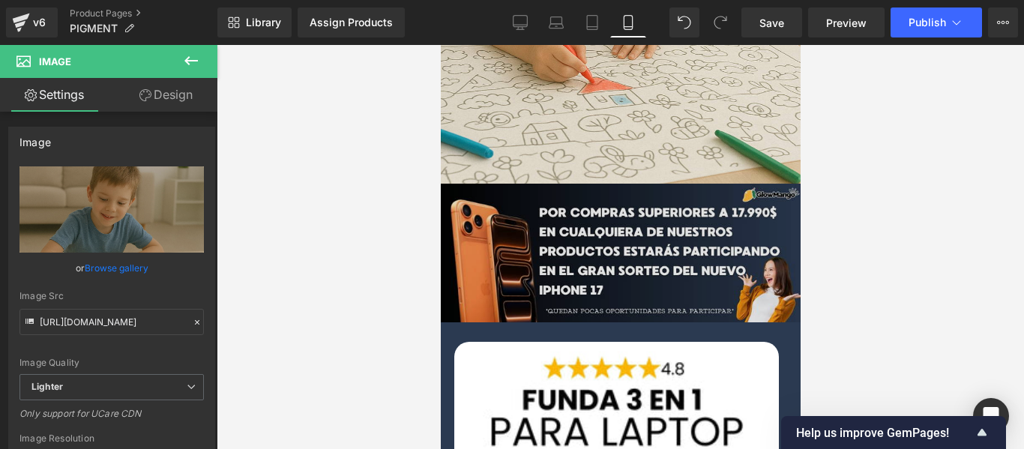
click at [662, 184] on img at bounding box center [620, 253] width 360 height 139
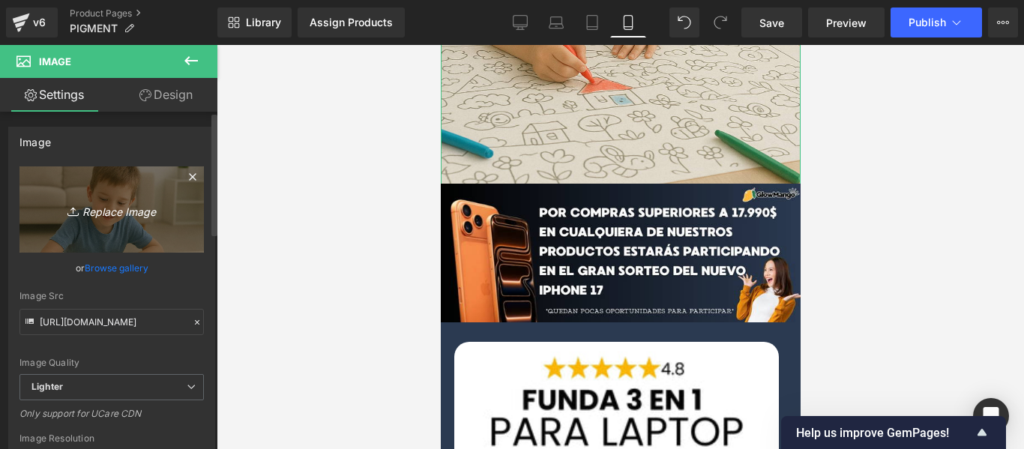
click at [142, 199] on link "Replace Image" at bounding box center [111, 209] width 184 height 86
type input "C:\fakepath\ChatGPT_Image_8_sept_2025_12_20_22.png"
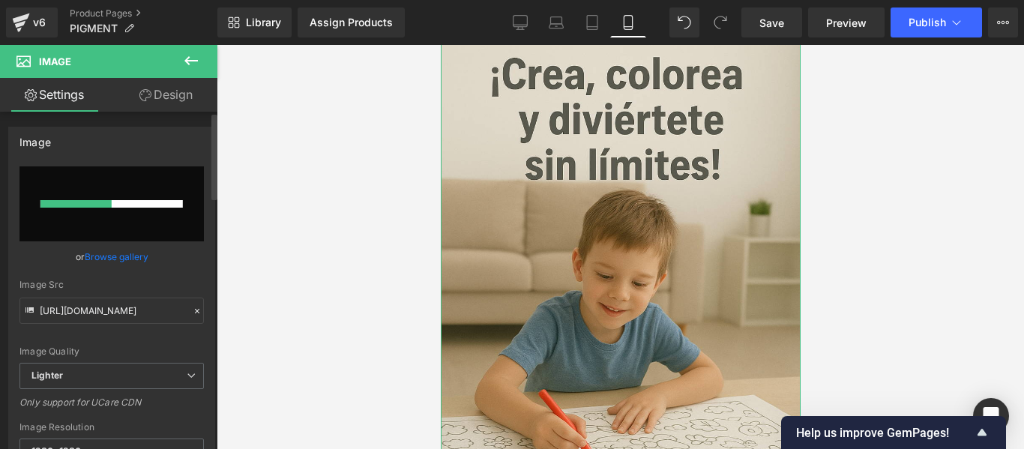
scroll to position [0, 0]
